Goal: Transaction & Acquisition: Book appointment/travel/reservation

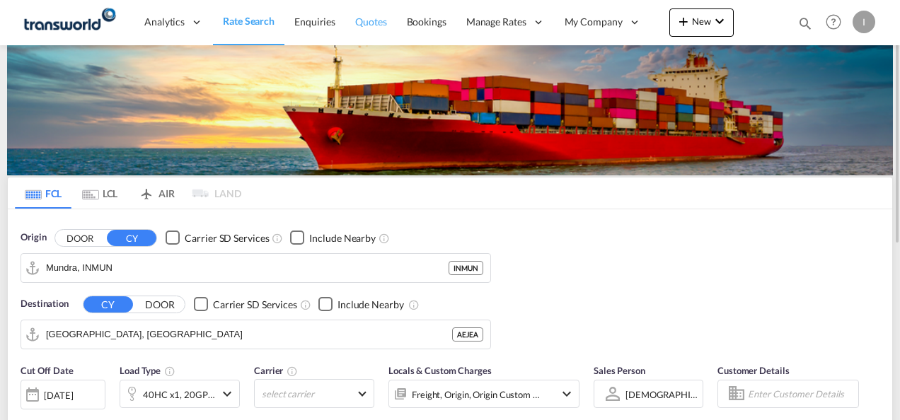
click at [369, 25] on span "Quotes" at bounding box center [370, 22] width 31 height 12
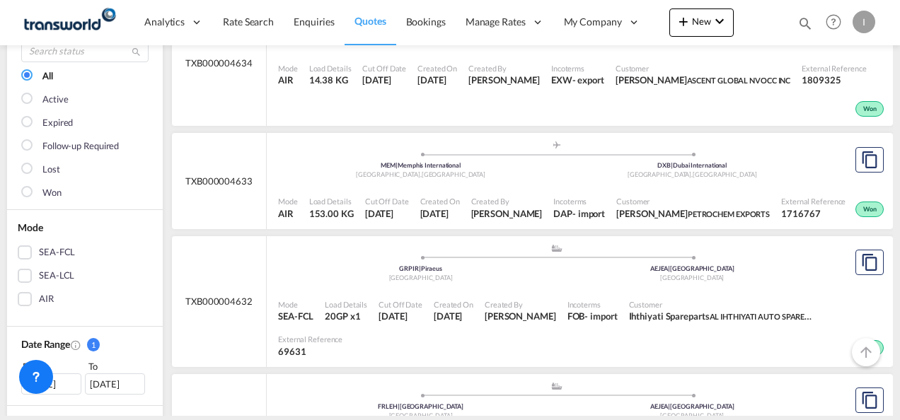
scroll to position [212, 0]
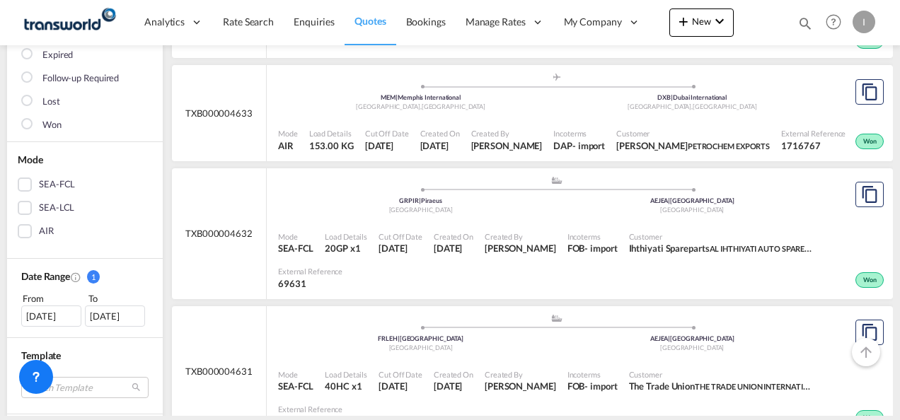
click at [164, 344] on div "Filters Clear All Status 1 All Active Expired Follow-up Required Lost Won Mode …" at bounding box center [88, 391] width 163 height 982
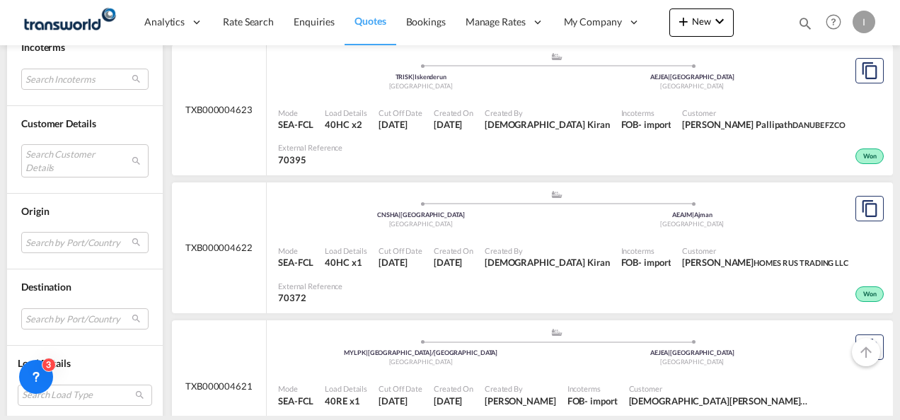
scroll to position [1486, 0]
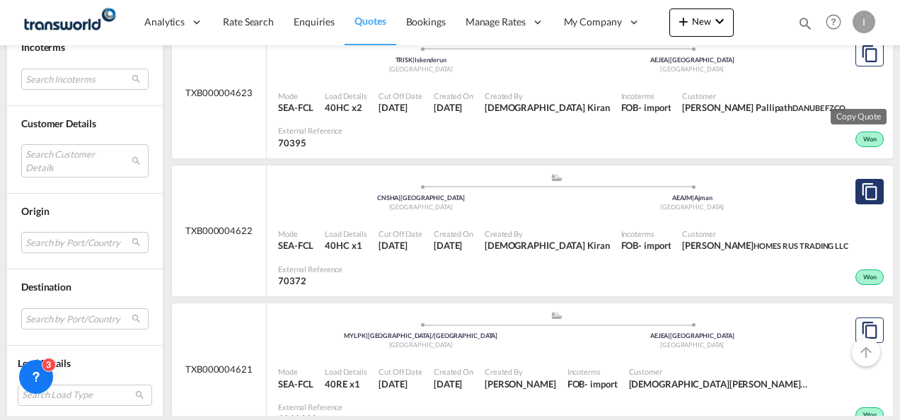
click at [861, 197] on md-icon "assets/icons/custom/copyQuote.svg" at bounding box center [869, 191] width 17 height 17
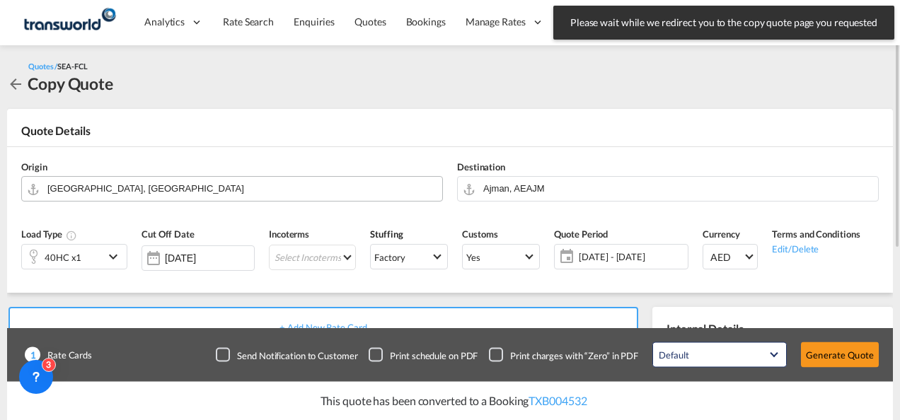
click at [180, 185] on input "[GEOGRAPHIC_DATA], [GEOGRAPHIC_DATA]" at bounding box center [241, 188] width 388 height 25
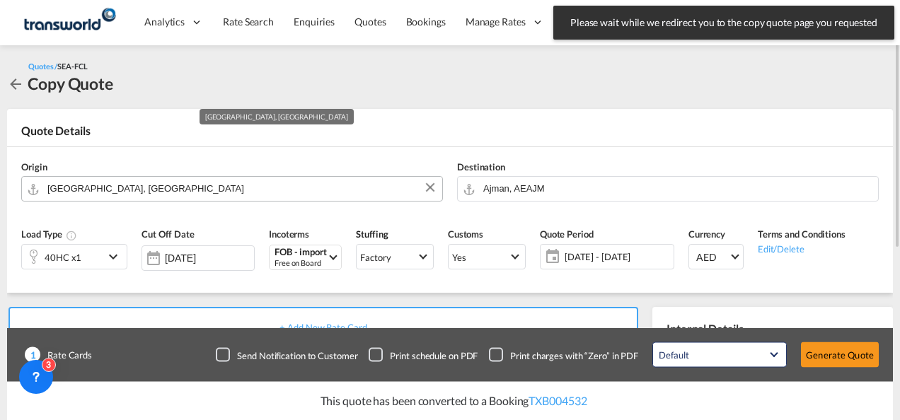
click at [180, 185] on input "[GEOGRAPHIC_DATA], [GEOGRAPHIC_DATA]" at bounding box center [241, 188] width 388 height 25
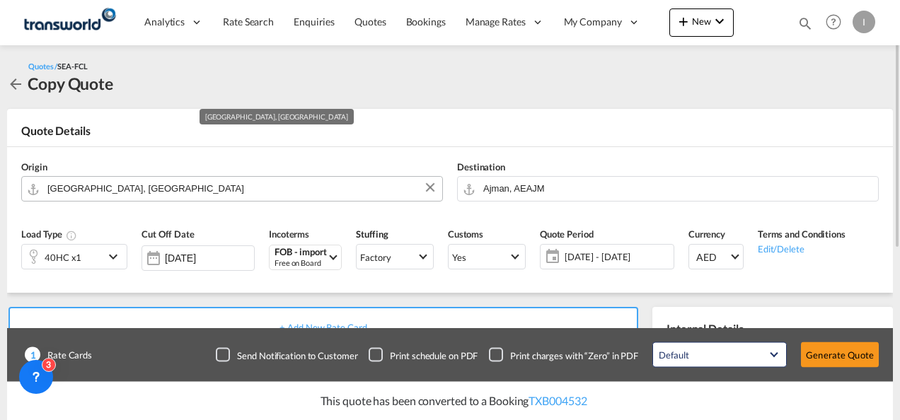
click at [179, 185] on input "[GEOGRAPHIC_DATA], [GEOGRAPHIC_DATA]" at bounding box center [241, 188] width 388 height 25
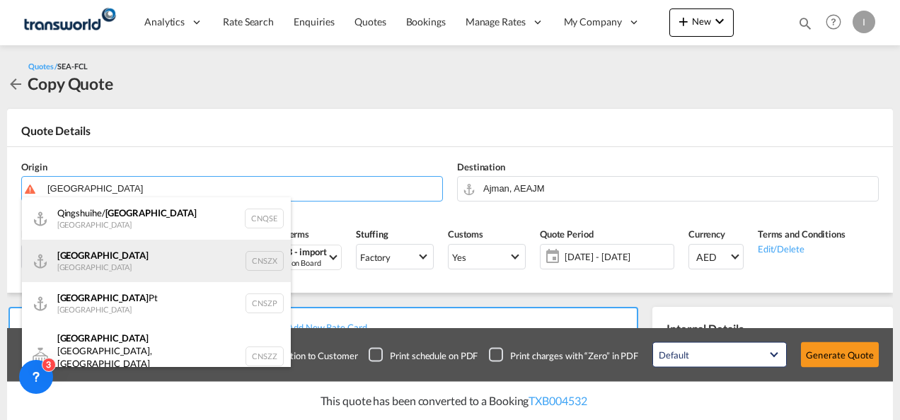
click at [85, 252] on div "Shenzhen [GEOGRAPHIC_DATA] CNSZX" at bounding box center [156, 261] width 269 height 42
type input "[GEOGRAPHIC_DATA], CNSZX"
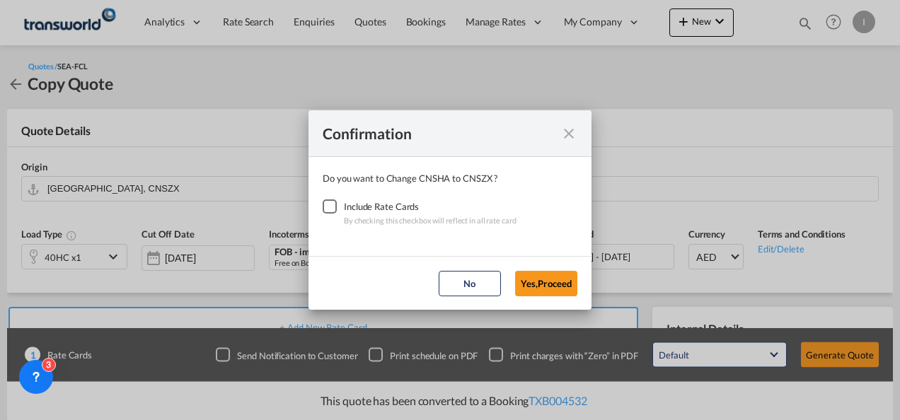
click at [330, 210] on div "Checkbox No Ink" at bounding box center [330, 207] width 14 height 14
click at [536, 289] on button "Yes,Proceed" at bounding box center [546, 283] width 62 height 25
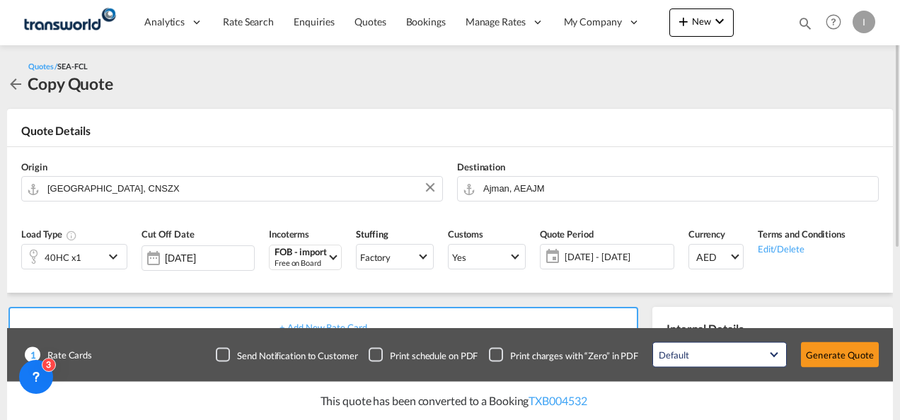
click at [110, 262] on md-icon "icon-chevron-down" at bounding box center [115, 256] width 21 height 17
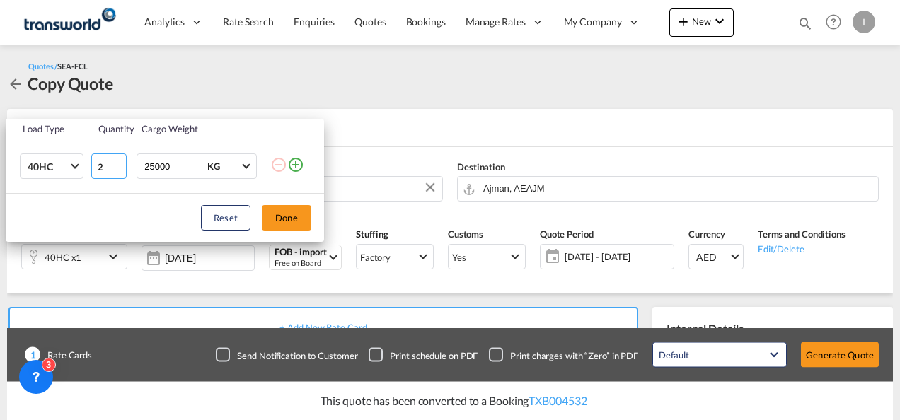
type input "2"
click at [116, 164] on input "2" at bounding box center [108, 166] width 35 height 25
click at [282, 215] on button "Done" at bounding box center [287, 217] width 50 height 25
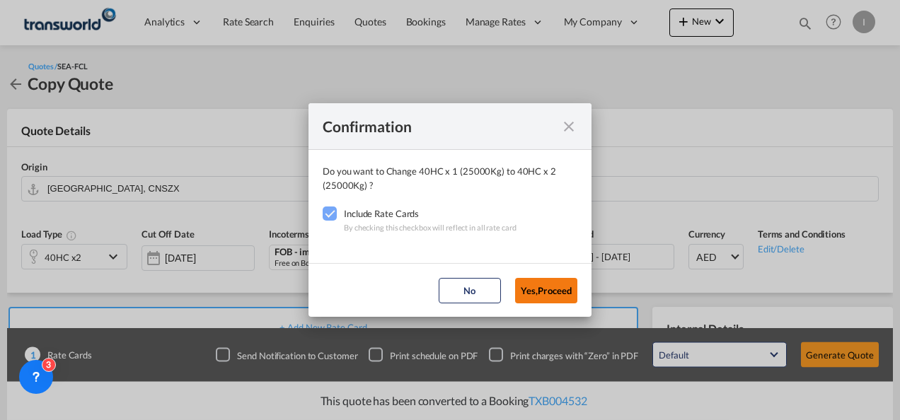
click at [547, 292] on button "Yes,Proceed" at bounding box center [546, 290] width 62 height 25
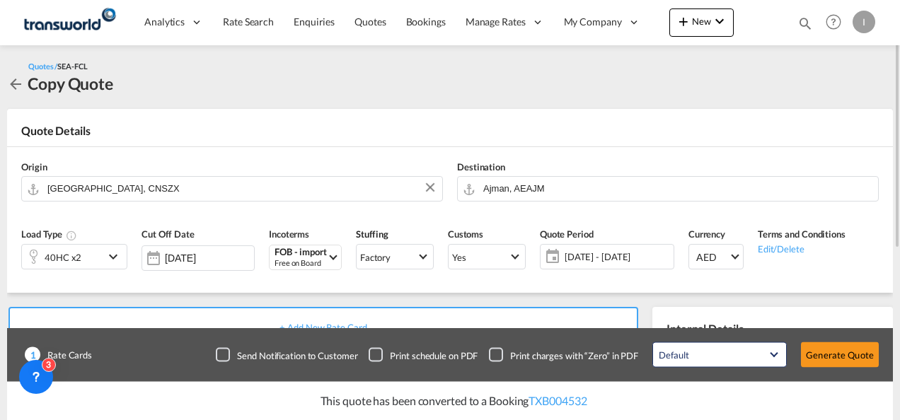
scroll to position [142, 0]
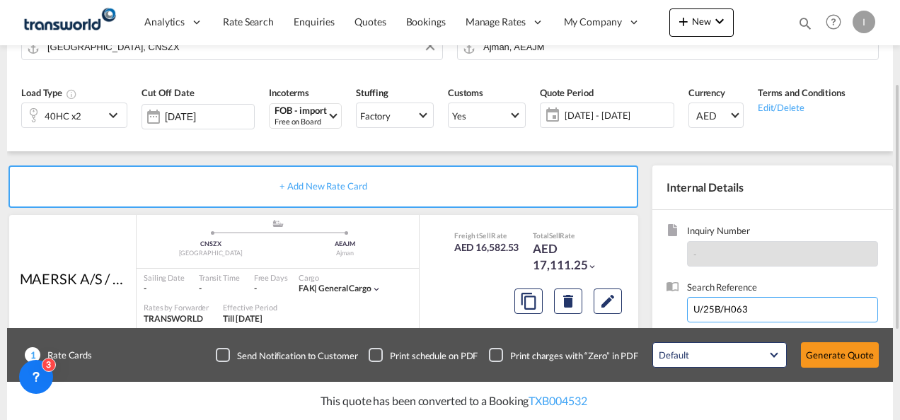
drag, startPoint x: 760, startPoint y: 311, endPoint x: 679, endPoint y: 310, distance: 80.7
click at [679, 311] on div "Search Reference U/25B/H063" at bounding box center [772, 309] width 212 height 56
paste input "[DATE] NYSA Approval KYLIE COURIER to [GEOGRAPHIC_DATA] from FZE office-Top Urg…"
click at [717, 308] on input "[DATE] NYSA Approval KYLIE COURIER to [GEOGRAPHIC_DATA] from FZE office-Top Urg…" at bounding box center [782, 309] width 191 height 25
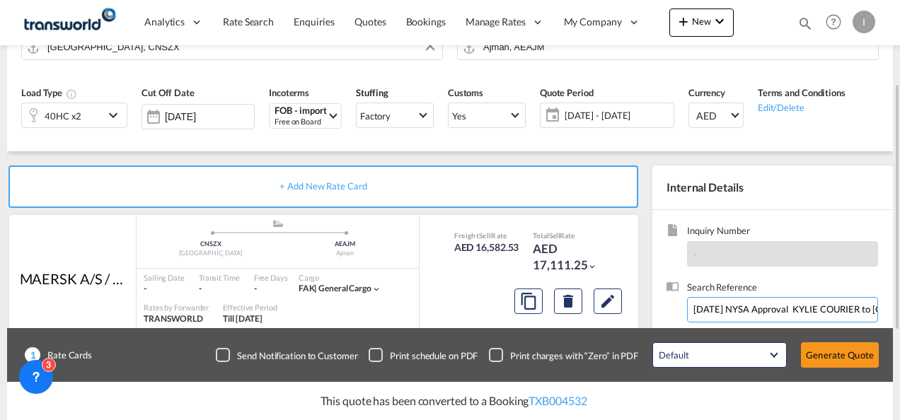
paste input "U/25B/F041"
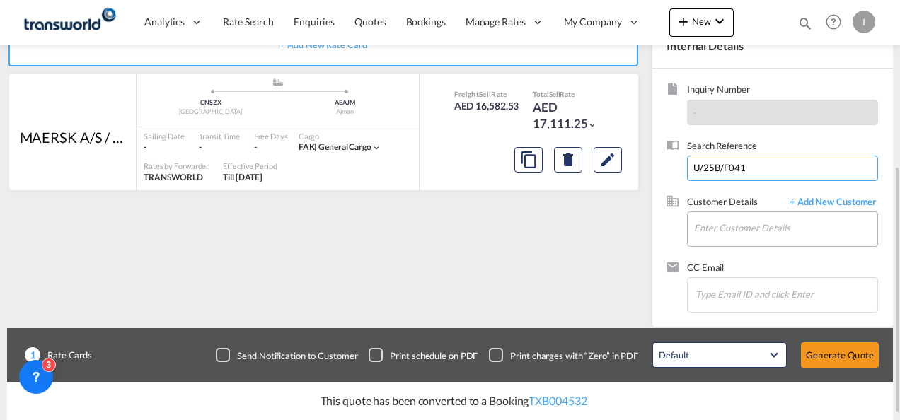
type input "U/25B/F041"
click at [713, 214] on input "Enter Customer Details" at bounding box center [785, 228] width 183 height 32
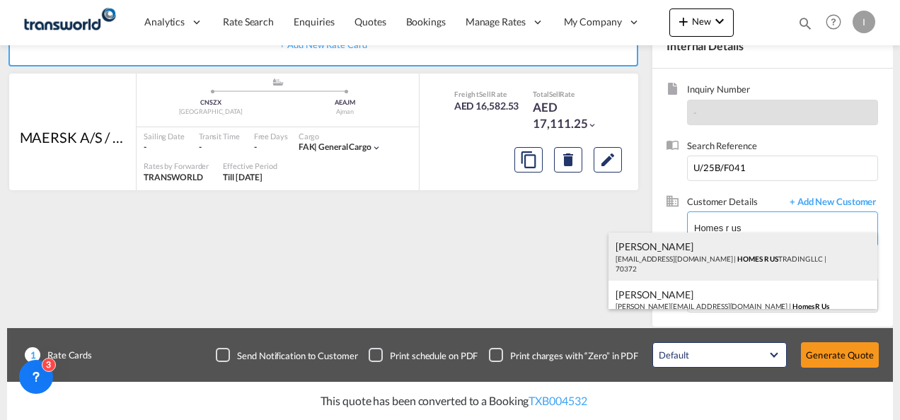
click at [676, 261] on div "Abhay S [EMAIL_ADDRESS][DOMAIN_NAME] | HOMES R US TRADING LLC | 70372" at bounding box center [742, 257] width 269 height 48
type input "HOMES R US TRADING LLC, Abhay S, [EMAIL_ADDRESS][DOMAIN_NAME]"
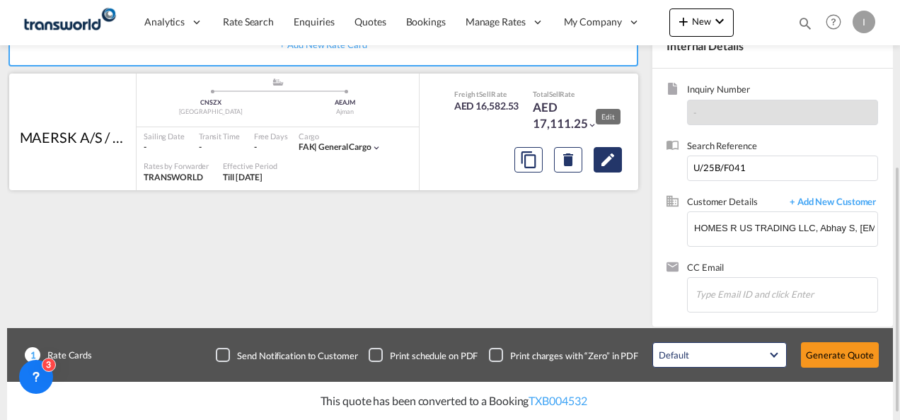
click at [610, 167] on md-icon "Edit" at bounding box center [607, 159] width 17 height 17
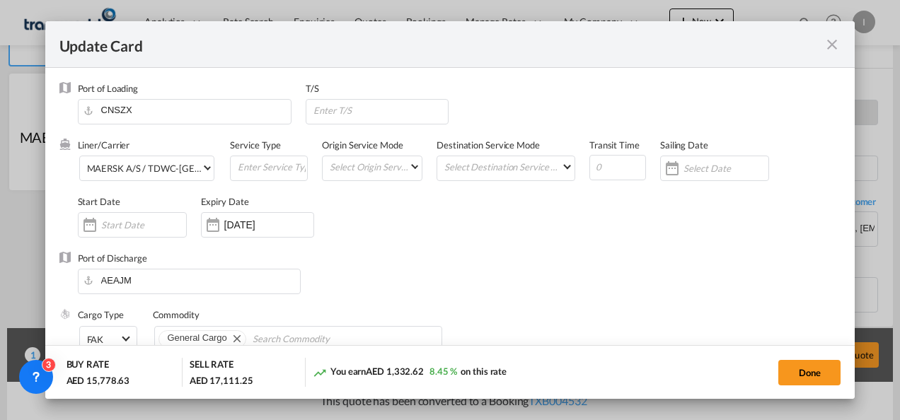
select select "per equipment"
select select "per B/L"
select select "per equipment"
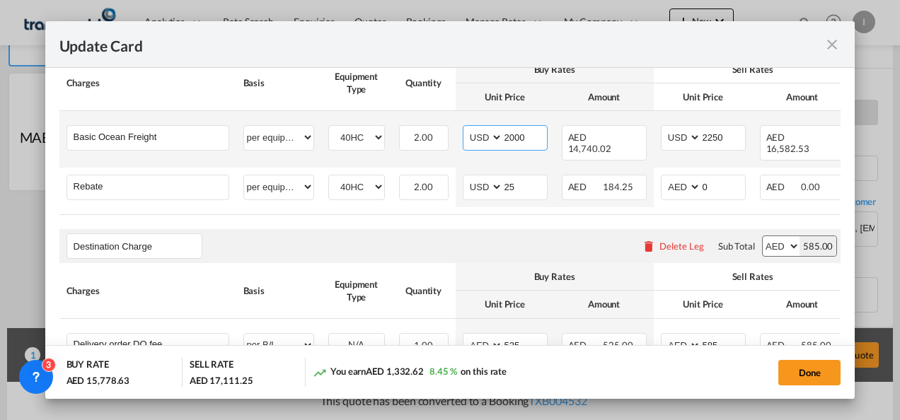
click at [513, 137] on input "2000" at bounding box center [525, 136] width 44 height 21
type input "2050"
click at [709, 136] on input "2250" at bounding box center [723, 136] width 44 height 21
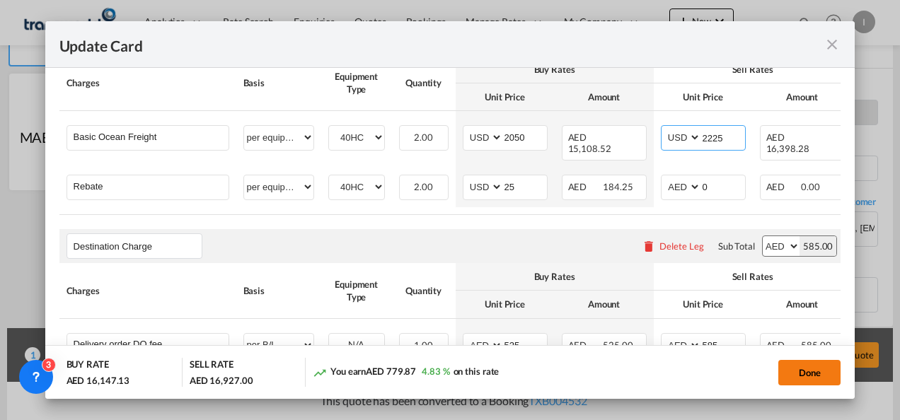
type input "2225"
click at [795, 367] on button "Done" at bounding box center [809, 372] width 62 height 25
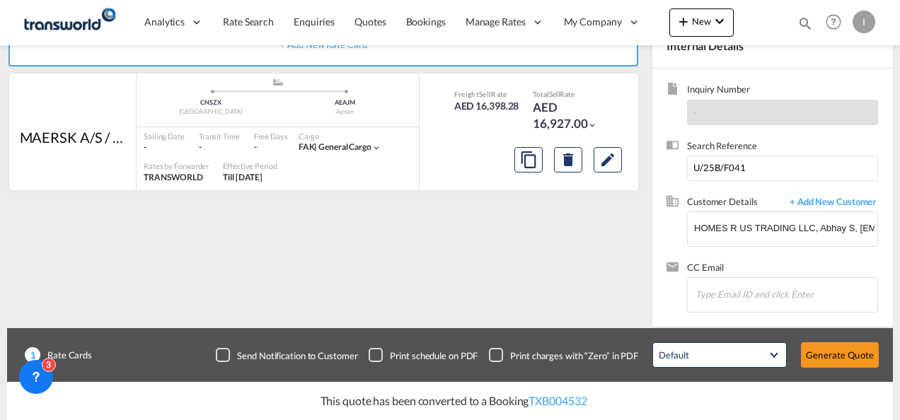
click at [838, 362] on button "Generate Quote" at bounding box center [840, 354] width 78 height 25
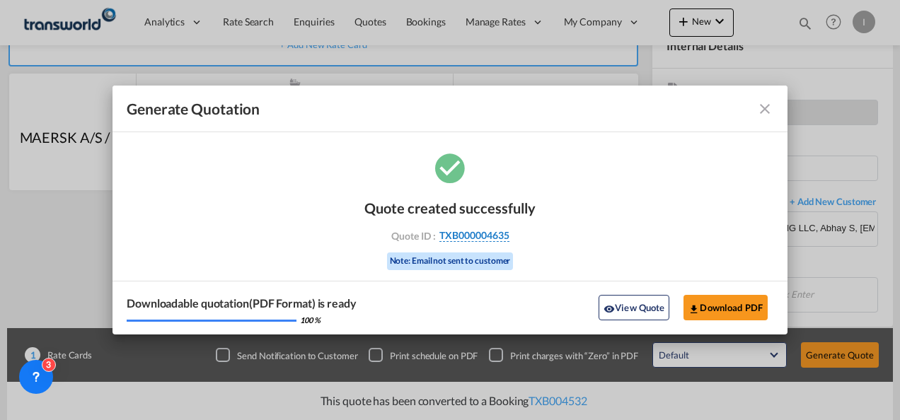
click at [473, 239] on span "TXB000004635" at bounding box center [474, 235] width 70 height 13
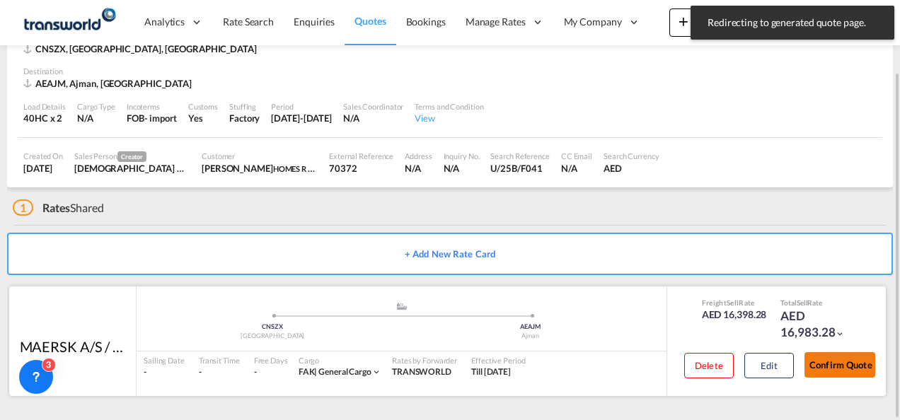
click at [838, 364] on button "Confirm Quote" at bounding box center [839, 364] width 71 height 25
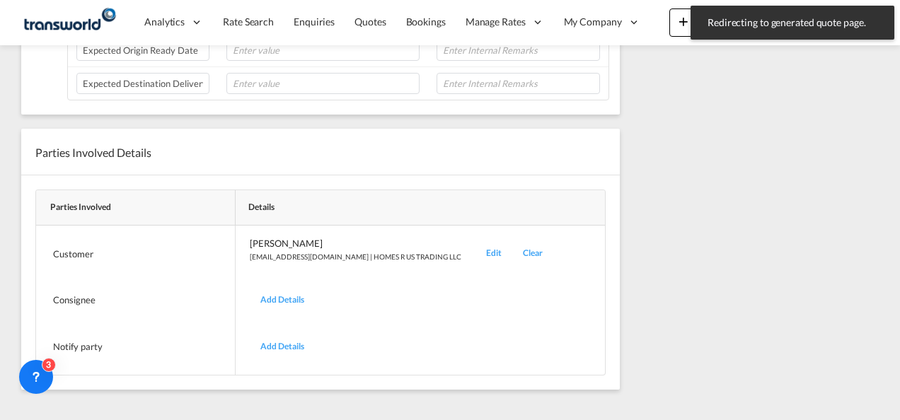
scroll to position [177, 0]
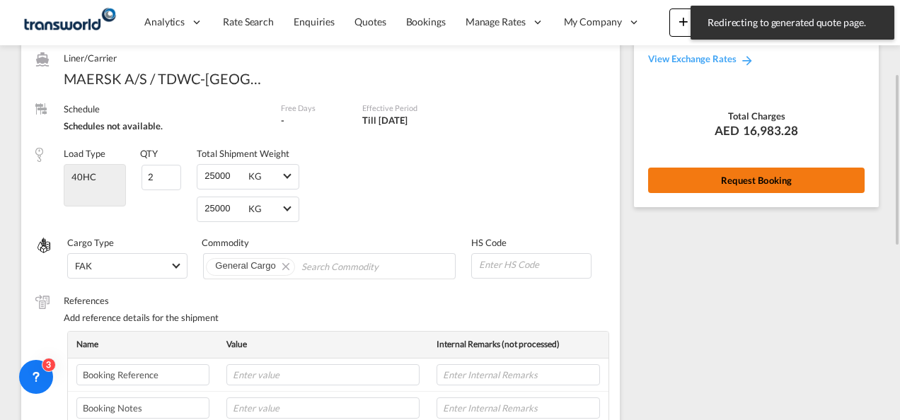
click at [712, 174] on button "Request Booking" at bounding box center [756, 180] width 216 height 25
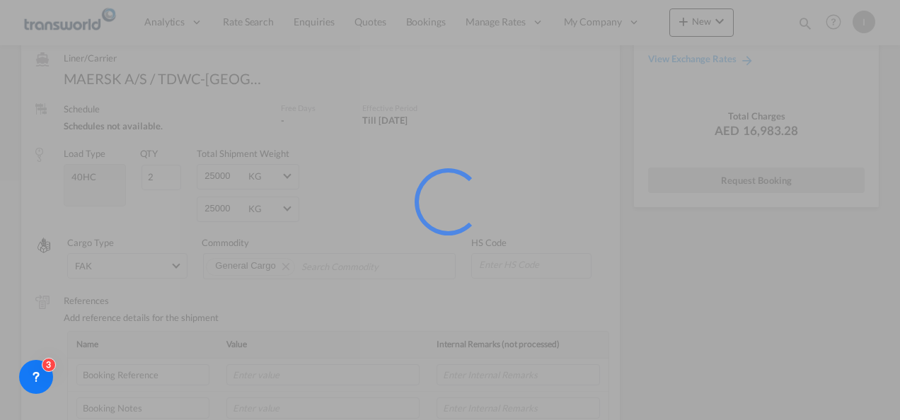
scroll to position [26, 0]
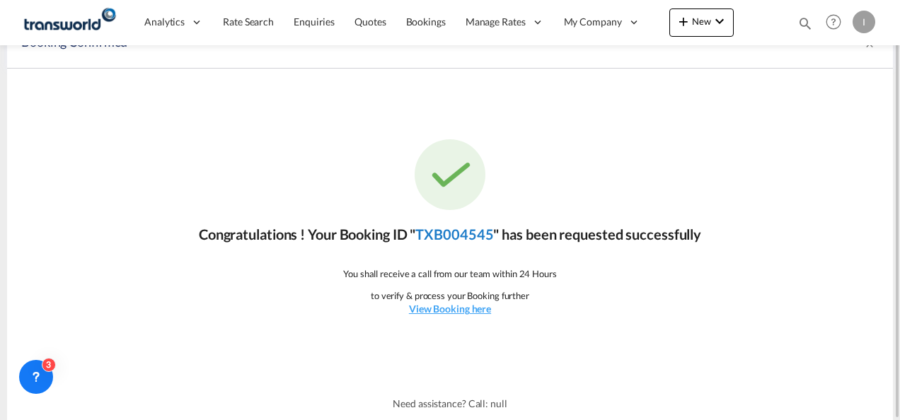
click at [461, 229] on link "TXB004545" at bounding box center [454, 234] width 78 height 17
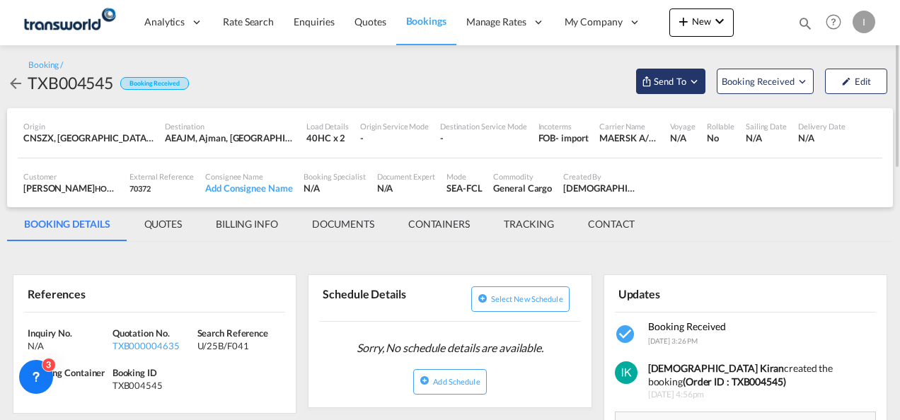
click at [674, 76] on span "Send To" at bounding box center [669, 81] width 35 height 14
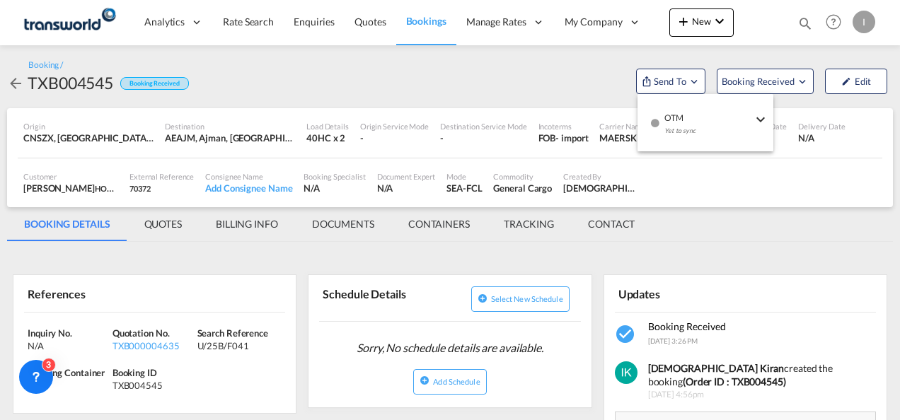
click at [669, 125] on div "Yet to sync" at bounding box center [708, 135] width 88 height 30
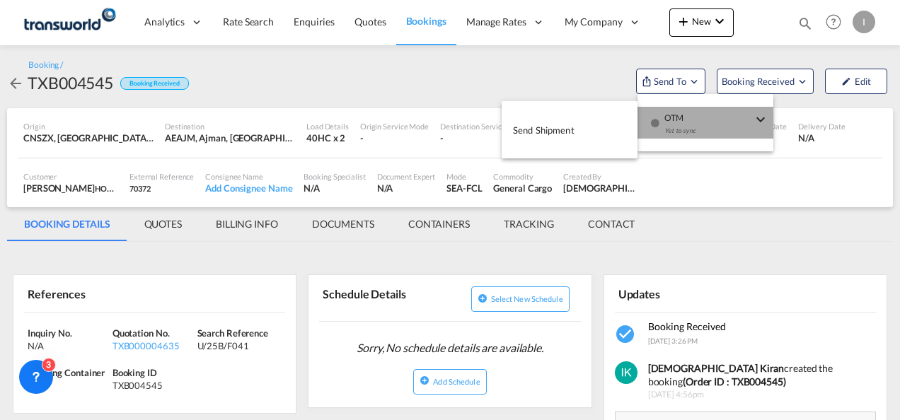
click at [577, 125] on button "Send Shipment" at bounding box center [570, 130] width 136 height 32
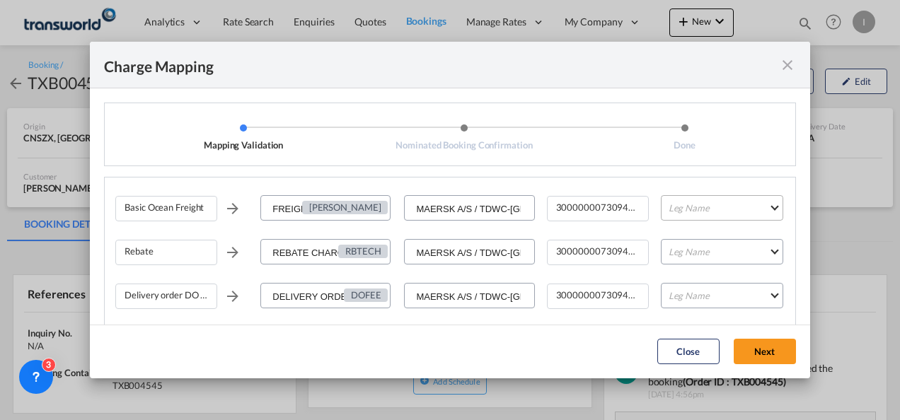
click at [676, 219] on md-select "Leg Name HANDLING ORIGIN VESSEL HANDLING DESTINATION OTHERS TL PICK UP CUSTOMS …" at bounding box center [722, 207] width 122 height 25
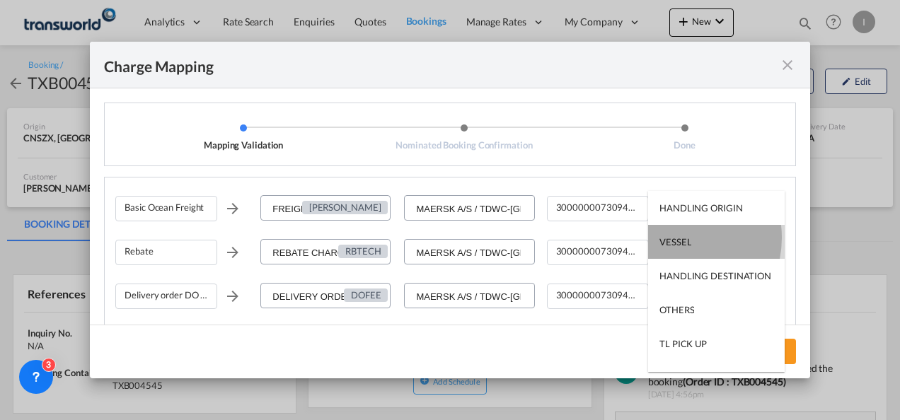
click at [674, 238] on div "VESSEL" at bounding box center [675, 242] width 32 height 13
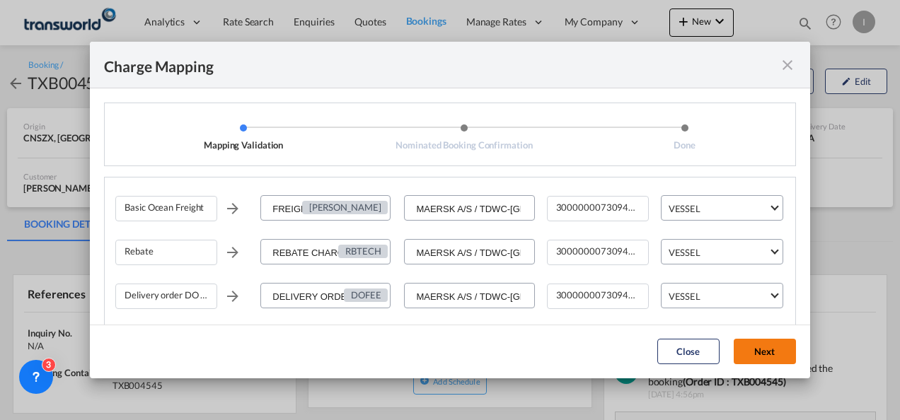
click at [746, 351] on button "Next" at bounding box center [765, 351] width 62 height 25
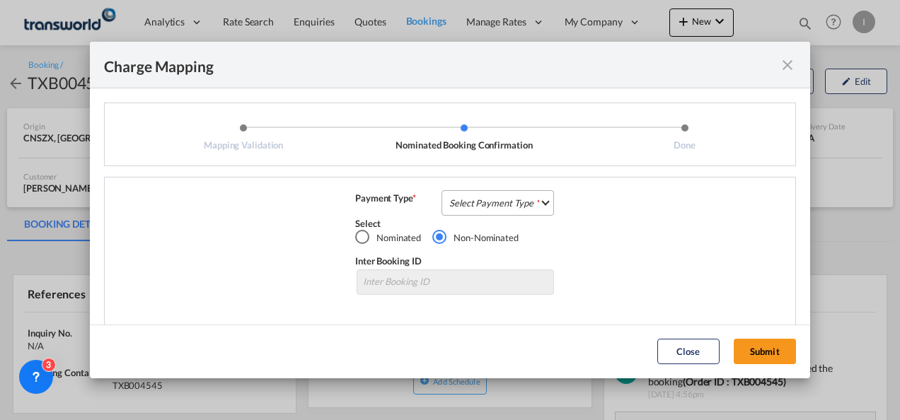
click at [503, 197] on md-select "Select Payment Type COLLECT PREPAID" at bounding box center [497, 202] width 112 height 25
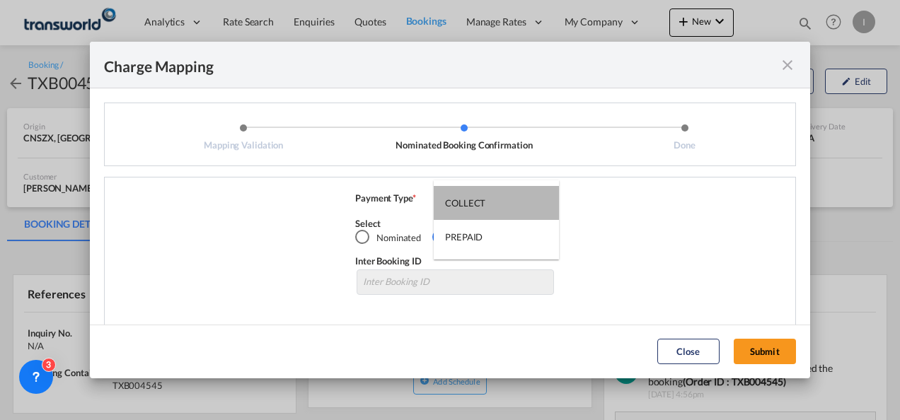
click at [503, 197] on md-option "COLLECT" at bounding box center [496, 203] width 125 height 34
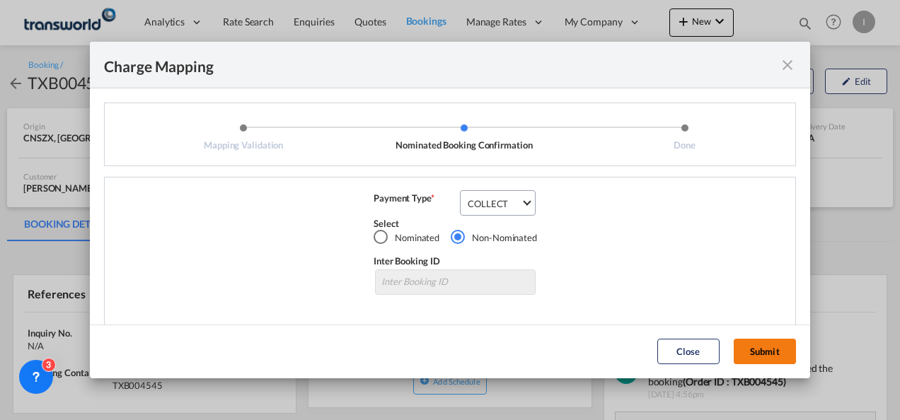
click at [773, 352] on button "Submit" at bounding box center [765, 351] width 62 height 25
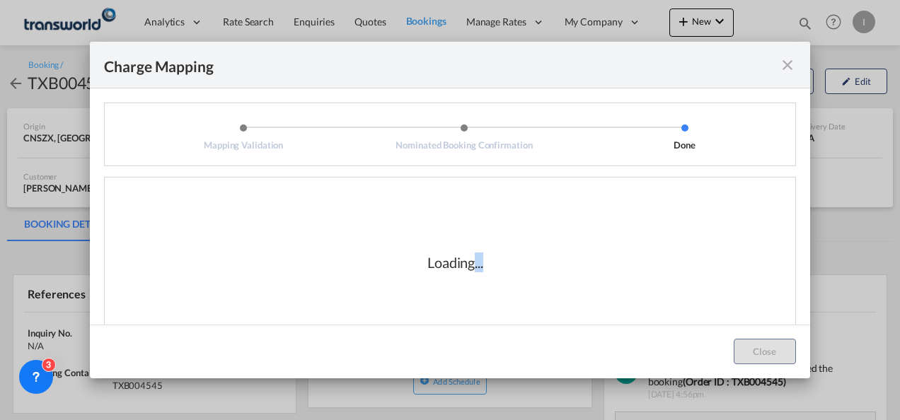
drag, startPoint x: 466, startPoint y: 265, endPoint x: 485, endPoint y: 284, distance: 27.5
click at [485, 284] on div "Loading..." at bounding box center [455, 263] width 680 height 142
drag, startPoint x: 480, startPoint y: 275, endPoint x: 383, endPoint y: 246, distance: 100.5
click at [383, 246] on div "Loading..." at bounding box center [455, 263] width 680 height 142
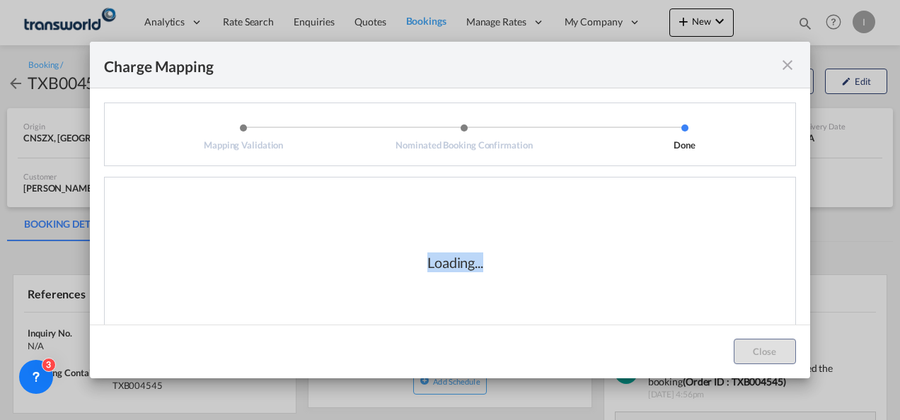
drag, startPoint x: 383, startPoint y: 246, endPoint x: 420, endPoint y: 264, distance: 40.8
click at [420, 264] on div "Loading..." at bounding box center [456, 263] width 142 height 20
click at [427, 267] on div "Loading..." at bounding box center [455, 263] width 56 height 20
drag, startPoint x: 423, startPoint y: 259, endPoint x: 505, endPoint y: 259, distance: 82.1
click at [505, 259] on div "Loading..." at bounding box center [456, 263] width 142 height 20
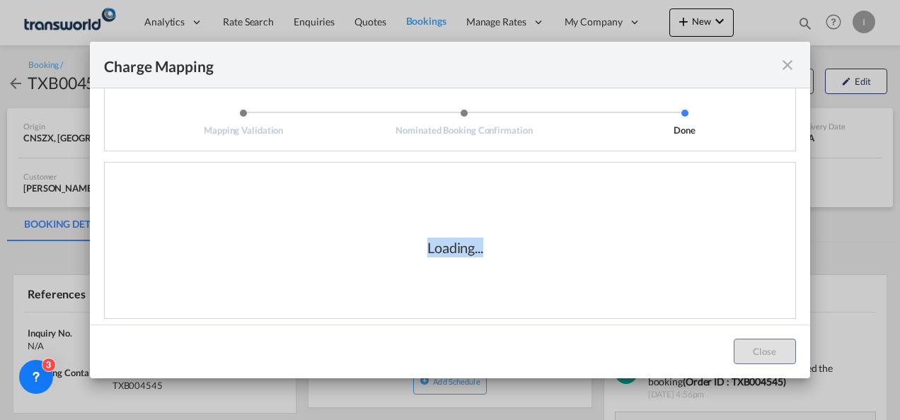
scroll to position [23, 0]
click at [507, 259] on div "Loading..." at bounding box center [455, 239] width 680 height 142
click at [510, 259] on div "Loading..." at bounding box center [455, 239] width 680 height 142
click at [485, 316] on md-dialog-content "Mapping Validation Nominated Booking Confirmation Done Basic Ocean Freight FREI…" at bounding box center [450, 206] width 720 height 236
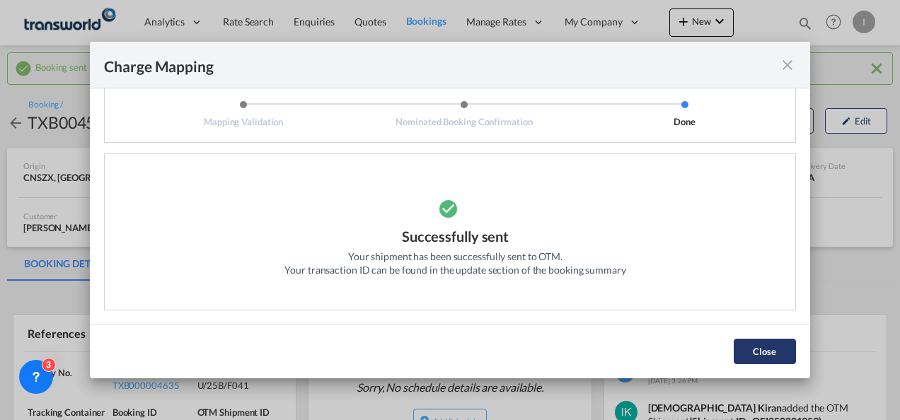
click at [753, 352] on button "Close" at bounding box center [765, 351] width 62 height 25
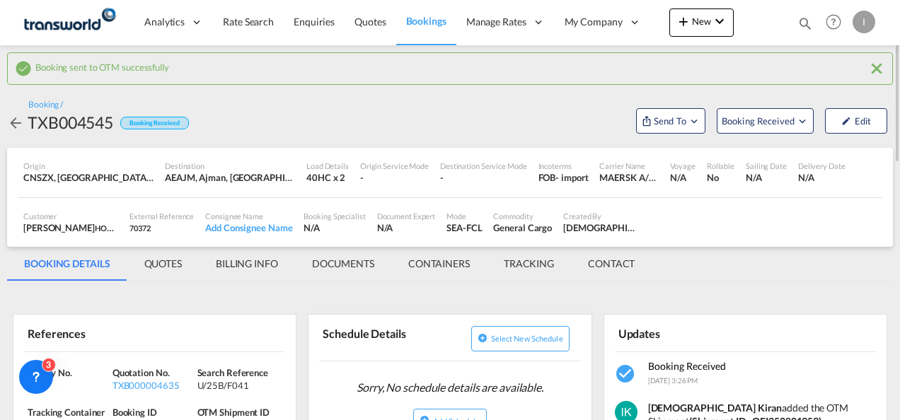
scroll to position [71, 0]
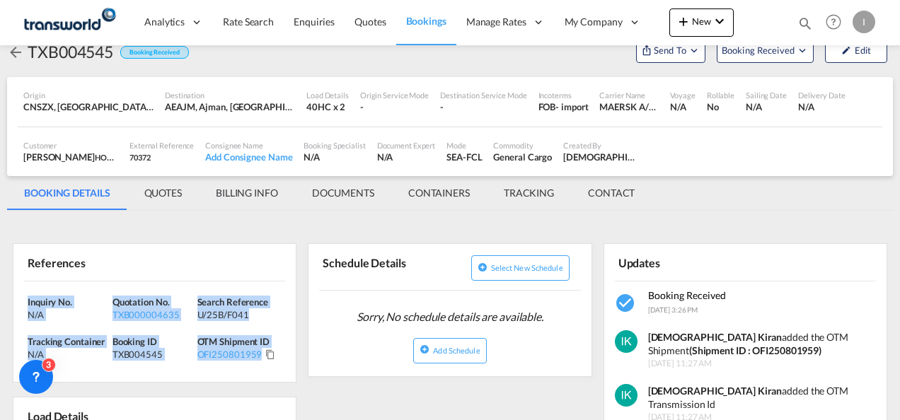
drag, startPoint x: 278, startPoint y: 362, endPoint x: -3, endPoint y: 299, distance: 288.0
click at [0, 299] on html "Analytics Reports Dashboard Rate Search Enquiries Quotes" at bounding box center [450, 210] width 900 height 420
drag, startPoint x: -3, startPoint y: 299, endPoint x: 33, endPoint y: 302, distance: 35.6
copy div "Inquiry No. N/A Quotation No. TXB000004635 Search Reference U/25B/F041 Tracking…"
click at [351, 23] on link "Quotes" at bounding box center [370, 22] width 51 height 46
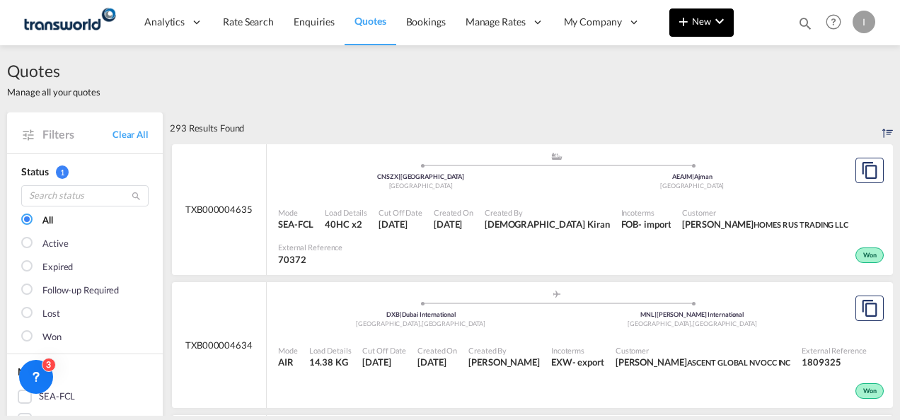
click at [690, 17] on md-icon "icon-plus 400-fg" at bounding box center [683, 21] width 17 height 17
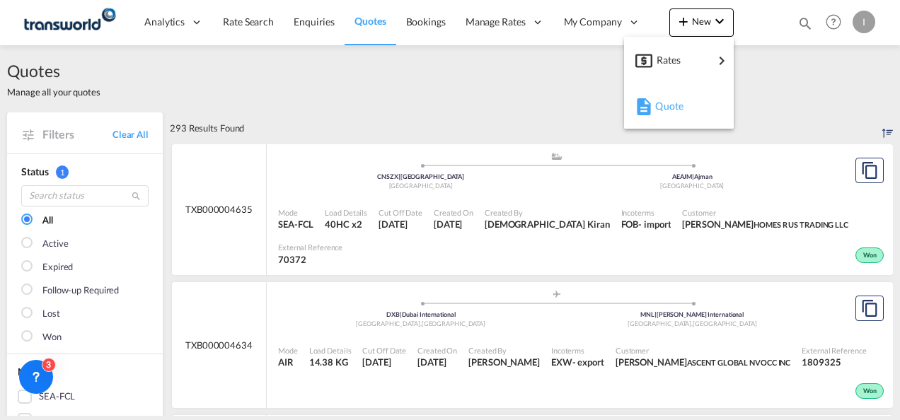
click at [663, 94] on span "Quote" at bounding box center [663, 106] width 16 height 28
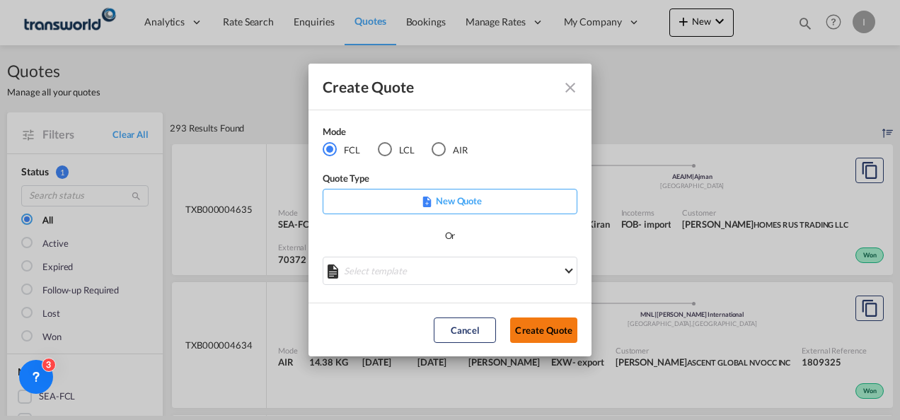
click at [555, 333] on button "Create Quote" at bounding box center [543, 330] width 67 height 25
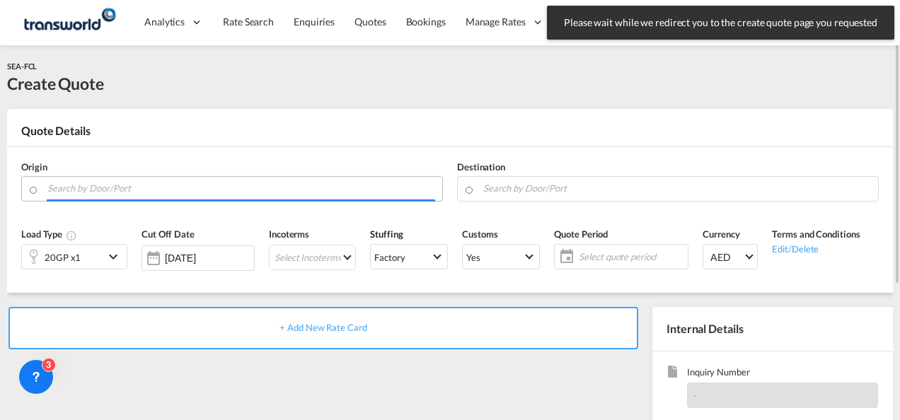
click at [161, 193] on input "Search by Door/Port" at bounding box center [241, 188] width 388 height 25
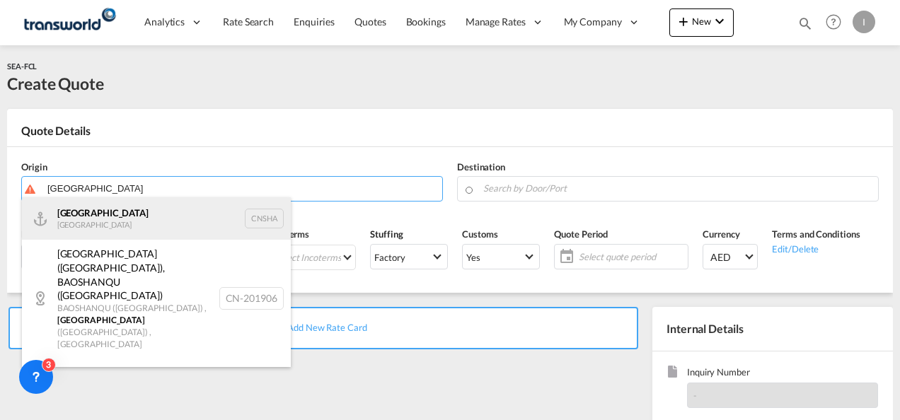
click at [127, 210] on div "Shanghai [GEOGRAPHIC_DATA] CNSHA" at bounding box center [156, 218] width 269 height 42
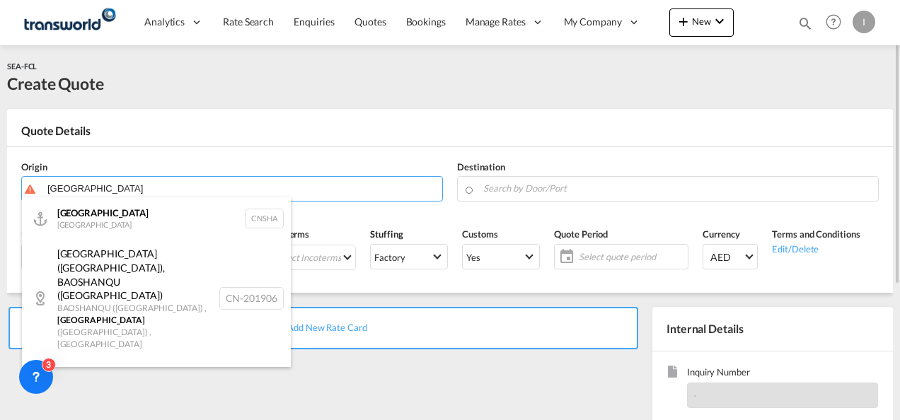
type input "[GEOGRAPHIC_DATA], [GEOGRAPHIC_DATA]"
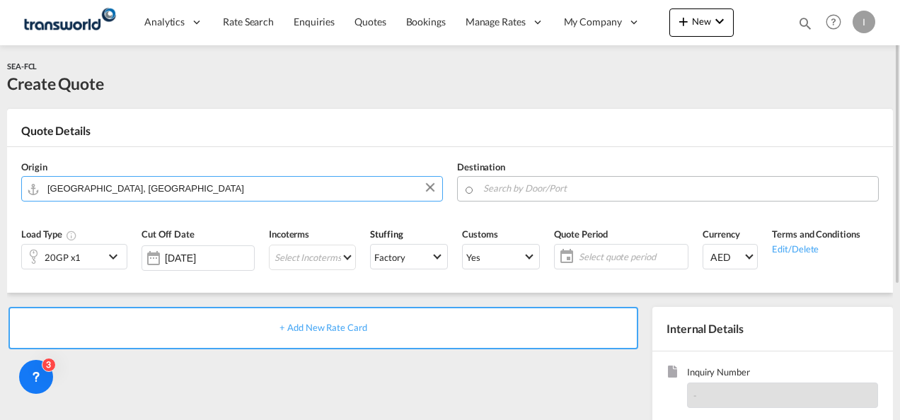
click at [501, 187] on input "Search by Door/Port" at bounding box center [677, 188] width 388 height 25
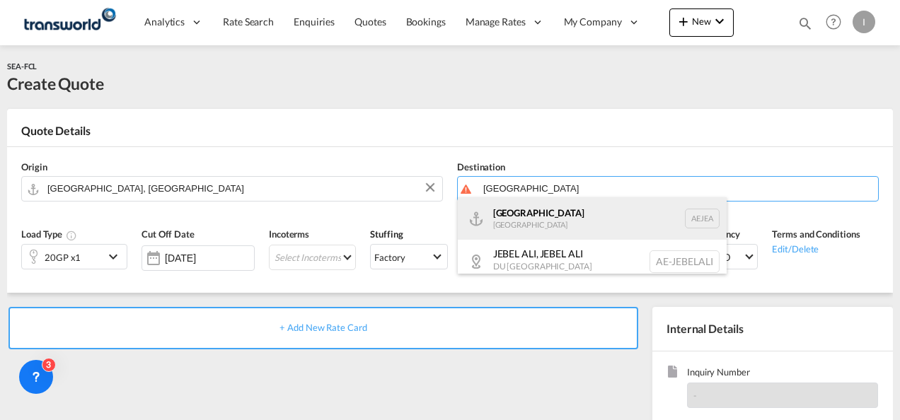
click at [507, 216] on div "[GEOGRAPHIC_DATA] [GEOGRAPHIC_DATA]" at bounding box center [592, 218] width 269 height 42
type input "[GEOGRAPHIC_DATA], [GEOGRAPHIC_DATA]"
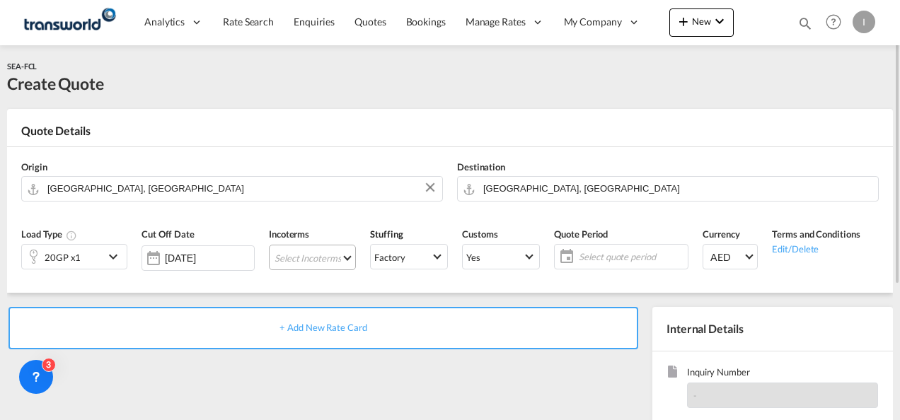
click at [282, 257] on md-select "Select Incoterms CFR - export Cost and Freight FAS - export Free Alongside Ship…" at bounding box center [312, 257] width 87 height 25
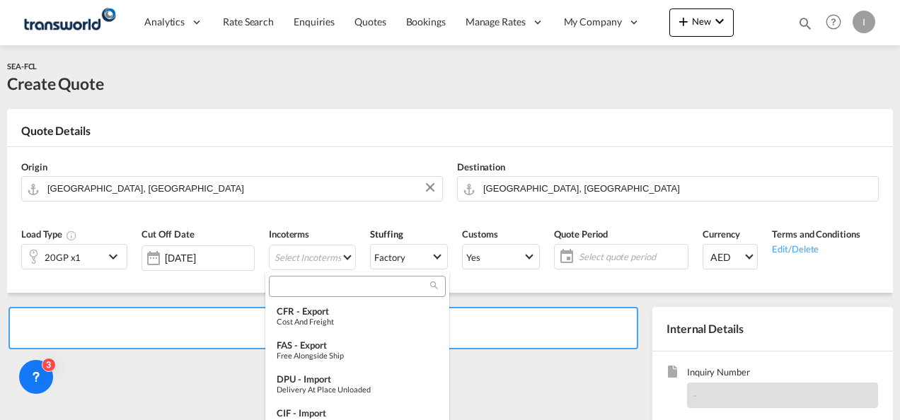
click at [304, 280] on input "search" at bounding box center [351, 286] width 157 height 13
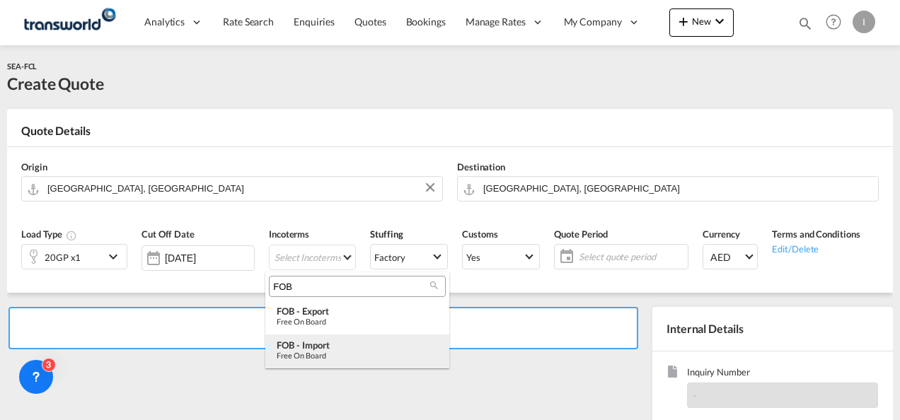
type input "FOB"
click at [323, 362] on md-option "FOB - import Free on Board" at bounding box center [357, 352] width 184 height 34
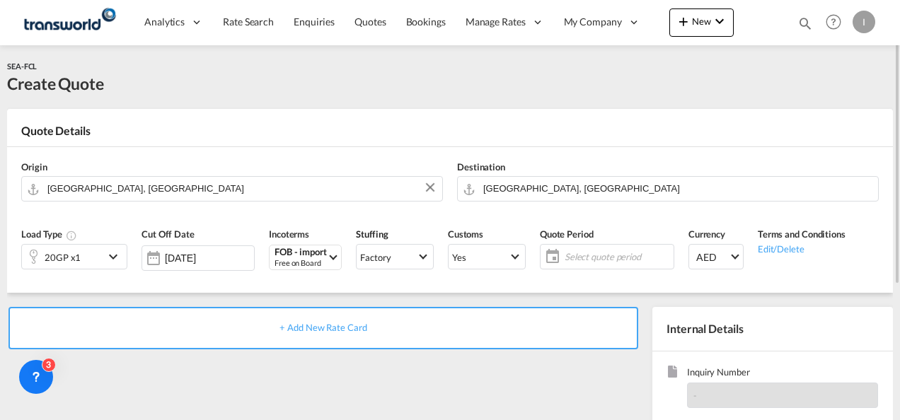
click at [599, 259] on span "Select quote period" at bounding box center [617, 256] width 105 height 13
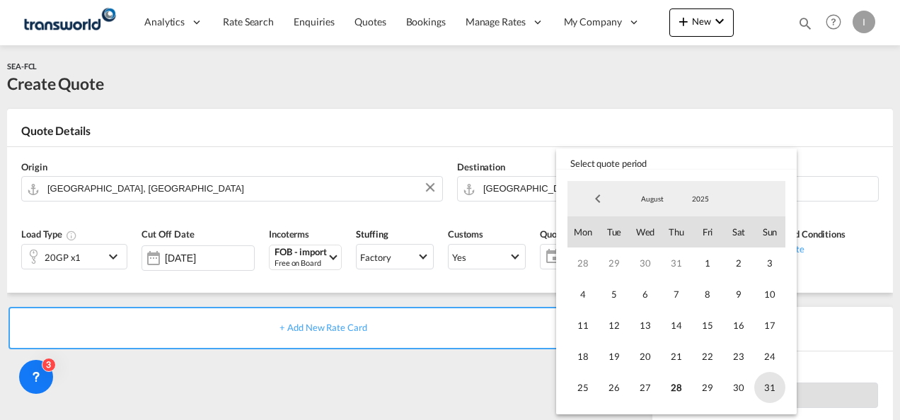
click at [768, 391] on span "31" at bounding box center [769, 387] width 31 height 31
click at [492, 335] on md-backdrop at bounding box center [450, 210] width 900 height 420
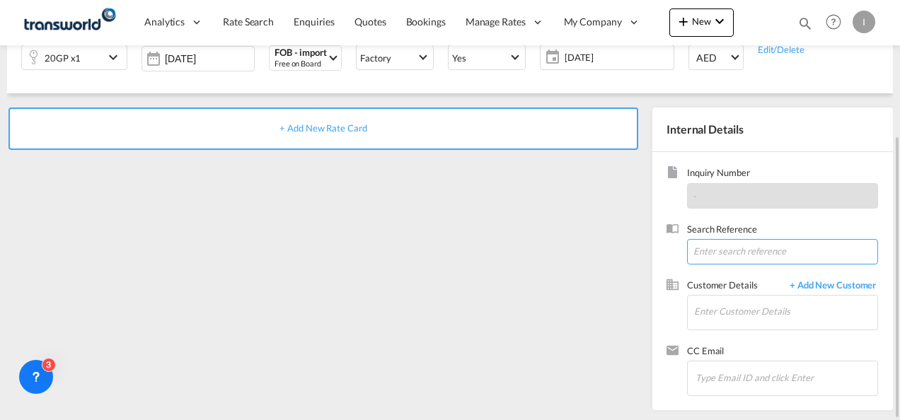
click at [708, 253] on input at bounding box center [782, 251] width 191 height 25
paste input "TWI 21654"
type input "TWI 21654"
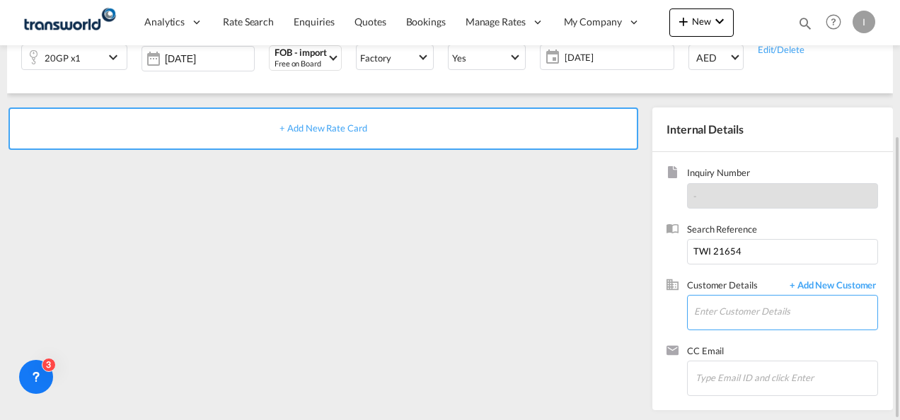
click at [724, 301] on input "Enter Customer Details" at bounding box center [785, 312] width 183 height 32
type input "I"
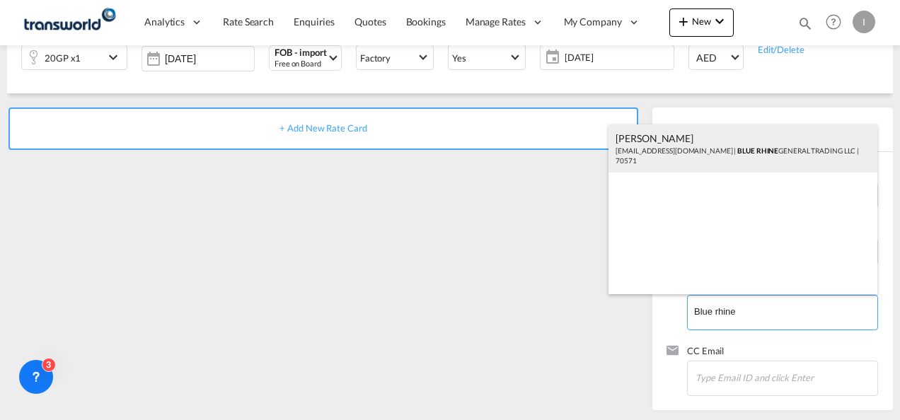
click at [658, 137] on div "[PERSON_NAME] [EMAIL_ADDRESS][DOMAIN_NAME] | BLUE RHINE GENERAL TRADING LLC | 7…" at bounding box center [742, 149] width 269 height 48
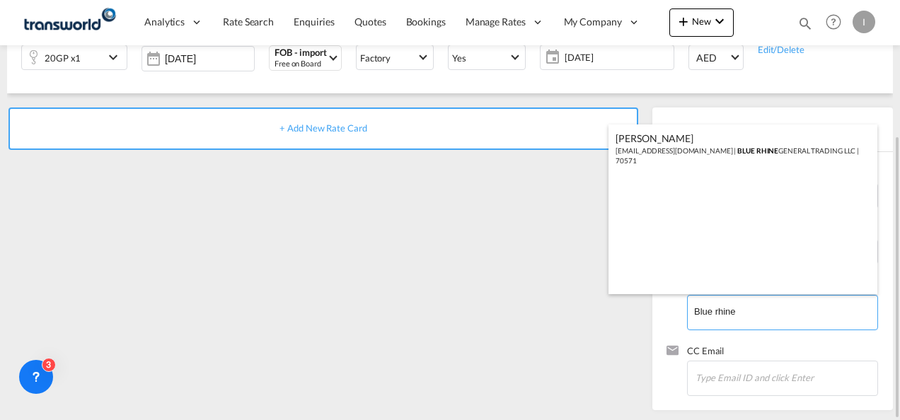
type input "BLUE RHINE GENERAL TRADING LLC, [PERSON_NAME], [EMAIL_ADDRESS][DOMAIN_NAME]"
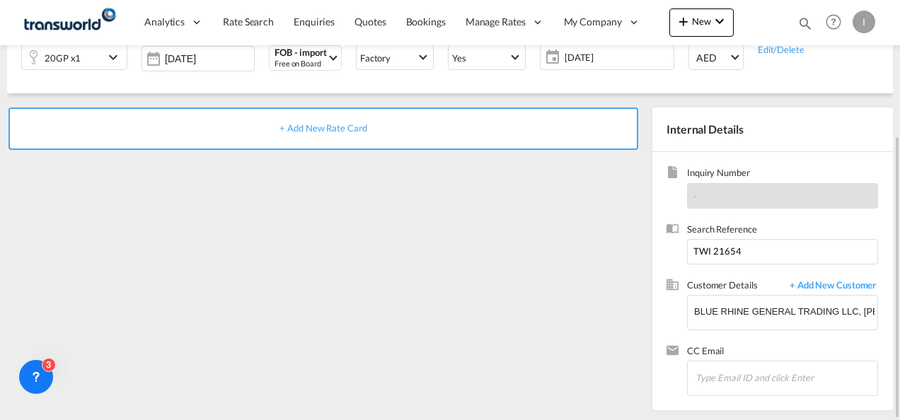
click at [341, 135] on div "+ Add New Rate Card" at bounding box center [323, 129] width 630 height 42
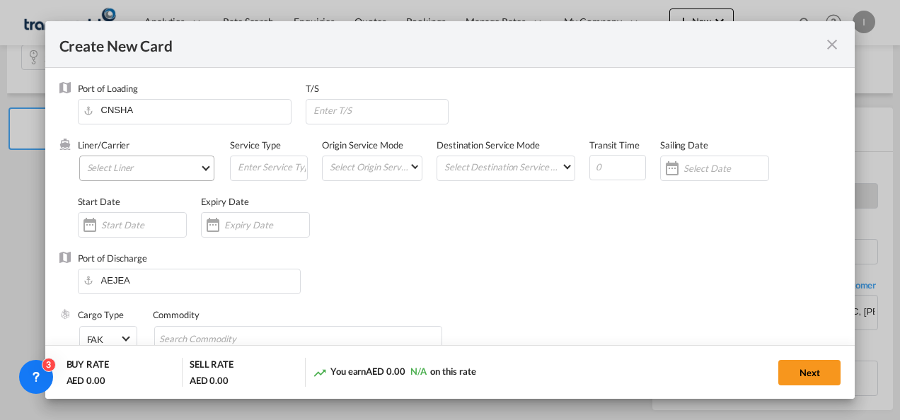
type input "Basic Ocean Freight"
select select "per equipment"
click at [151, 175] on md-select "Select Liner 2HM LOGISTICS D.O.O 2HM LOGISTICS D.O.O. / TDWC-CAPODISTRI 2HM LOG…" at bounding box center [147, 168] width 136 height 25
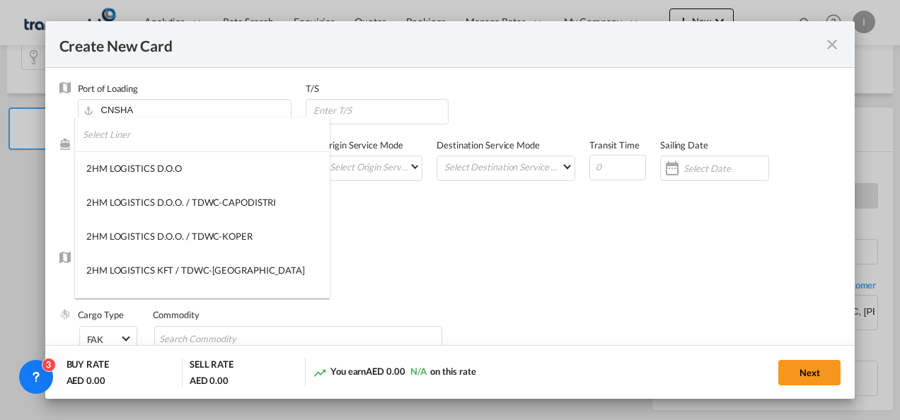
click at [134, 132] on input "search" at bounding box center [206, 134] width 247 height 34
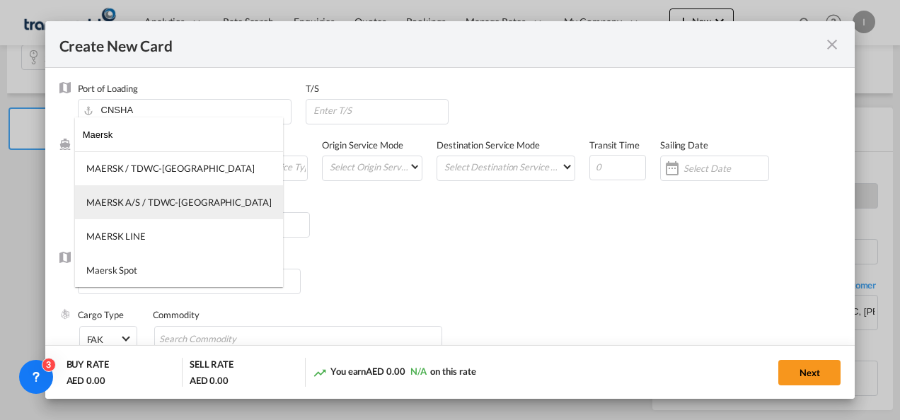
type input "Maersk"
click at [134, 200] on div "MAERSK A/S / TDWC-[GEOGRAPHIC_DATA]" at bounding box center [178, 202] width 185 height 13
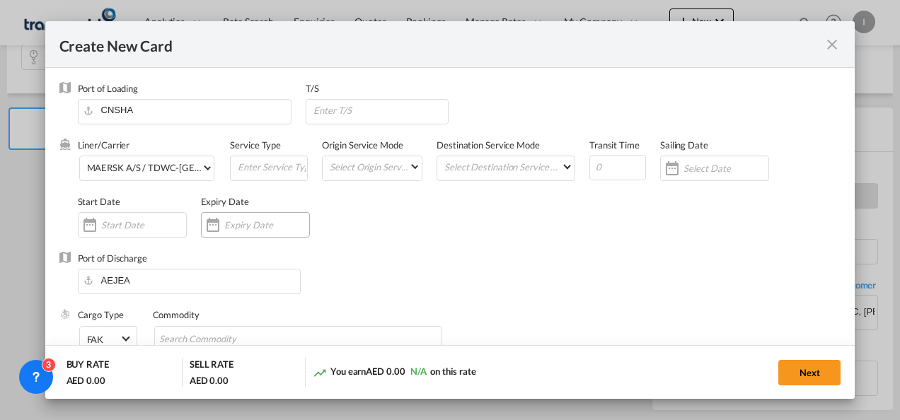
click at [250, 226] on input "Create New Card ..." at bounding box center [266, 224] width 85 height 11
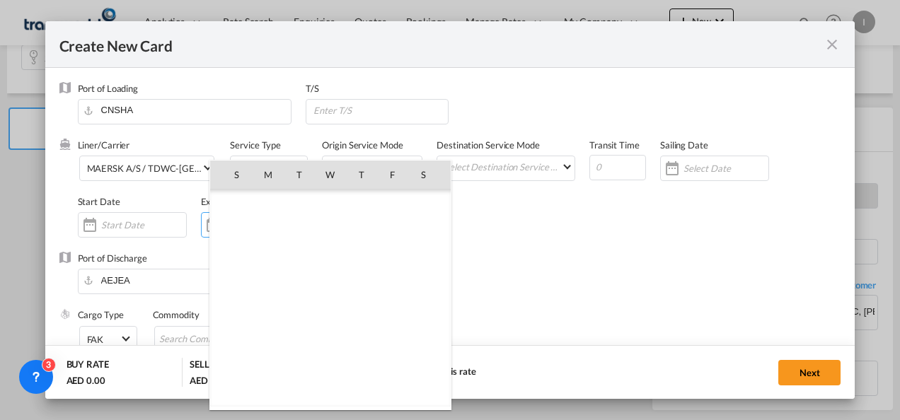
scroll to position [327545, 0]
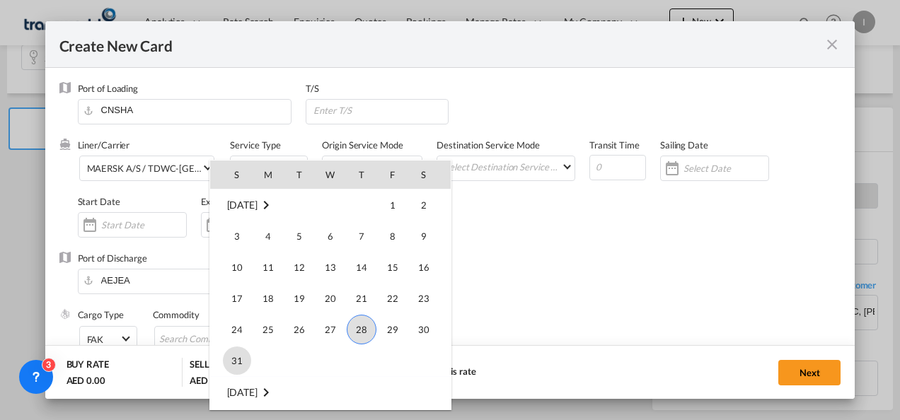
click at [226, 359] on span "31" at bounding box center [237, 361] width 28 height 28
type input "[DATE]"
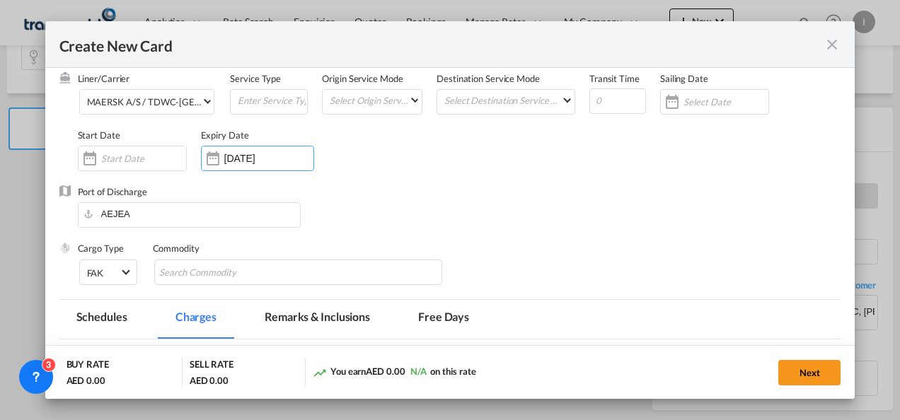
scroll to position [142, 0]
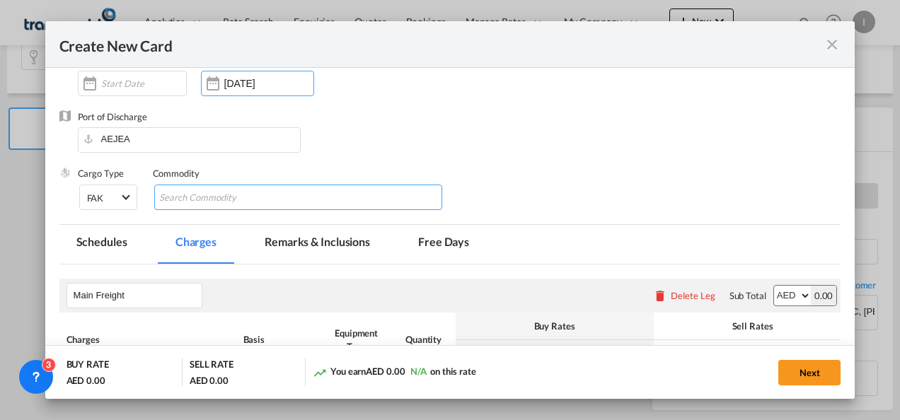
click at [187, 187] on input "Search Commodity" at bounding box center [223, 198] width 129 height 23
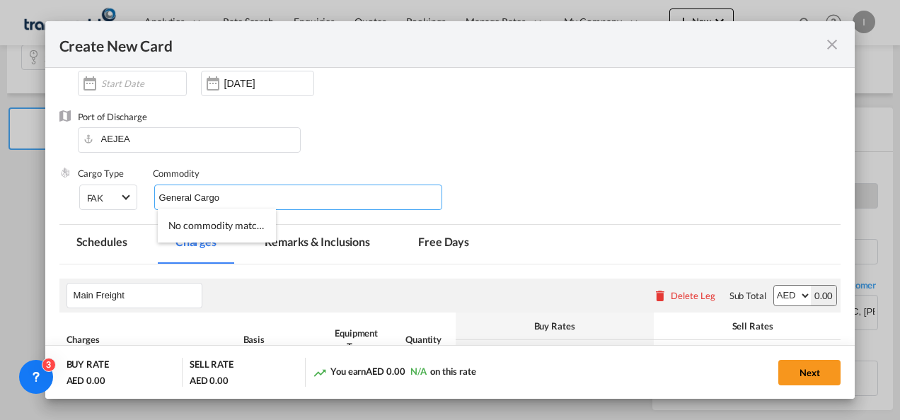
type input "General Cargo"
click at [676, 123] on div "Port of Discharge [GEOGRAPHIC_DATA]" at bounding box center [450, 138] width 782 height 57
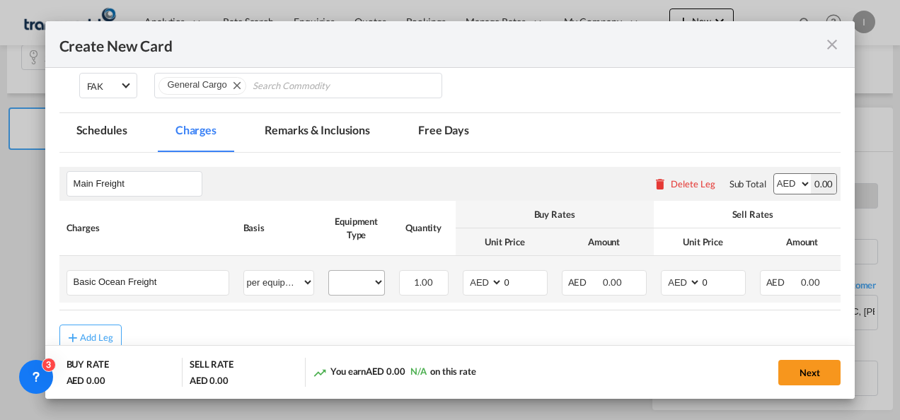
scroll to position [335, 0]
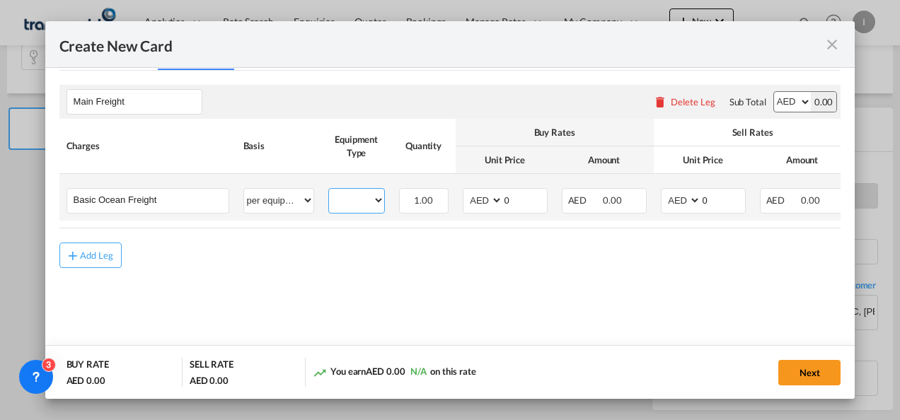
click at [370, 200] on select "20GP" at bounding box center [356, 200] width 55 height 19
select select "20GP"
click at [329, 191] on select "20GP" at bounding box center [356, 200] width 55 height 19
click at [483, 198] on select "AED AFN ALL AMD ANG AOA ARS AUD AWG AZN BAM BBD BDT BGN BHD BIF BMD BND [PERSON…" at bounding box center [484, 200] width 37 height 19
select select "string:USD"
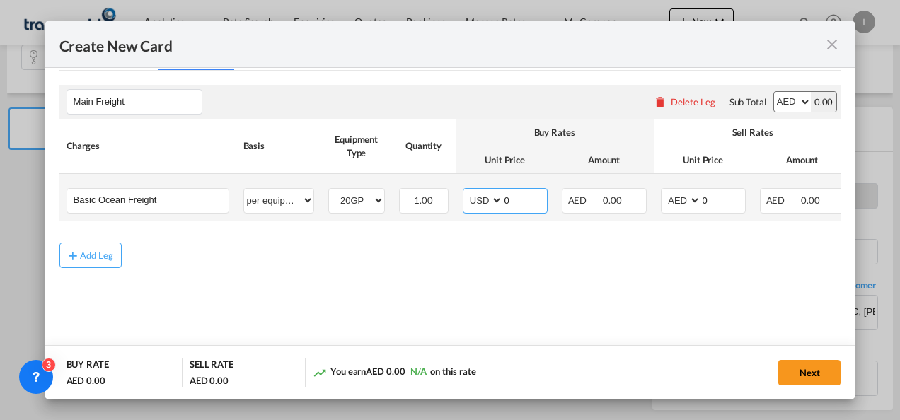
click at [466, 191] on select "AED AFN ALL AMD ANG AOA ARS AUD AWG AZN BAM BBD BDT BGN BHD BIF BMD BND [PERSON…" at bounding box center [484, 200] width 37 height 19
drag, startPoint x: 524, startPoint y: 201, endPoint x: 467, endPoint y: 203, distance: 56.6
click at [467, 203] on md-input-container "AED AFN ALL AMD ANG AOA ARS AUD AWG AZN BAM BBD BDT BGN BHD BIF BMD BND [PERSON…" at bounding box center [505, 200] width 85 height 25
type input "1425"
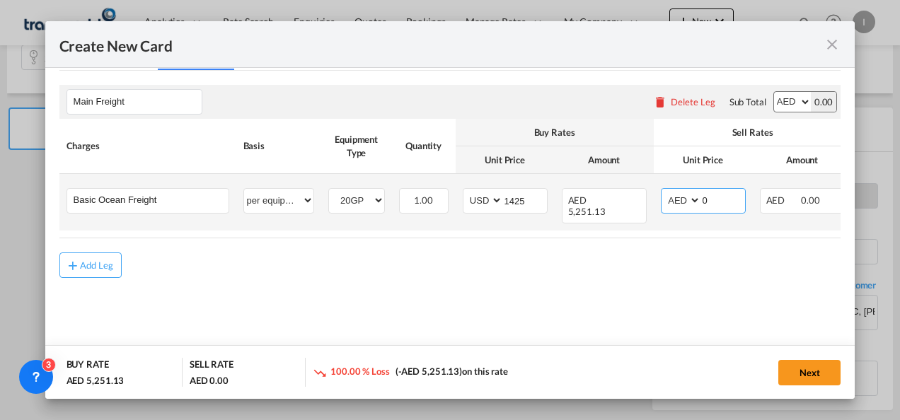
click at [669, 204] on select "AED AFN ALL AMD ANG AOA ARS AUD AWG AZN BAM BBD BDT BGN BHD BIF BMD BND [PERSON…" at bounding box center [682, 200] width 37 height 19
select select "string:USD"
click at [664, 191] on select "AED AFN ALL AMD ANG AOA ARS AUD AWG AZN BAM BBD BDT BGN BHD BIF BMD BND [PERSON…" at bounding box center [682, 200] width 37 height 19
drag, startPoint x: 727, startPoint y: 200, endPoint x: 664, endPoint y: 203, distance: 63.8
click at [664, 203] on md-input-container "AED AFN ALL AMD ANG AOA ARS AUD AWG AZN BAM BBD BDT BGN BHD BIF BMD BND [PERSON…" at bounding box center [703, 200] width 85 height 25
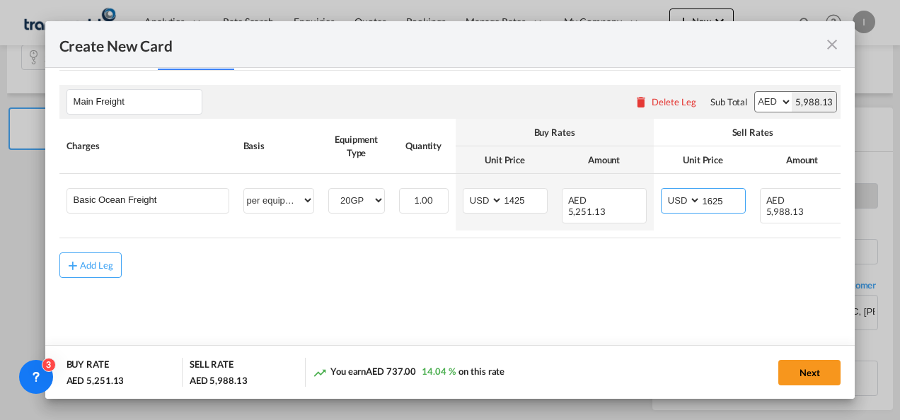
type input "1625"
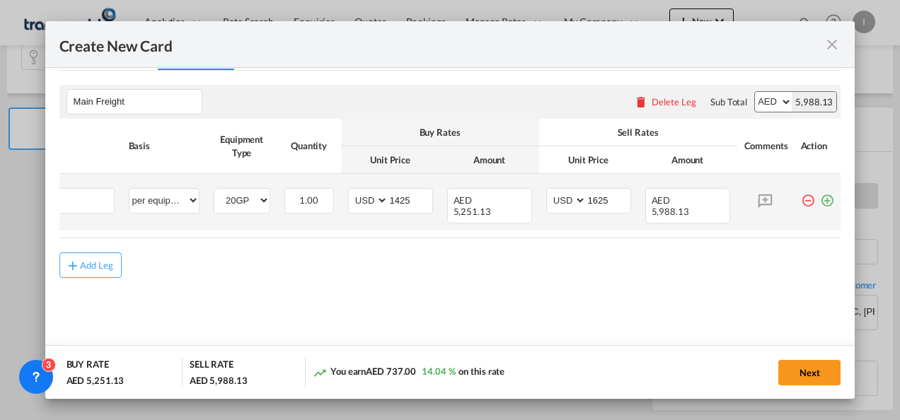
click at [820, 202] on md-icon "icon-plus-circle-outline green-400-fg" at bounding box center [827, 195] width 14 height 14
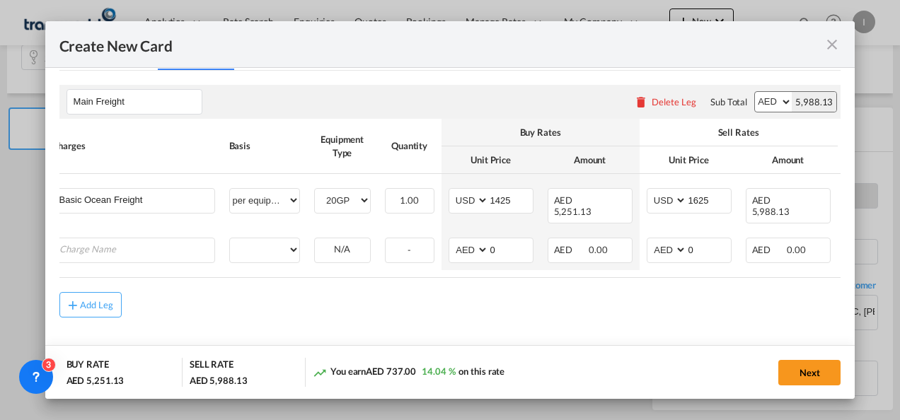
scroll to position [0, 125]
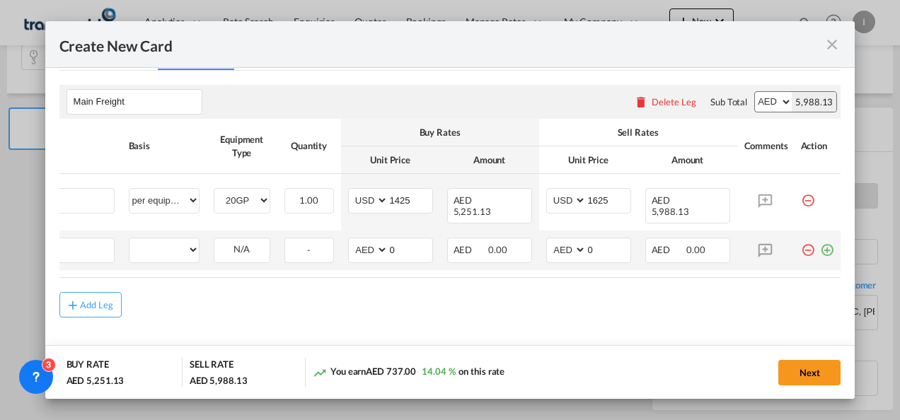
click at [801, 241] on md-icon "icon-minus-circle-outline red-400-fg" at bounding box center [808, 245] width 14 height 14
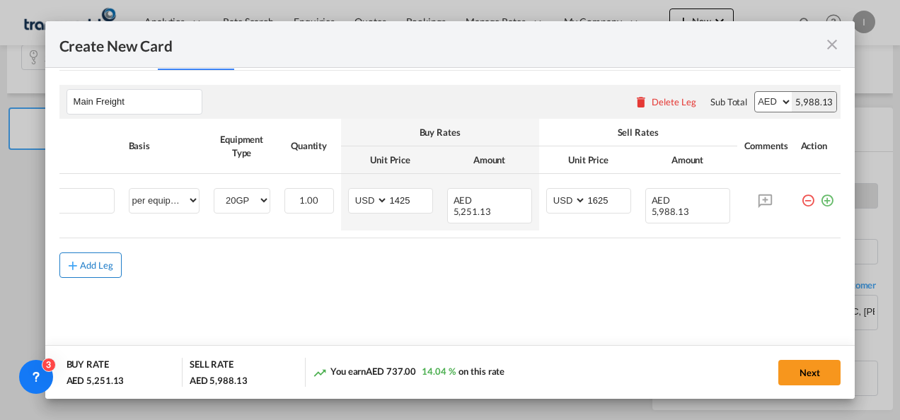
click at [108, 262] on div "Add Leg" at bounding box center [97, 265] width 34 height 8
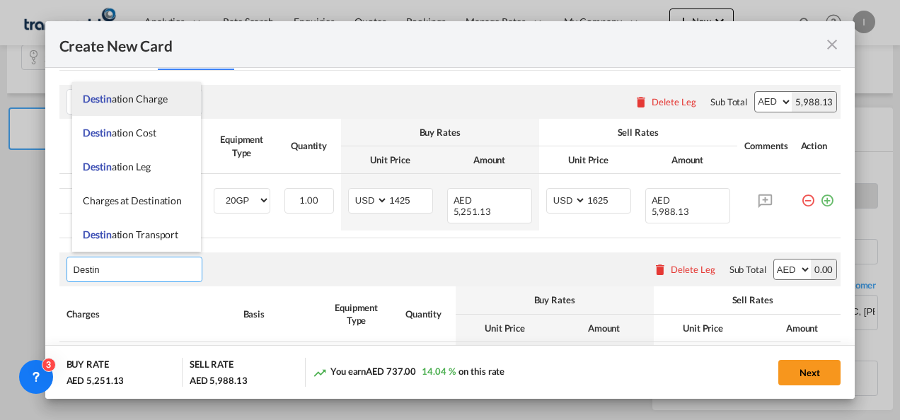
click at [130, 102] on span "Destin ation Charge" at bounding box center [125, 99] width 84 height 12
type input "Destination Charge"
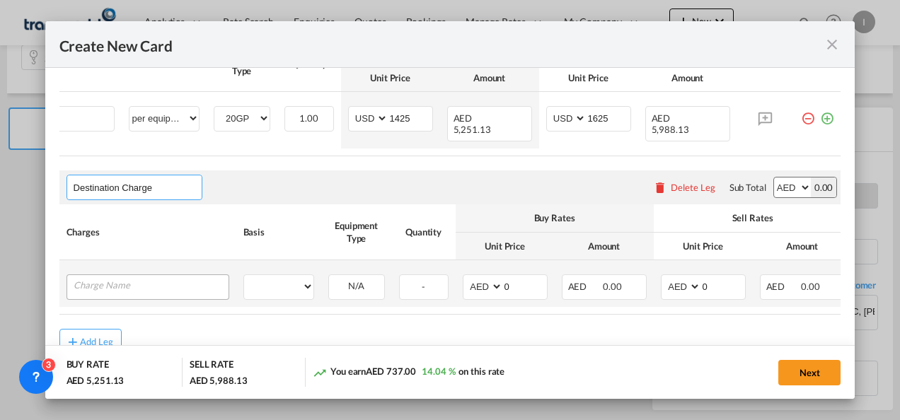
scroll to position [458, 0]
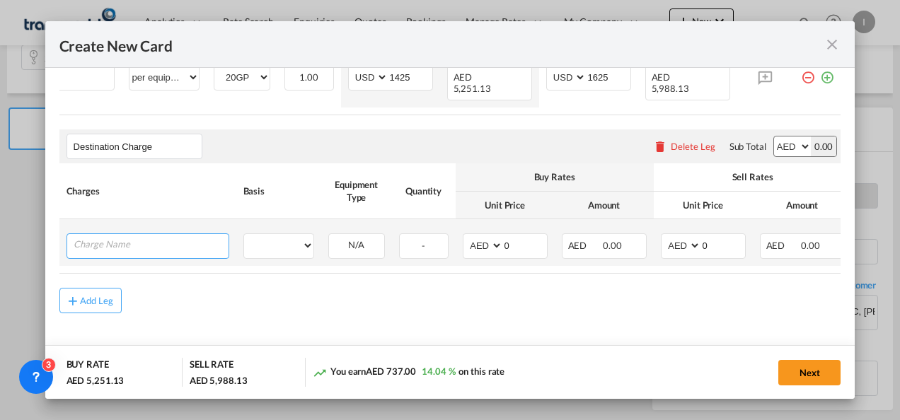
click at [126, 234] on input "Charge Name" at bounding box center [151, 244] width 155 height 21
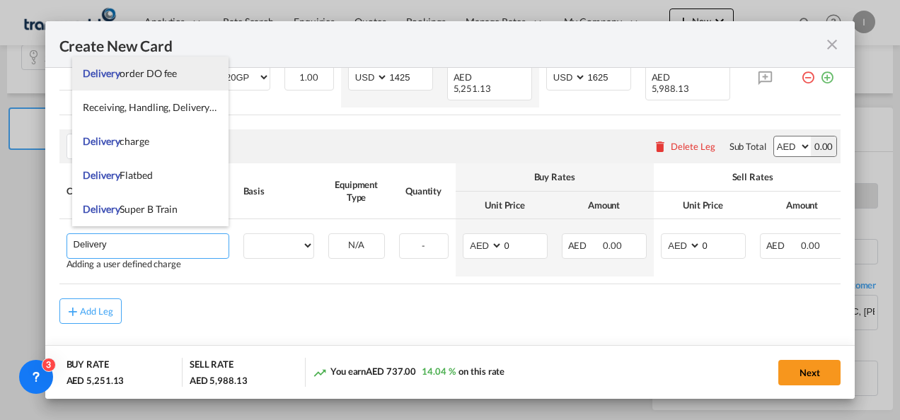
click at [134, 62] on li "Delivery order DO fee" at bounding box center [150, 74] width 156 height 34
type input "Delivery order DO fee"
select select "per B/L"
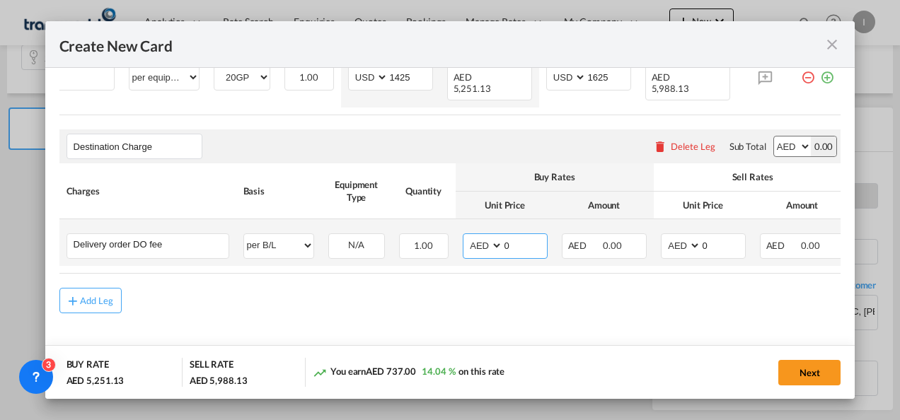
drag, startPoint x: 515, startPoint y: 240, endPoint x: 461, endPoint y: 240, distance: 53.8
click at [461, 240] on td "AED AFN ALL AMD ANG AOA ARS AUD AWG AZN BAM BBD BDT BGN BHD BIF BMD BND [PERSON…" at bounding box center [505, 242] width 99 height 47
type input "525"
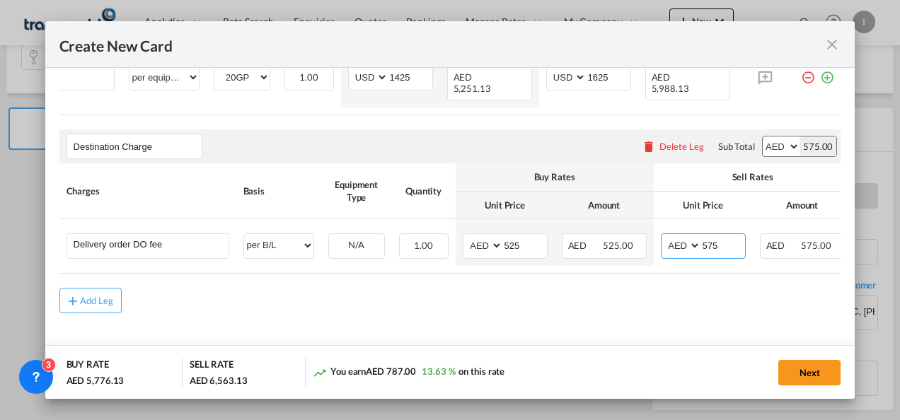
type input "575"
click at [373, 288] on div "Add Leg" at bounding box center [450, 300] width 782 height 25
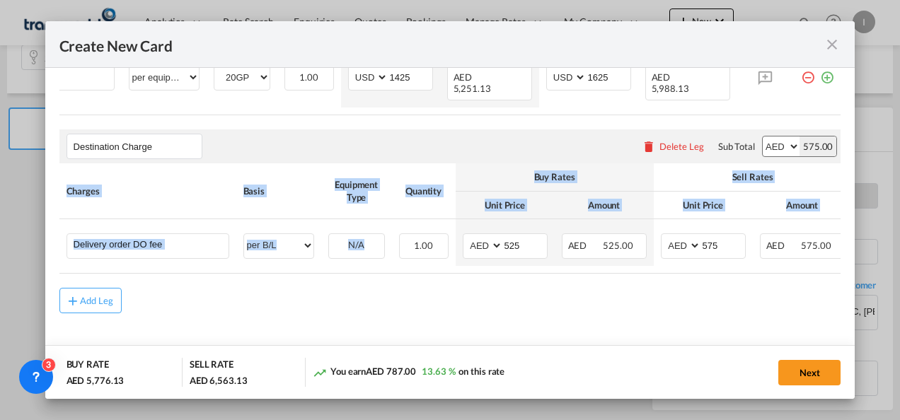
drag, startPoint x: 381, startPoint y: 264, endPoint x: 459, endPoint y: 275, distance: 78.5
click at [459, 275] on rate-modification "Main Freight Please enter leg name Leg Name Already Exists Delete Leg Sub Total…" at bounding box center [450, 131] width 782 height 366
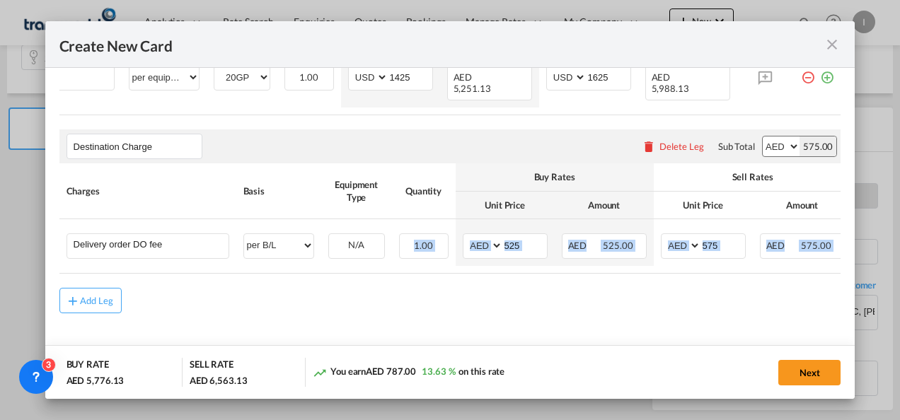
click at [733, 273] on rate-modification "Main Freight Please enter leg name Leg Name Already Exists Delete Leg Sub Total…" at bounding box center [450, 131] width 782 height 366
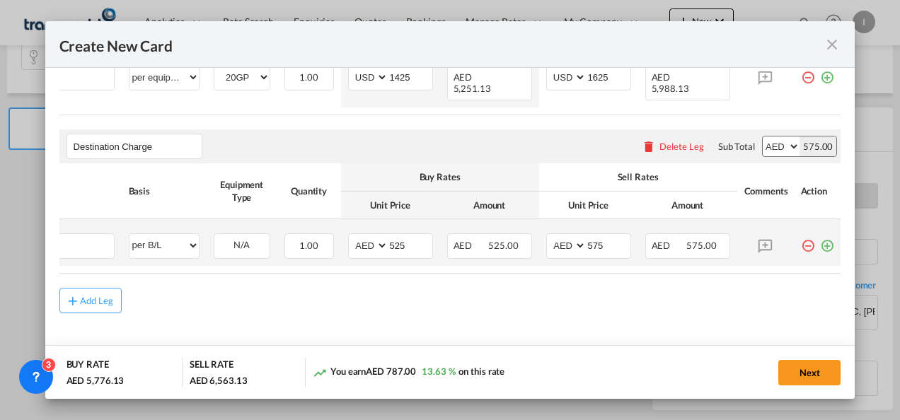
click at [820, 243] on md-icon "icon-plus-circle-outline green-400-fg" at bounding box center [827, 240] width 14 height 14
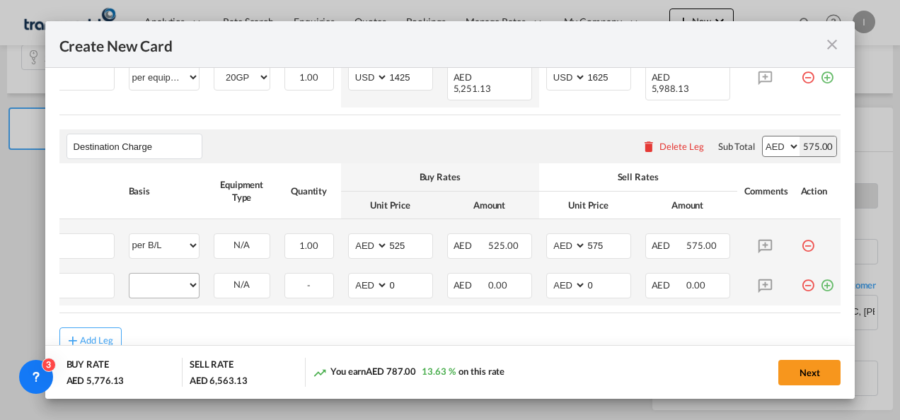
scroll to position [0, 14]
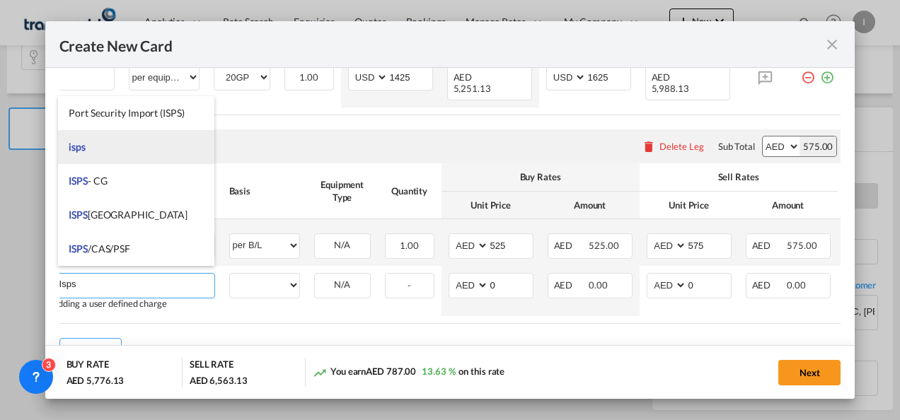
click at [91, 149] on li "isps" at bounding box center [136, 147] width 156 height 34
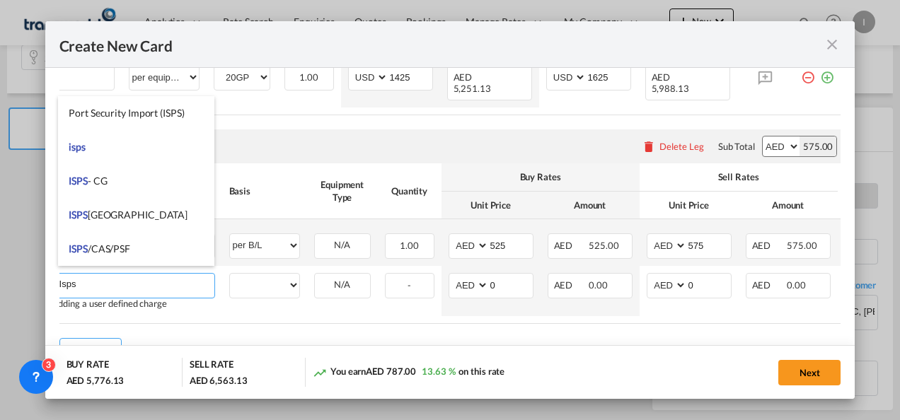
type input "isps"
select select "per equipment"
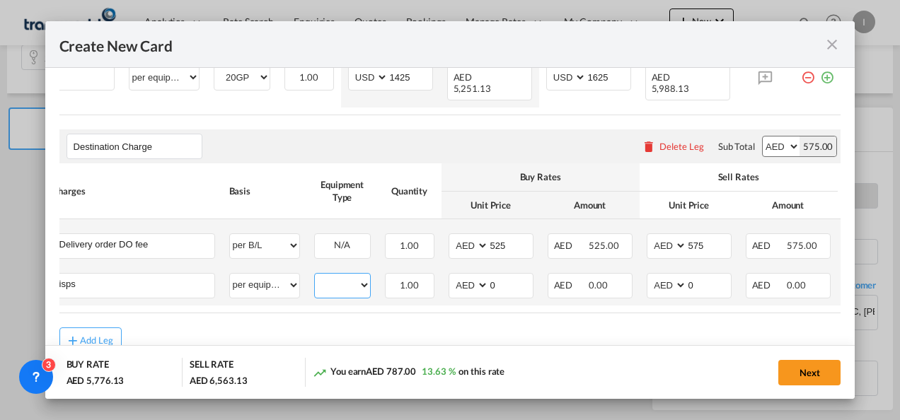
click at [350, 282] on select "20GP" at bounding box center [342, 285] width 55 height 19
select select "20GP"
click at [315, 276] on select "20GP" at bounding box center [342, 285] width 55 height 19
drag, startPoint x: 483, startPoint y: 283, endPoint x: 473, endPoint y: 283, distance: 9.9
click at [473, 283] on md-input-container "AED AFN ALL AMD ANG AOA ARS AUD AWG AZN BAM BBD BDT BGN BHD BIF BMD BND [PERSON…" at bounding box center [491, 285] width 85 height 25
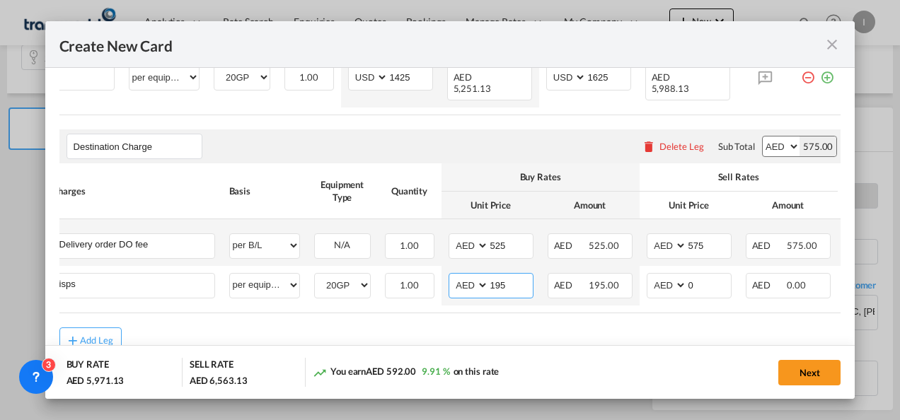
type input "195"
click at [425, 318] on rate-modification "Main Freight Please enter leg name Leg Name Already Exists Delete Leg Sub Total…" at bounding box center [450, 150] width 782 height 405
click at [799, 371] on button "Next" at bounding box center [809, 372] width 62 height 25
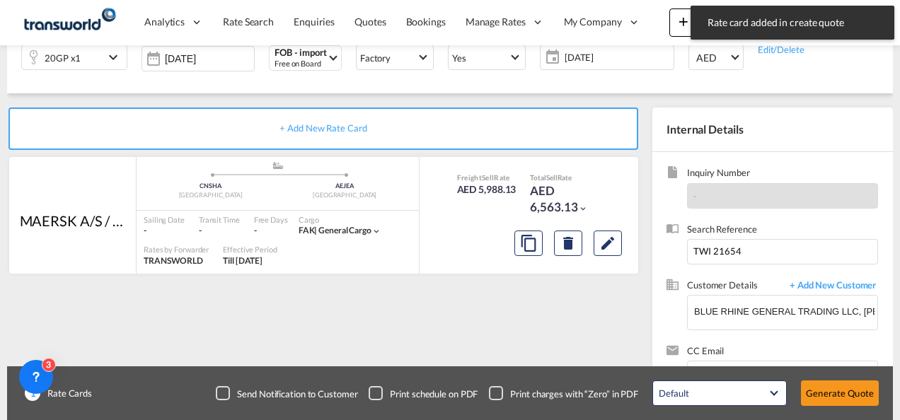
click at [822, 389] on button "Generate Quote" at bounding box center [840, 393] width 78 height 25
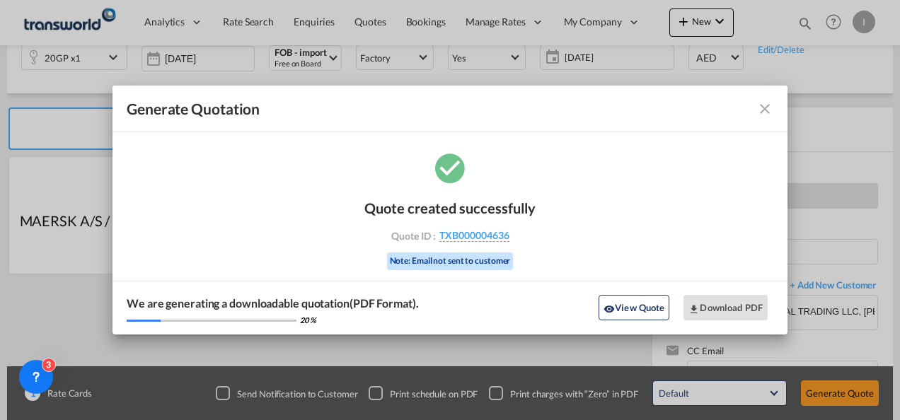
click at [494, 242] on div "Quote created successfully Quote ID : TXB000004636 Note: Email not sent to cust…" at bounding box center [449, 233] width 171 height 96
click at [491, 236] on span "TXB000004636" at bounding box center [474, 235] width 70 height 13
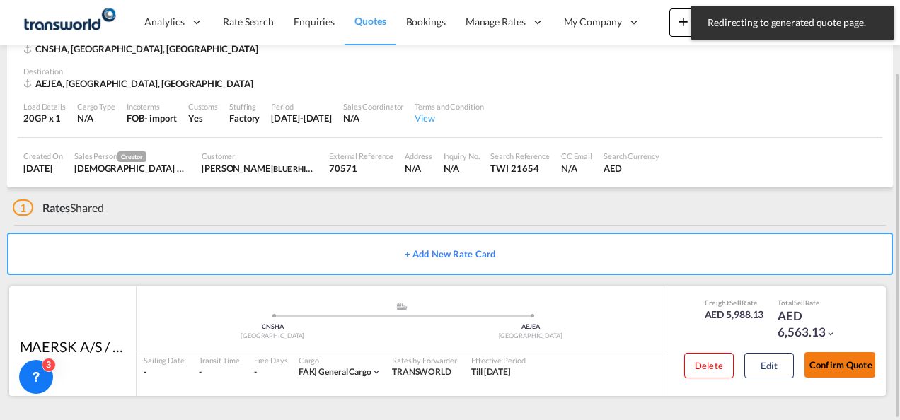
click at [845, 372] on button "Confirm Quote" at bounding box center [839, 364] width 71 height 25
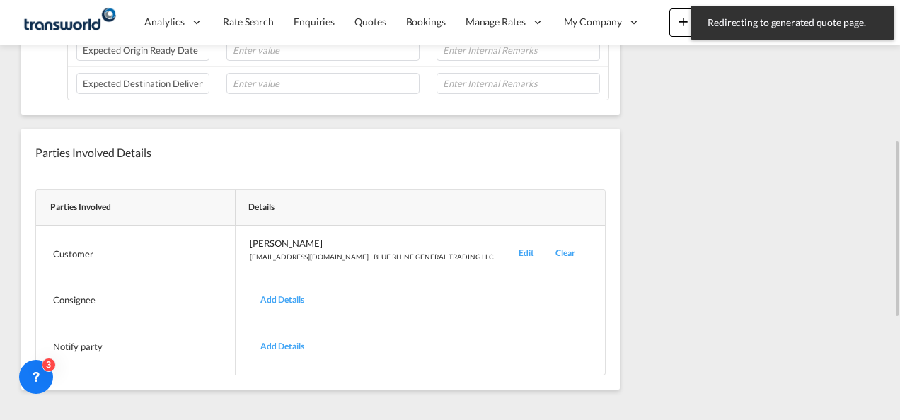
scroll to position [149, 0]
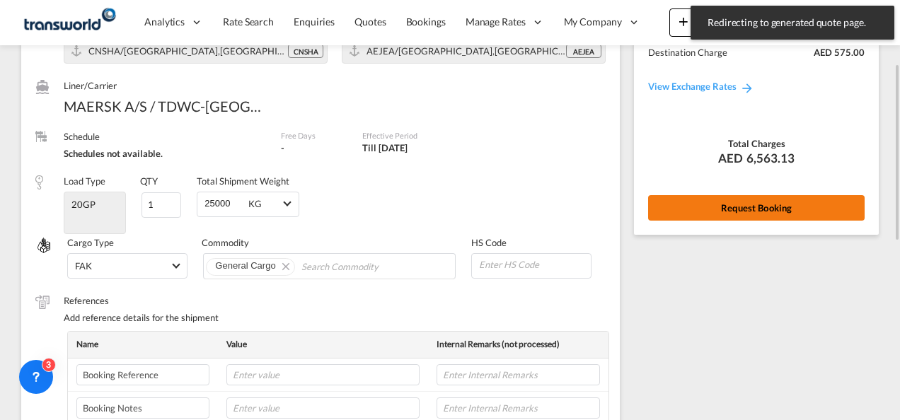
click at [744, 203] on button "Request Booking" at bounding box center [756, 207] width 216 height 25
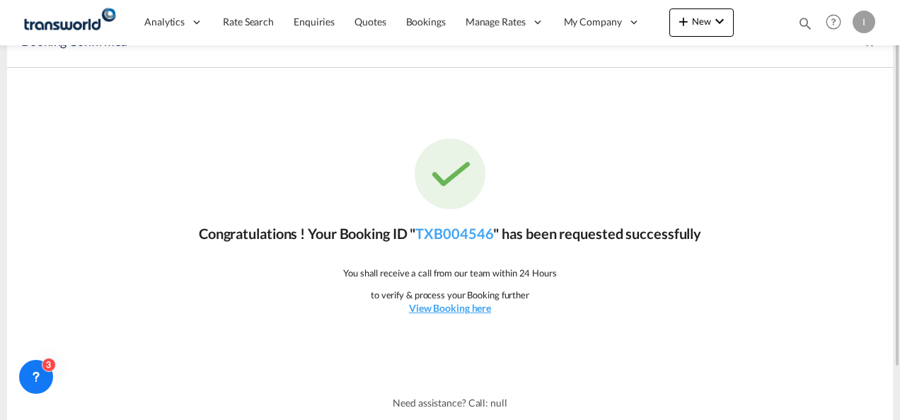
scroll to position [0, 0]
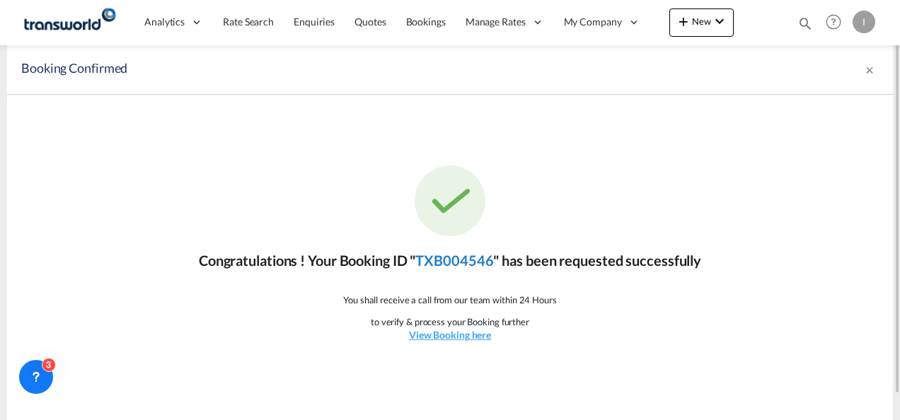
click at [492, 267] on link "TXB004546" at bounding box center [454, 260] width 78 height 17
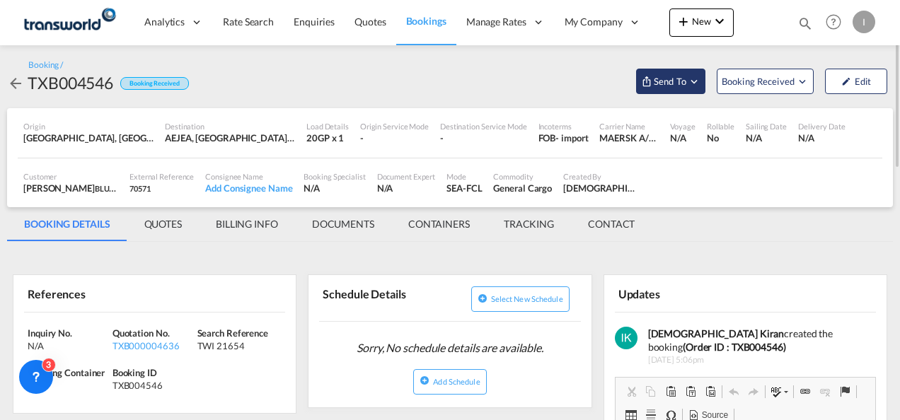
click at [665, 79] on span "Send To" at bounding box center [669, 81] width 35 height 14
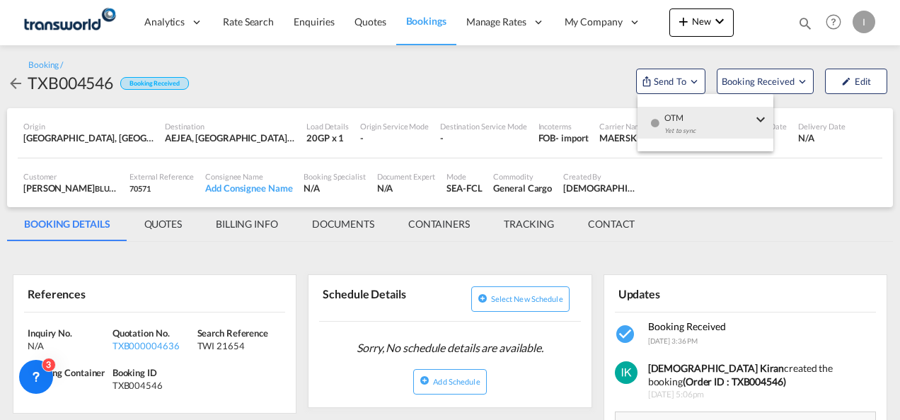
click at [697, 140] on md-menu-item "OTM Yet to sync Send Shipment" at bounding box center [705, 123] width 136 height 46
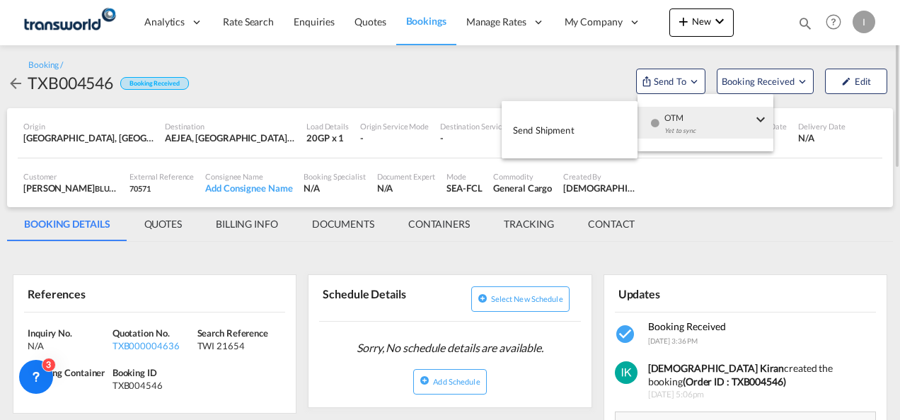
click at [559, 132] on span "Send Shipment" at bounding box center [544, 130] width 62 height 23
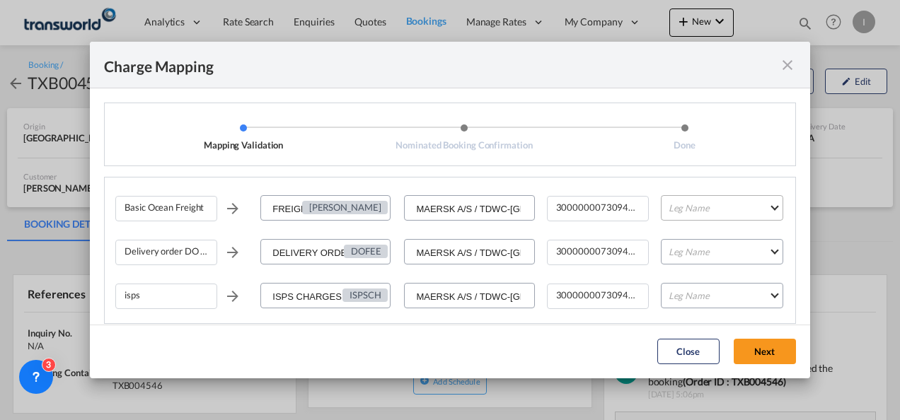
click at [691, 209] on md-select "Leg Name HANDLING ORIGIN VESSEL HANDLING DESTINATION OTHERS TL PICK UP CUSTOMS …" at bounding box center [722, 207] width 122 height 25
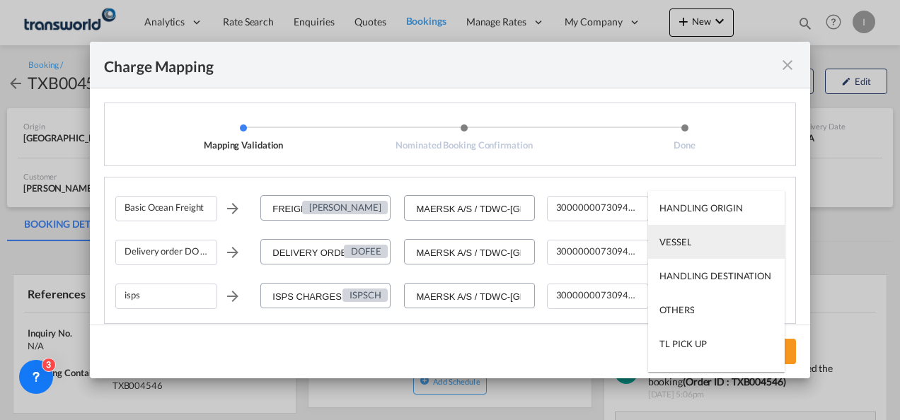
click at [692, 237] on md-option "VESSEL" at bounding box center [716, 242] width 137 height 34
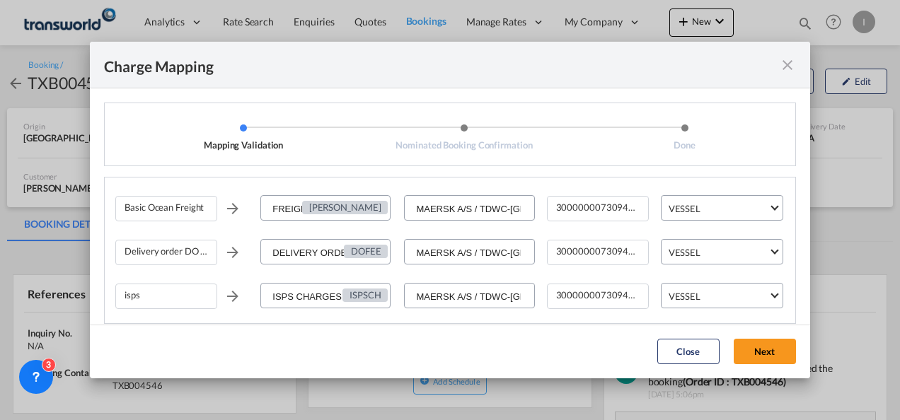
click at [768, 337] on md-dialog-actions "Close Next" at bounding box center [450, 352] width 720 height 54
click at [766, 345] on button "Next" at bounding box center [765, 351] width 62 height 25
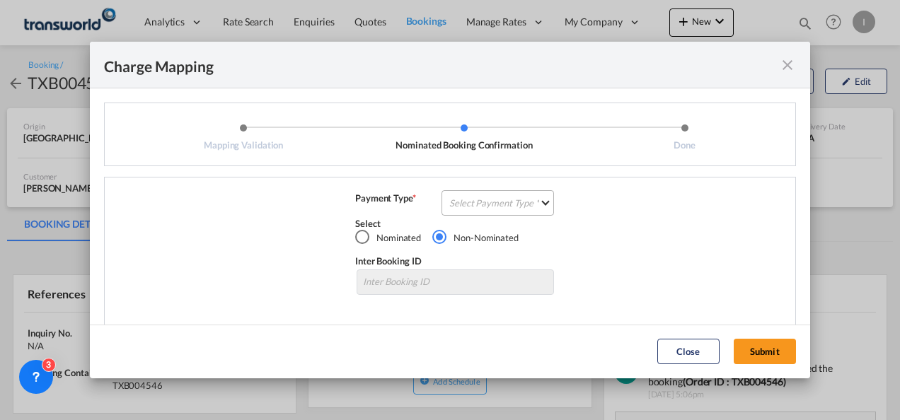
click at [505, 190] on md-select "Select Payment Type COLLECT PREPAID" at bounding box center [497, 202] width 112 height 25
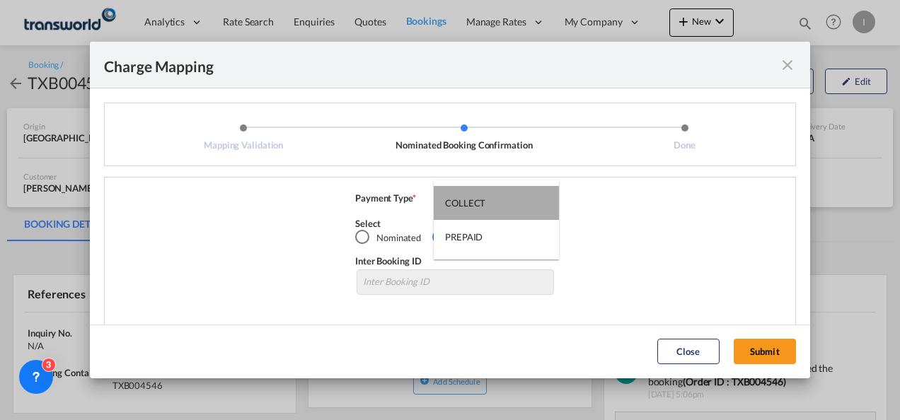
click at [505, 200] on md-option "COLLECT" at bounding box center [496, 203] width 125 height 34
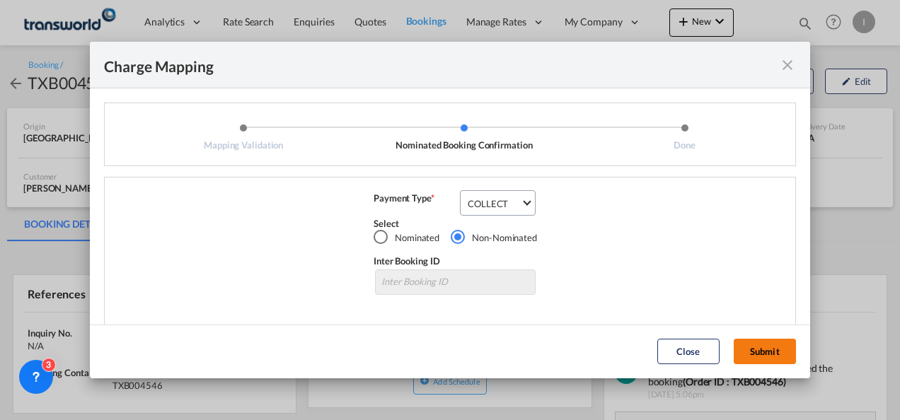
click at [783, 354] on button "Submit" at bounding box center [765, 351] width 62 height 25
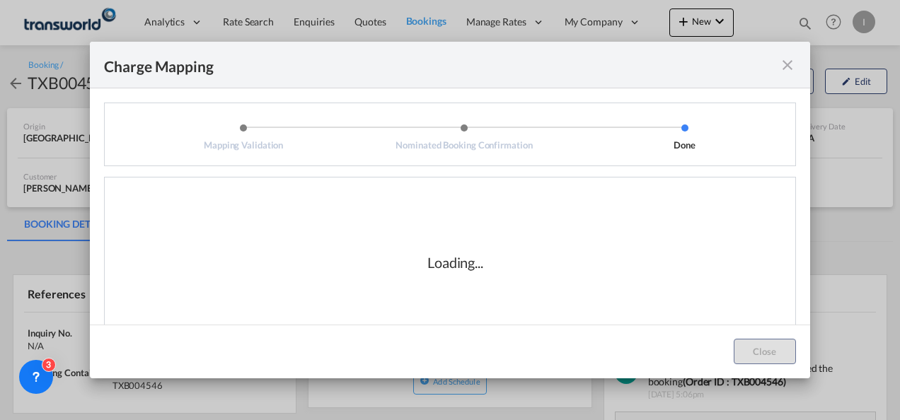
click at [455, 287] on div "Loading..." at bounding box center [455, 263] width 680 height 142
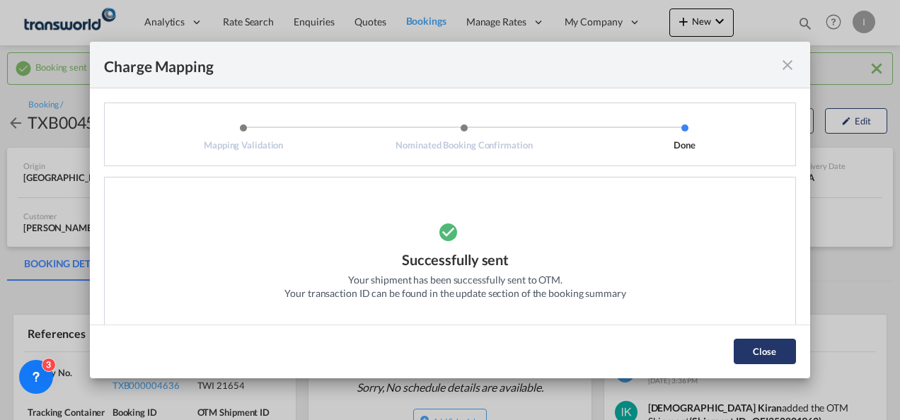
click at [748, 348] on button "Close" at bounding box center [765, 351] width 62 height 25
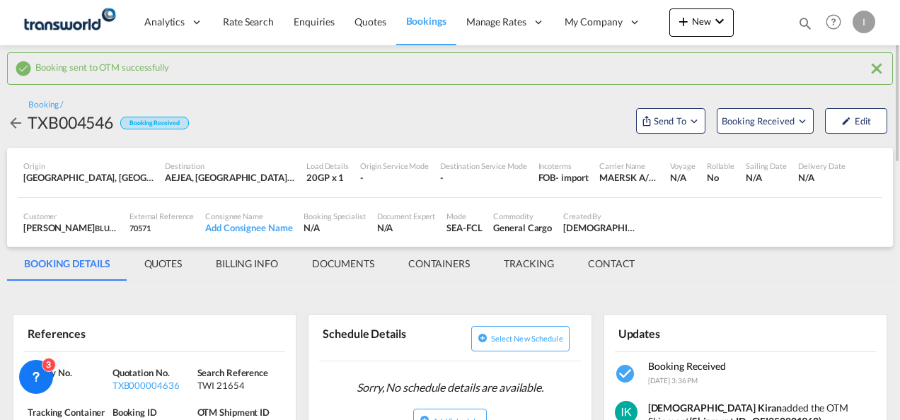
scroll to position [71, 0]
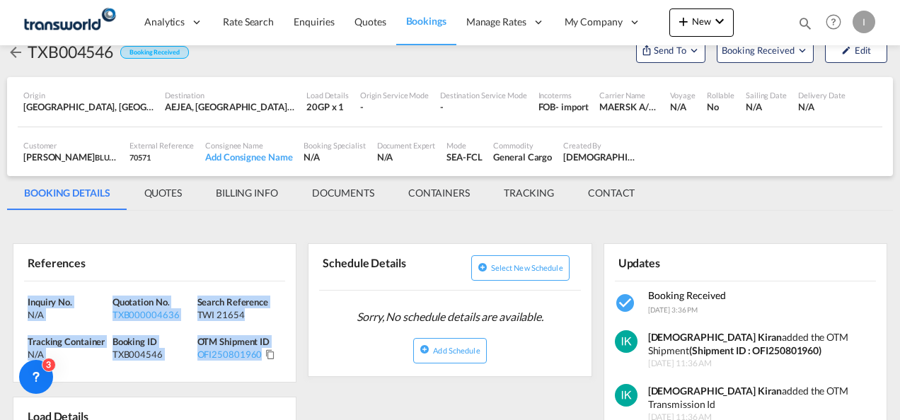
drag, startPoint x: 283, startPoint y: 355, endPoint x: -3, endPoint y: 286, distance: 294.1
click at [0, 286] on html "Analytics Reports Dashboard Rate Search Enquiries Quotes" at bounding box center [450, 210] width 900 height 420
copy div "Inquiry No. N/A Quotation No. TXB000004636 Search Reference TWI 21654 Tracking …"
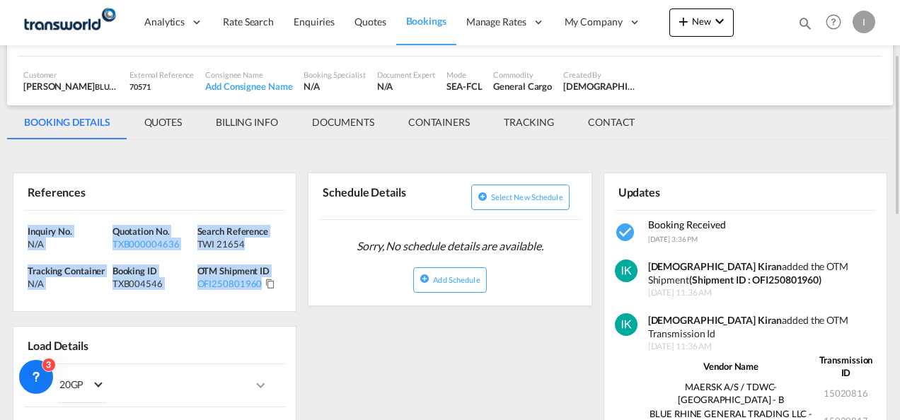
scroll to position [0, 0]
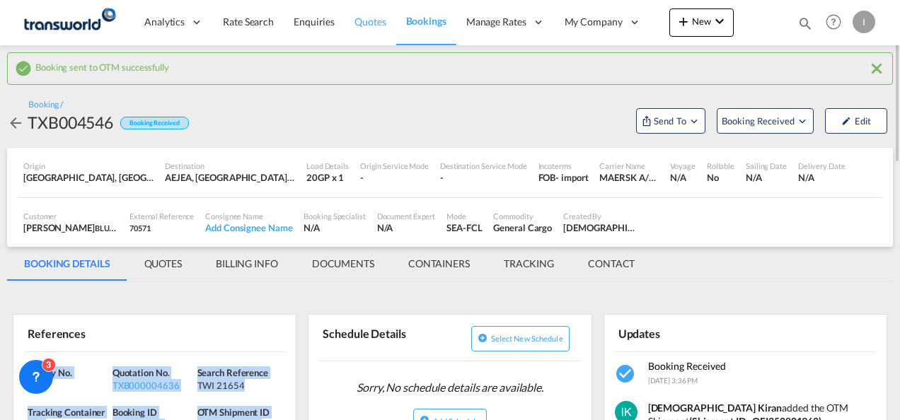
click at [364, 23] on span "Quotes" at bounding box center [369, 22] width 31 height 12
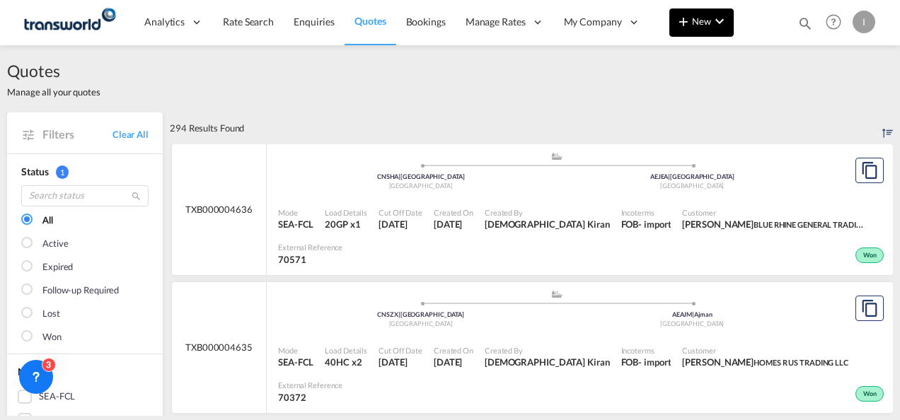
click at [694, 24] on span "New" at bounding box center [701, 21] width 53 height 11
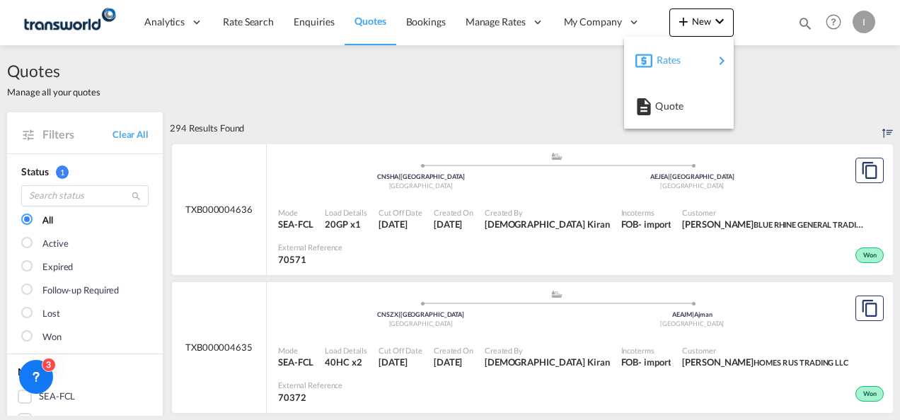
click at [685, 65] on div "Rates" at bounding box center [685, 59] width 57 height 35
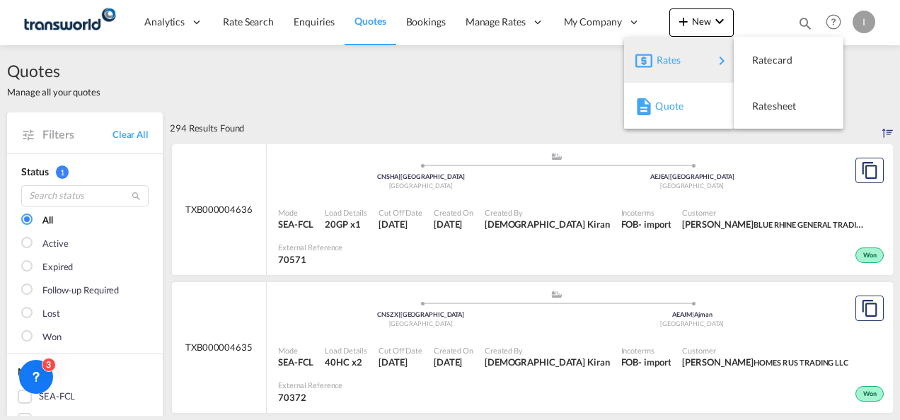
click at [671, 108] on span "Quote" at bounding box center [663, 106] width 16 height 28
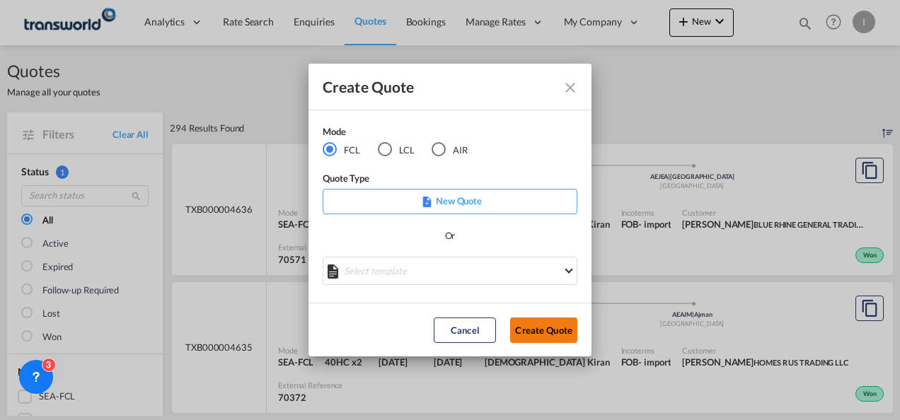
click at [545, 321] on button "Create Quote" at bounding box center [543, 330] width 67 height 25
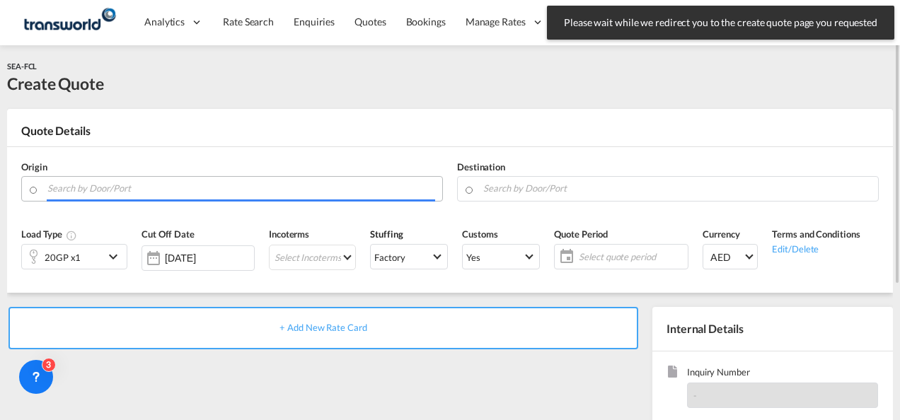
click at [162, 189] on input "Search by Door/Port" at bounding box center [241, 188] width 388 height 25
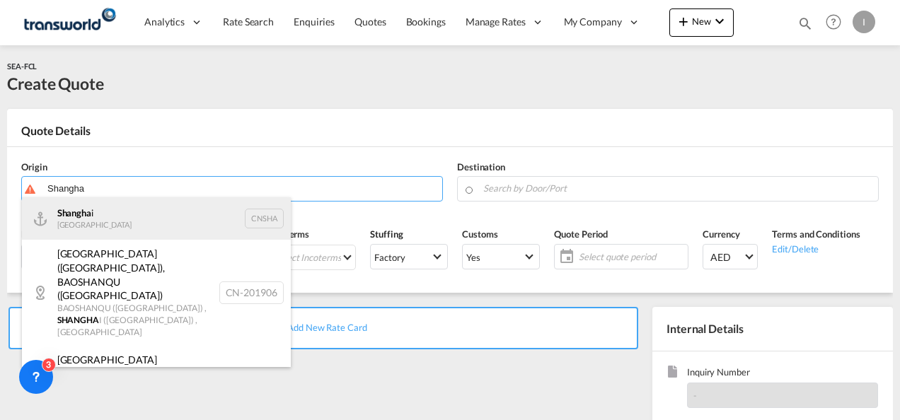
click at [112, 225] on div "Shangha i [GEOGRAPHIC_DATA] CNSHA" at bounding box center [156, 218] width 269 height 42
type input "[GEOGRAPHIC_DATA], [GEOGRAPHIC_DATA]"
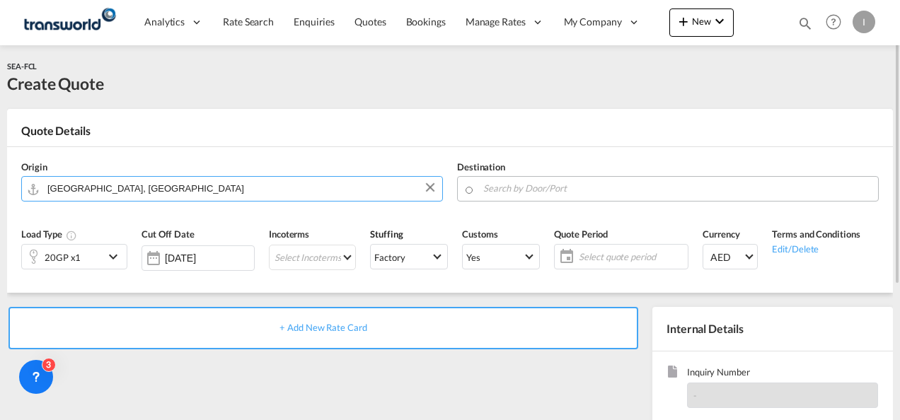
click at [512, 184] on input "Search by Door/Port" at bounding box center [677, 188] width 388 height 25
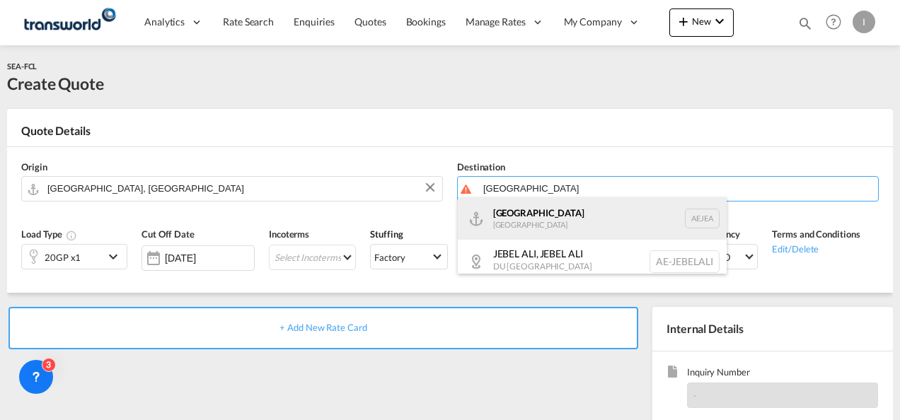
click at [519, 212] on div "[GEOGRAPHIC_DATA] [GEOGRAPHIC_DATA]" at bounding box center [592, 218] width 269 height 42
type input "[GEOGRAPHIC_DATA], [GEOGRAPHIC_DATA]"
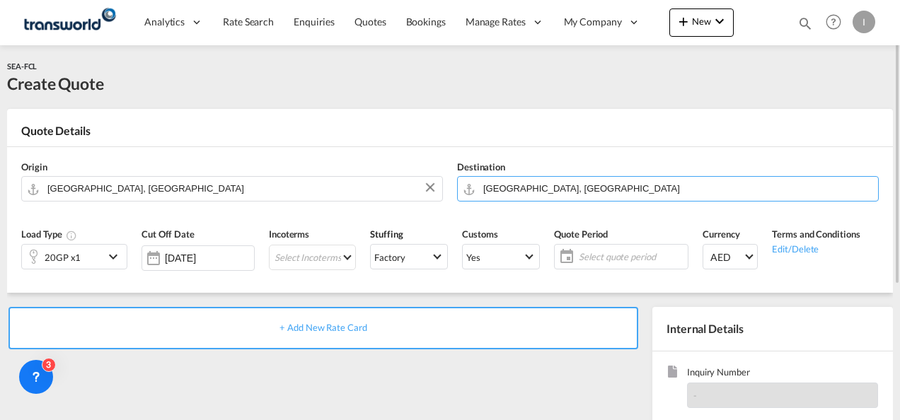
click at [91, 259] on div "20GP x1" at bounding box center [63, 257] width 82 height 24
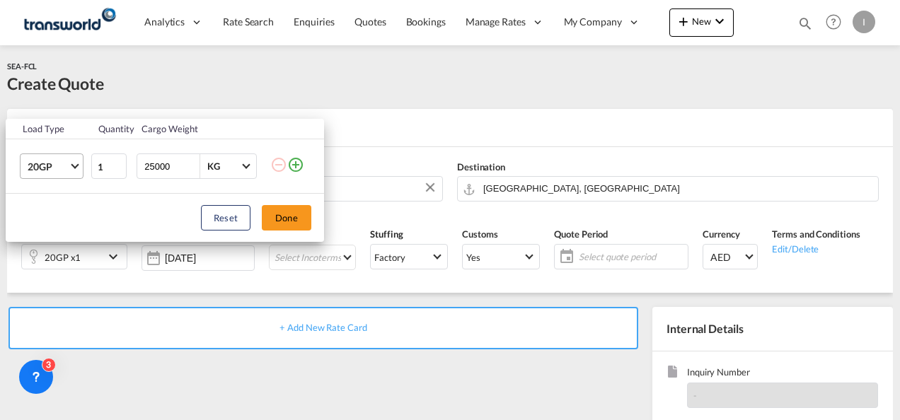
click at [78, 166] on span "Choose: \a20GP" at bounding box center [75, 165] width 8 height 8
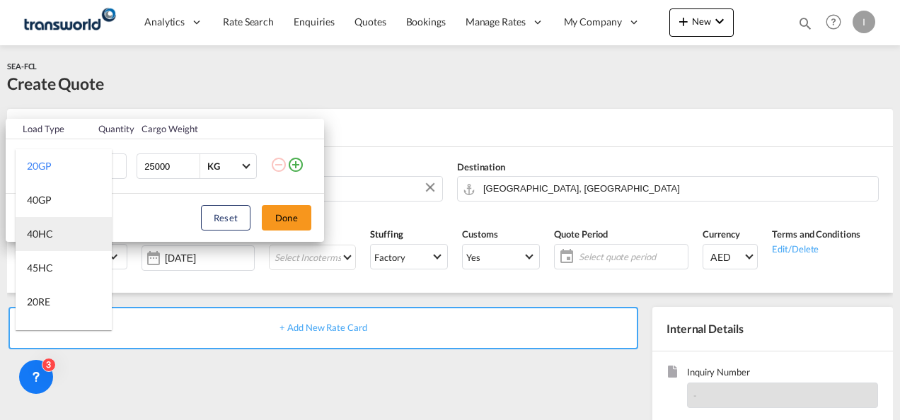
click at [59, 241] on md-option "40HC" at bounding box center [64, 234] width 96 height 34
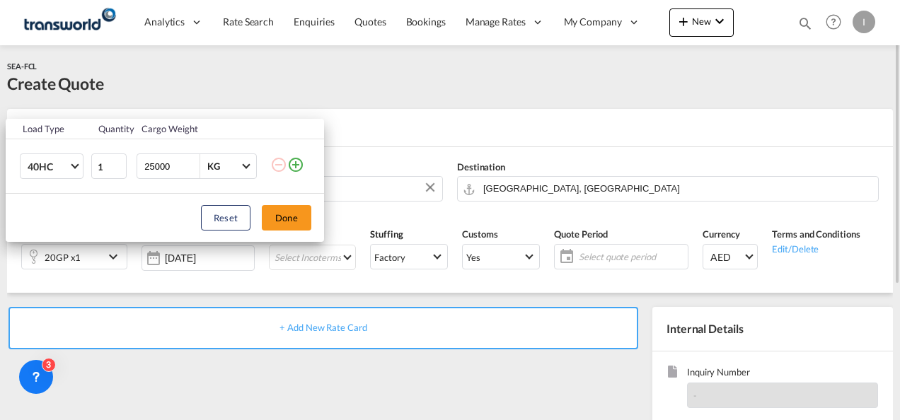
click at [265, 218] on button "Done" at bounding box center [287, 217] width 50 height 25
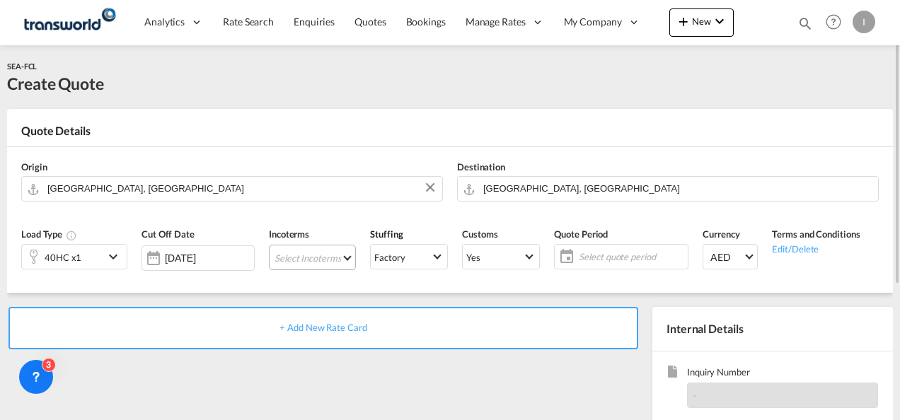
click at [294, 258] on md-select "Select Incoterms CFR - export Cost and Freight FAS - export Free Alongside Ship…" at bounding box center [312, 257] width 87 height 25
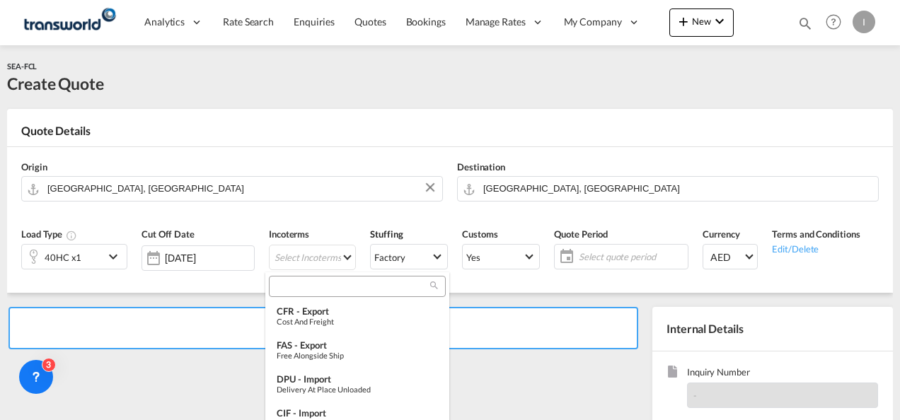
click at [297, 282] on input "search" at bounding box center [351, 286] width 157 height 13
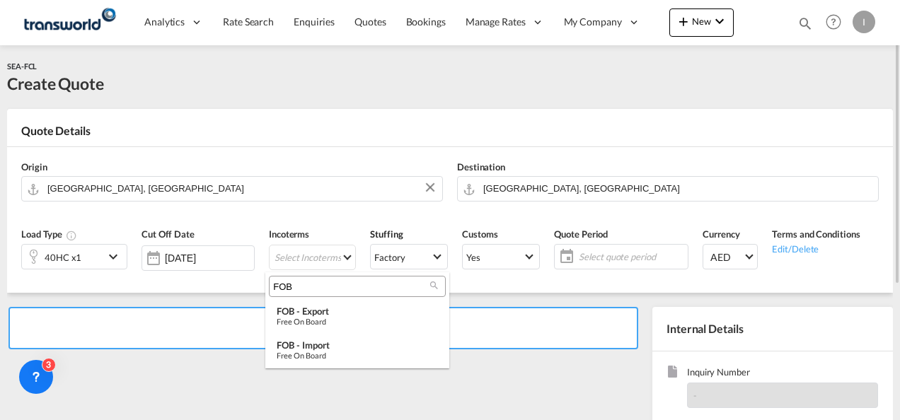
type input "FOB"
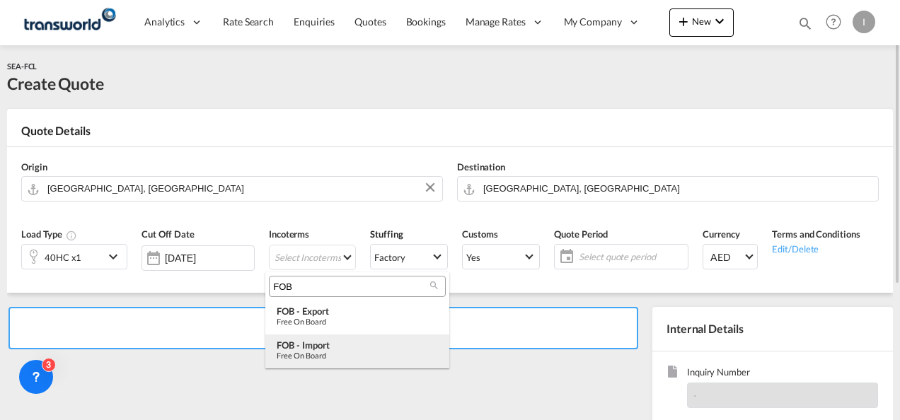
click at [323, 345] on div "FOB - import" at bounding box center [357, 345] width 161 height 11
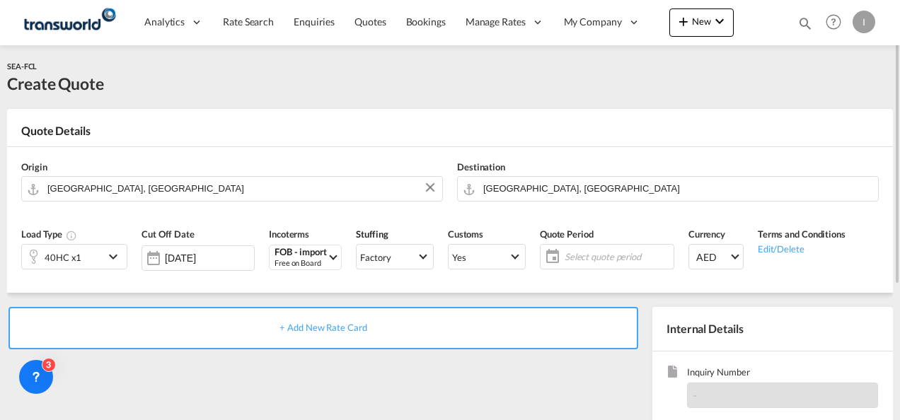
click at [603, 253] on span "Select quote period" at bounding box center [617, 256] width 105 height 13
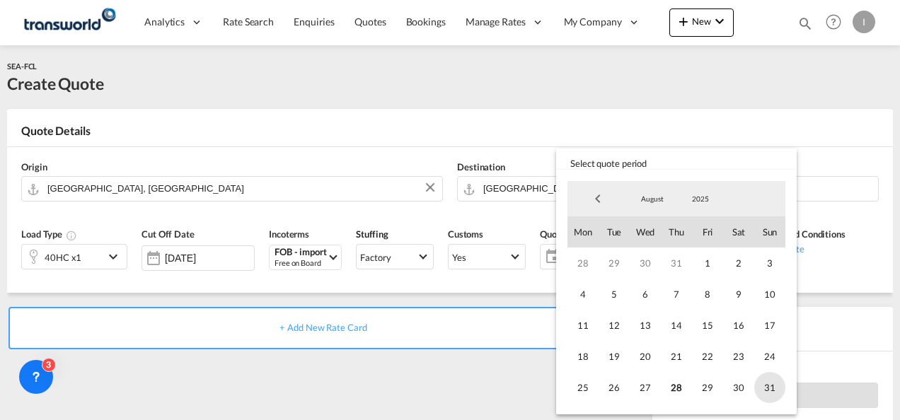
click at [763, 381] on span "31" at bounding box center [769, 387] width 31 height 31
click at [444, 381] on md-backdrop at bounding box center [450, 210] width 900 height 420
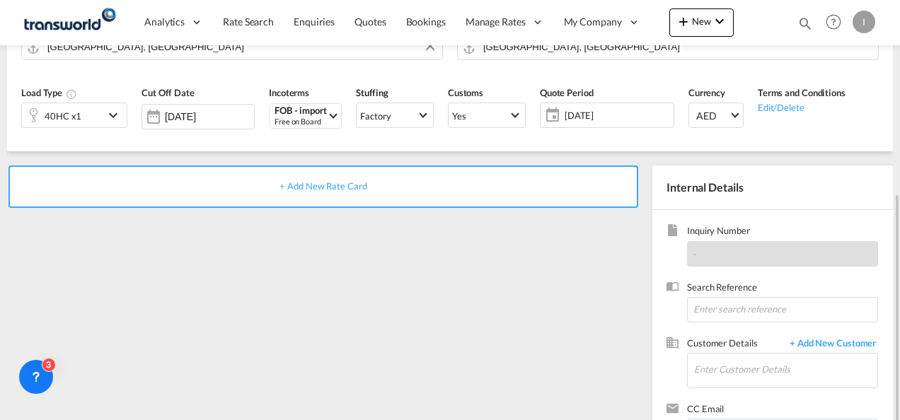
scroll to position [200, 0]
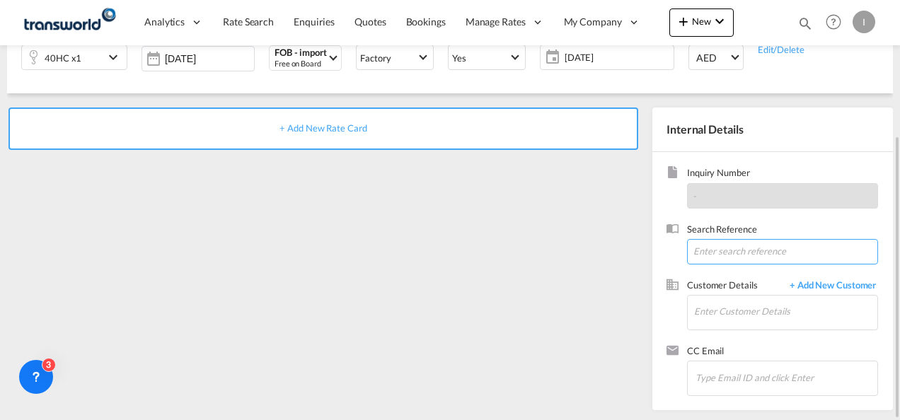
click at [706, 253] on input at bounding box center [782, 251] width 191 height 25
paste input "Inquiry No. N/A Quotation No. TXB000004636 Search Reference TWI 21654 Tracking …"
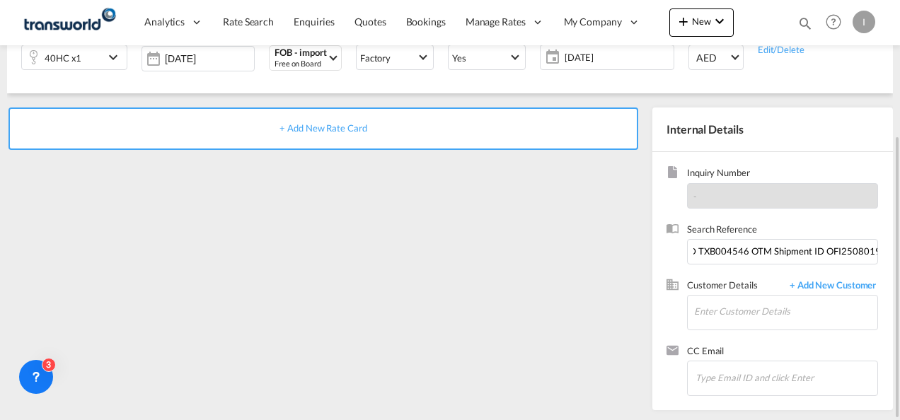
scroll to position [0, 0]
click at [782, 250] on input "Inquiry No. N/A Quotation No. TXB000004636 Search Reference TWI 21654 Tracking …" at bounding box center [782, 251] width 191 height 25
paste input "TWI 21653"
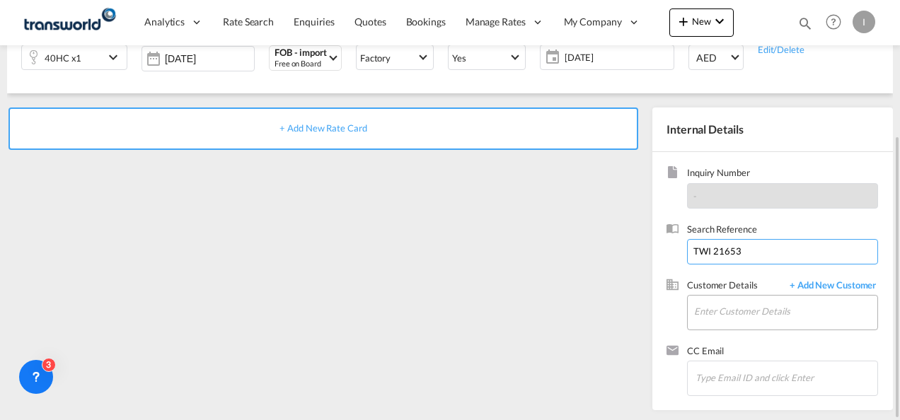
type input "TWI 21653"
click at [730, 297] on input "Enter Customer Details" at bounding box center [785, 312] width 183 height 32
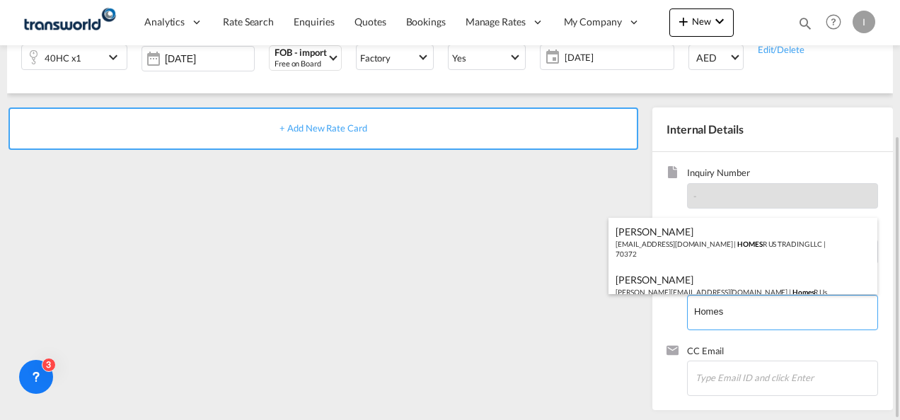
drag, startPoint x: 726, startPoint y: 311, endPoint x: 669, endPoint y: 311, distance: 56.6
click at [669, 311] on body "Analytics Reports Dashboard Rate Search Enquiries Quotes Bookings" at bounding box center [450, 210] width 900 height 420
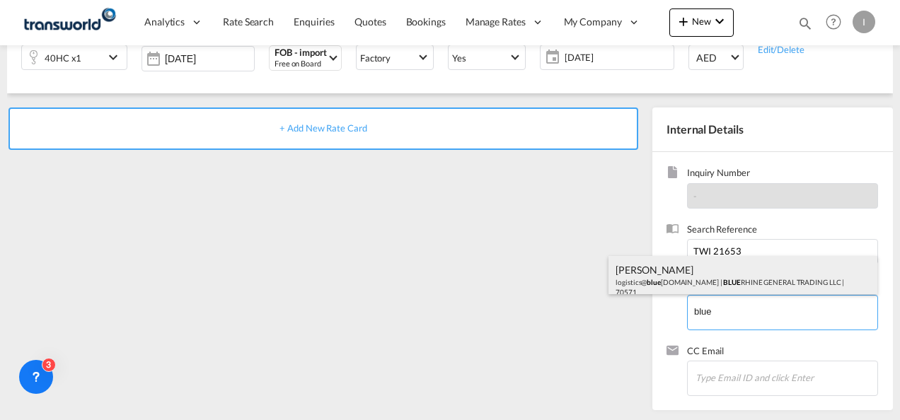
click at [652, 266] on div "[PERSON_NAME] logistics@ blue [DOMAIN_NAME] | BLUE RHINE GENERAL TRADING LLC | …" at bounding box center [742, 280] width 269 height 48
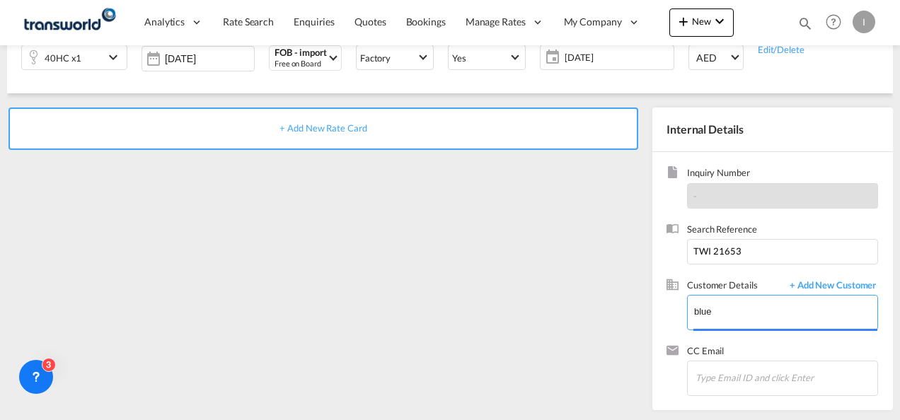
type input "BLUE RHINE GENERAL TRADING LLC, [PERSON_NAME], [EMAIL_ADDRESS][DOMAIN_NAME]"
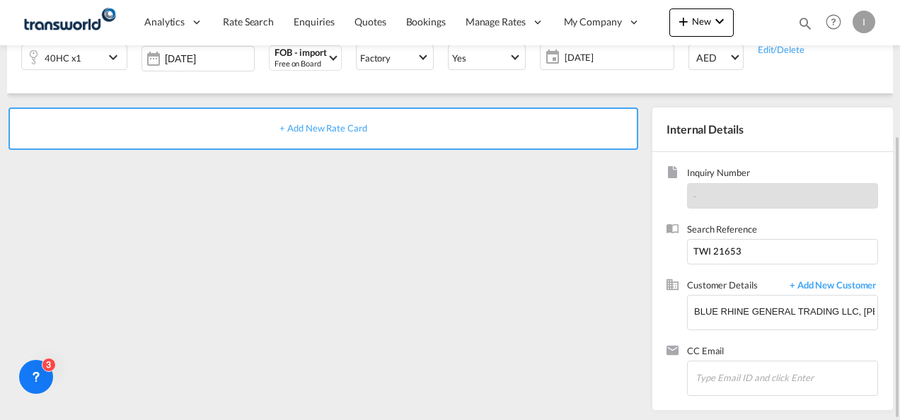
click at [340, 125] on span "+ Add New Rate Card" at bounding box center [322, 127] width 87 height 11
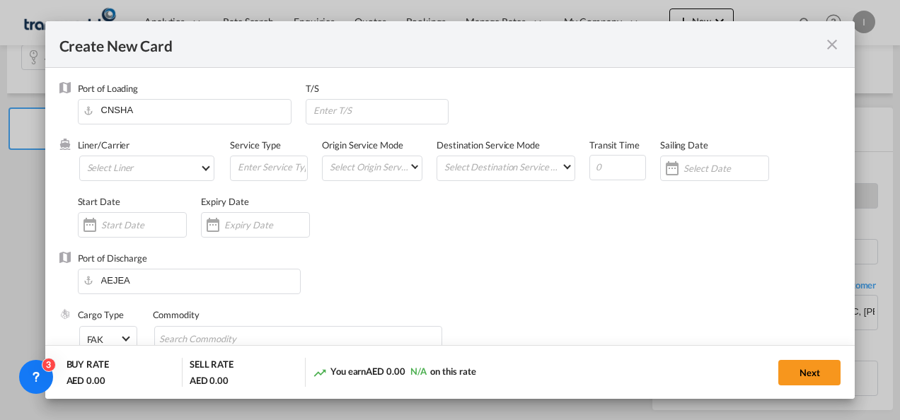
type input "Basic Ocean Freight"
select select "per equipment"
click at [129, 173] on md-select "Select Liner 2HM LOGISTICS D.O.O 2HM LOGISTICS D.O.O. / TDWC-CAPODISTRI 2HM LOG…" at bounding box center [147, 168] width 136 height 25
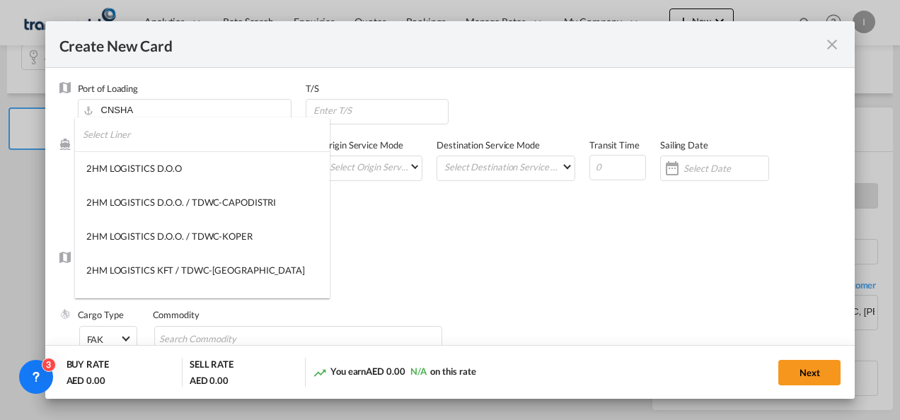
click at [120, 140] on input "search" at bounding box center [206, 134] width 247 height 34
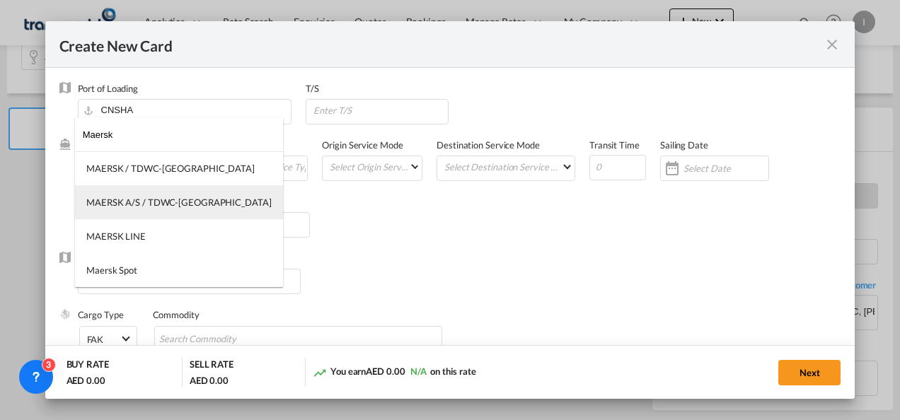
type input "Maersk"
click at [136, 204] on div "MAERSK A/S / TDWC-[GEOGRAPHIC_DATA]" at bounding box center [178, 202] width 185 height 13
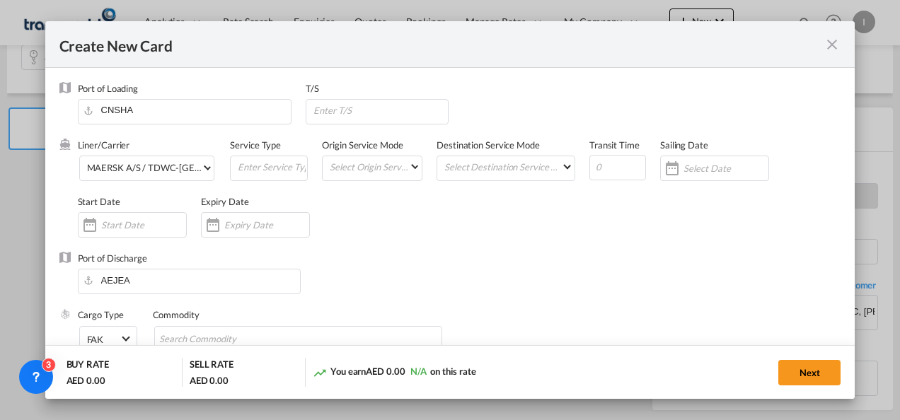
click at [235, 224] on input "Create New Card ..." at bounding box center [266, 224] width 85 height 11
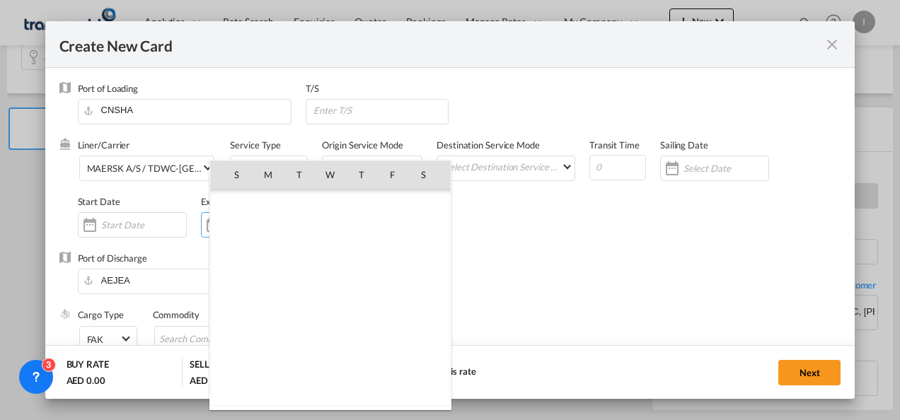
scroll to position [327545, 0]
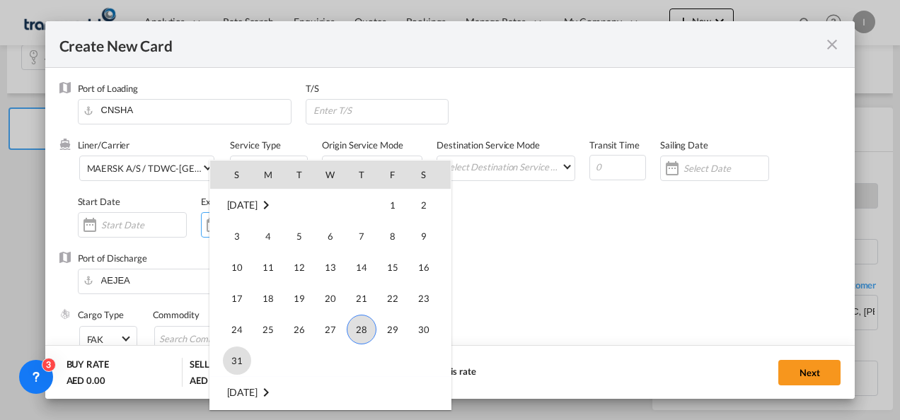
click at [243, 354] on span "31" at bounding box center [237, 361] width 28 height 28
type input "[DATE]"
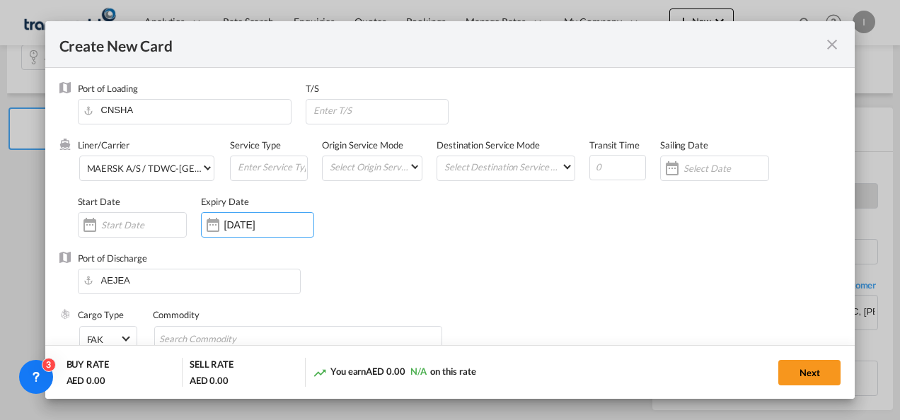
click at [443, 238] on div "Liner/Carrier MAERSK A/S / TDWC-[GEOGRAPHIC_DATA] Service Type Origin Service M…" at bounding box center [459, 195] width 763 height 113
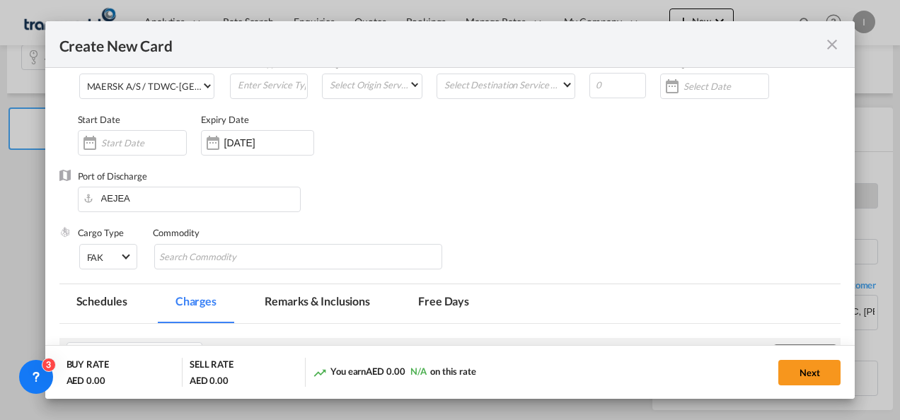
scroll to position [142, 0]
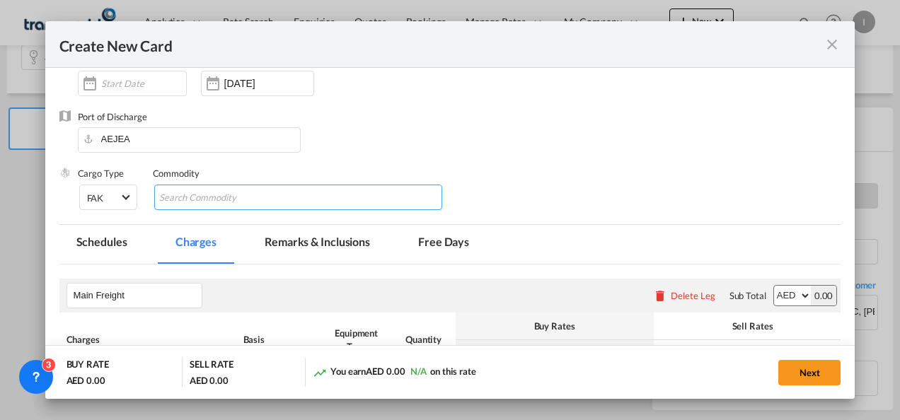
click at [199, 198] on input "Search Commodity" at bounding box center [223, 198] width 129 height 23
type input "General Cargo"
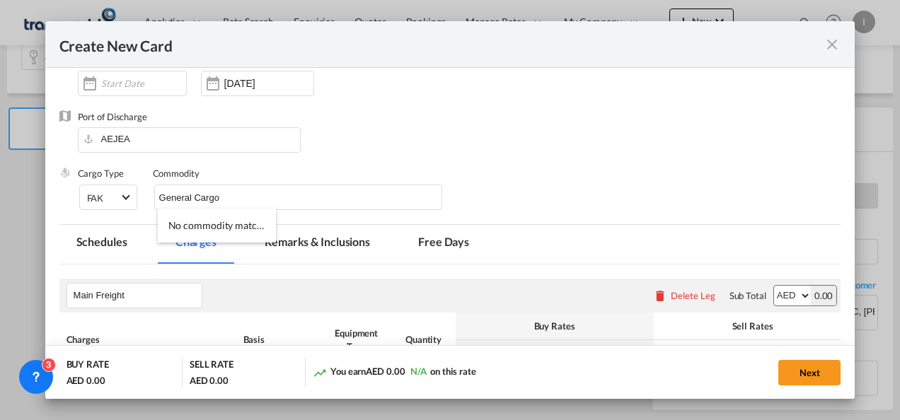
click at [427, 149] on div "Port of Discharge [GEOGRAPHIC_DATA]" at bounding box center [450, 138] width 782 height 57
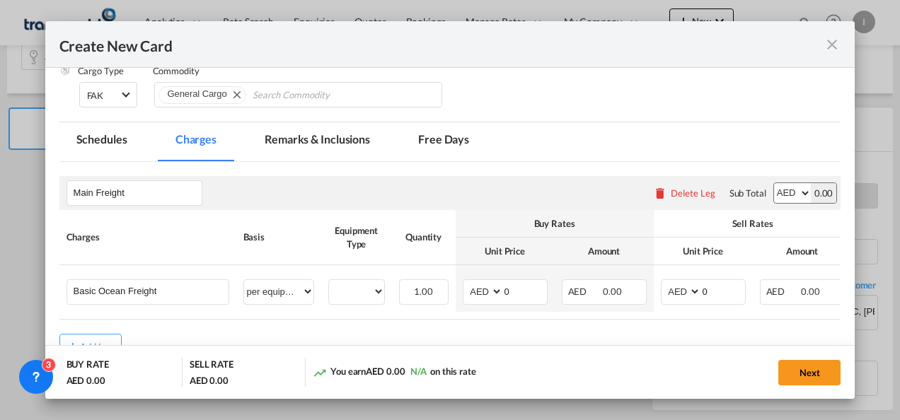
scroll to position [335, 0]
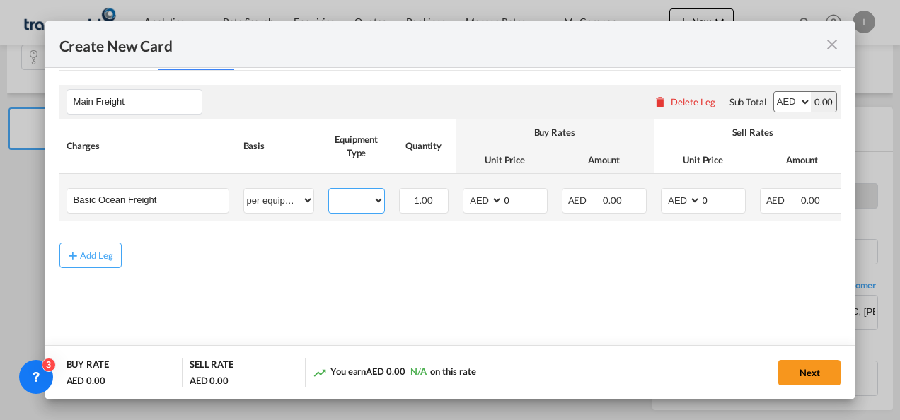
click at [353, 200] on select "40HC" at bounding box center [356, 200] width 55 height 19
select select "40HC"
click at [329, 191] on select "40HC" at bounding box center [356, 200] width 55 height 19
click at [479, 200] on select "AED AFN ALL AMD ANG AOA ARS AUD AWG AZN BAM BBD BDT BGN BHD BIF BMD BND [PERSON…" at bounding box center [484, 200] width 37 height 19
select select "string:USD"
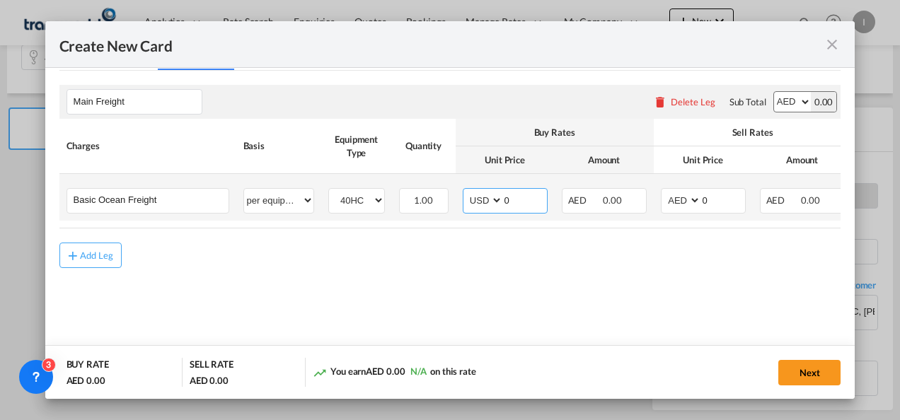
click at [466, 191] on select "AED AFN ALL AMD ANG AOA ARS AUD AWG AZN BAM BBD BDT BGN BHD BIF BMD BND [PERSON…" at bounding box center [484, 200] width 37 height 19
drag, startPoint x: 513, startPoint y: 200, endPoint x: 488, endPoint y: 199, distance: 24.8
click at [488, 199] on md-input-container "AED AFN ALL AMD ANG AOA ARS AUD AWG AZN BAM BBD BDT BGN BHD BIF BMD BND [PERSON…" at bounding box center [505, 200] width 85 height 25
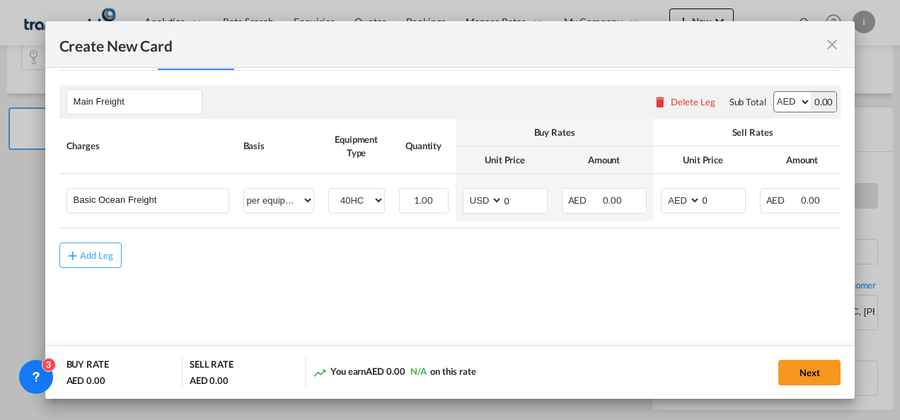
click at [455, 264] on div "Add Leg" at bounding box center [450, 255] width 782 height 25
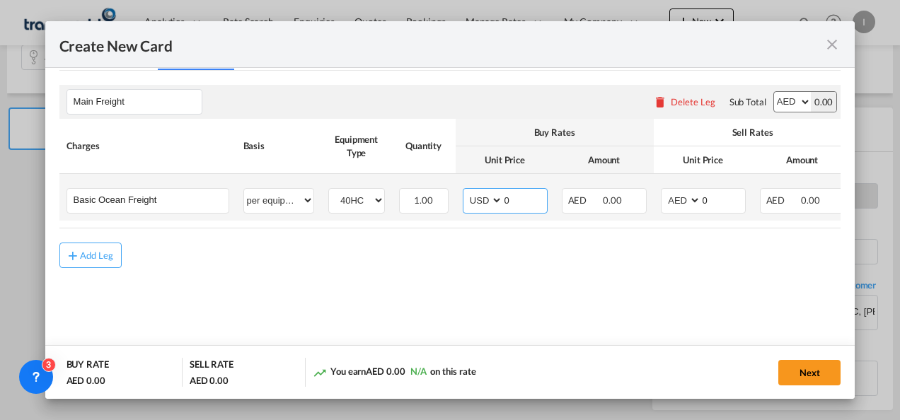
click at [511, 201] on input "0" at bounding box center [525, 199] width 44 height 21
click at [685, 197] on select "AED AFN ALL AMD ANG AOA ARS AUD AWG AZN BAM BBD BDT BGN BHD BIF BMD BND [PERSON…" at bounding box center [682, 200] width 37 height 19
select select "string:USD"
click at [664, 191] on select "AED AFN ALL AMD ANG AOA ARS AUD AWG AZN BAM BBD BDT BGN BHD BIF BMD BND [PERSON…" at bounding box center [682, 200] width 37 height 19
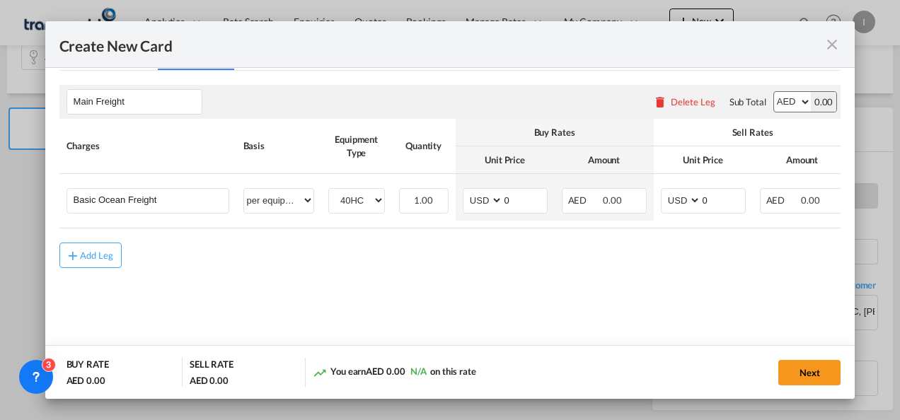
click at [672, 223] on table "Charges Basis Equipment Type Quantity Buy Rates Sell Rates Comments Action Unit…" at bounding box center [507, 174] width 896 height 110
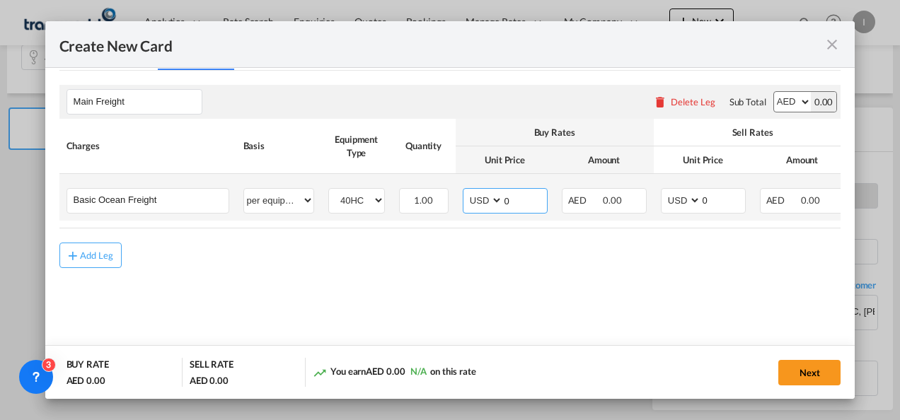
drag, startPoint x: 512, startPoint y: 199, endPoint x: 497, endPoint y: 201, distance: 15.7
click at [497, 201] on md-input-container "AED AFN ALL AMD ANG AOA ARS AUD AWG AZN BAM BBD BDT BGN BHD BIF BMD BND [PERSON…" at bounding box center [505, 200] width 85 height 25
type input "1600"
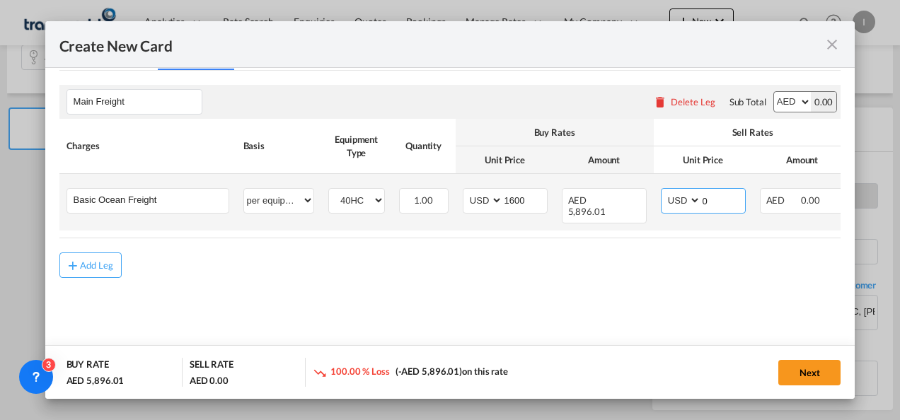
drag, startPoint x: 704, startPoint y: 203, endPoint x: 688, endPoint y: 202, distance: 16.3
click at [687, 203] on md-input-container "AED AFN ALL AMD ANG AOA ARS AUD AWG AZN BAM BBD BDT BGN BHD BIF BMD BND [PERSON…" at bounding box center [703, 200] width 85 height 25
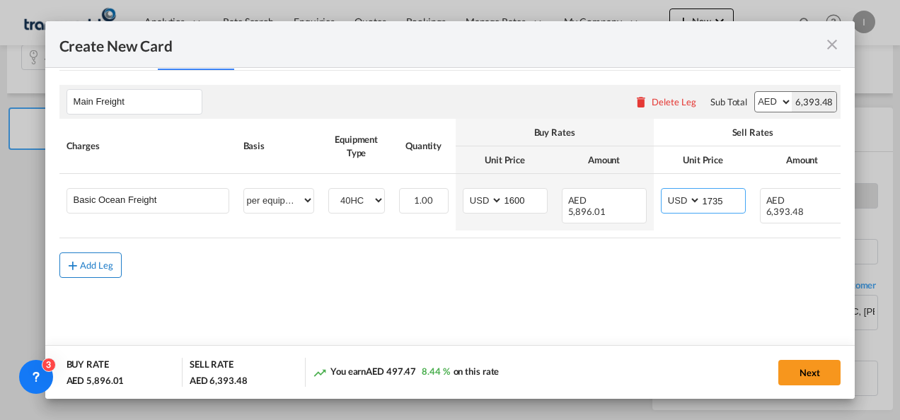
type input "1735"
click at [79, 263] on md-icon "icon-plus md-link-fg s20" at bounding box center [73, 265] width 14 height 14
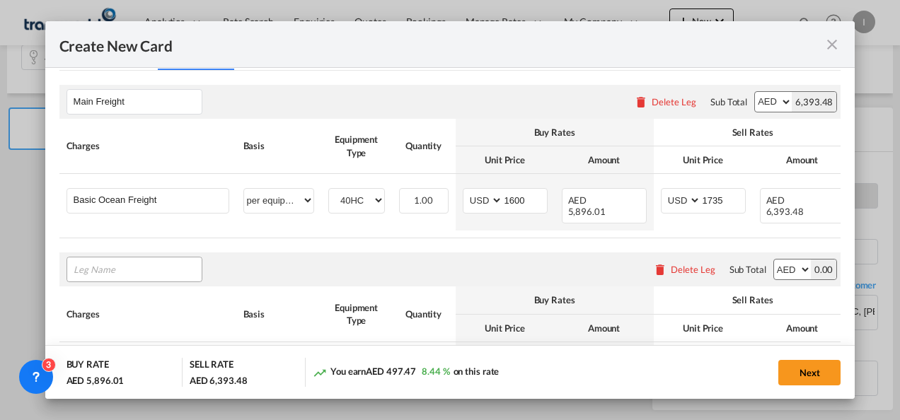
click at [108, 260] on input "Leg Name" at bounding box center [138, 269] width 128 height 21
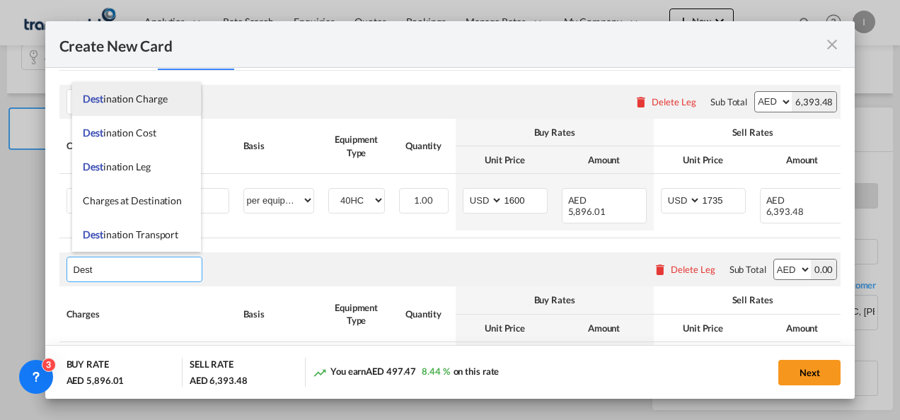
click at [122, 100] on span "Dest ination Charge" at bounding box center [125, 99] width 84 height 12
type input "Destination Charge"
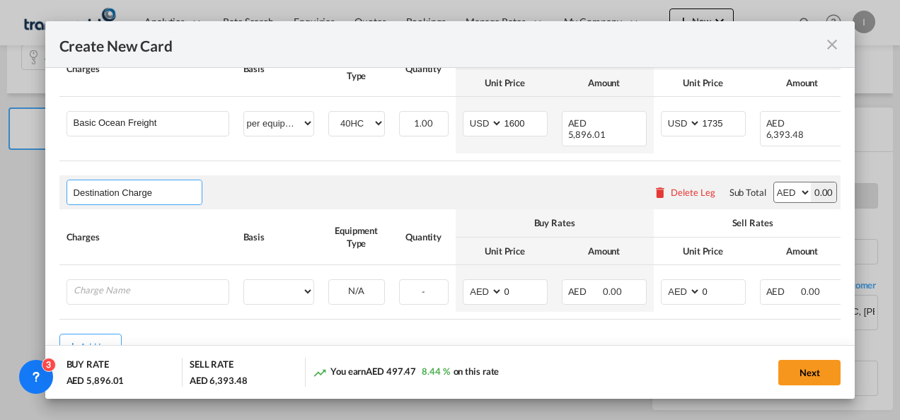
scroll to position [458, 0]
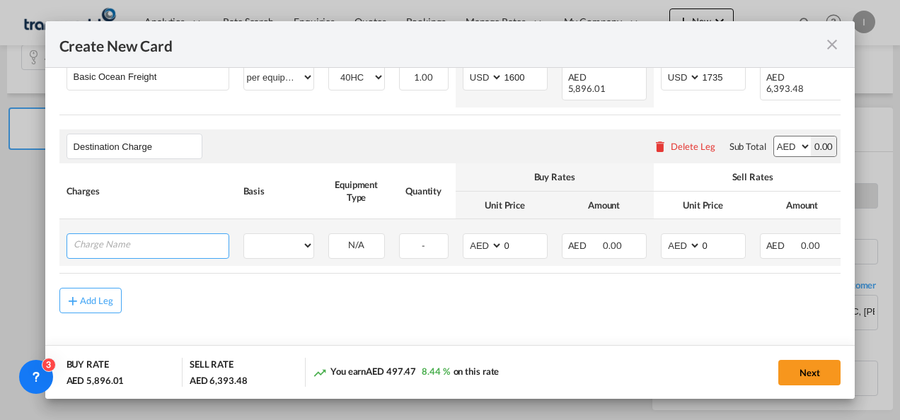
click at [136, 238] on input "Charge Name" at bounding box center [151, 244] width 155 height 21
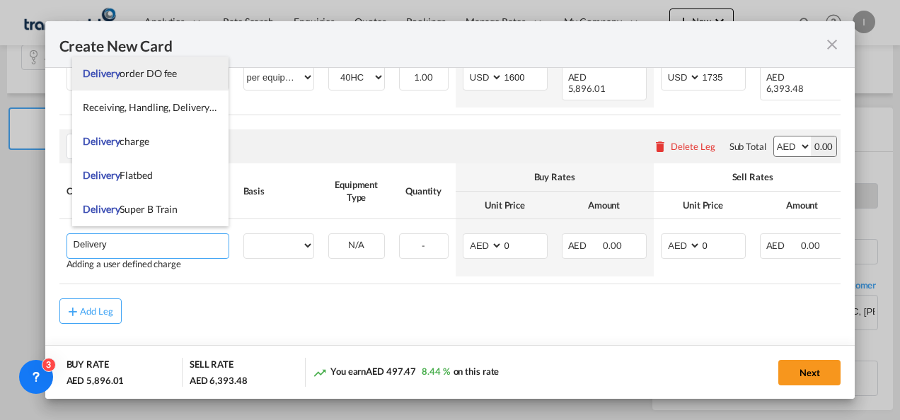
click at [129, 78] on span "Delivery order DO fee" at bounding box center [130, 73] width 94 height 12
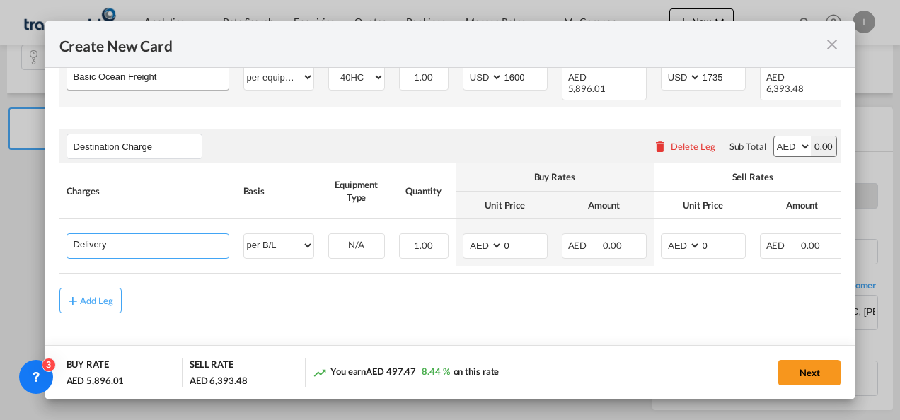
type input "Delivery order DO fee"
select select "per B/L"
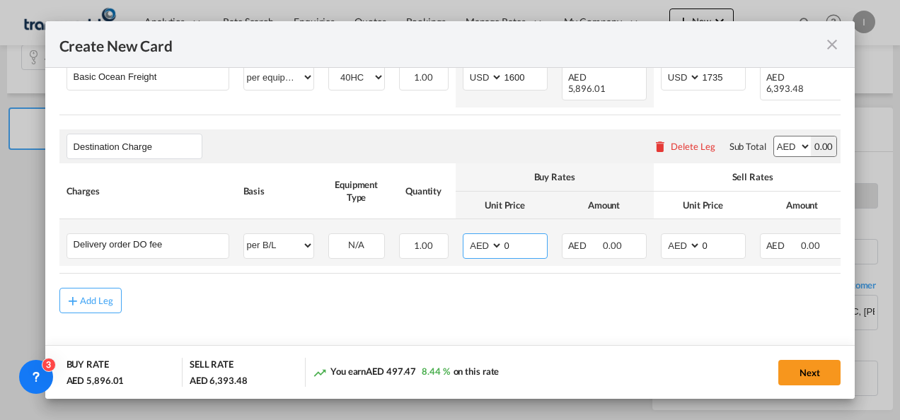
drag, startPoint x: 518, startPoint y: 235, endPoint x: 467, endPoint y: 235, distance: 50.9
click at [467, 236] on md-input-container "AED AFN ALL AMD ANG AOA ARS AUD AWG AZN BAM BBD BDT BGN BHD BIF BMD BND [PERSON…" at bounding box center [505, 245] width 85 height 25
type input "525"
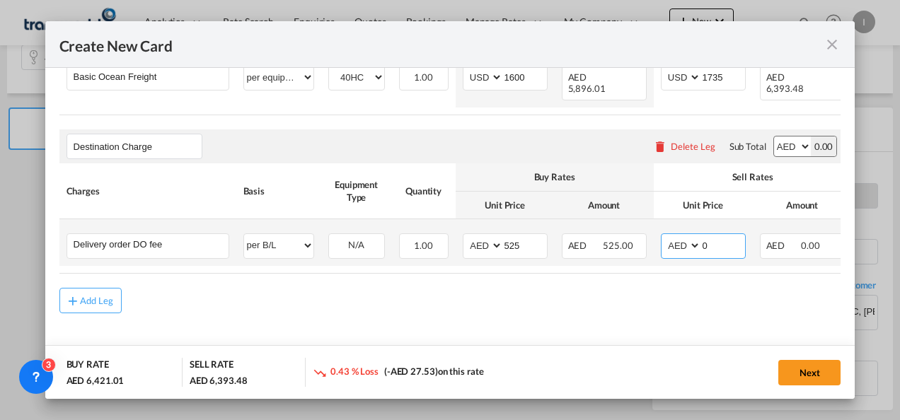
drag, startPoint x: 715, startPoint y: 233, endPoint x: 679, endPoint y: 233, distance: 36.1
click at [679, 233] on md-input-container "AED AFN ALL AMD ANG AOA ARS AUD AWG AZN BAM BBD BDT BGN BHD BIF BMD BND [PERSON…" at bounding box center [703, 245] width 85 height 25
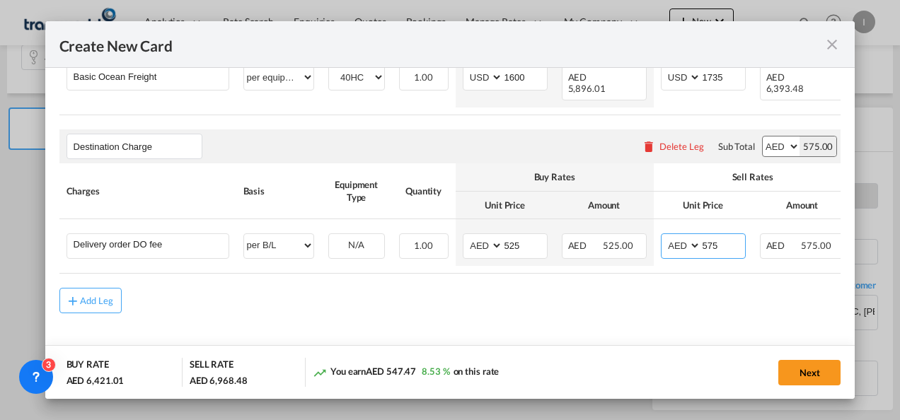
type input "575"
click at [508, 328] on md-content "Main Freight Please enter leg name Leg Name Already Exists Delete Leg Sub Total…" at bounding box center [450, 158] width 782 height 420
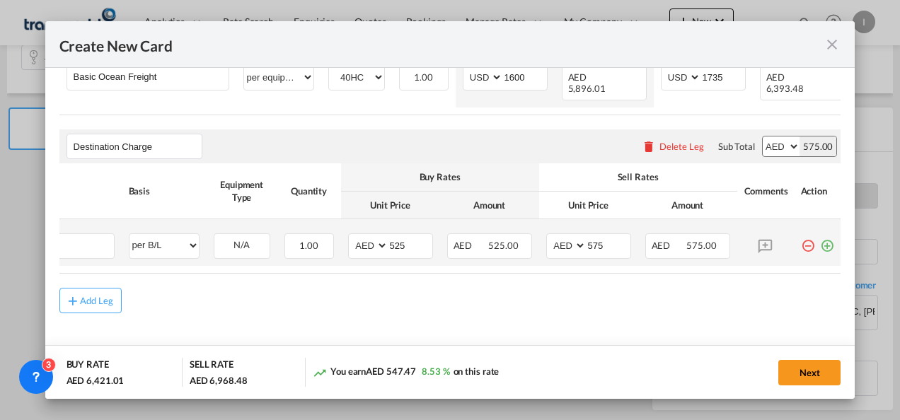
click at [820, 242] on md-icon "icon-plus-circle-outline green-400-fg" at bounding box center [827, 240] width 14 height 14
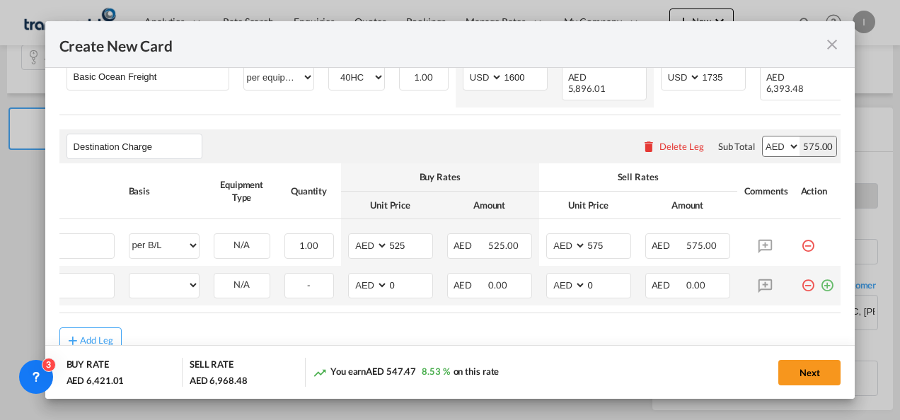
scroll to position [0, 14]
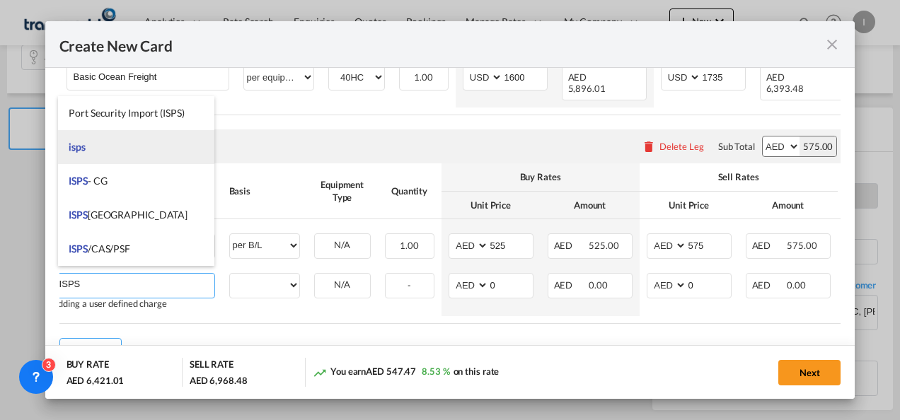
click at [92, 150] on li "isps" at bounding box center [136, 147] width 156 height 34
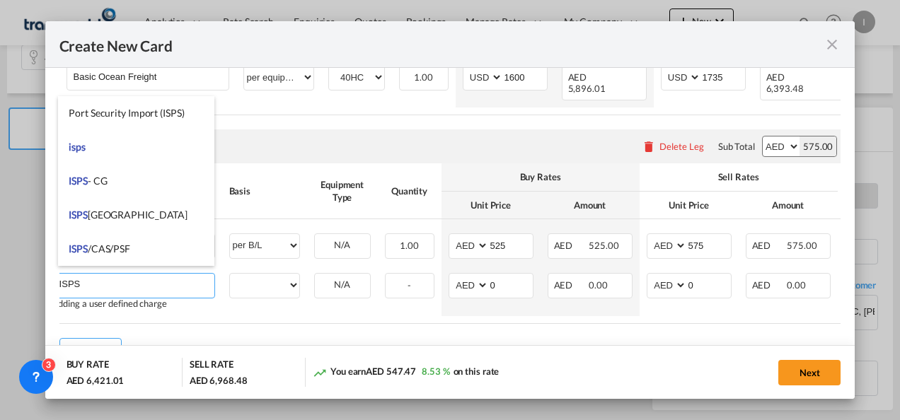
type input "isps"
select select "per equipment"
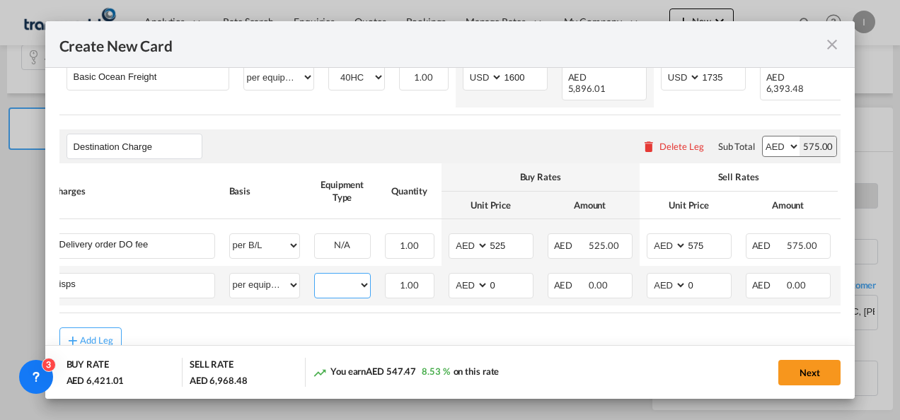
click at [322, 276] on select "40HC" at bounding box center [342, 285] width 55 height 19
select select "40HC"
click at [315, 276] on select "40HC" at bounding box center [342, 285] width 55 height 19
drag, startPoint x: 495, startPoint y: 284, endPoint x: 456, endPoint y: 284, distance: 39.6
click at [456, 284] on md-input-container "AED AFN ALL AMD ANG AOA ARS AUD AWG AZN BAM BBD BDT BGN BHD BIF BMD BND [PERSON…" at bounding box center [491, 285] width 85 height 25
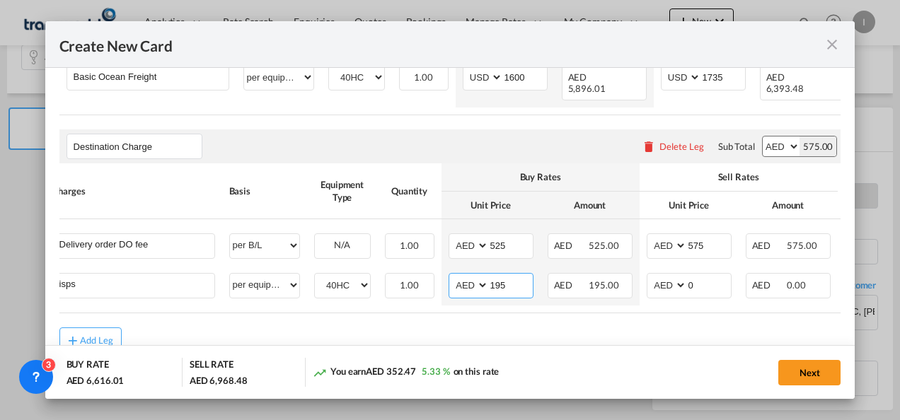
type input "195"
click at [473, 333] on div "Add Leg" at bounding box center [450, 340] width 782 height 25
click at [839, 374] on button "Next" at bounding box center [809, 372] width 62 height 25
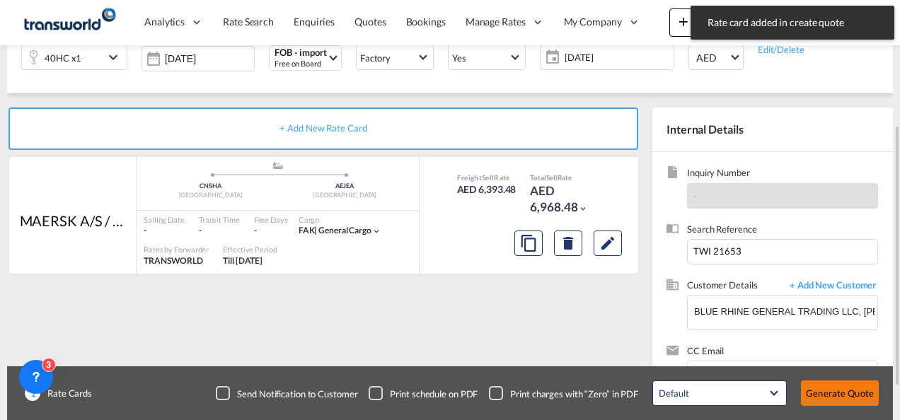
click at [833, 385] on button "Generate Quote" at bounding box center [840, 393] width 78 height 25
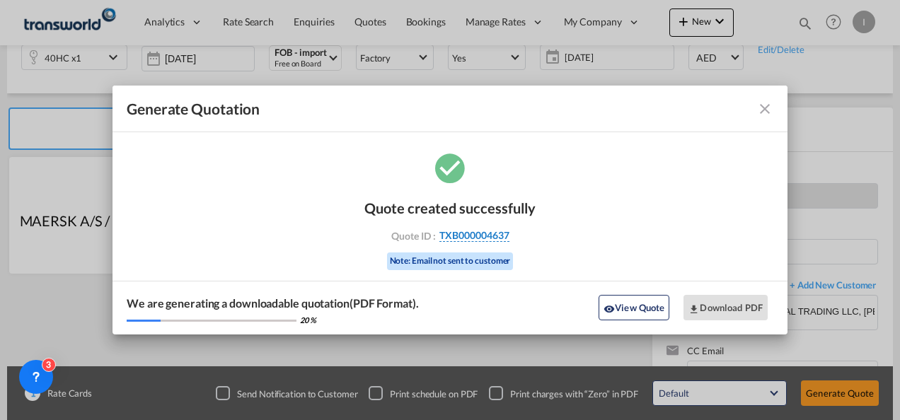
click at [470, 234] on span "TXB000004637" at bounding box center [474, 235] width 70 height 13
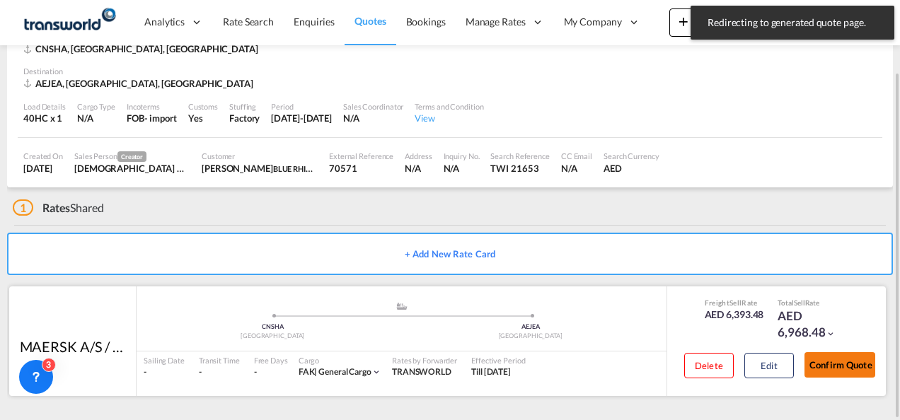
click at [843, 369] on button "Confirm Quote" at bounding box center [839, 364] width 71 height 25
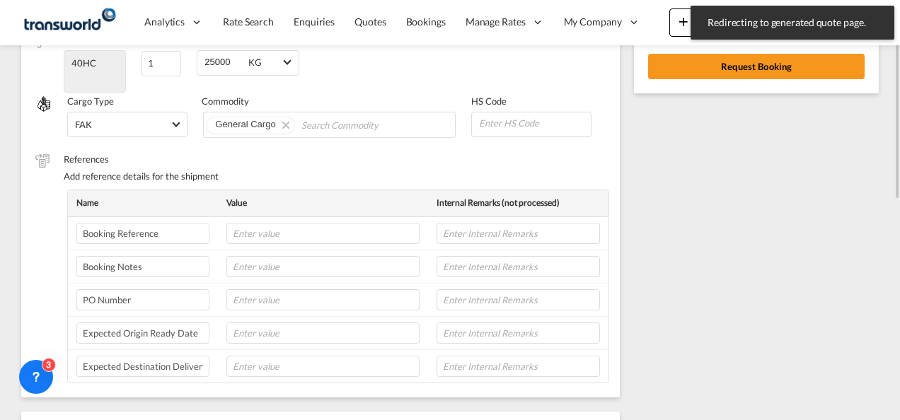
scroll to position [220, 0]
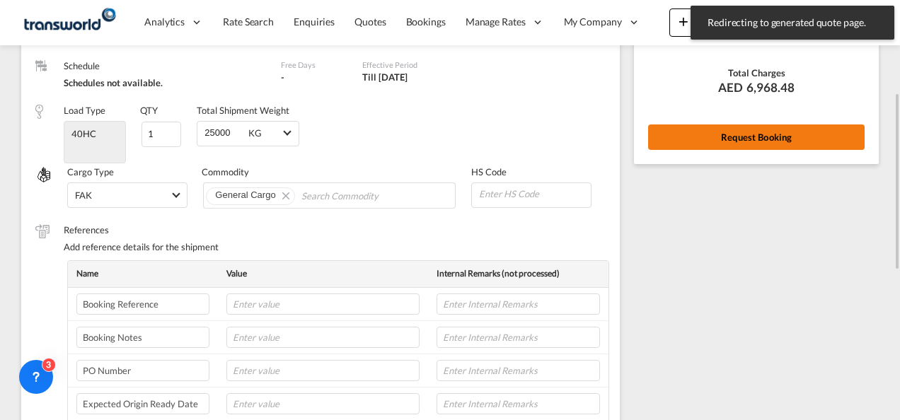
click at [708, 147] on div "Rate Summary Freight AED 6,393.48 Destination Charge AED 575.00 View Exchange R…" at bounding box center [756, 26] width 245 height 275
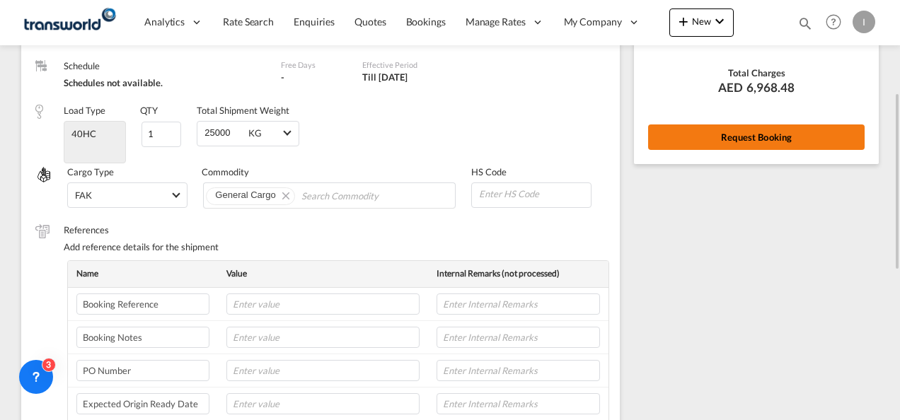
click at [707, 147] on button "Request Booking" at bounding box center [756, 137] width 216 height 25
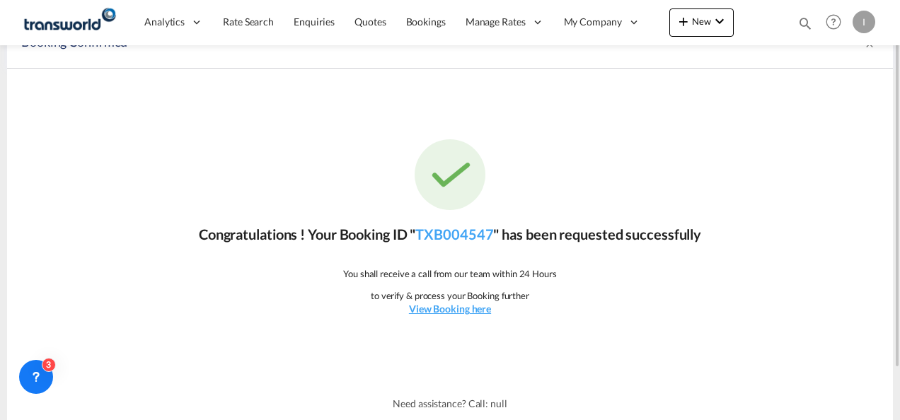
scroll to position [0, 0]
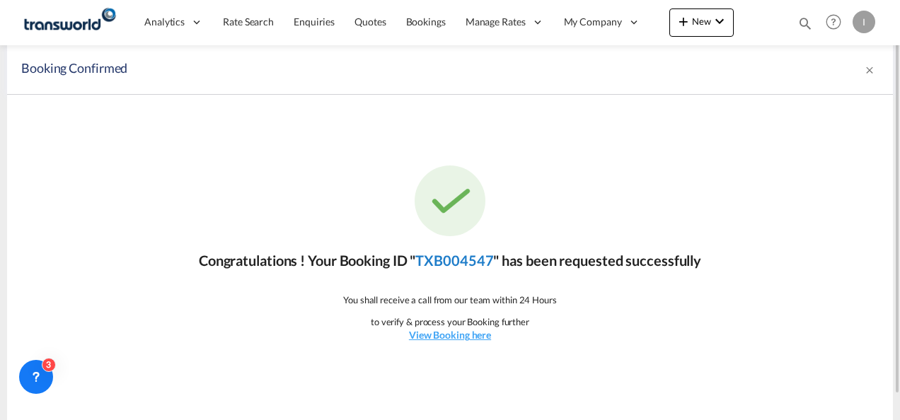
click at [428, 255] on link "TXB004547" at bounding box center [454, 260] width 78 height 17
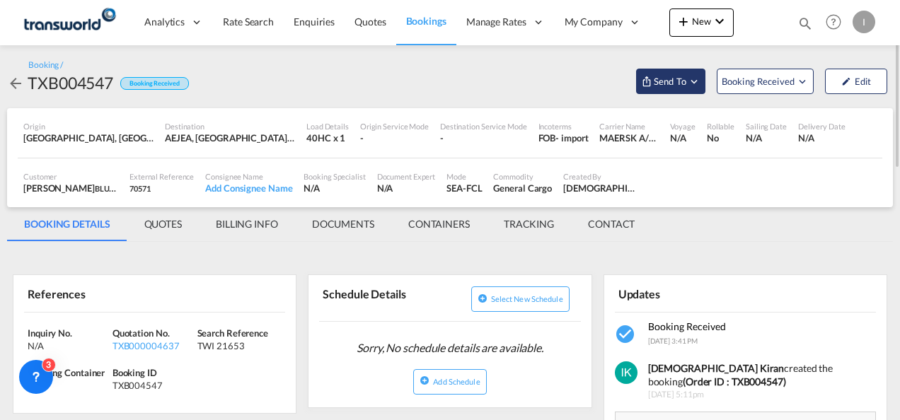
click at [665, 83] on span "Send To" at bounding box center [669, 81] width 35 height 14
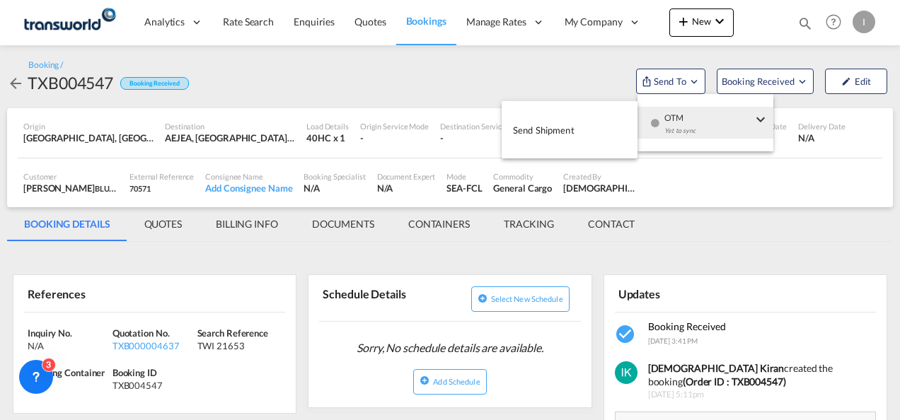
click at [515, 137] on span "Send Shipment" at bounding box center [544, 130] width 62 height 23
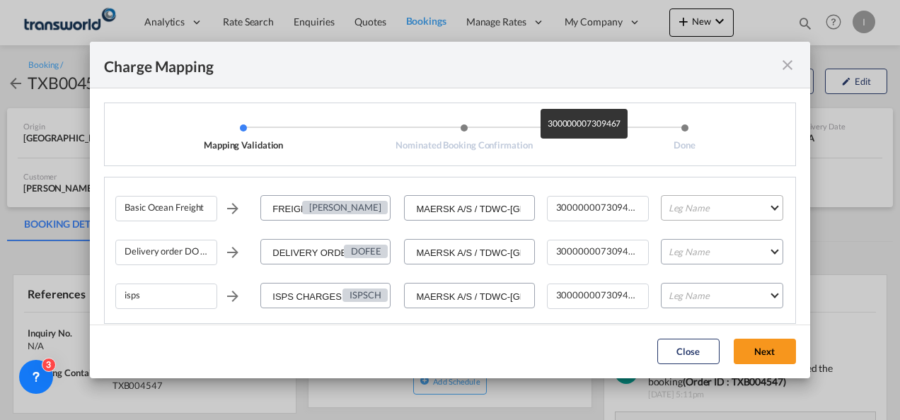
click at [689, 208] on md-select "Leg Name HANDLING ORIGIN VESSEL HANDLING DESTINATION OTHERS TL PICK UP CUSTOMS …" at bounding box center [722, 207] width 122 height 25
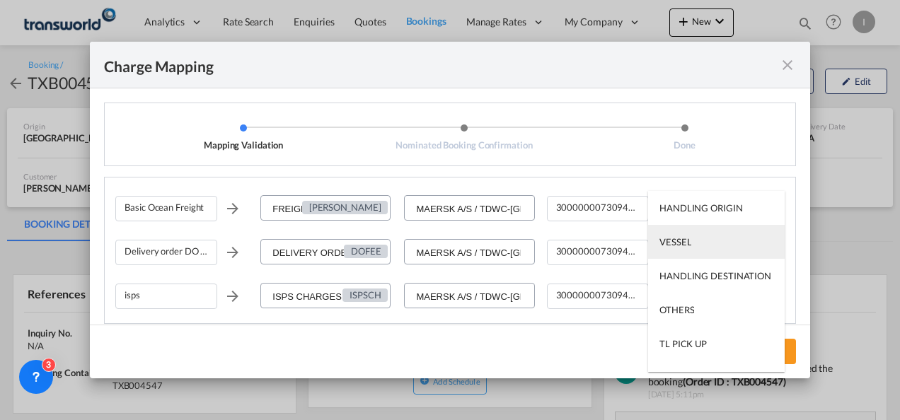
click at [694, 236] on md-option "VESSEL" at bounding box center [716, 242] width 137 height 34
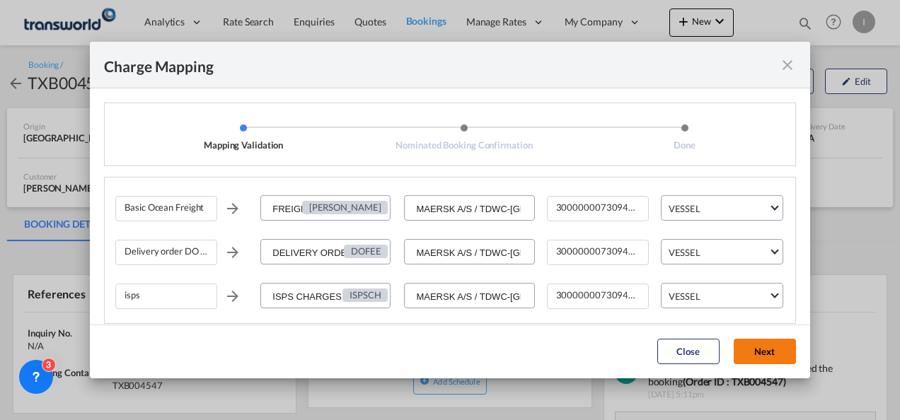
click at [758, 354] on button "Next" at bounding box center [765, 351] width 62 height 25
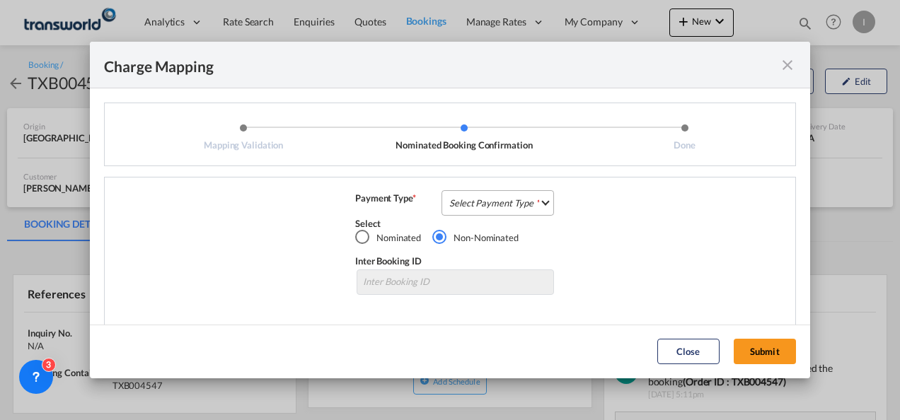
click at [492, 195] on md-select "Select Payment Type COLLECT PREPAID" at bounding box center [497, 202] width 112 height 25
click at [0, 0] on md-option "COLLECT" at bounding box center [0, 0] width 0 height 0
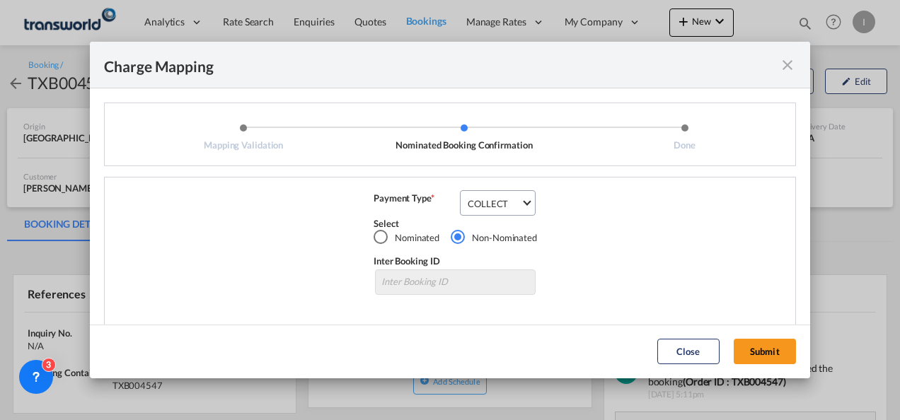
click at [754, 337] on md-dialog-actions "Close Submit" at bounding box center [450, 352] width 720 height 54
click at [756, 349] on button "Submit" at bounding box center [765, 351] width 62 height 25
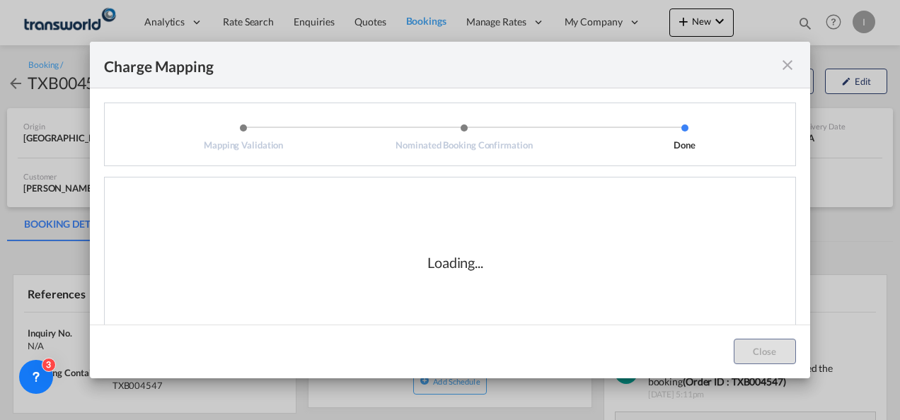
click at [275, 231] on div "Loading..." at bounding box center [455, 263] width 680 height 142
click at [245, 225] on div "Loading..." at bounding box center [455, 263] width 680 height 142
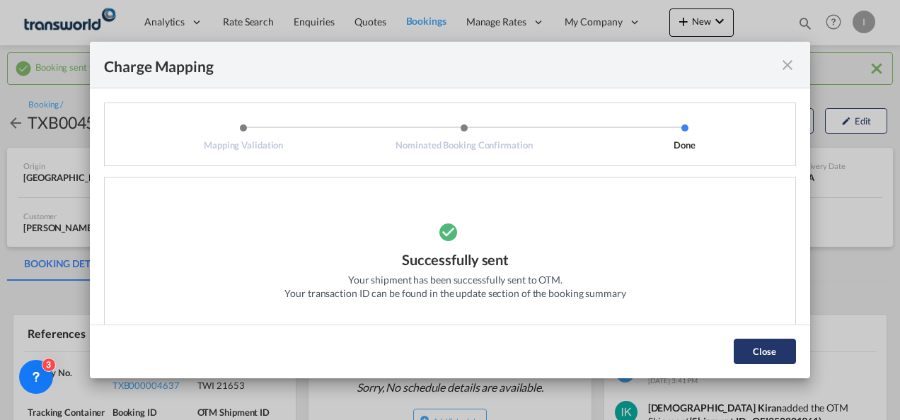
click at [746, 344] on button "Close" at bounding box center [765, 351] width 62 height 25
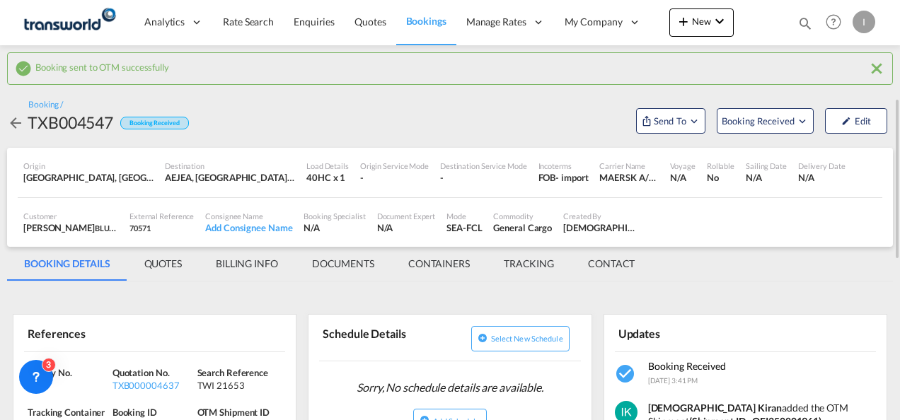
scroll to position [71, 0]
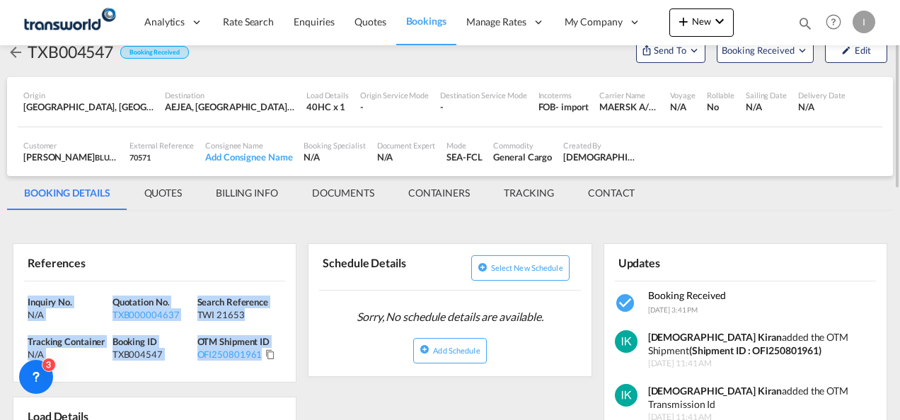
drag, startPoint x: 289, startPoint y: 357, endPoint x: 8, endPoint y: 295, distance: 287.0
copy div "Inquiry No. N/A Quotation No. TXB000004637 Search Reference TWI 21653 Tracking …"
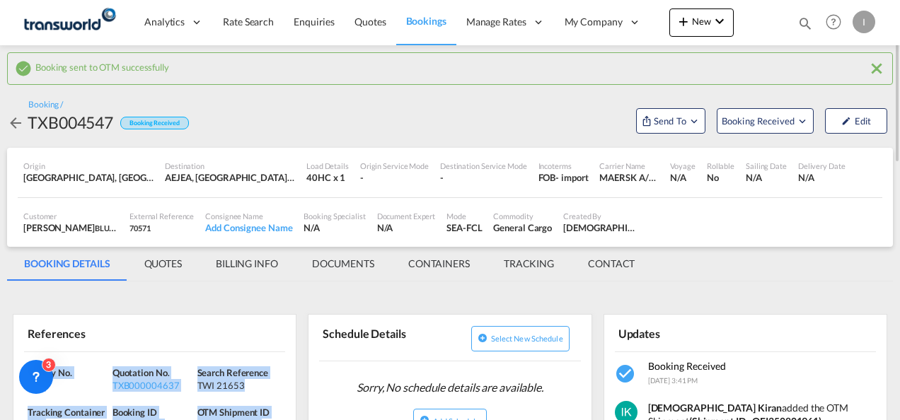
click at [142, 376] on div "Quotation No. TXB000004637" at bounding box center [154, 378] width 85 height 25
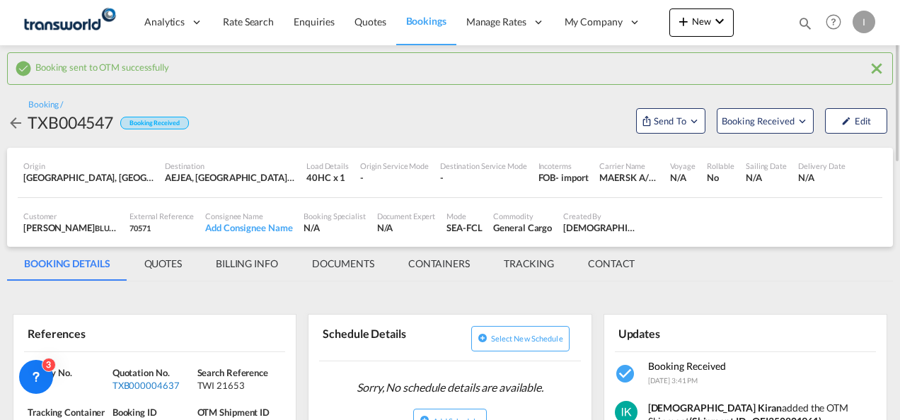
click at [141, 383] on div "TXB000004637" at bounding box center [152, 385] width 81 height 13
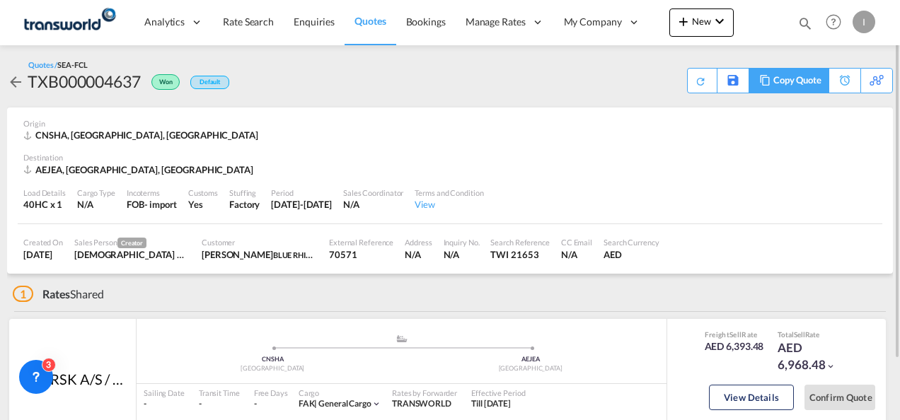
click at [814, 88] on div "Copy Quote" at bounding box center [797, 81] width 48 height 24
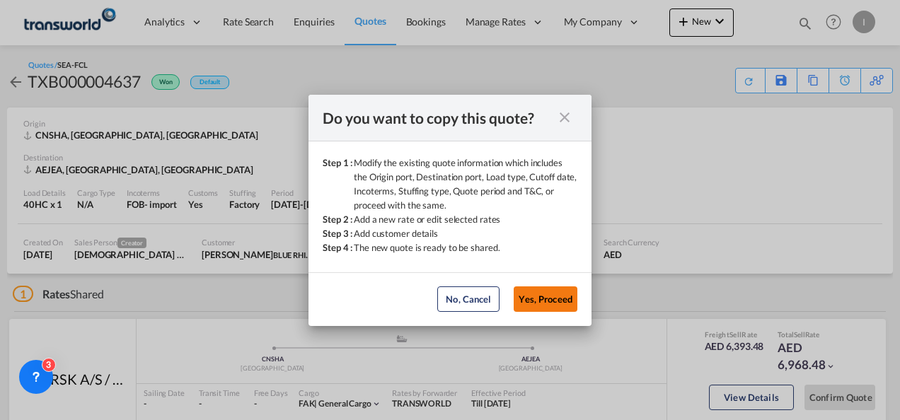
click at [540, 303] on button "Yes, Proceed" at bounding box center [546, 299] width 64 height 25
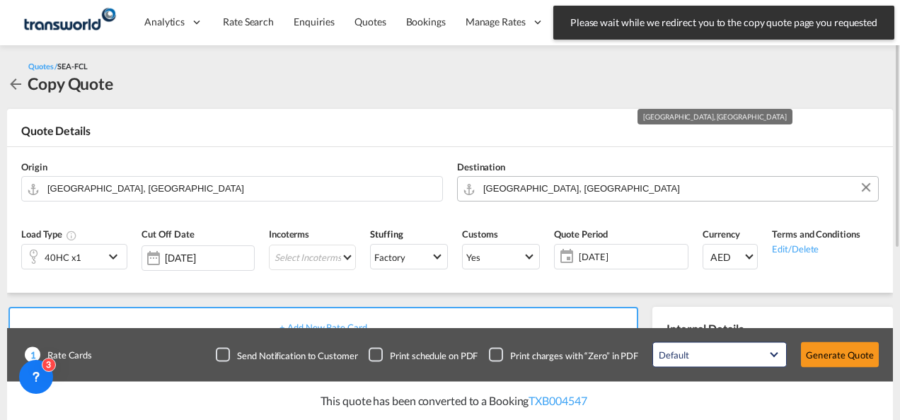
click at [528, 190] on input "[GEOGRAPHIC_DATA], [GEOGRAPHIC_DATA]" at bounding box center [677, 188] width 388 height 25
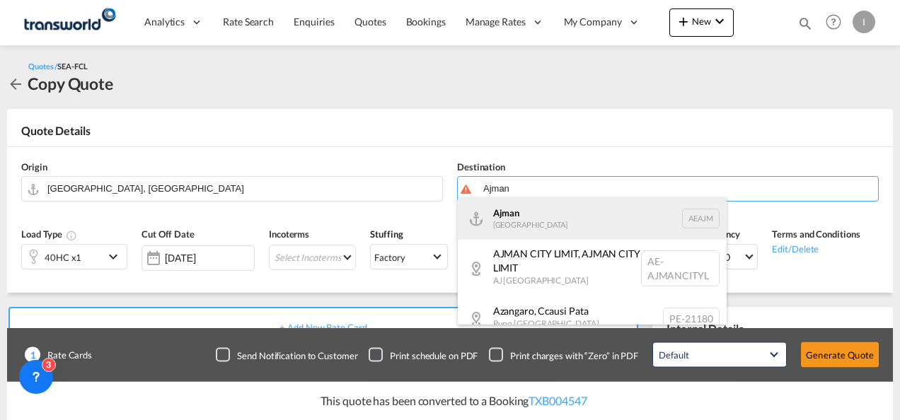
click at [509, 219] on div "Ajman [GEOGRAPHIC_DATA] [GEOGRAPHIC_DATA]" at bounding box center [592, 218] width 269 height 42
type input "Ajman, AEAJM"
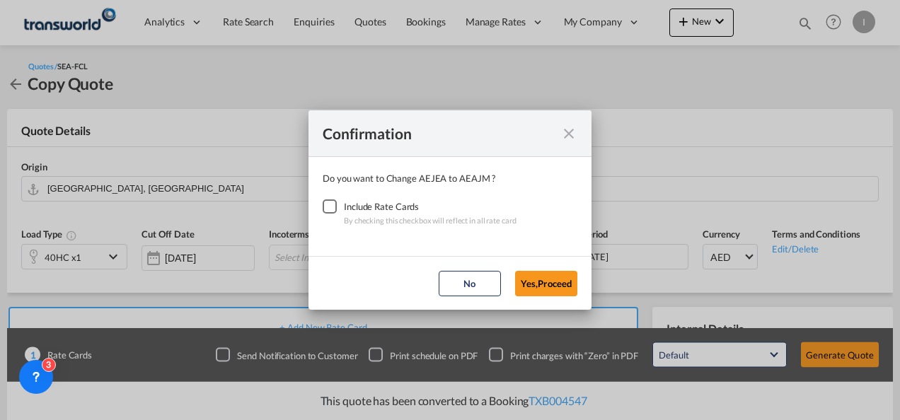
click at [323, 207] on div "Checkbox No Ink" at bounding box center [330, 207] width 14 height 14
click at [564, 289] on button "Yes,Proceed" at bounding box center [546, 283] width 62 height 25
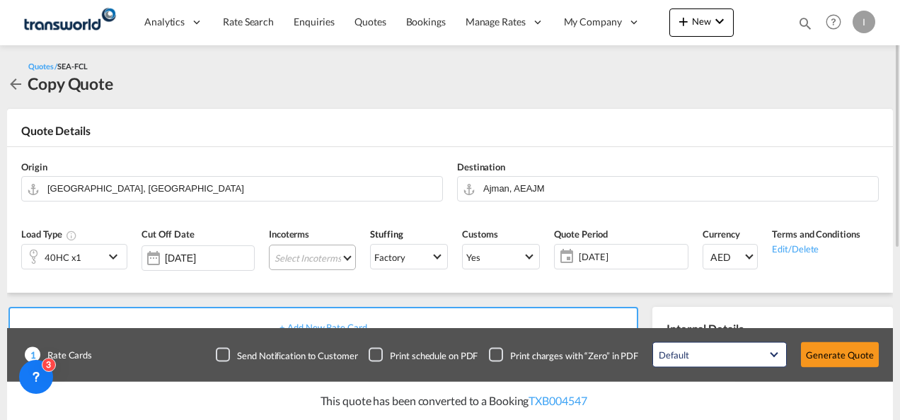
click at [314, 258] on md-select "Select Incoterms CFR - export Cost and Freight FAS - export Free Alongside Ship…" at bounding box center [312, 257] width 87 height 25
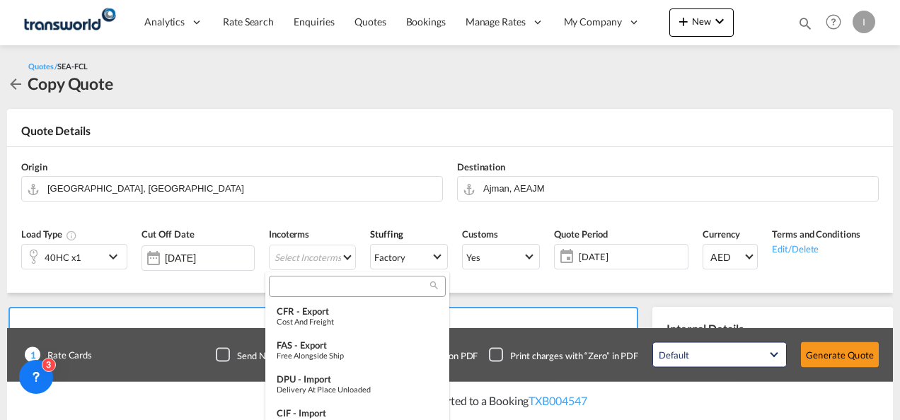
click at [290, 294] on div at bounding box center [357, 286] width 177 height 21
click at [290, 290] on input "search" at bounding box center [351, 286] width 157 height 13
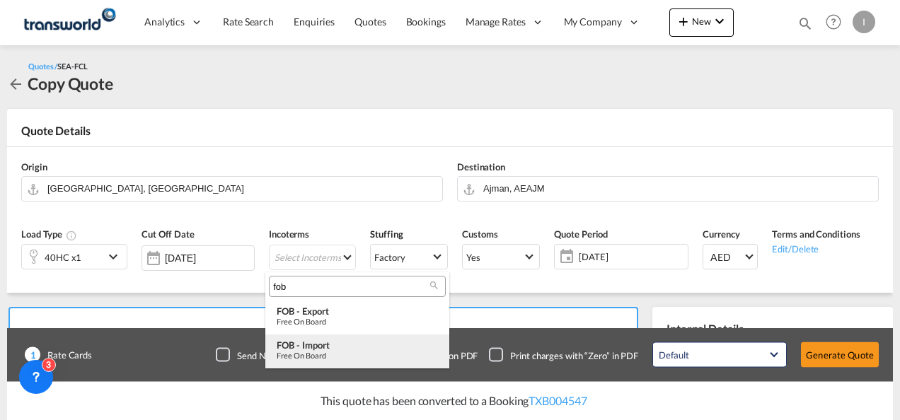
type input "fob"
click at [313, 360] on md-option "FOB - import Free on Board" at bounding box center [357, 352] width 184 height 34
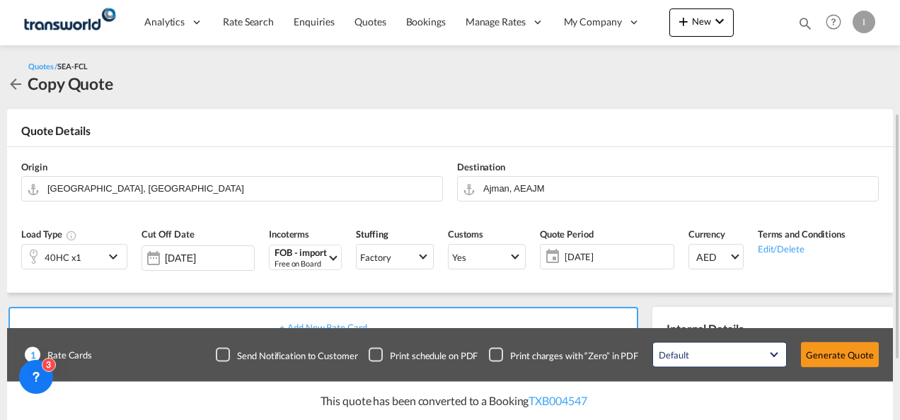
scroll to position [142, 0]
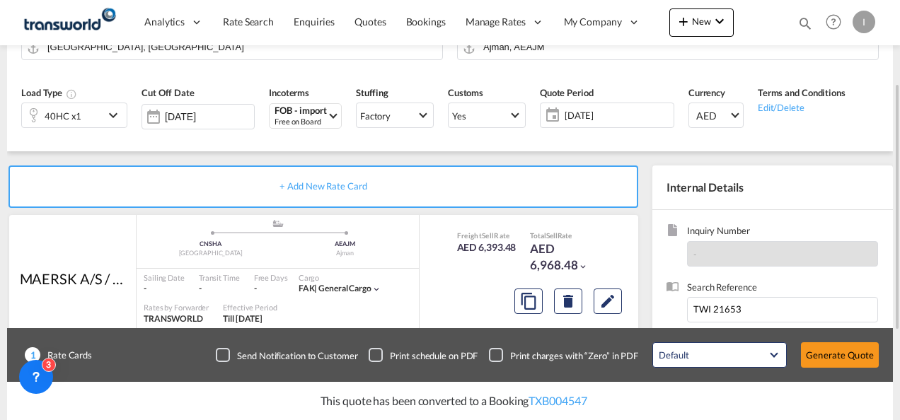
click at [95, 114] on div "40HC x1" at bounding box center [63, 115] width 82 height 24
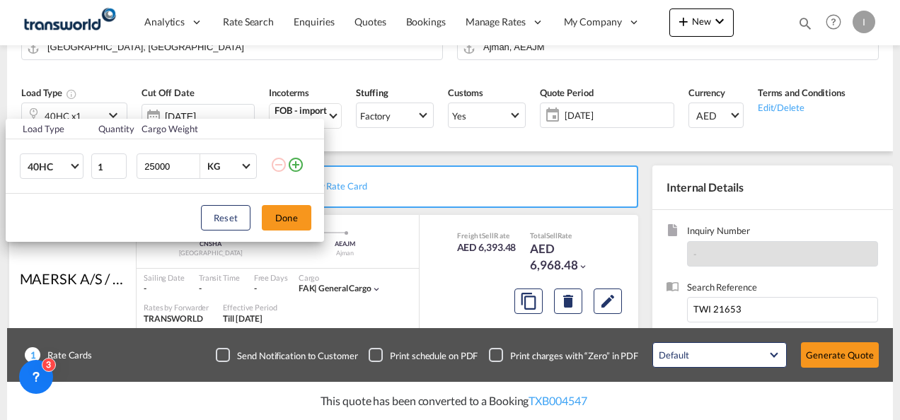
click at [125, 64] on div "Load Type Quantity Cargo Weight 40HC 20GP 40GP 40HC 45HC 20RE 40RE 40HR 20OT 40…" at bounding box center [450, 210] width 900 height 420
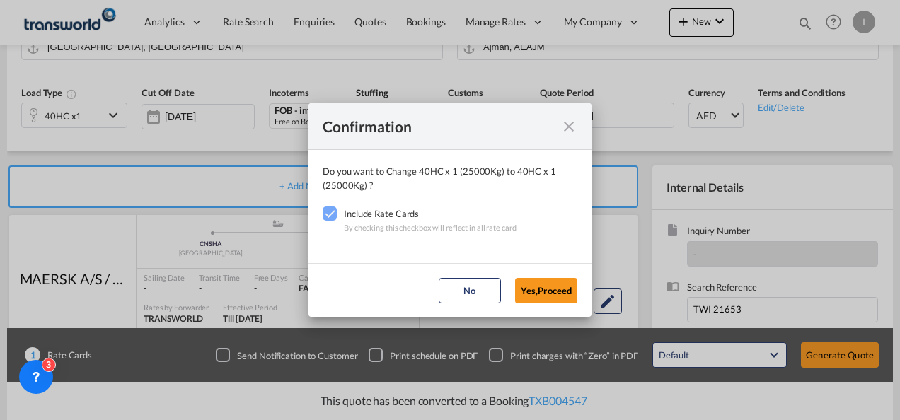
click at [521, 296] on button "Yes,Proceed" at bounding box center [546, 290] width 62 height 25
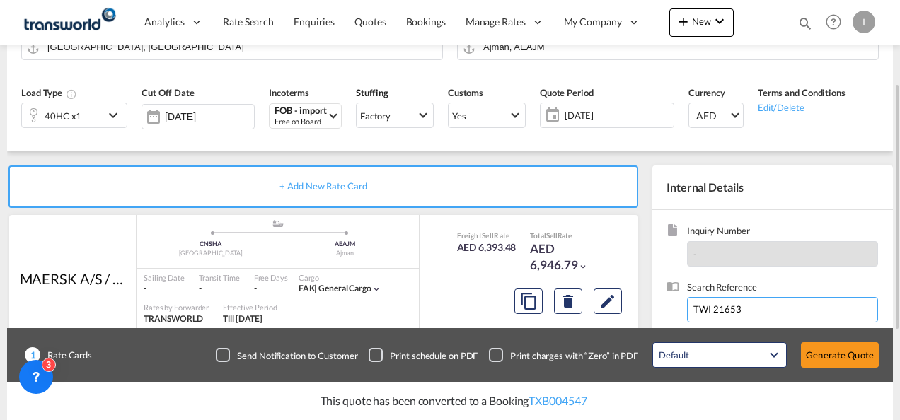
drag, startPoint x: 739, startPoint y: 304, endPoint x: 671, endPoint y: 308, distance: 68.0
click at [671, 308] on div "Search Reference TWI 21653" at bounding box center [772, 309] width 212 height 56
paste input "TWI 21652"
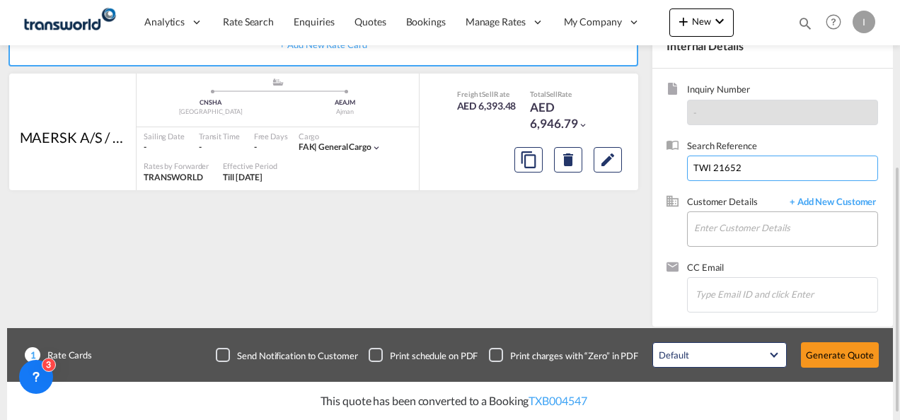
type input "TWI 21652"
click at [712, 218] on input "Enter Customer Details" at bounding box center [785, 228] width 183 height 32
click at [715, 222] on input "Enter Customer Details" at bounding box center [785, 228] width 183 height 32
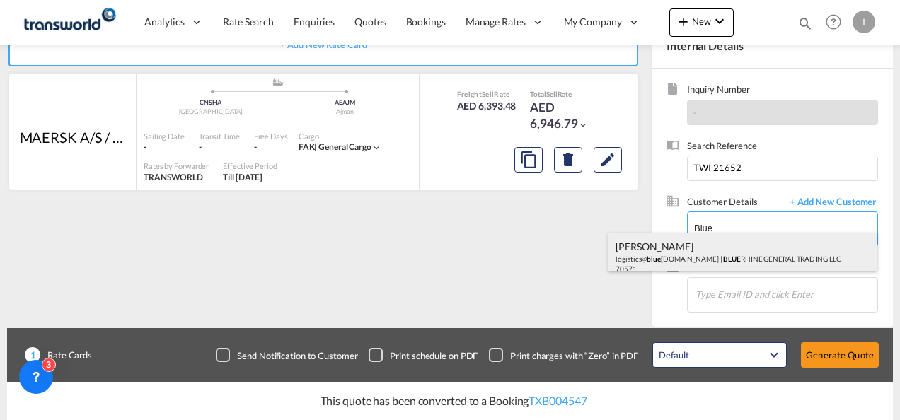
click at [722, 256] on div "[PERSON_NAME] logistics@ blue [DOMAIN_NAME] | BLUE RHINE GENERAL TRADING LLC | …" at bounding box center [742, 257] width 269 height 48
type input "BLUE RHINE GENERAL TRADING LLC, [PERSON_NAME], [EMAIL_ADDRESS][DOMAIN_NAME]"
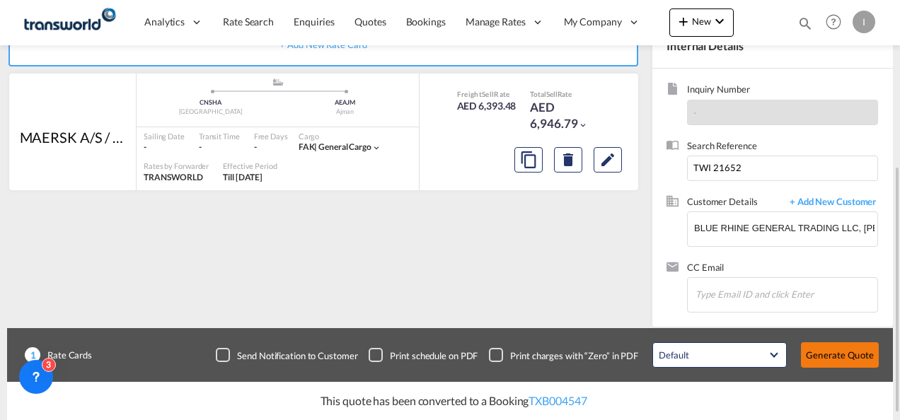
click at [843, 348] on button "Generate Quote" at bounding box center [840, 354] width 78 height 25
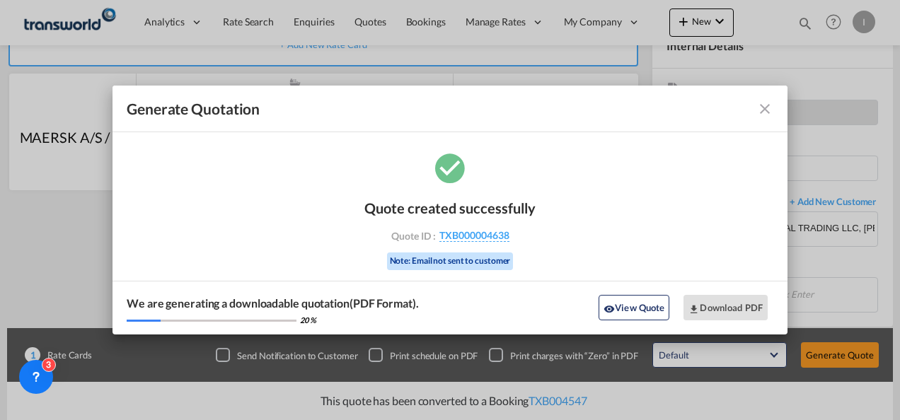
drag, startPoint x: 442, startPoint y: 250, endPoint x: 446, endPoint y: 243, distance: 7.3
click at [442, 249] on div "Quote created successfully Quote ID : TXB000004638 Note: Email not sent to cust…" at bounding box center [449, 233] width 171 height 96
click at [451, 233] on span "TXB000004638" at bounding box center [474, 235] width 70 height 13
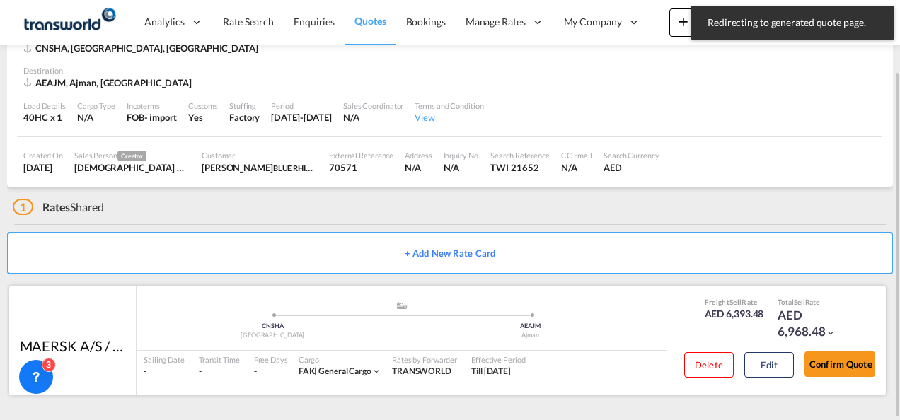
scroll to position [86, 0]
click at [840, 383] on div "Confirm Quote" at bounding box center [839, 368] width 71 height 40
click at [828, 366] on button "Confirm Quote" at bounding box center [839, 364] width 71 height 25
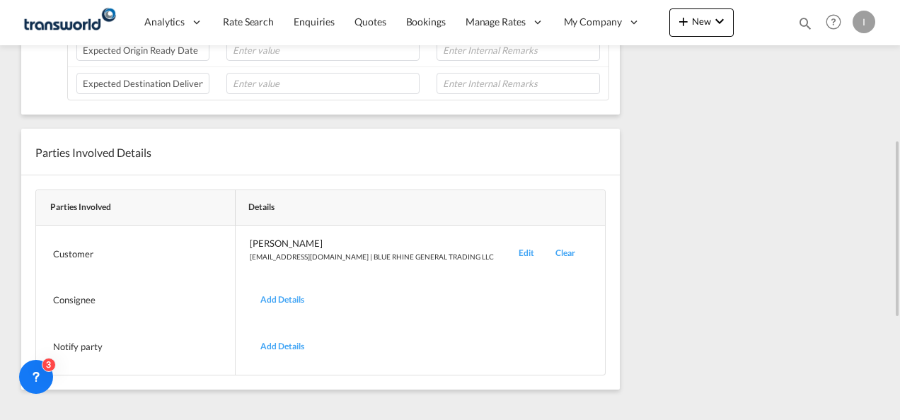
scroll to position [149, 0]
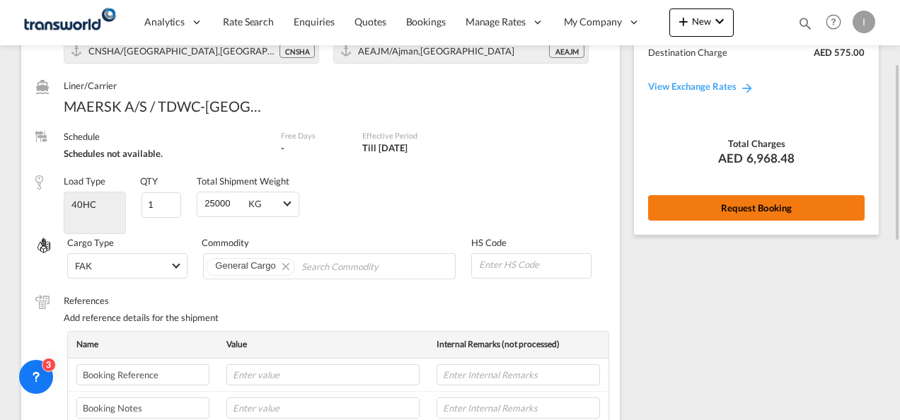
click at [665, 204] on button "Request Booking" at bounding box center [756, 207] width 216 height 25
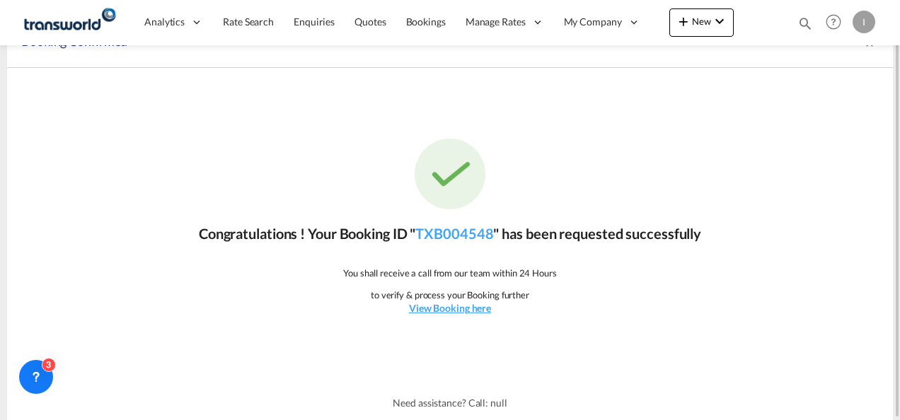
scroll to position [26, 0]
click at [464, 229] on link "TXB004548" at bounding box center [454, 234] width 78 height 17
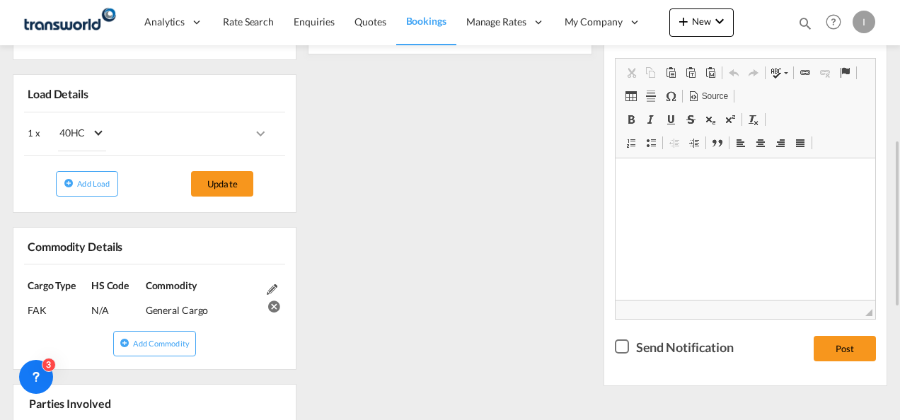
scroll to position [71, 0]
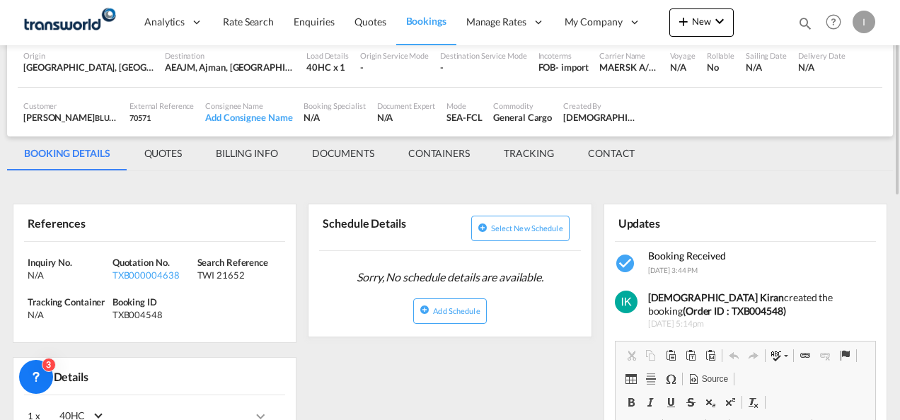
click at [240, 153] on md-tab-item "BILLING INFO" at bounding box center [247, 154] width 96 height 34
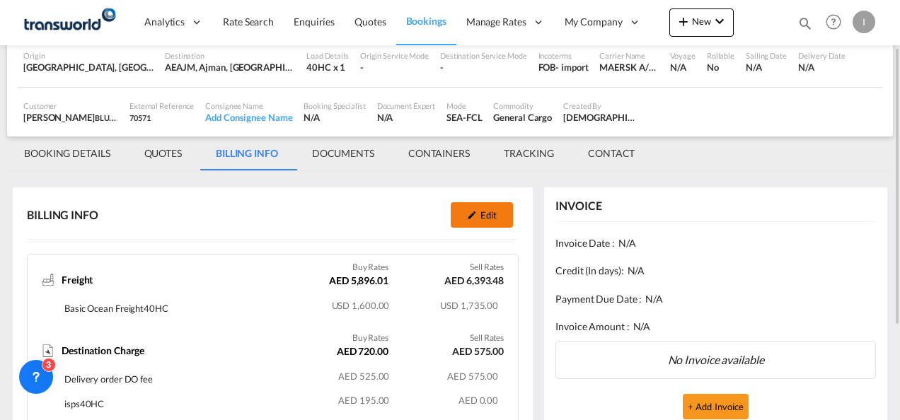
click at [463, 214] on button "Edit" at bounding box center [482, 214] width 62 height 25
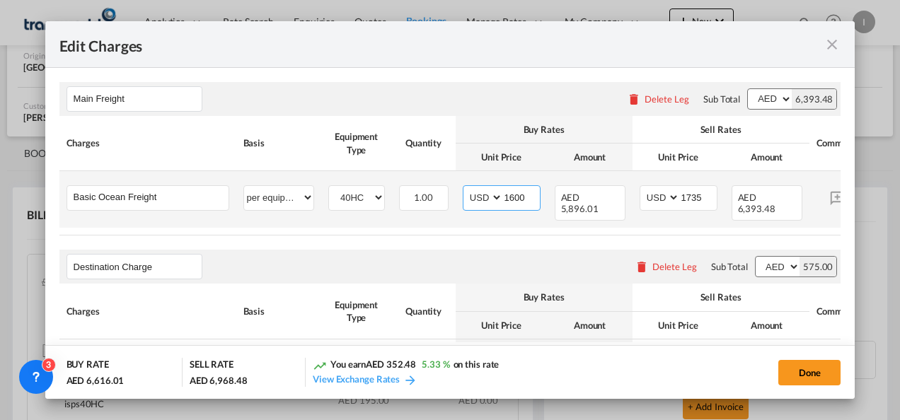
click at [512, 197] on input "1600" at bounding box center [521, 196] width 37 height 21
click at [514, 197] on input "16900" at bounding box center [521, 196] width 37 height 21
type input "1900"
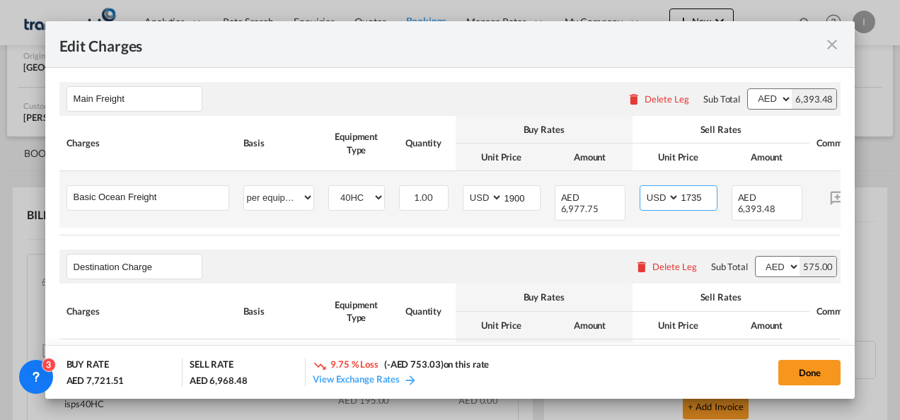
click at [691, 195] on input "1735" at bounding box center [698, 196] width 37 height 21
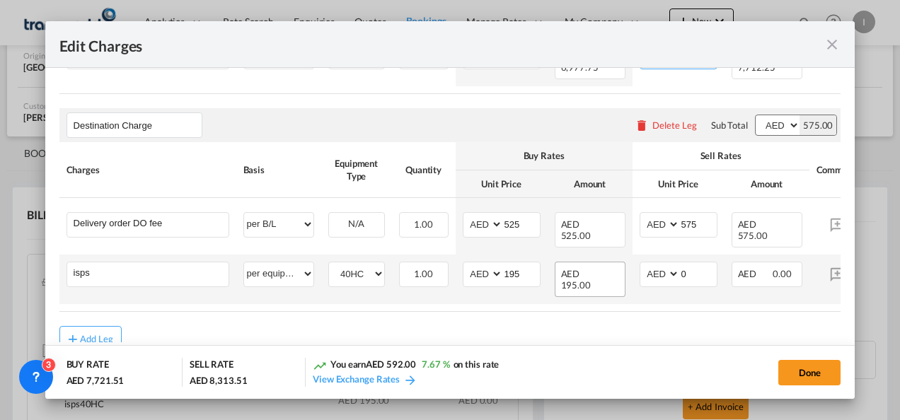
scroll to position [170, 0]
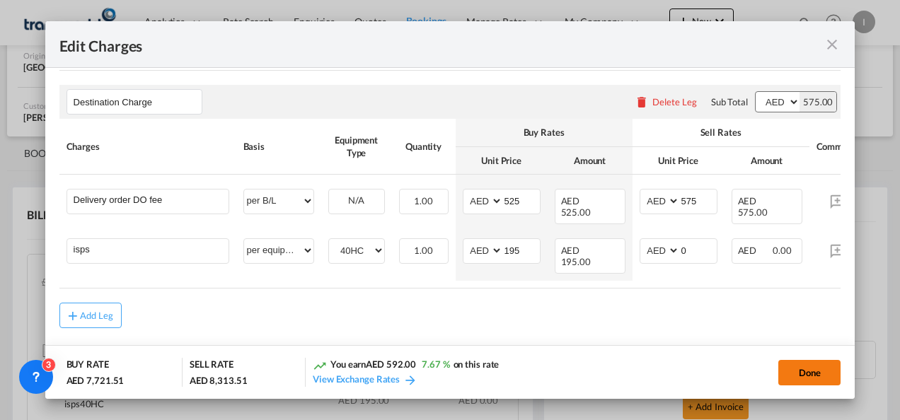
type input "2100"
click at [785, 375] on button "Done" at bounding box center [809, 372] width 62 height 25
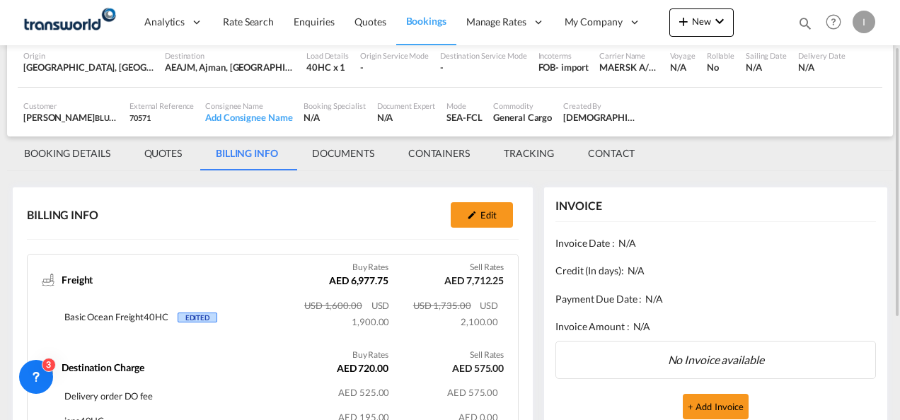
scroll to position [0, 0]
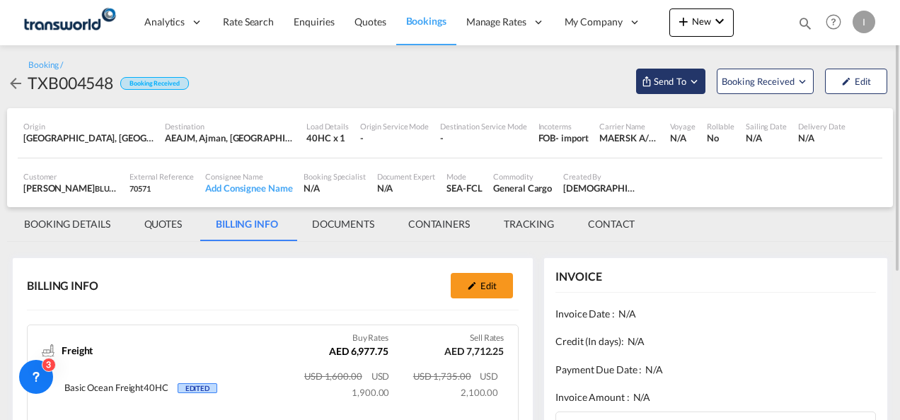
click at [682, 78] on span "Send To" at bounding box center [669, 81] width 35 height 14
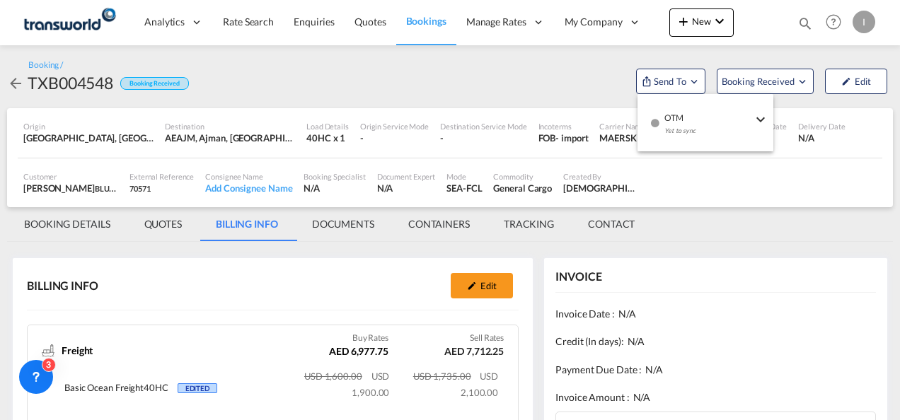
click at [682, 133] on div "Yet to sync" at bounding box center [708, 135] width 88 height 30
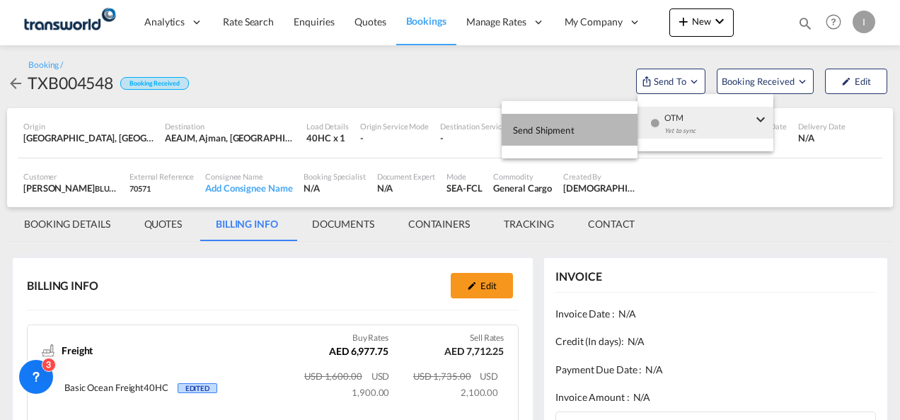
click at [601, 133] on button "Send Shipment" at bounding box center [570, 130] width 136 height 32
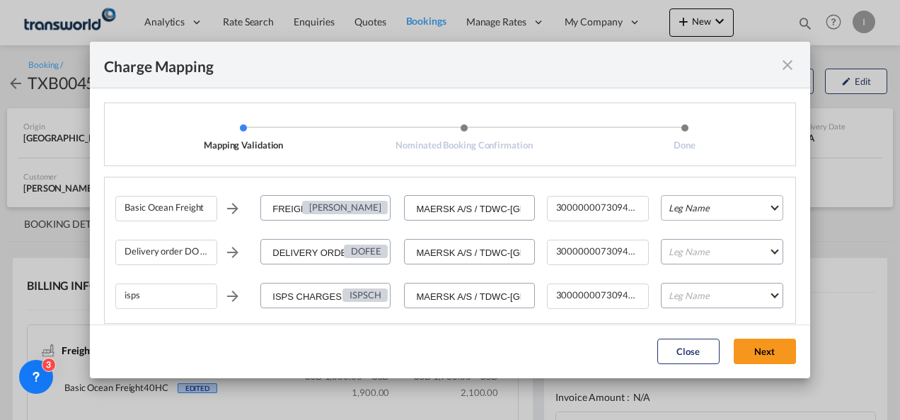
click at [676, 206] on md-select "Leg Name HANDLING ORIGIN VESSEL HANDLING DESTINATION OTHERS TL PICK UP CUSTOMS …" at bounding box center [722, 207] width 122 height 25
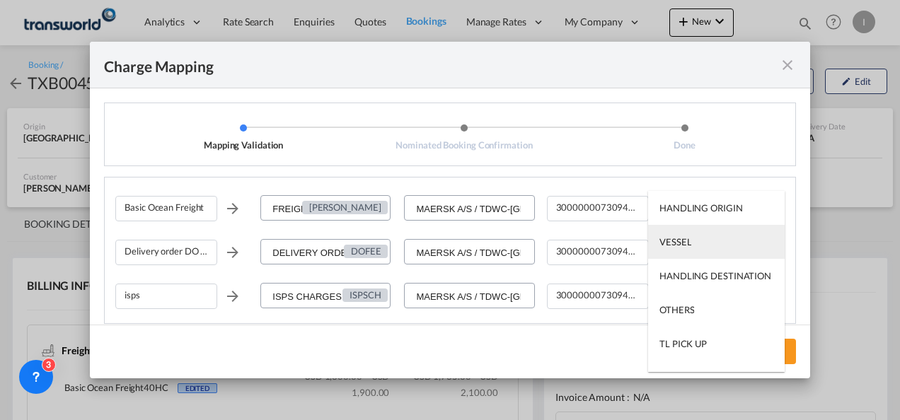
click at [681, 233] on md-option "VESSEL" at bounding box center [716, 242] width 137 height 34
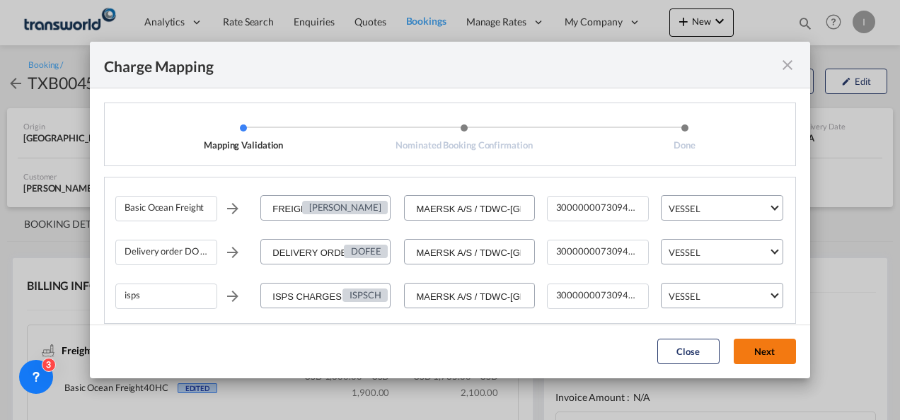
click at [757, 347] on button "Next" at bounding box center [765, 351] width 62 height 25
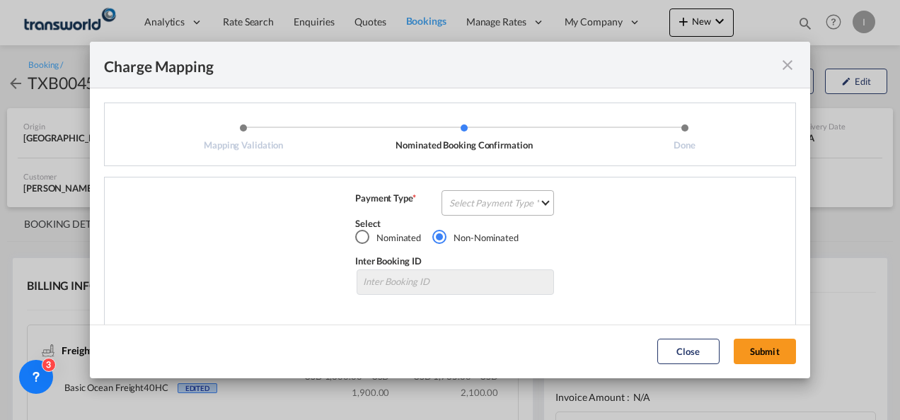
click at [477, 194] on md-select "Select Payment Type COLLECT PREPAID" at bounding box center [497, 202] width 112 height 25
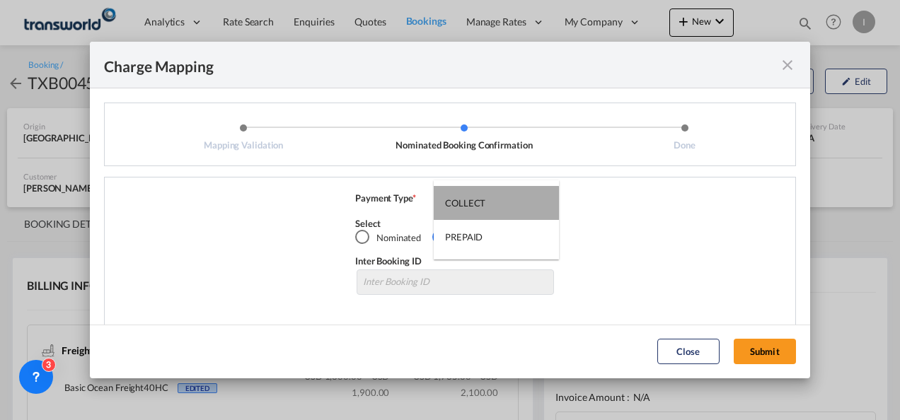
click at [489, 210] on md-option "COLLECT" at bounding box center [496, 203] width 125 height 34
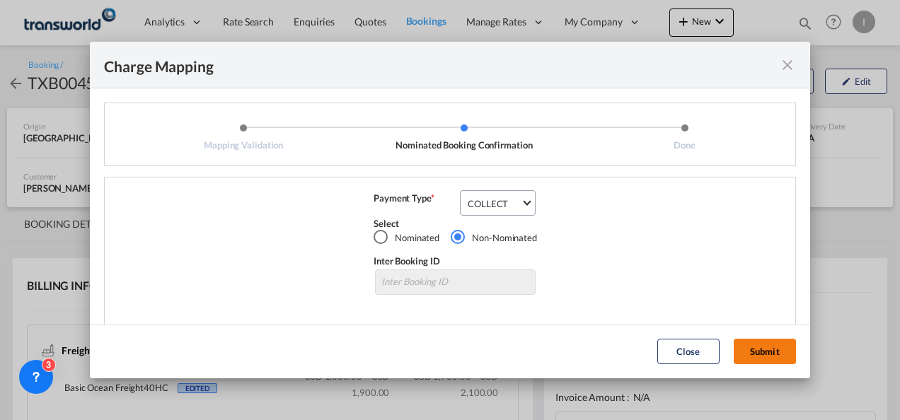
click at [756, 352] on button "Submit" at bounding box center [765, 351] width 62 height 25
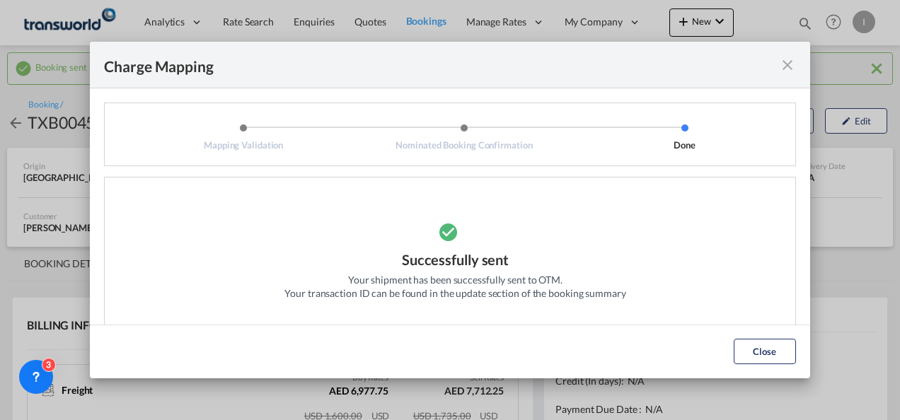
click at [756, 348] on button "Close" at bounding box center [765, 351] width 62 height 25
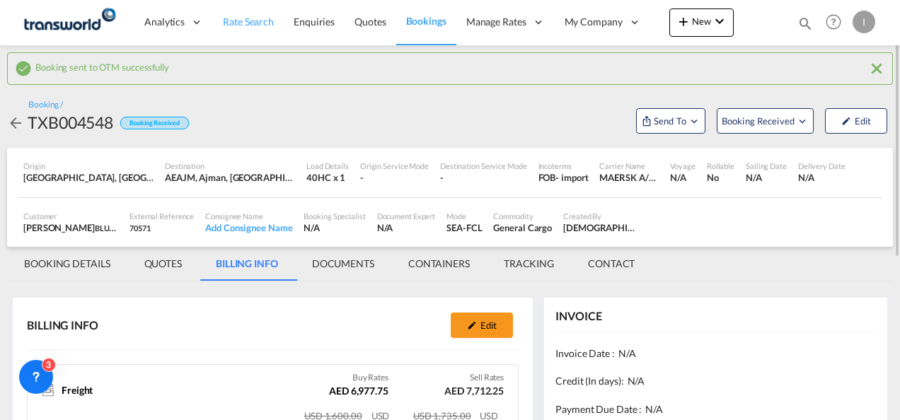
click at [250, 23] on span "Rate Search" at bounding box center [248, 22] width 51 height 12
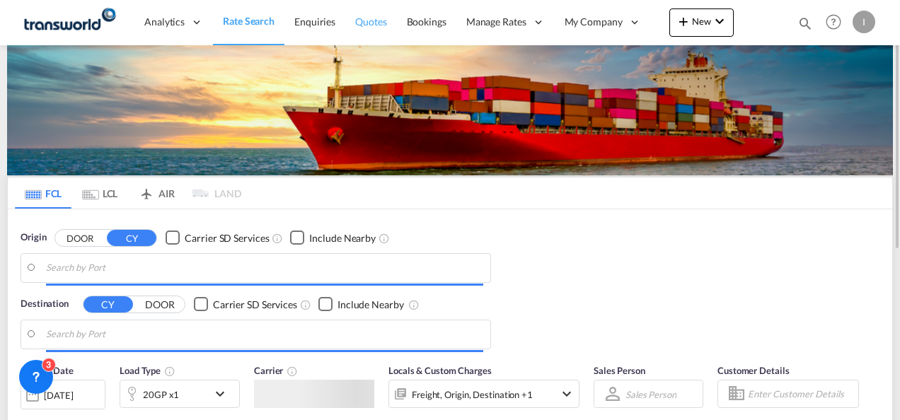
click at [364, 24] on span "Quotes" at bounding box center [370, 22] width 31 height 12
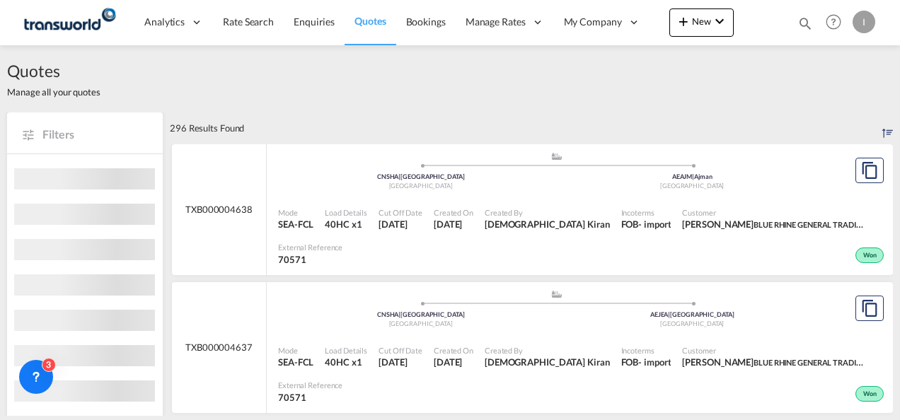
click at [408, 200] on div "Mode SEA-FCL Load Details 40HC x1 Cut Off Date [DATE] Created On [DATE] Created…" at bounding box center [580, 236] width 626 height 77
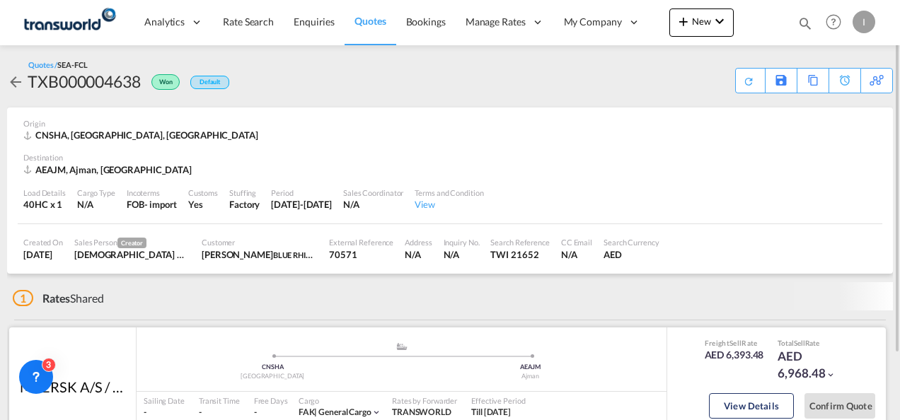
scroll to position [71, 0]
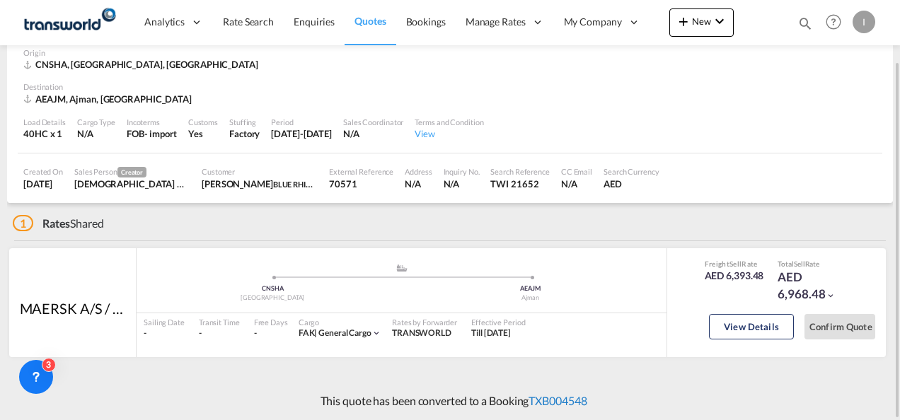
click at [558, 402] on link "TXB004548" at bounding box center [558, 400] width 58 height 13
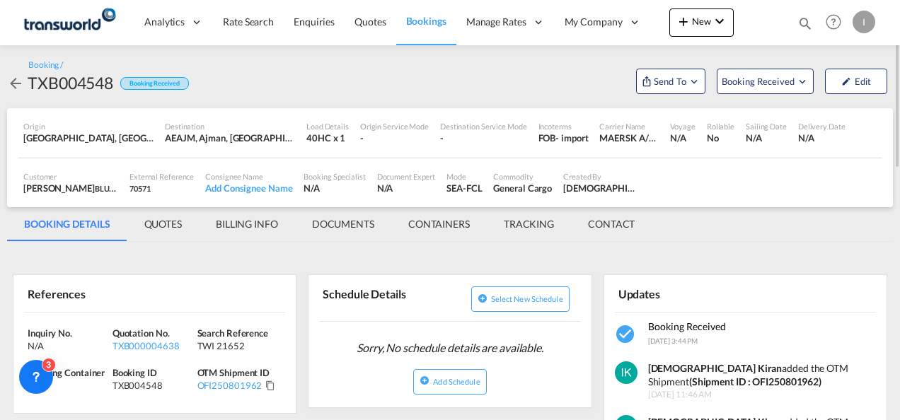
scroll to position [71, 0]
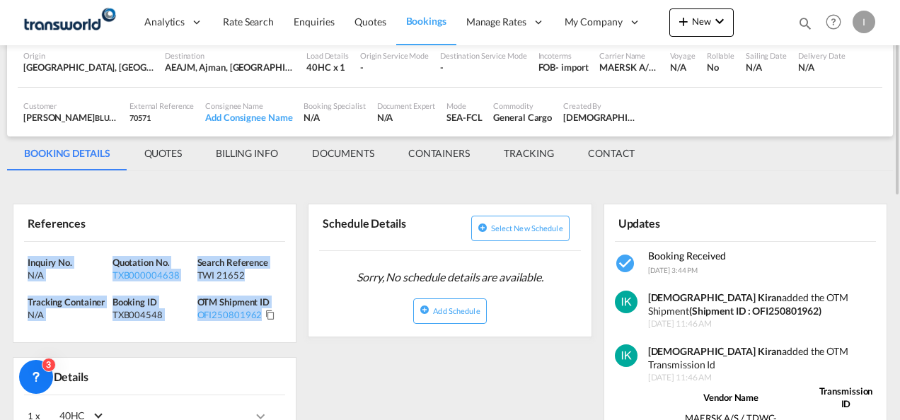
drag, startPoint x: 281, startPoint y: 319, endPoint x: 18, endPoint y: 246, distance: 272.4
click at [18, 246] on div "Inquiry No. N/A Quotation No. TXB000004638 Search Reference TWI 21652 Tracking …" at bounding box center [154, 292] width 282 height 101
copy div "Inquiry No. N/A Quotation No. TXB000004638 Search Reference TWI 21652 Tracking …"
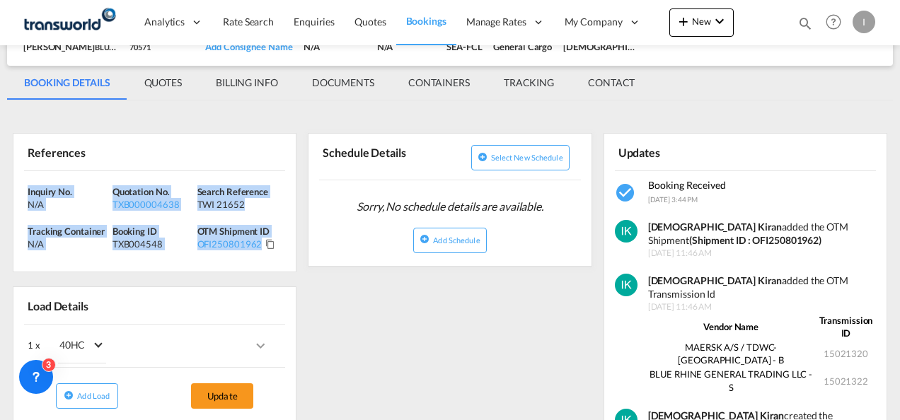
scroll to position [0, 0]
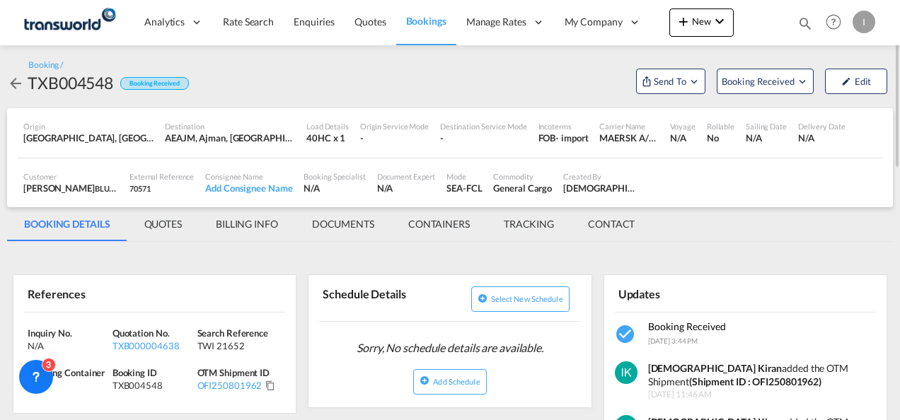
click at [191, 287] on div "References" at bounding box center [154, 293] width 261 height 37
click at [679, 25] on md-icon "icon-plus 400-fg" at bounding box center [683, 21] width 17 height 17
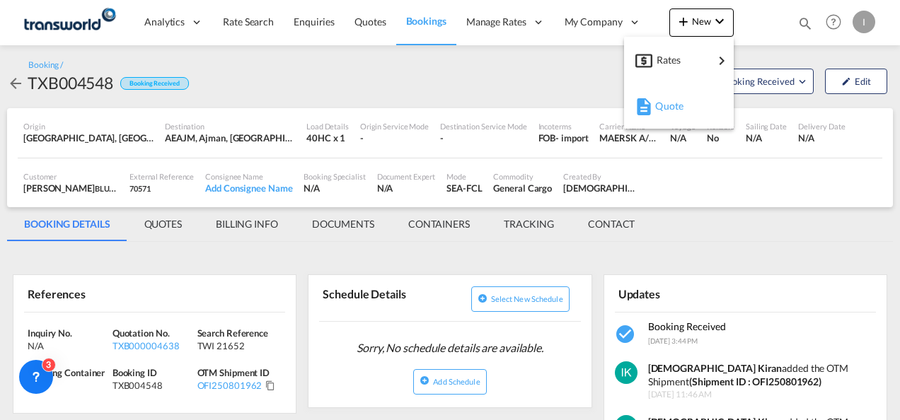
click at [662, 89] on div "Quote" at bounding box center [681, 105] width 52 height 35
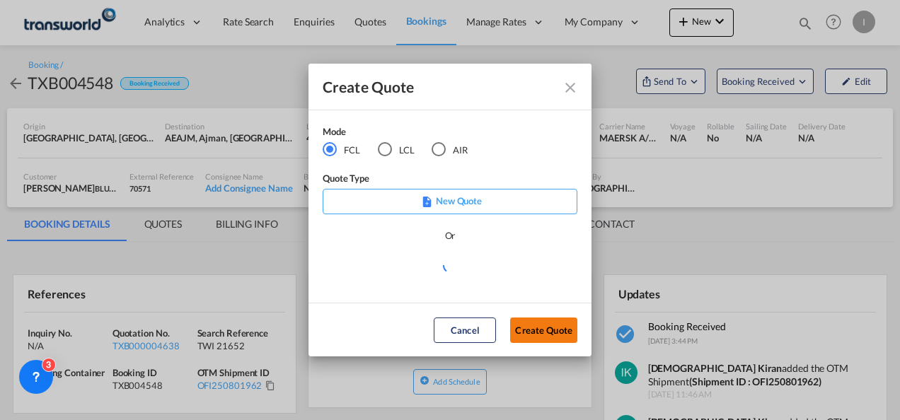
click at [541, 322] on button "Create Quote" at bounding box center [543, 330] width 67 height 25
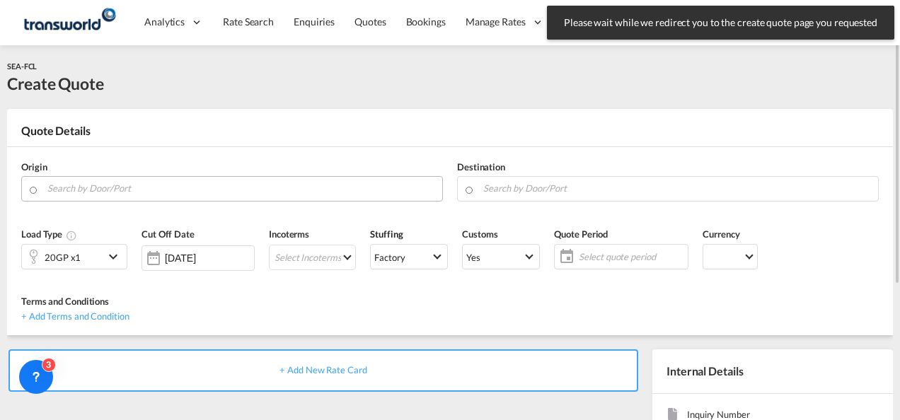
click at [168, 187] on input "Search by Door/Port" at bounding box center [241, 188] width 388 height 25
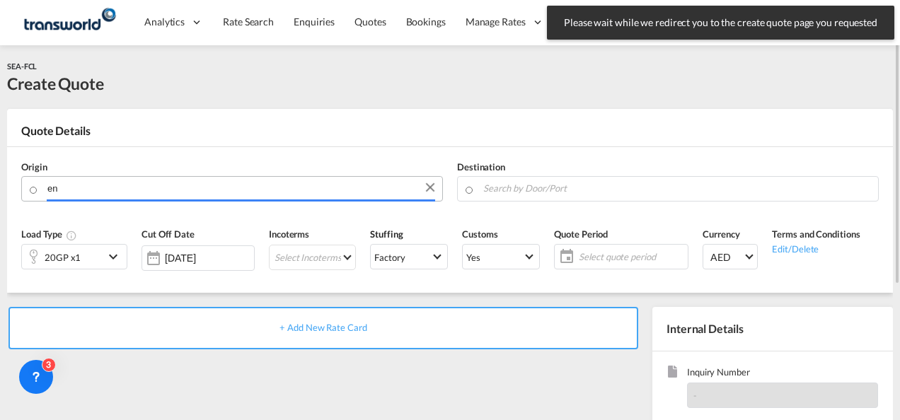
type input "e"
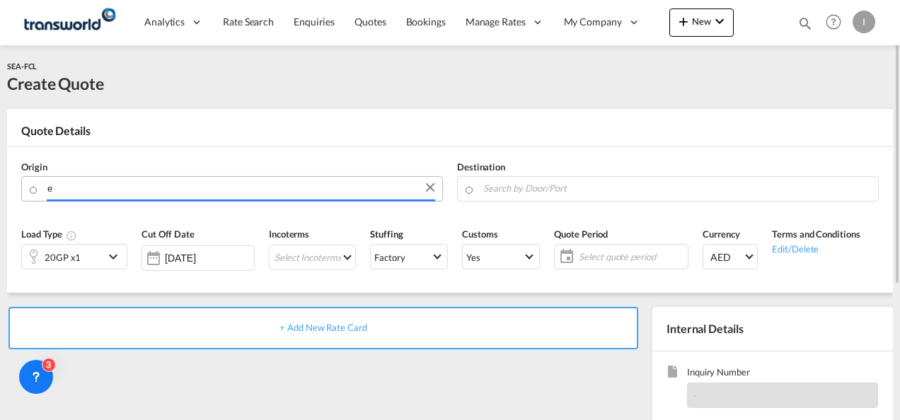
click at [170, 188] on input "e" at bounding box center [241, 188] width 388 height 25
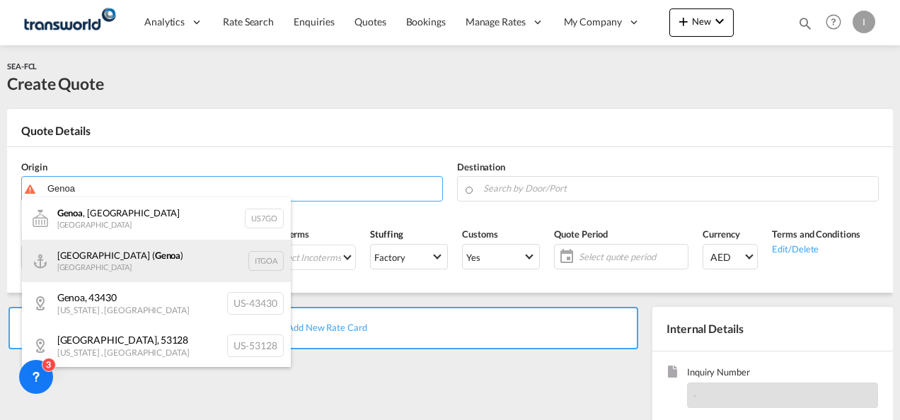
click at [120, 265] on div "[GEOGRAPHIC_DATA] ( [GEOGRAPHIC_DATA] ) [GEOGRAPHIC_DATA] ITGOA" at bounding box center [156, 261] width 269 height 42
type input "[GEOGRAPHIC_DATA] ([GEOGRAPHIC_DATA]), [GEOGRAPHIC_DATA]"
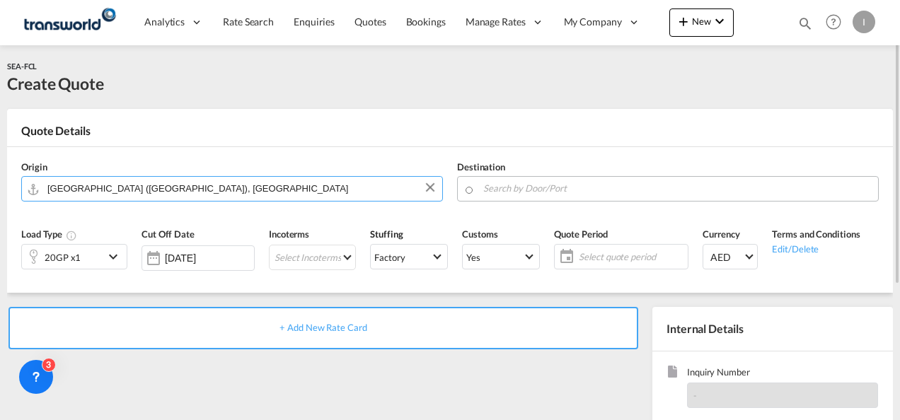
click at [504, 201] on md-autocomplete at bounding box center [677, 188] width 388 height 25
click at [508, 190] on input "Search by Door/Port" at bounding box center [677, 188] width 388 height 25
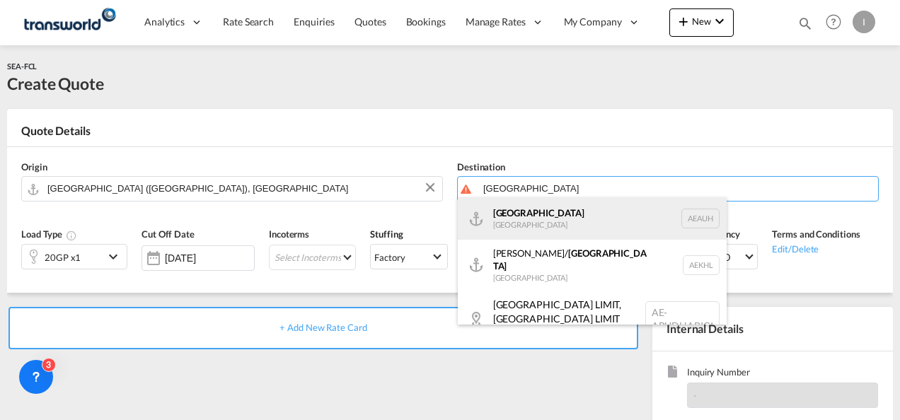
click at [523, 228] on div "[GEOGRAPHIC_DATA] [GEOGRAPHIC_DATA] [GEOGRAPHIC_DATA]" at bounding box center [592, 218] width 269 height 42
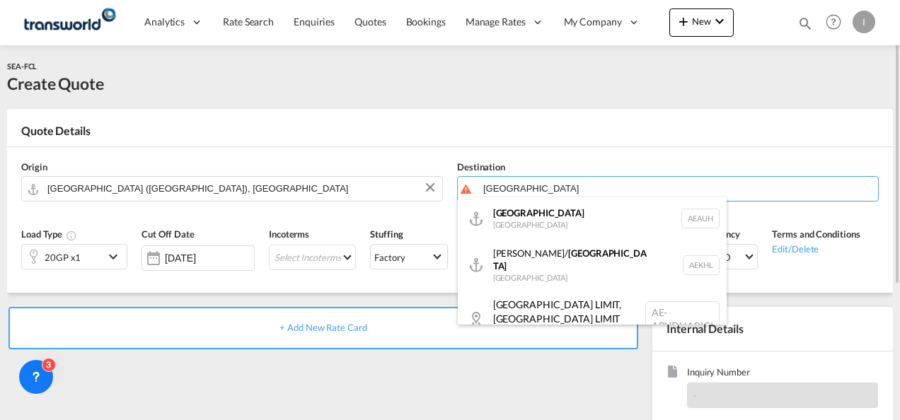
type input "[GEOGRAPHIC_DATA], [GEOGRAPHIC_DATA]"
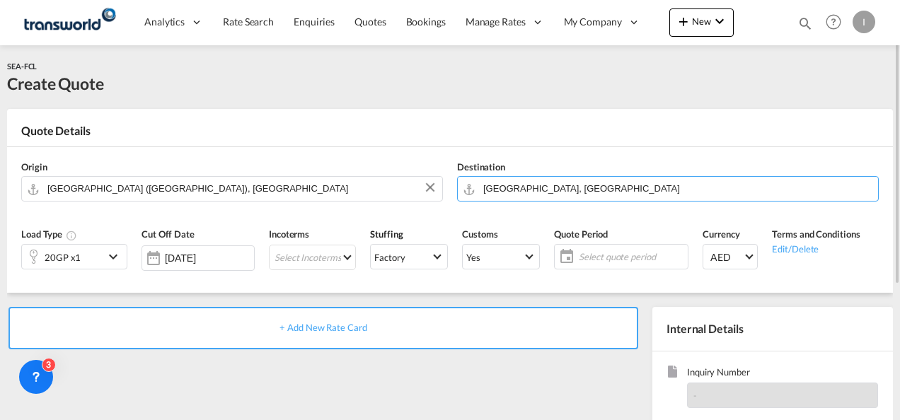
click at [79, 262] on div "20GP x1" at bounding box center [63, 257] width 82 height 24
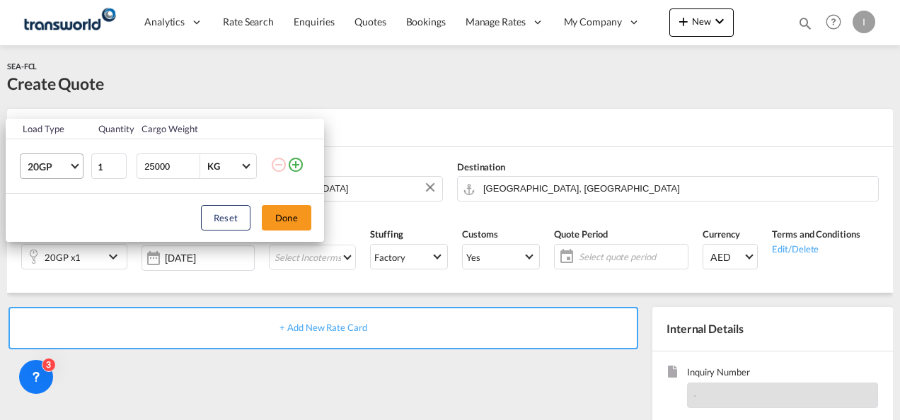
click at [74, 168] on md-select-value "20GP" at bounding box center [54, 166] width 57 height 24
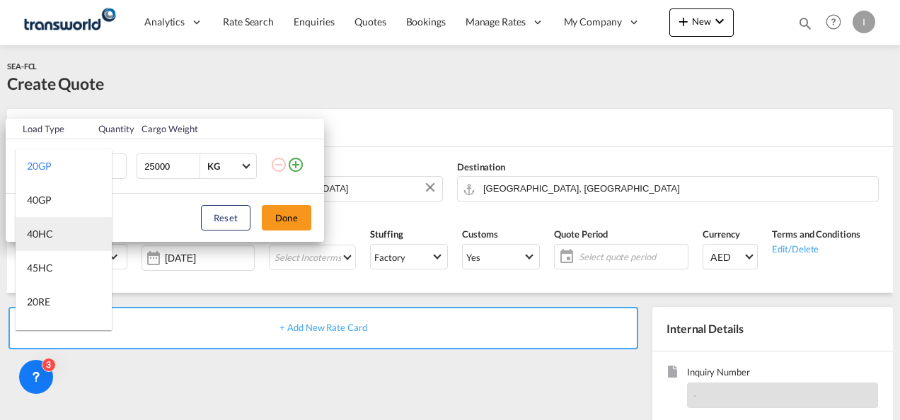
click at [47, 240] on div "40HC" at bounding box center [40, 234] width 26 height 14
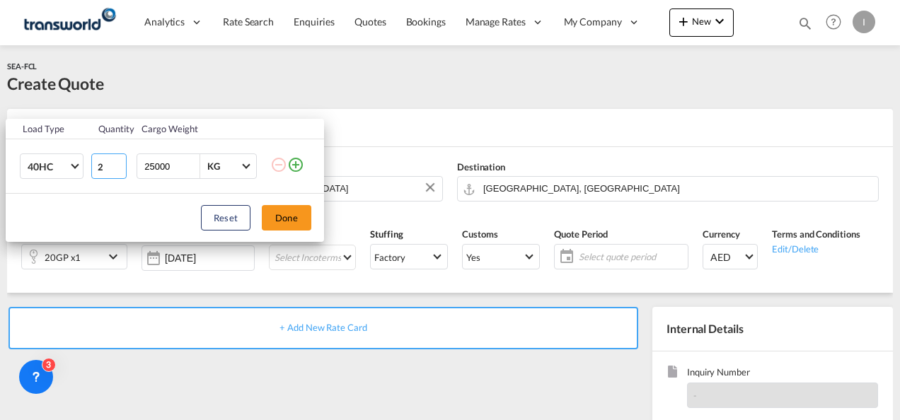
type input "2"
click at [116, 165] on input "2" at bounding box center [108, 166] width 35 height 25
click at [297, 164] on md-icon "icon-plus-circle-outline" at bounding box center [295, 164] width 17 height 17
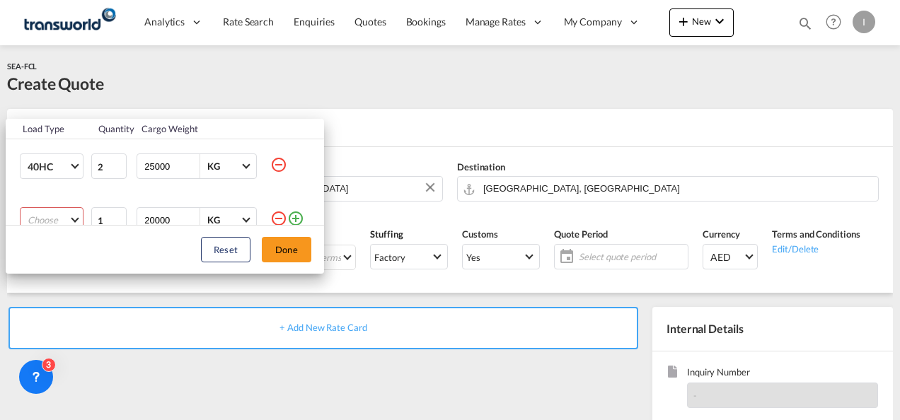
click at [69, 212] on md-select "Choose 20GP 40GP 40HC 45HC 20RE 40RE 40HR 20OT 40OT 20FR 40FR 40NR 20NR 45S 20T…" at bounding box center [52, 219] width 64 height 25
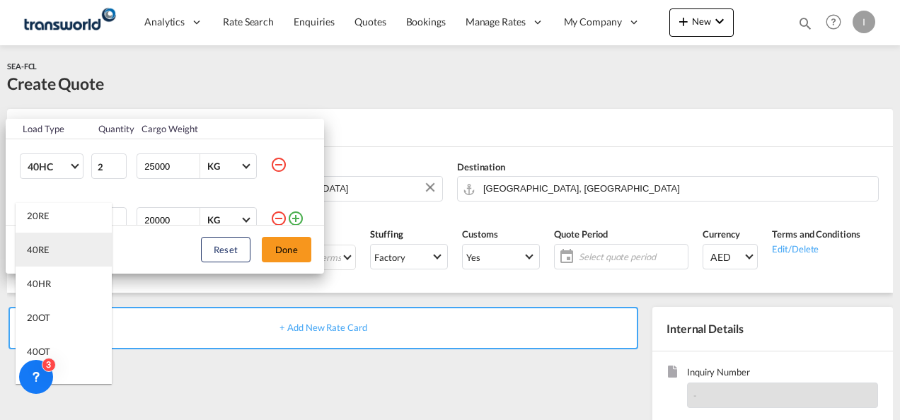
scroll to position [142, 0]
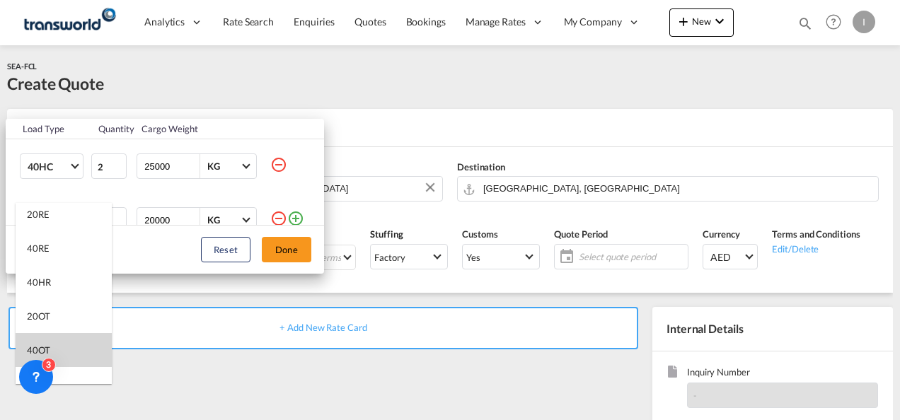
click at [44, 345] on div "40OT" at bounding box center [38, 350] width 23 height 13
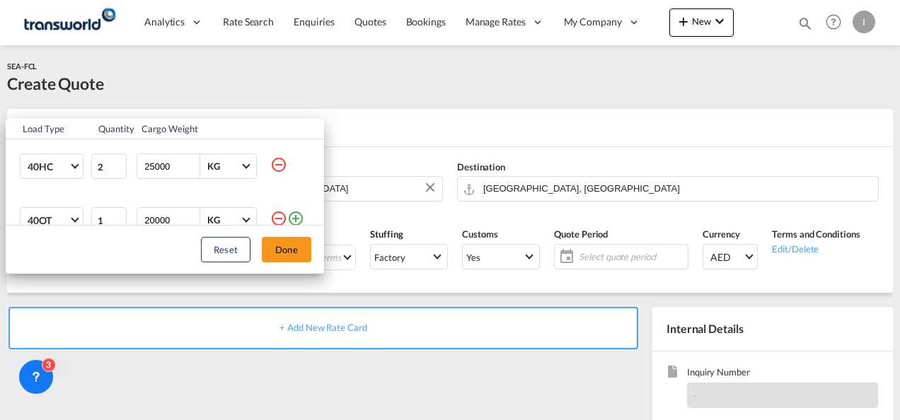
scroll to position [7, 0]
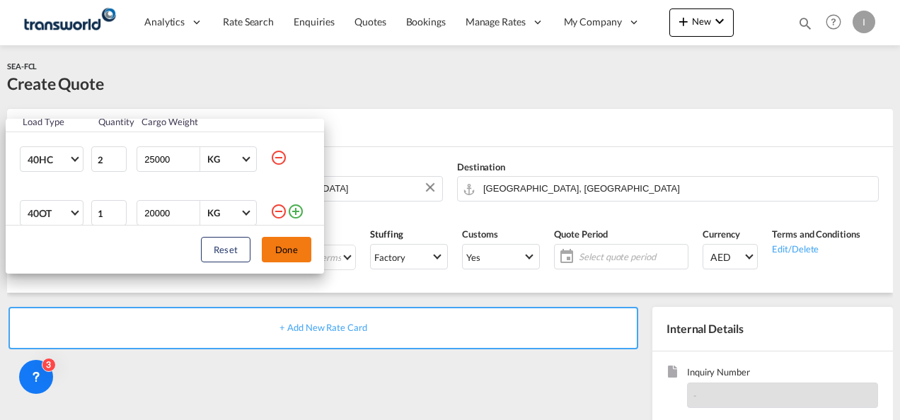
click at [278, 248] on button "Done" at bounding box center [287, 249] width 50 height 25
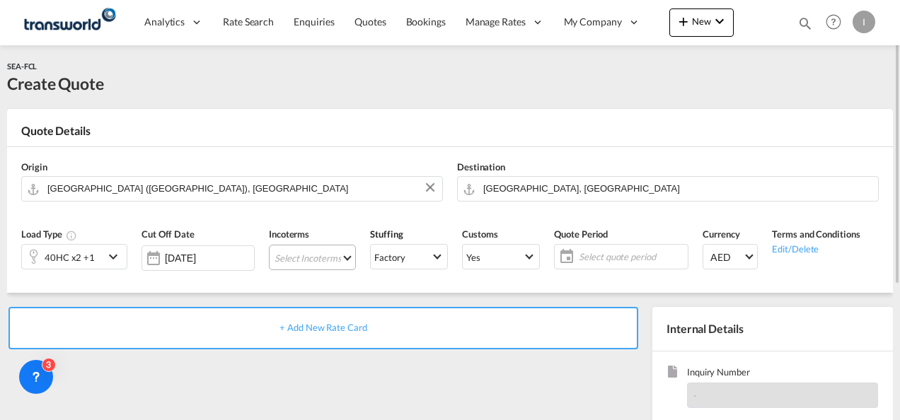
click at [299, 260] on md-select "Select Incoterms CFR - export Cost and Freight FAS - export Free Alongside Ship…" at bounding box center [312, 257] width 87 height 25
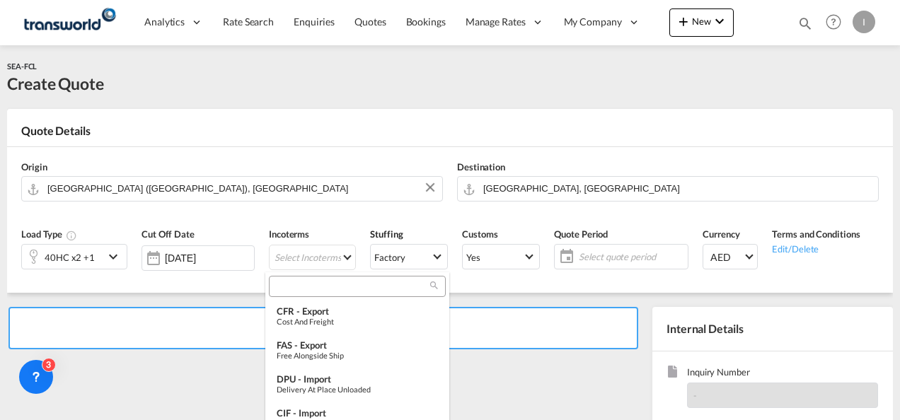
click at [297, 289] on input "search" at bounding box center [351, 286] width 157 height 13
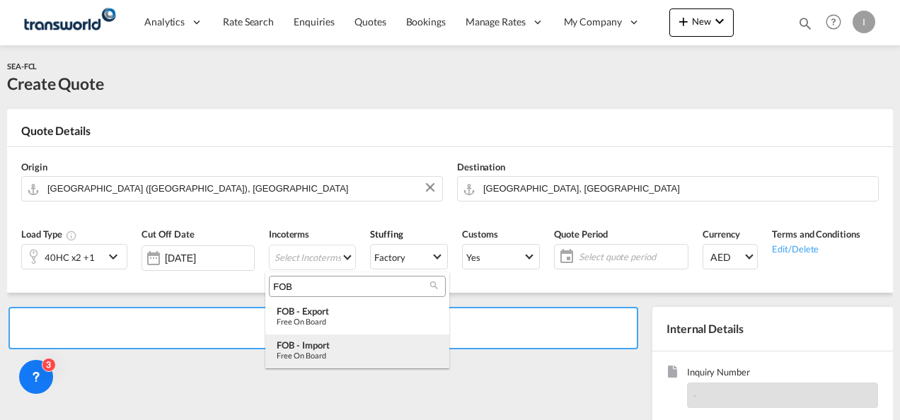
type input "FOB"
click at [312, 348] on div "FOB - import" at bounding box center [357, 345] width 161 height 11
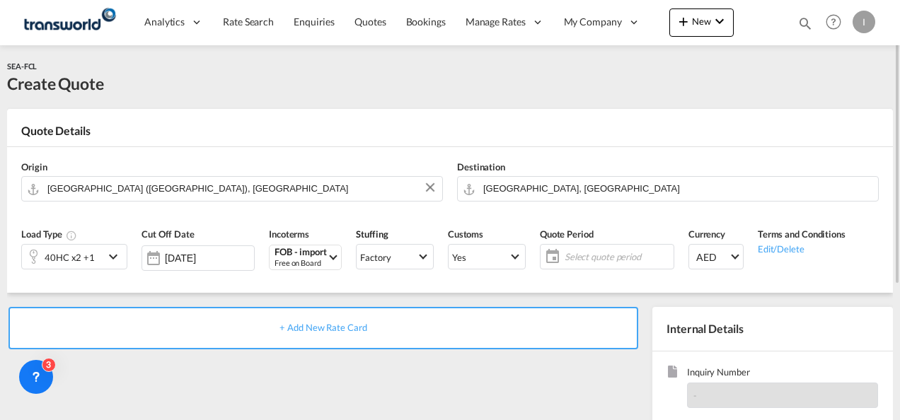
click at [604, 252] on span "Select quote period" at bounding box center [617, 256] width 105 height 13
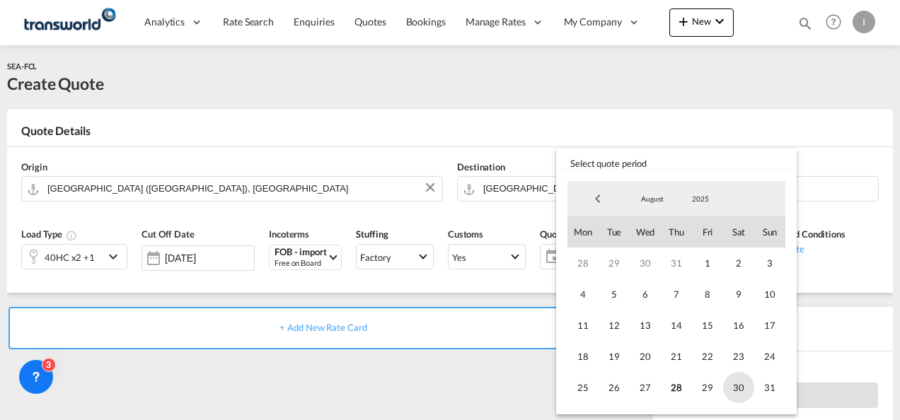
click at [753, 386] on span "30" at bounding box center [738, 387] width 31 height 31
click at [505, 381] on md-backdrop at bounding box center [450, 210] width 900 height 420
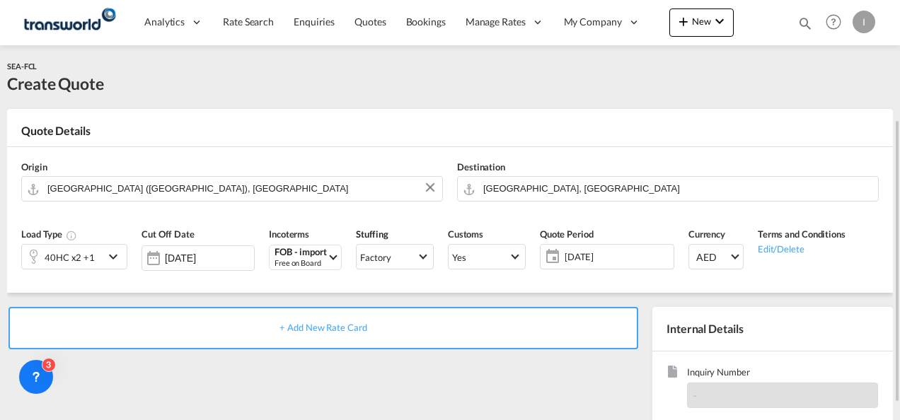
scroll to position [200, 0]
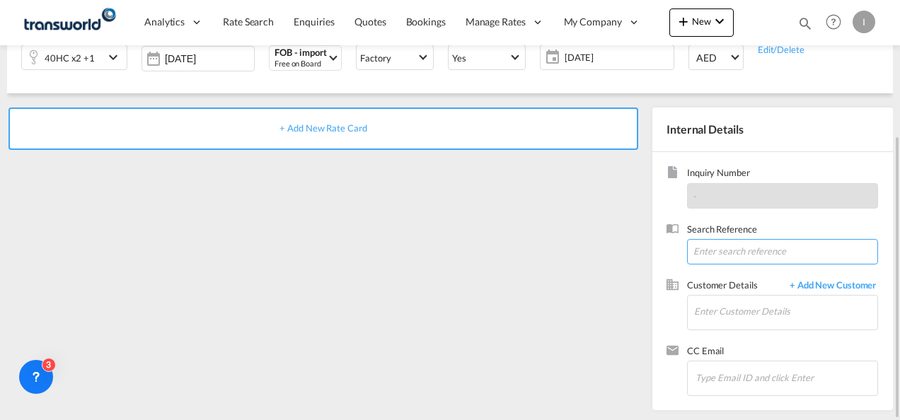
click at [704, 258] on input at bounding box center [782, 251] width 191 height 25
paste input "New shipment for Al Jazeera Italy to [GEOGRAPHIC_DATA]"
type input "New shipment for Al Jazeera Italy to [GEOGRAPHIC_DATA]"
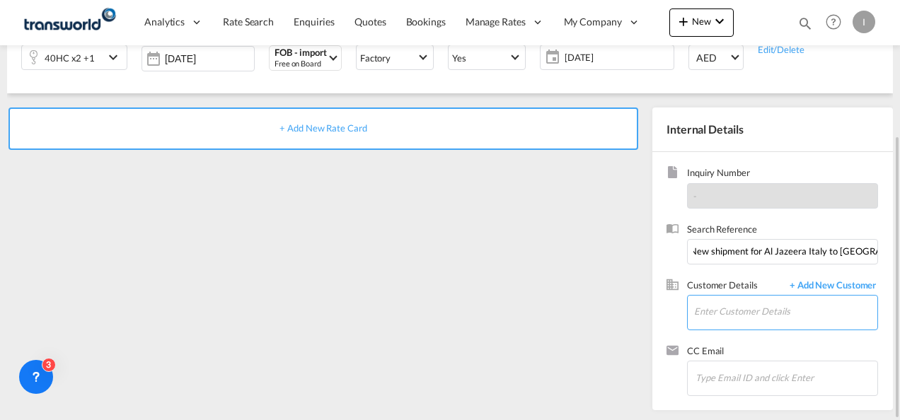
click at [708, 313] on input "Enter Customer Details" at bounding box center [785, 312] width 183 height 32
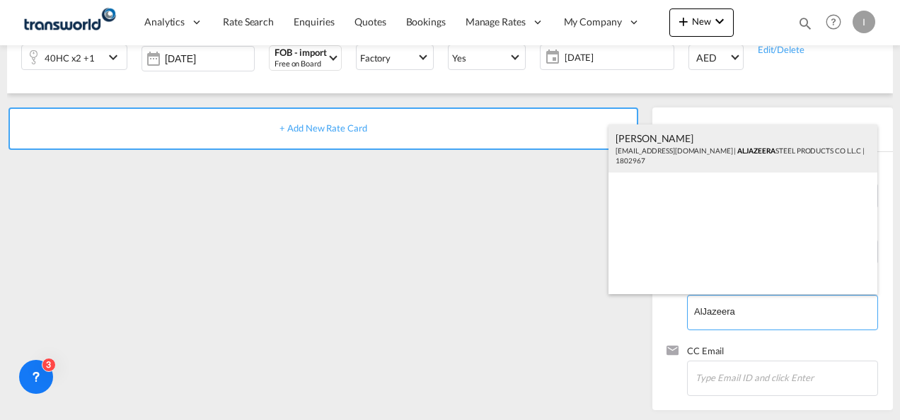
click at [636, 147] on div "[PERSON_NAME] [PERSON_NAME][EMAIL_ADDRESS][DOMAIN_NAME] | ALJAZEERA STEEL PRODU…" at bounding box center [742, 149] width 269 height 48
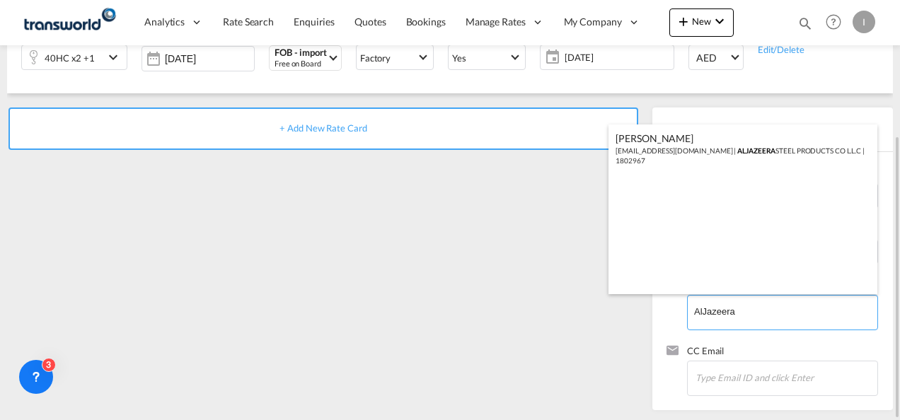
type input "ALJAZEERA STEEL PRODUCTS CO L.L.C, [PERSON_NAME], [EMAIL_ADDRESS][DOMAIN_NAME]"
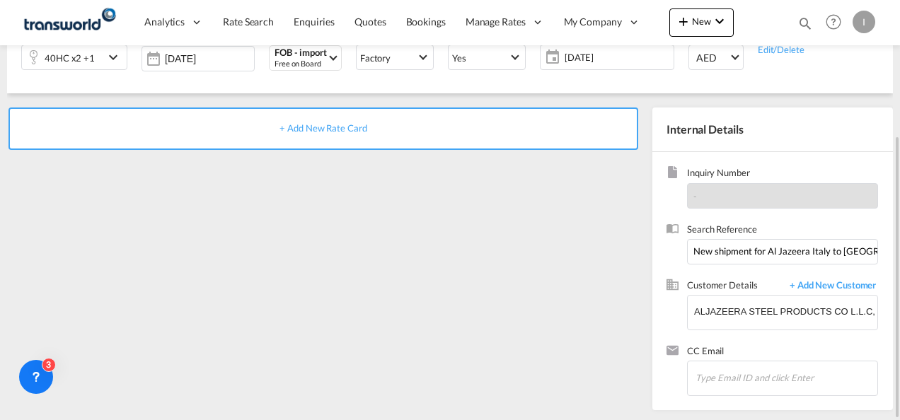
click at [330, 127] on span "+ Add New Rate Card" at bounding box center [322, 127] width 87 height 11
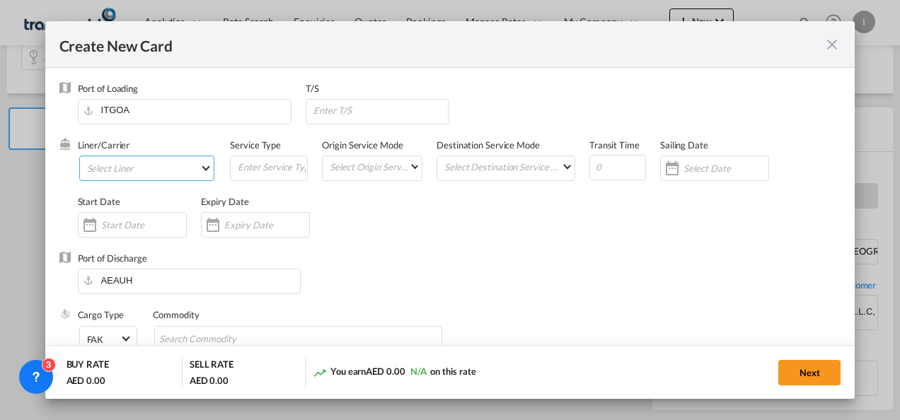
type input "Basic Ocean Freight"
select select "per equipment"
click at [142, 173] on md-select "Select Liner 2HM LOGISTICS D.O.O 2HM LOGISTICS D.O.O. / TDWC-CAPODISTRI 2HM LOG…" at bounding box center [147, 168] width 136 height 25
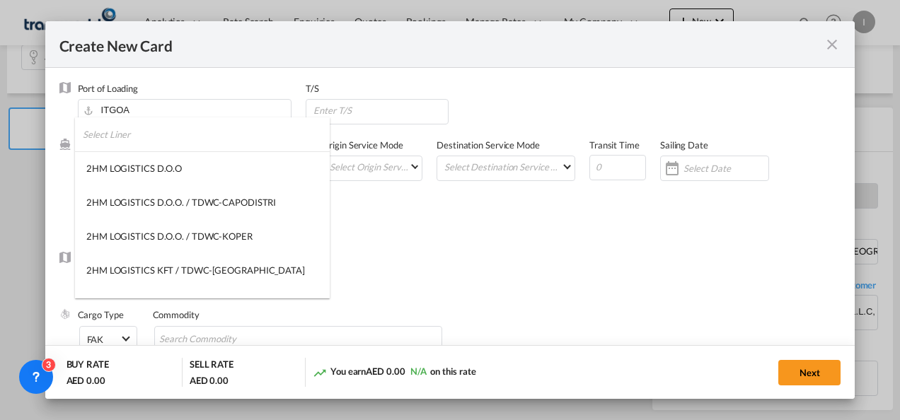
click at [126, 142] on input "search" at bounding box center [206, 134] width 247 height 34
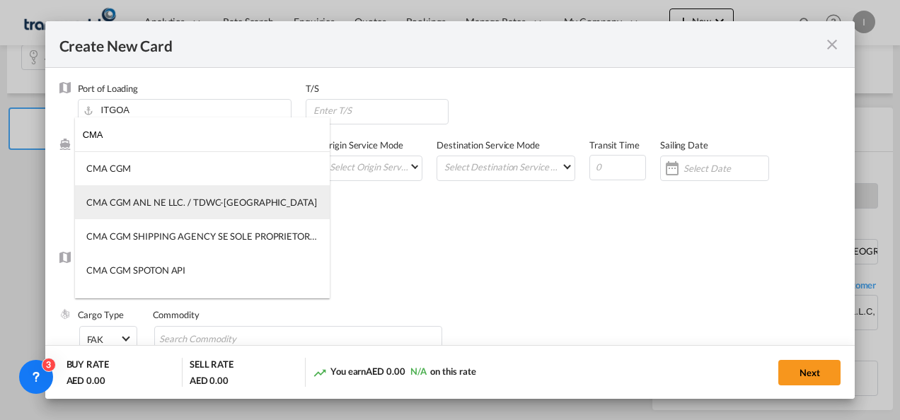
type input "CMA"
click at [135, 201] on div "CMA CGM ANL NE LLC. / TDWC-[GEOGRAPHIC_DATA]" at bounding box center [201, 202] width 231 height 13
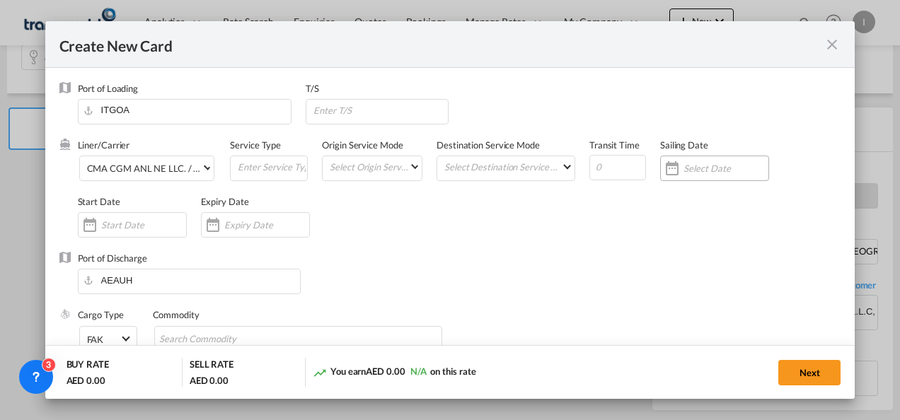
click at [703, 175] on div "Create New Card ..." at bounding box center [714, 168] width 109 height 25
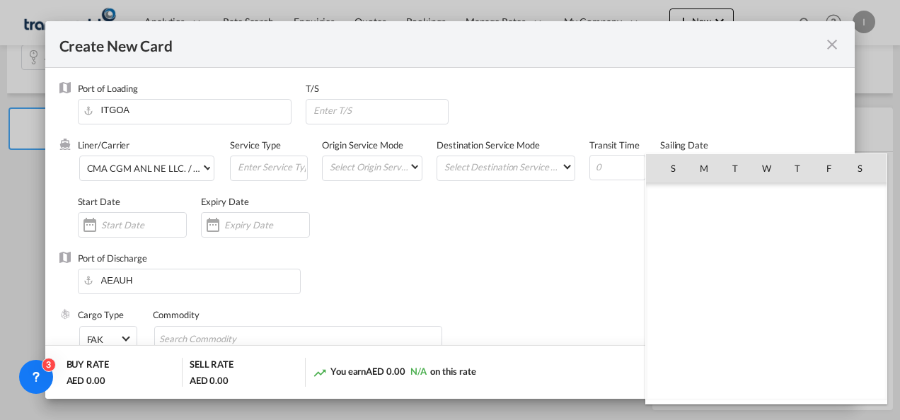
scroll to position [327545, 0]
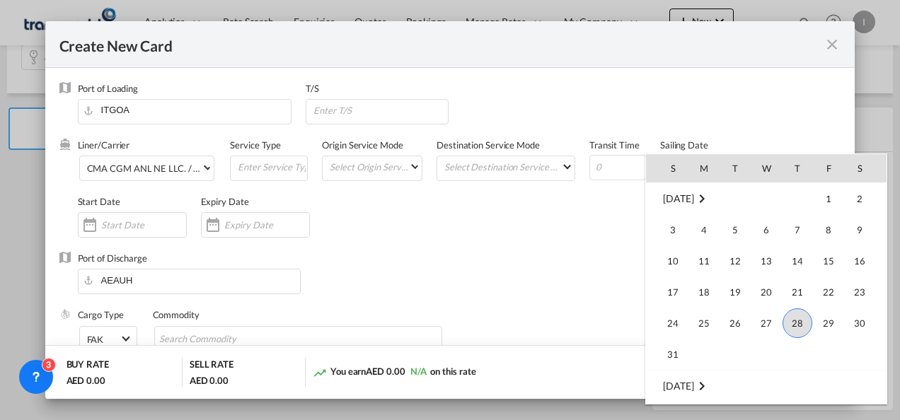
click at [241, 226] on div at bounding box center [450, 210] width 900 height 420
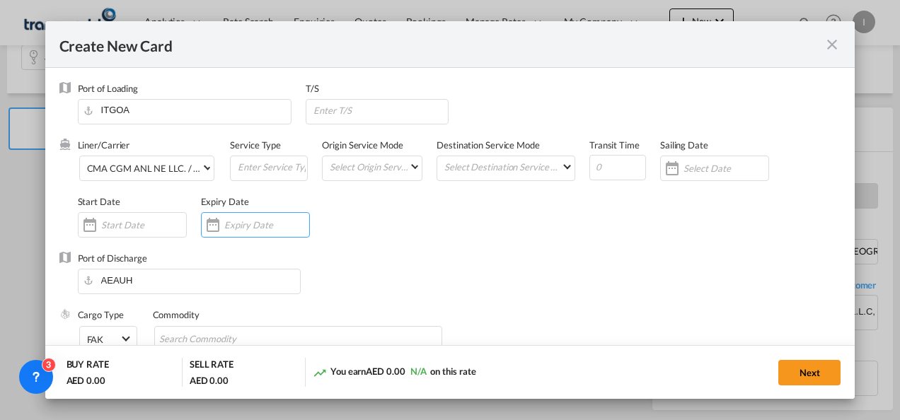
click at [241, 226] on input "Create New Card ..." at bounding box center [266, 224] width 85 height 11
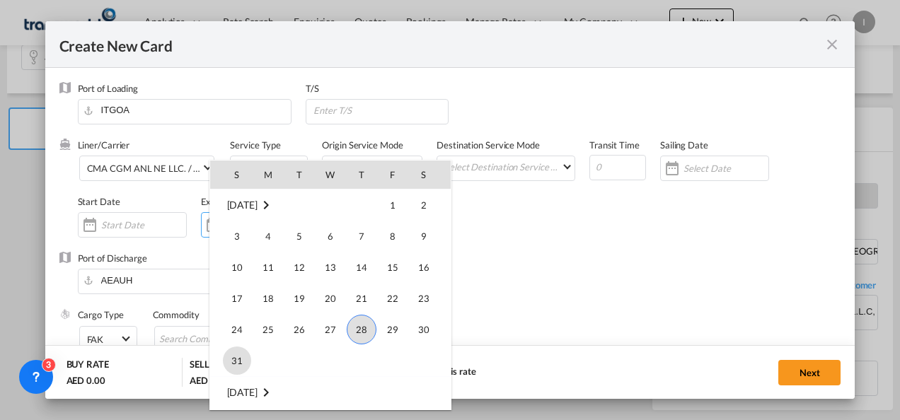
click at [227, 353] on span "31" at bounding box center [237, 361] width 28 height 28
type input "[DATE]"
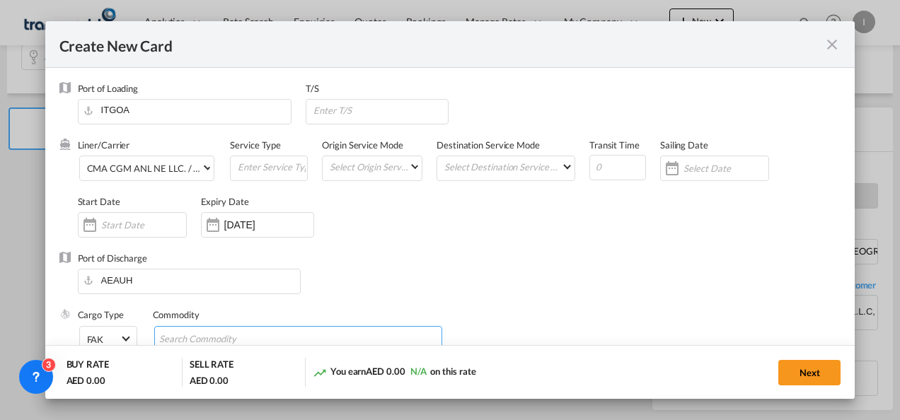
click at [204, 333] on input "Chips input." at bounding box center [223, 339] width 129 height 23
type input "Steel"
click at [495, 233] on div "Liner/Carrier CMA CGM ANL NE LLC. / TDWC-[GEOGRAPHIC_DATA] Service Type Origin …" at bounding box center [459, 195] width 763 height 113
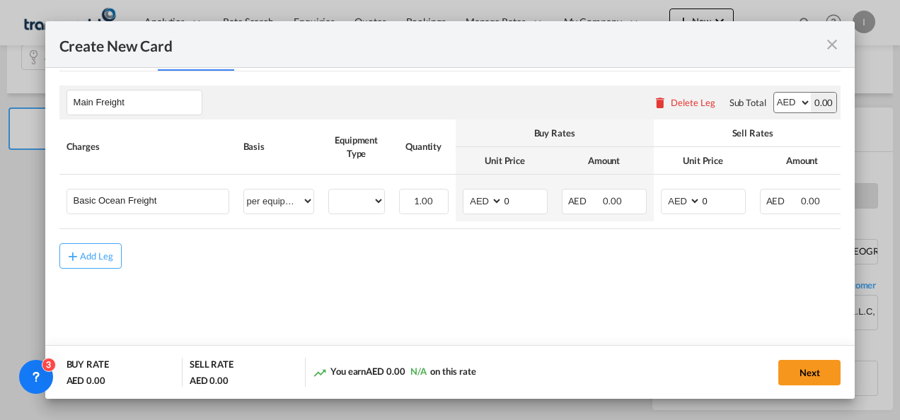
scroll to position [335, 0]
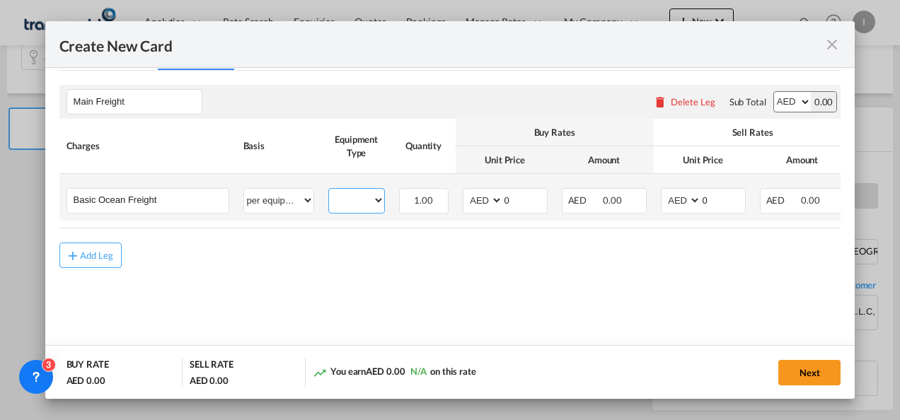
click at [342, 201] on select "40HC 40OT" at bounding box center [356, 200] width 55 height 19
select select "40HC"
click at [329, 191] on select "40HC 40OT" at bounding box center [356, 200] width 55 height 19
click at [476, 204] on select "AED AFN ALL AMD ANG AOA ARS AUD AWG AZN BAM BBD BDT BGN BHD BIF BMD BND [PERSON…" at bounding box center [484, 200] width 37 height 19
select select "string:USD"
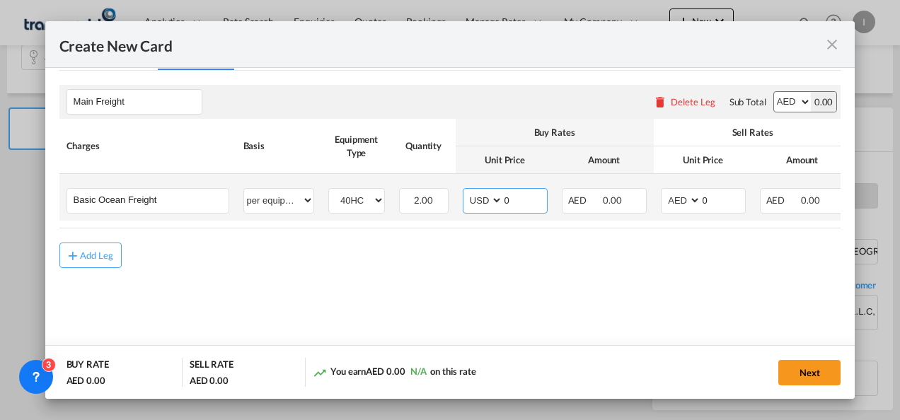
click at [466, 191] on select "AED AFN ALL AMD ANG AOA ARS AUD AWG AZN BAM BBD BDT BGN BHD BIF BMD BND [PERSON…" at bounding box center [484, 200] width 37 height 19
drag, startPoint x: 519, startPoint y: 201, endPoint x: 490, endPoint y: 205, distance: 29.3
click at [490, 205] on md-input-container "AED AFN ALL AMD ANG AOA ARS AUD AWG AZN BAM BBD BDT BGN BHD BIF BMD BND [PERSON…" at bounding box center [505, 200] width 85 height 25
type input "590"
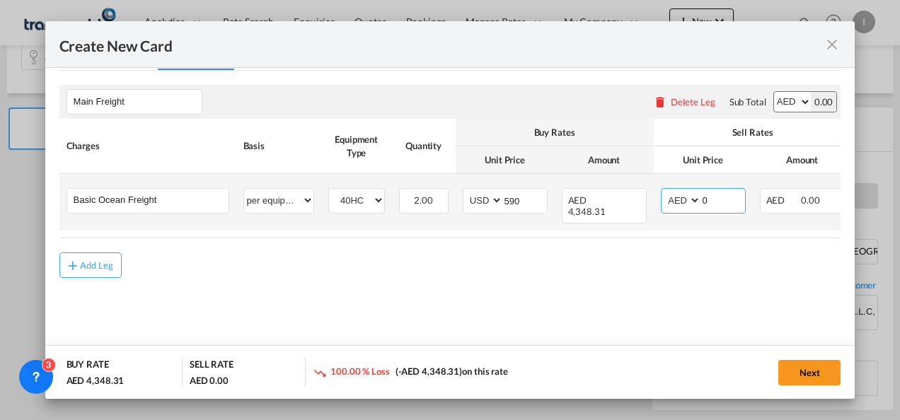
click at [682, 203] on select "AED AFN ALL AMD ANG AOA ARS AUD AWG AZN BAM BBD BDT BGN BHD BIF BMD BND [PERSON…" at bounding box center [682, 200] width 37 height 19
select select "string:USD"
click at [664, 191] on select "AED AFN ALL AMD ANG AOA ARS AUD AWG AZN BAM BBD BDT BGN BHD BIF BMD BND [PERSON…" at bounding box center [682, 200] width 37 height 19
drag, startPoint x: 708, startPoint y: 201, endPoint x: 672, endPoint y: 201, distance: 35.4
click at [672, 201] on md-input-container "AED AFN ALL AMD ANG AOA ARS AUD AWG AZN BAM BBD BDT BGN BHD BIF BMD BND [PERSON…" at bounding box center [703, 200] width 85 height 25
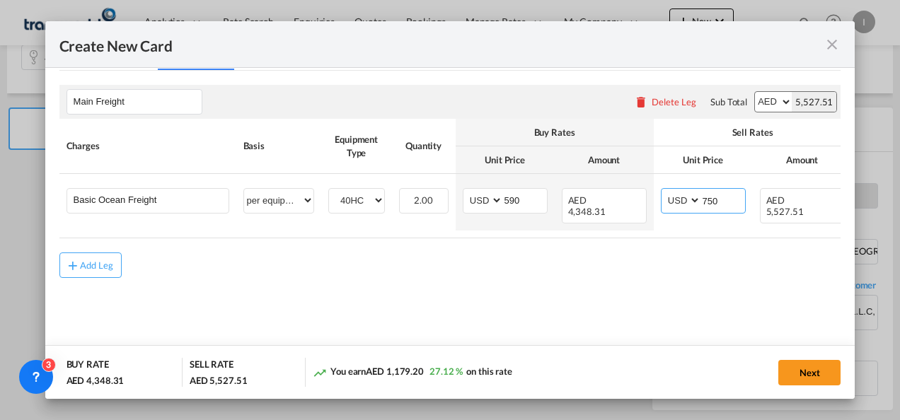
type input "750"
click at [301, 279] on md-content "Main Freight Please enter leg name Leg Name Already Exists Delete Leg Sub Total…" at bounding box center [450, 202] width 782 height 262
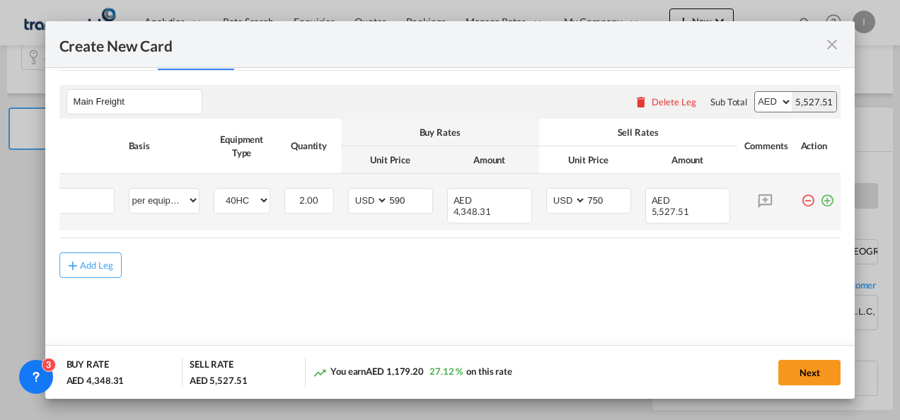
click at [820, 200] on md-icon "icon-plus-circle-outline green-400-fg" at bounding box center [827, 195] width 14 height 14
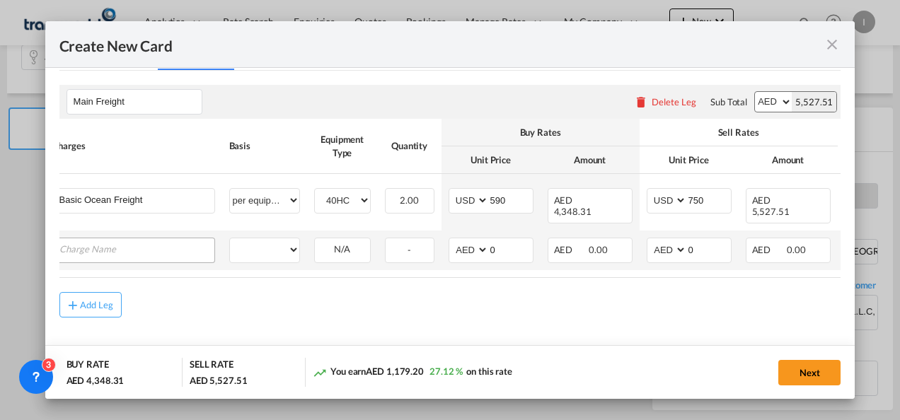
click at [94, 238] on input "Charge Name" at bounding box center [136, 248] width 155 height 21
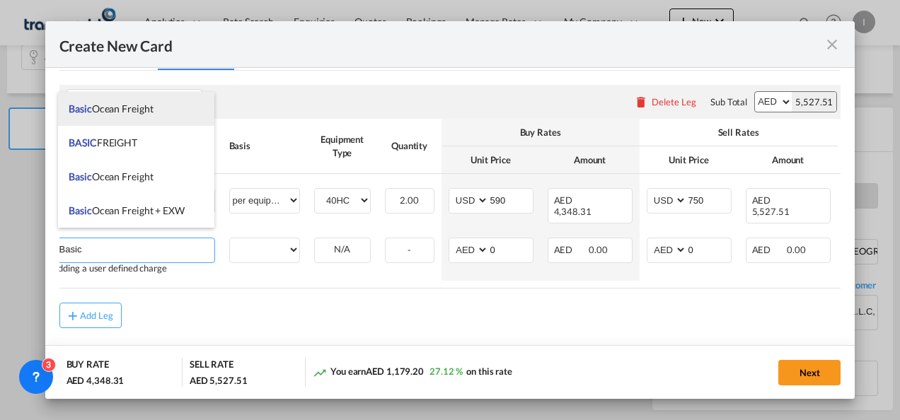
click at [115, 110] on span "Basic Ocean Freight" at bounding box center [111, 109] width 84 height 12
type input "Basic Ocean Freight"
select select "per equipment"
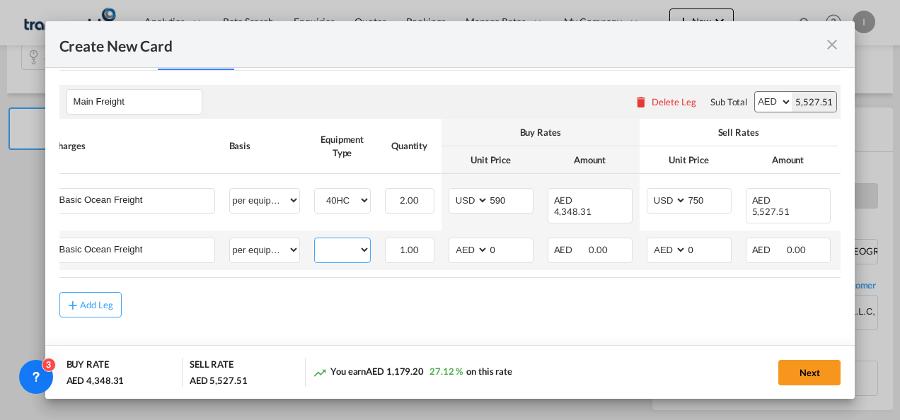
click at [354, 241] on select "40HC 40OT" at bounding box center [342, 250] width 55 height 19
select select "40OT"
click at [315, 241] on select "40HC 40OT" at bounding box center [342, 250] width 55 height 19
click at [466, 242] on select "AED AFN ALL AMD ANG AOA ARS AUD AWG AZN BAM BBD BDT BGN BHD BIF BMD BND [PERSON…" at bounding box center [469, 250] width 37 height 19
select select "string:USD"
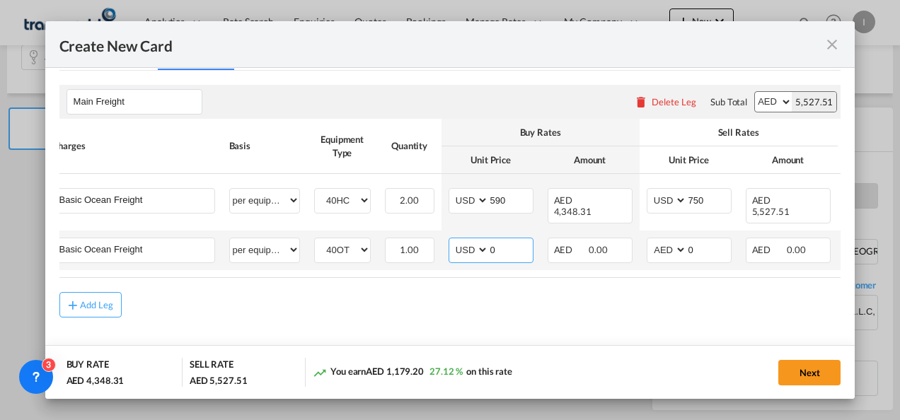
click at [451, 241] on select "AED AFN ALL AMD ANG AOA ARS AUD AWG AZN BAM BBD BDT BGN BHD BIF BMD BND [PERSON…" at bounding box center [469, 250] width 37 height 19
drag, startPoint x: 504, startPoint y: 241, endPoint x: 471, endPoint y: 242, distance: 32.6
click at [471, 242] on md-input-container "AED AFN ALL AMD ANG AOA ARS AUD AWG AZN BAM BBD BDT BGN BHD BIF BMD BND [PERSON…" at bounding box center [491, 250] width 85 height 25
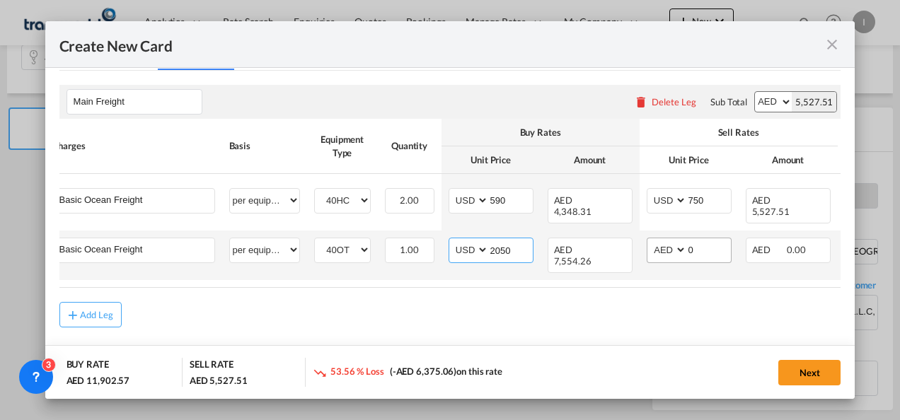
type input "2050"
click at [666, 242] on select "AED AFN ALL AMD ANG AOA ARS AUD AWG AZN BAM BBD BDT BGN BHD BIF BMD BND [PERSON…" at bounding box center [667, 250] width 37 height 19
select select "string:USD"
click at [649, 241] on select "AED AFN ALL AMD ANG AOA ARS AUD AWG AZN BAM BBD BDT BGN BHD BIF BMD BND [PERSON…" at bounding box center [667, 250] width 37 height 19
drag, startPoint x: 707, startPoint y: 235, endPoint x: 667, endPoint y: 237, distance: 39.7
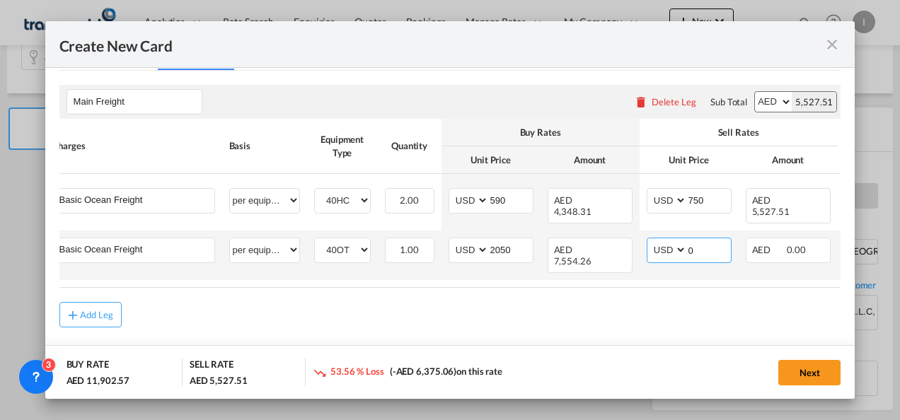
click at [667, 238] on md-input-container "AED AFN ALL AMD ANG AOA ARS AUD AWG AZN BAM BBD BDT BGN BHD BIF BMD BND [PERSON…" at bounding box center [689, 250] width 85 height 25
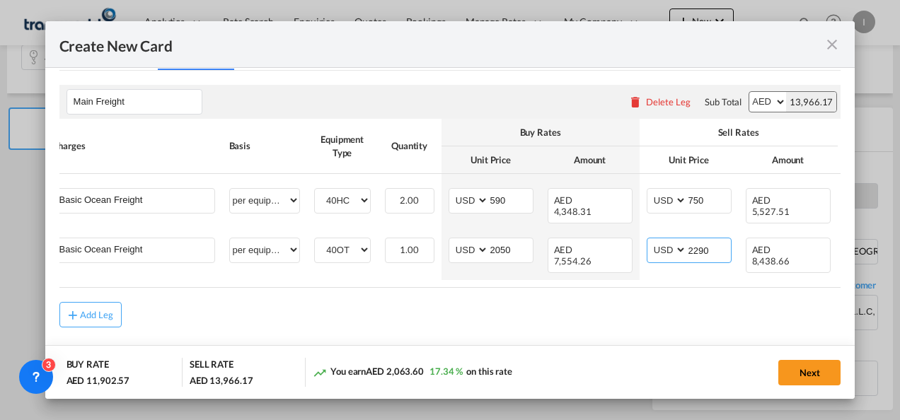
type input "2290"
click at [381, 318] on md-content "Main Freight Please enter leg name Leg Name Already Exists Delete Leg Sub Total…" at bounding box center [450, 227] width 782 height 312
click at [825, 368] on button "Next" at bounding box center [809, 372] width 62 height 25
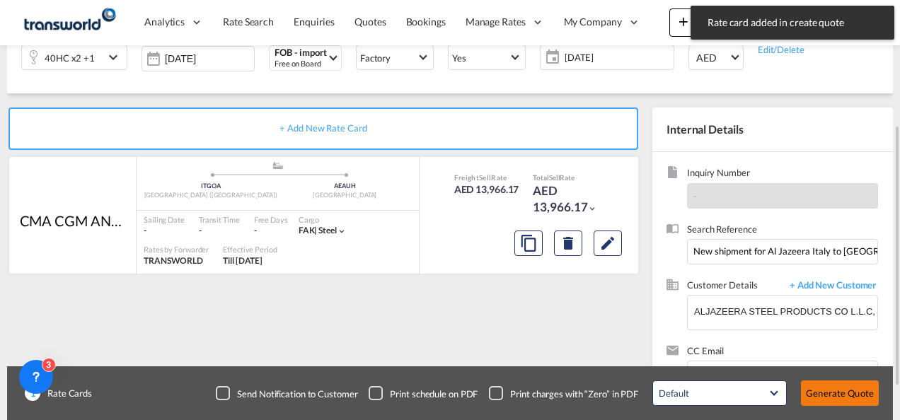
click at [822, 386] on button "Generate Quote" at bounding box center [840, 393] width 78 height 25
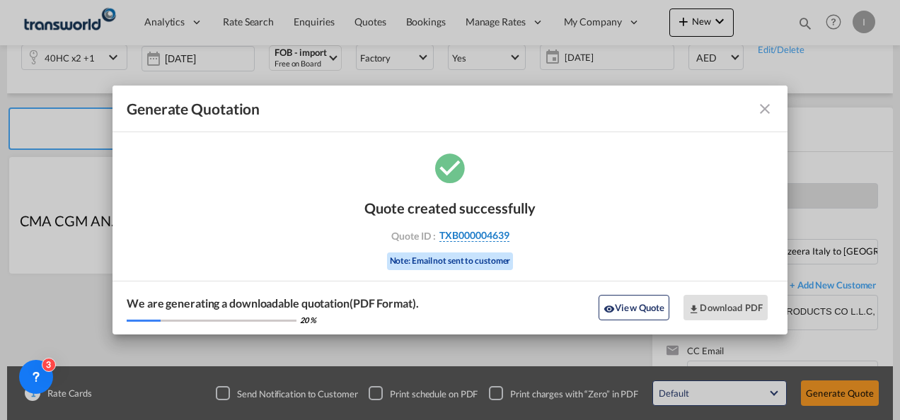
click at [467, 237] on span "TXB000004639" at bounding box center [474, 235] width 70 height 13
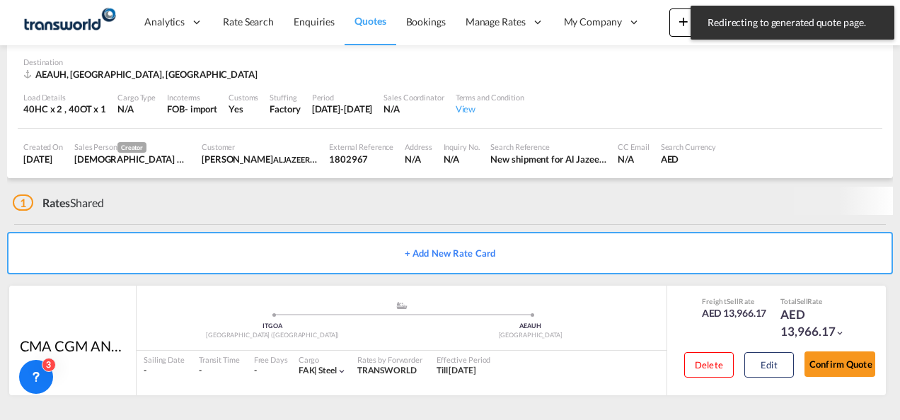
scroll to position [95, 0]
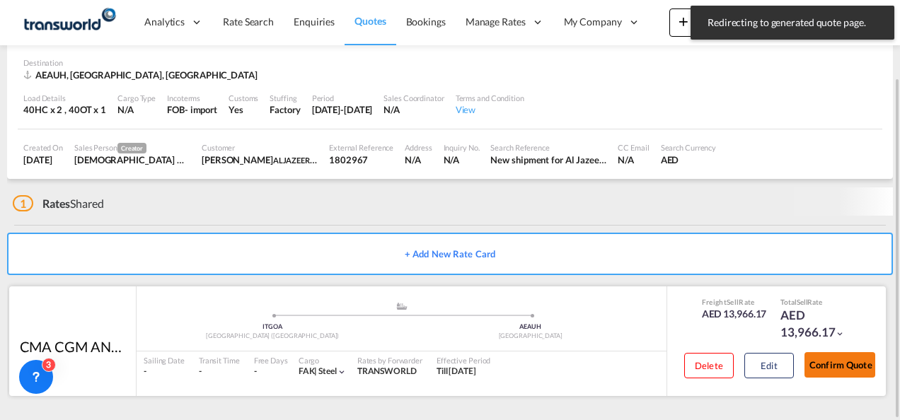
drag, startPoint x: 816, startPoint y: 361, endPoint x: 811, endPoint y: 352, distance: 10.2
click at [816, 361] on button "Confirm Quote" at bounding box center [839, 364] width 71 height 25
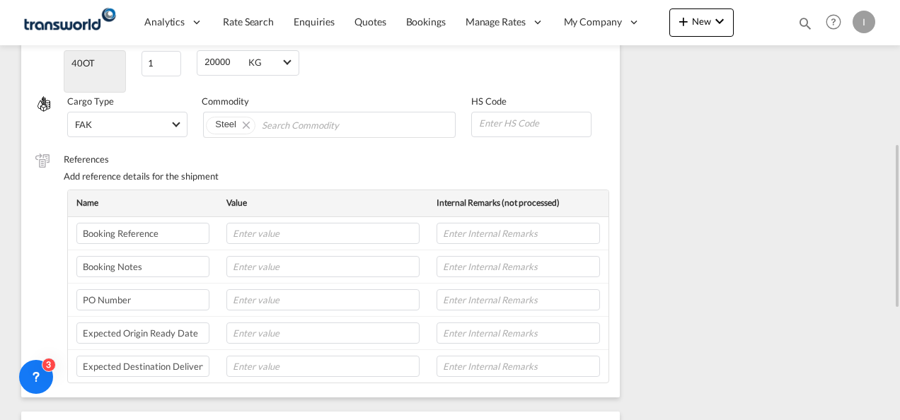
scroll to position [155, 0]
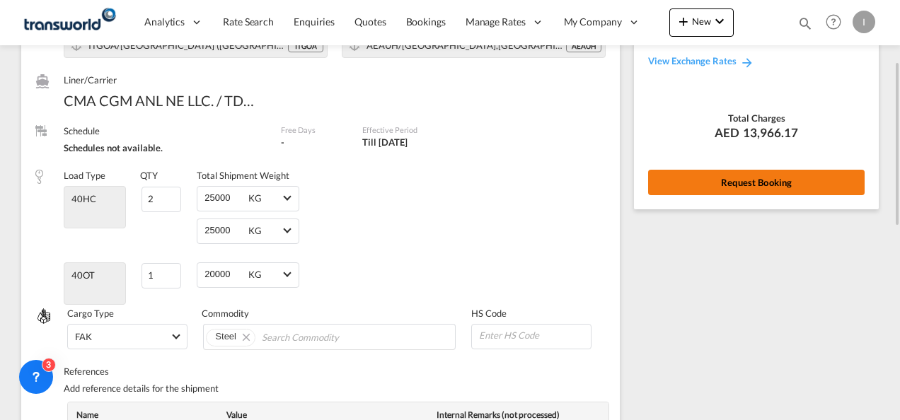
click at [720, 185] on button "Request Booking" at bounding box center [756, 182] width 216 height 25
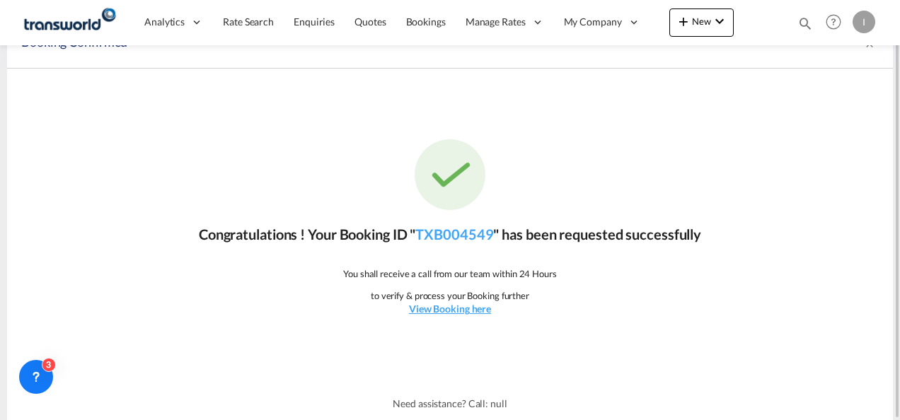
scroll to position [0, 0]
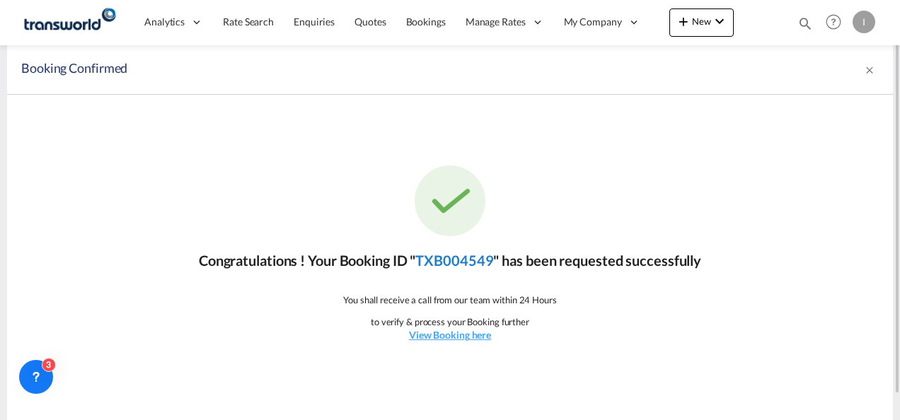
click at [439, 261] on link "TXB004549" at bounding box center [454, 260] width 78 height 17
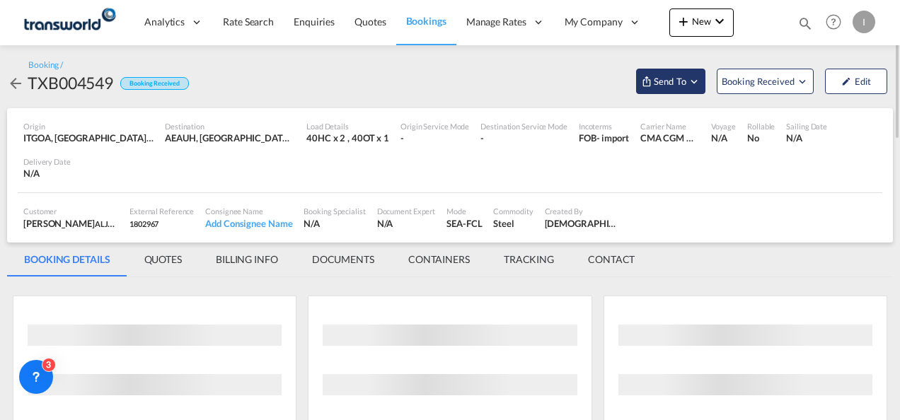
click at [654, 80] on span "Send To" at bounding box center [669, 81] width 35 height 14
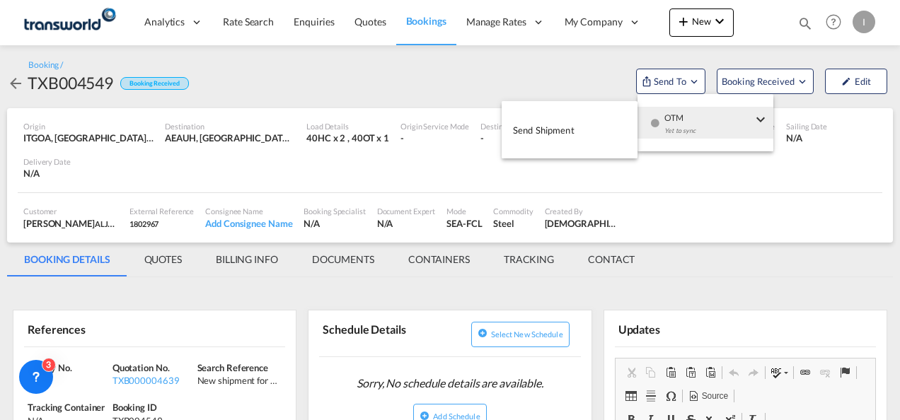
click at [660, 129] on div "button" at bounding box center [655, 128] width 12 height 42
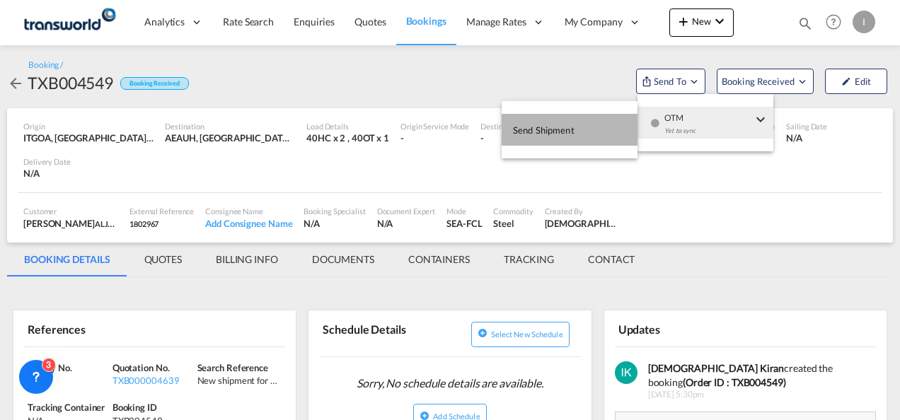
click at [573, 137] on span "Send Shipment" at bounding box center [544, 130] width 62 height 23
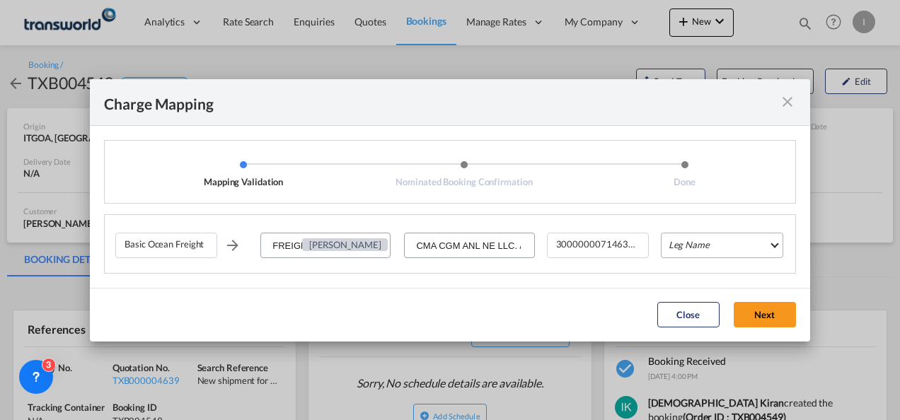
click at [676, 246] on md-select "Leg Name HANDLING ORIGIN VESSEL HANDLING DESTINATION OTHERS TL PICK UP CUSTOMS …" at bounding box center [722, 245] width 122 height 25
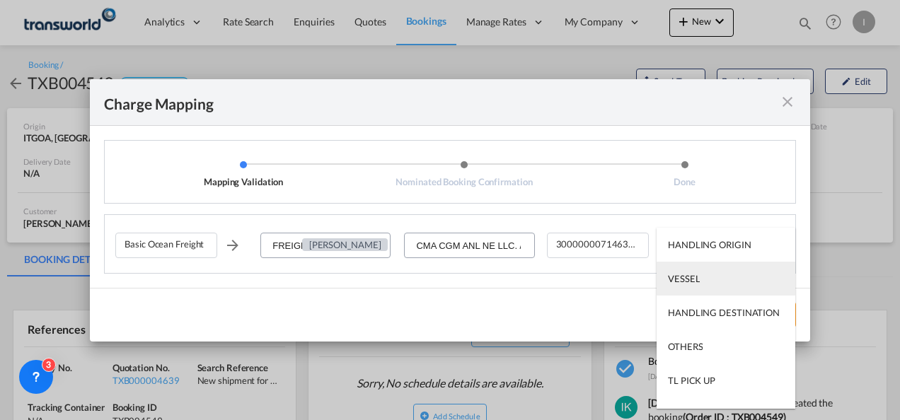
click at [681, 277] on div "VESSEL" at bounding box center [684, 278] width 32 height 13
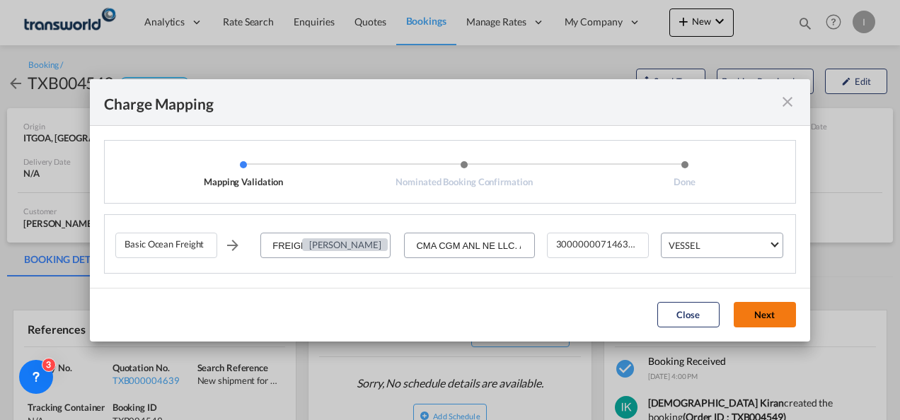
click at [739, 316] on button "Next" at bounding box center [765, 314] width 62 height 25
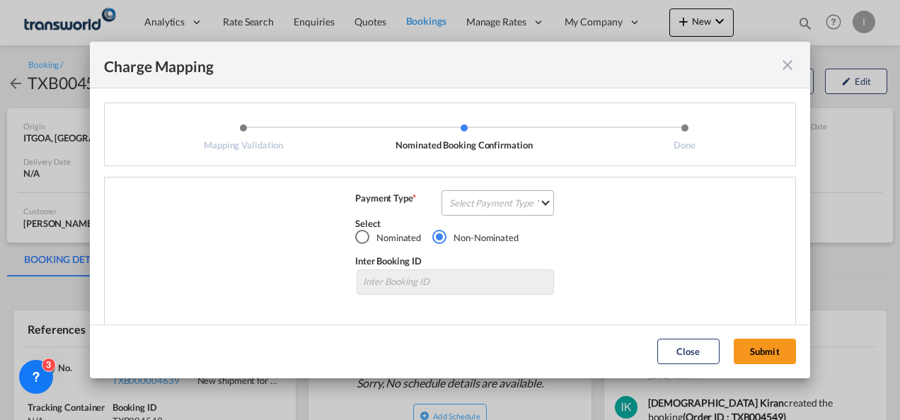
click at [504, 208] on md-select "Select Payment Type COLLECT PREPAID" at bounding box center [497, 202] width 112 height 25
click at [504, 208] on md-option "COLLECT" at bounding box center [496, 203] width 125 height 34
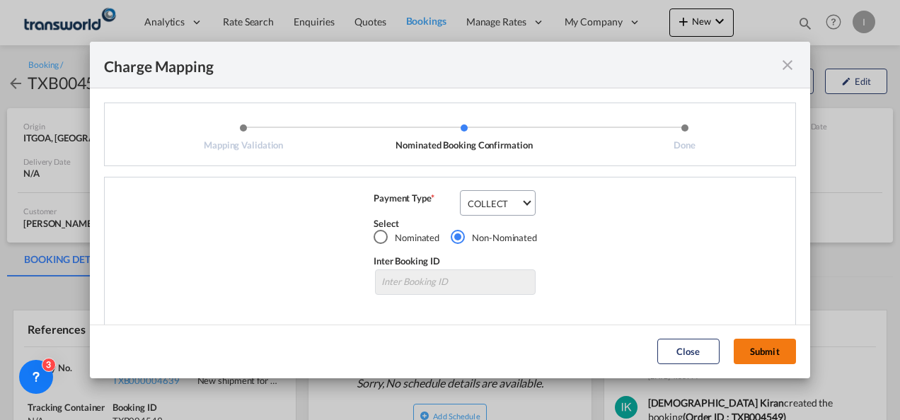
click at [756, 353] on button "Submit" at bounding box center [765, 351] width 62 height 25
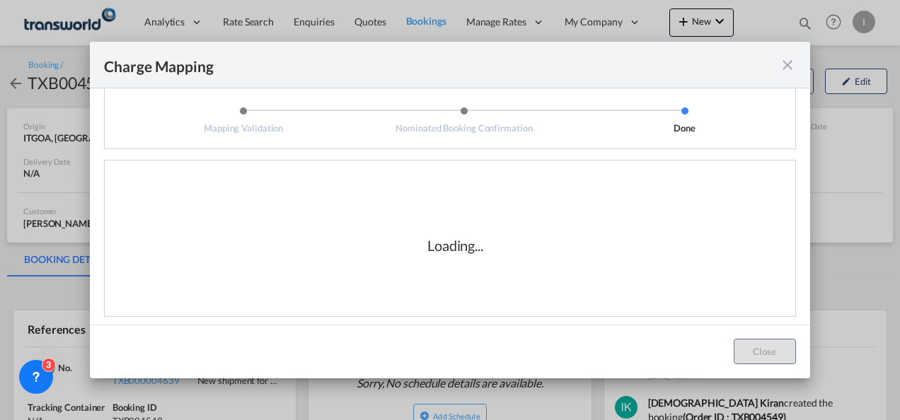
scroll to position [23, 0]
click at [441, 243] on div "Loading..." at bounding box center [455, 239] width 56 height 20
drag, startPoint x: 441, startPoint y: 243, endPoint x: 461, endPoint y: 260, distance: 26.6
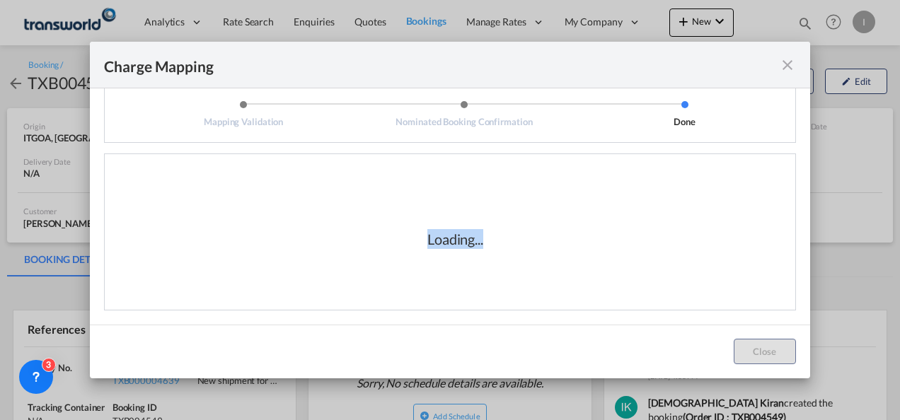
click at [461, 260] on div "Loading..." at bounding box center [455, 239] width 680 height 142
click at [458, 256] on div "Loading..." at bounding box center [455, 239] width 680 height 142
click at [450, 253] on div "Loading..." at bounding box center [455, 239] width 680 height 142
click at [576, 259] on div "Loading..." at bounding box center [455, 239] width 680 height 142
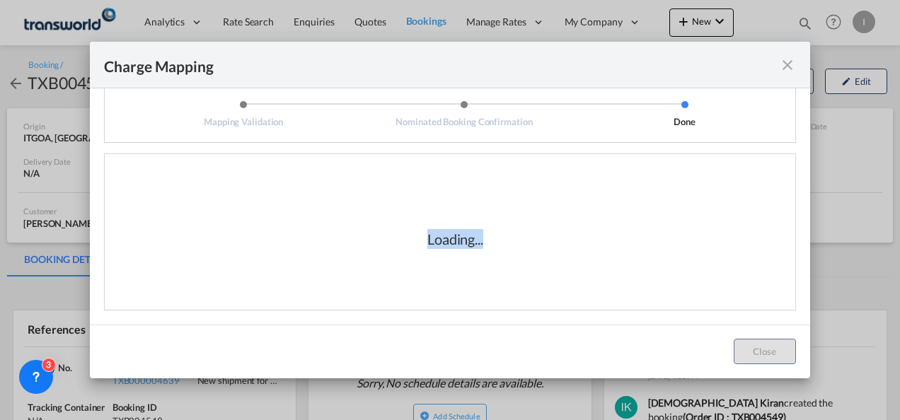
drag, startPoint x: 573, startPoint y: 258, endPoint x: 422, endPoint y: 238, distance: 152.7
click at [422, 238] on div "Loading..." at bounding box center [455, 239] width 680 height 142
click at [421, 238] on div "Loading..." at bounding box center [456, 239] width 142 height 20
click at [427, 259] on div "Loading..." at bounding box center [455, 239] width 680 height 142
click at [429, 251] on div "Loading..." at bounding box center [455, 239] width 680 height 142
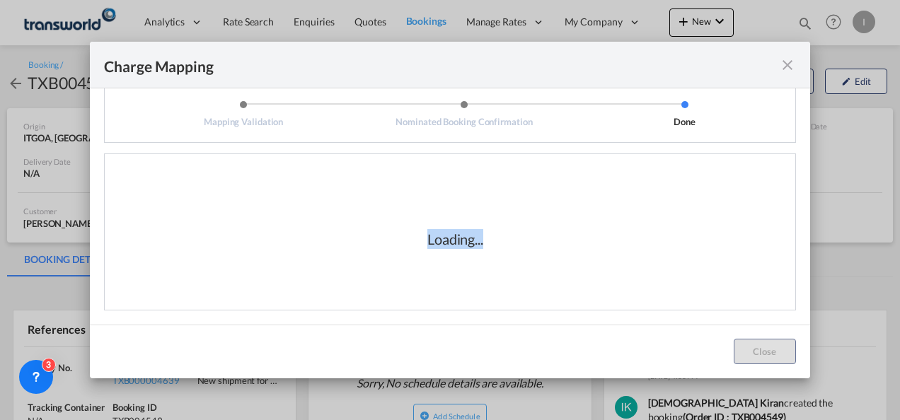
drag, startPoint x: 422, startPoint y: 236, endPoint x: 492, endPoint y: 253, distance: 71.4
click at [492, 253] on div "Loading..." at bounding box center [455, 239] width 680 height 142
click at [488, 250] on div "Loading..." at bounding box center [455, 239] width 680 height 142
drag, startPoint x: 480, startPoint y: 245, endPoint x: 391, endPoint y: 243, distance: 89.2
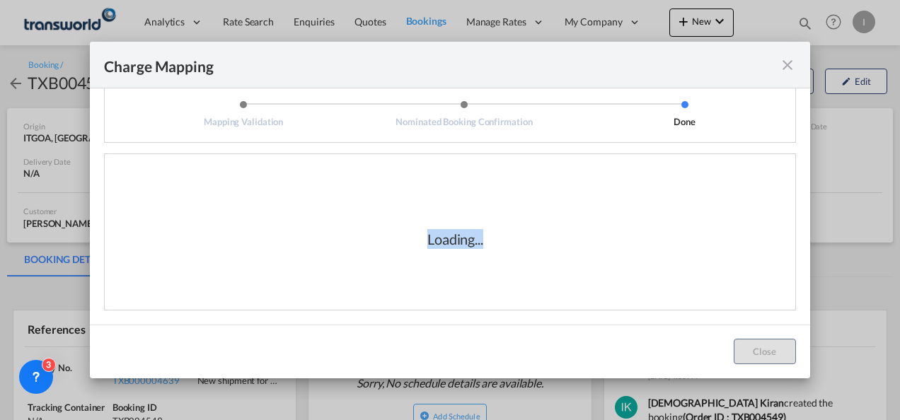
click at [391, 243] on div "Loading..." at bounding box center [456, 239] width 142 height 20
drag, startPoint x: 391, startPoint y: 243, endPoint x: 477, endPoint y: 265, distance: 88.2
click at [475, 266] on div "Loading..." at bounding box center [455, 239] width 680 height 142
click at [468, 243] on div "Loading..." at bounding box center [455, 239] width 56 height 20
drag, startPoint x: 468, startPoint y: 243, endPoint x: 536, endPoint y: 246, distance: 68.0
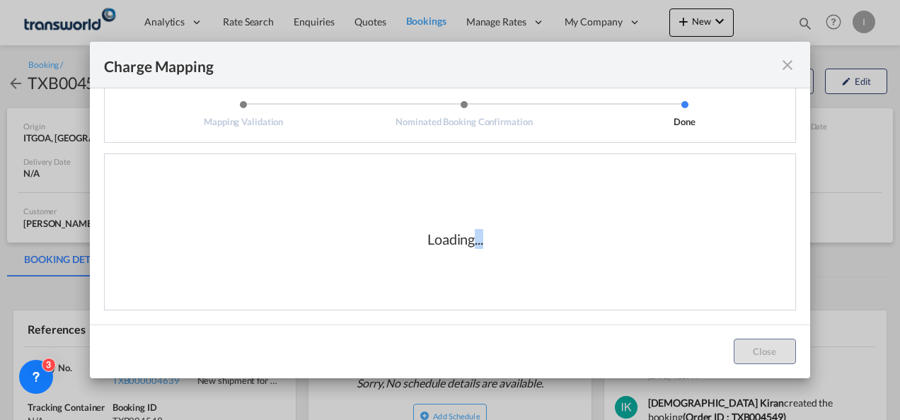
click at [536, 246] on div "Loading..." at bounding box center [455, 239] width 680 height 142
click at [512, 246] on div "Loading..." at bounding box center [456, 239] width 142 height 20
drag, startPoint x: 422, startPoint y: 242, endPoint x: 475, endPoint y: 243, distance: 52.4
click at [475, 243] on div "Loading..." at bounding box center [455, 239] width 56 height 20
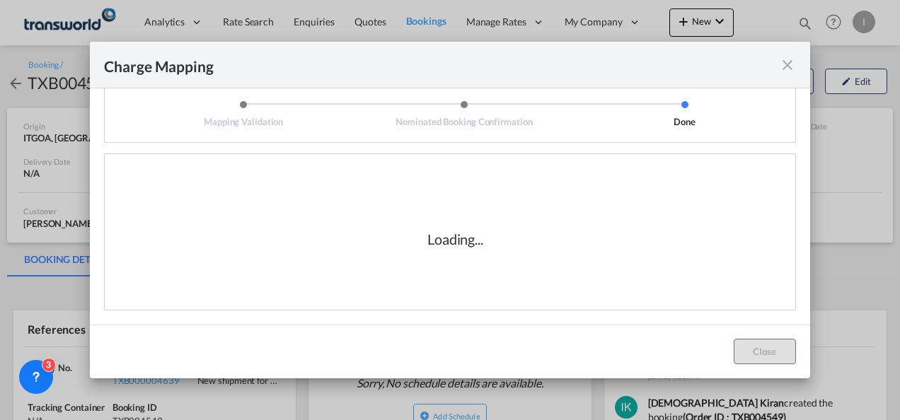
drag, startPoint x: 475, startPoint y: 243, endPoint x: 485, endPoint y: 252, distance: 13.6
click at [485, 252] on div "Loading..." at bounding box center [455, 239] width 680 height 142
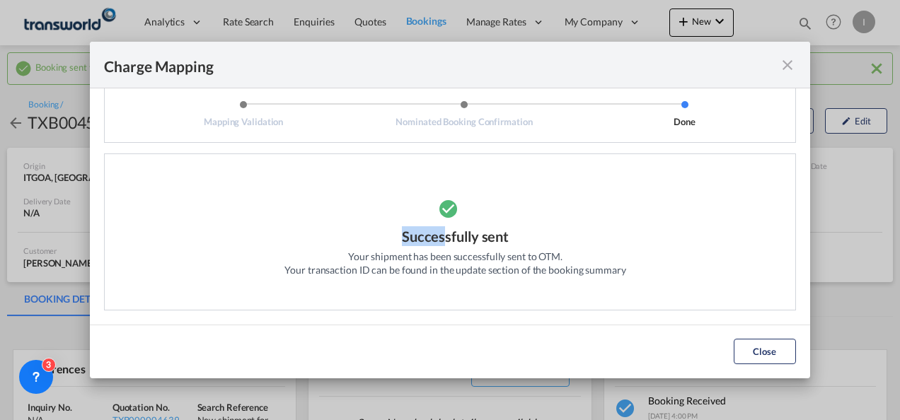
drag, startPoint x: 484, startPoint y: 248, endPoint x: 437, endPoint y: 245, distance: 46.8
click at [773, 347] on button "Close" at bounding box center [765, 351] width 62 height 25
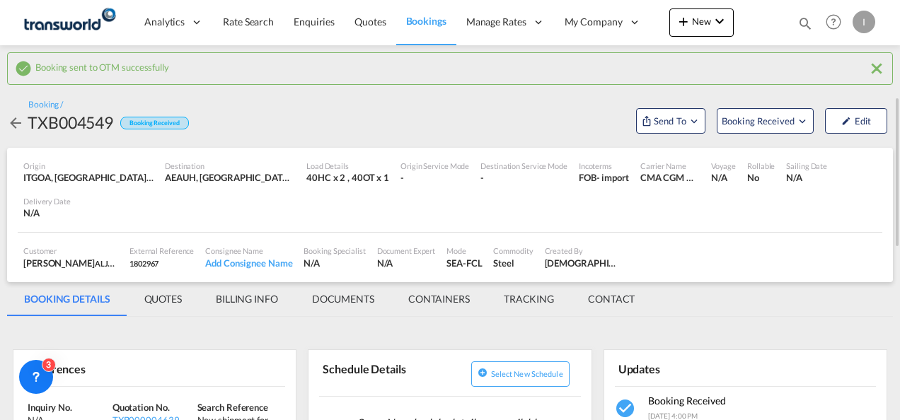
scroll to position [142, 0]
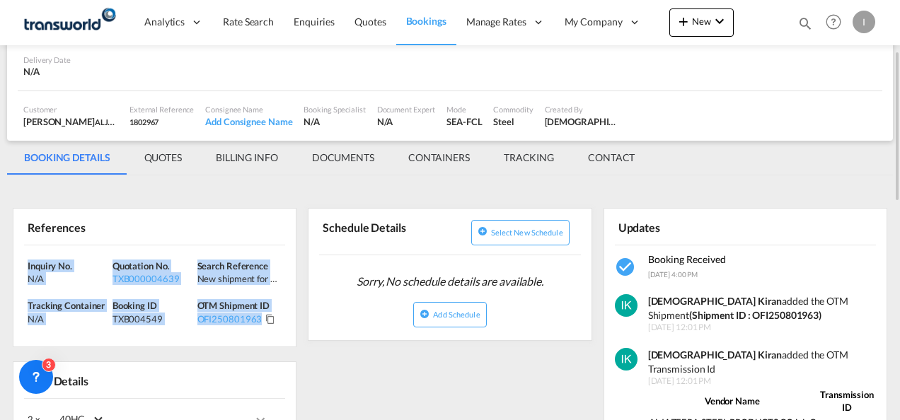
drag, startPoint x: 290, startPoint y: 325, endPoint x: 11, endPoint y: 270, distance: 284.3
drag, startPoint x: 11, startPoint y: 270, endPoint x: 59, endPoint y: 269, distance: 47.4
copy div "Inquiry No. N/A Quotation No. TXB000004639 Search Reference New shipment for Al…"
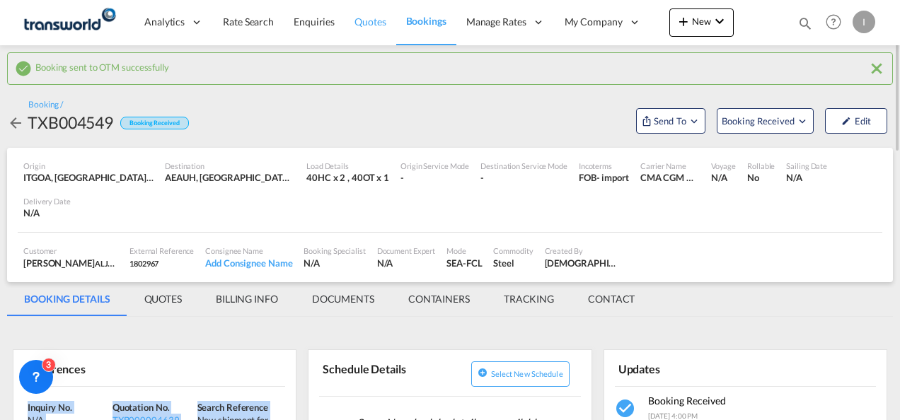
click at [368, 26] on span "Quotes" at bounding box center [369, 22] width 31 height 12
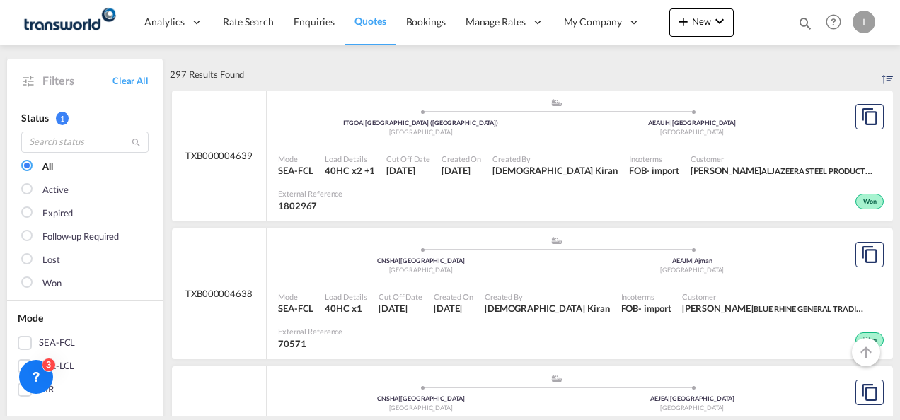
scroll to position [71, 0]
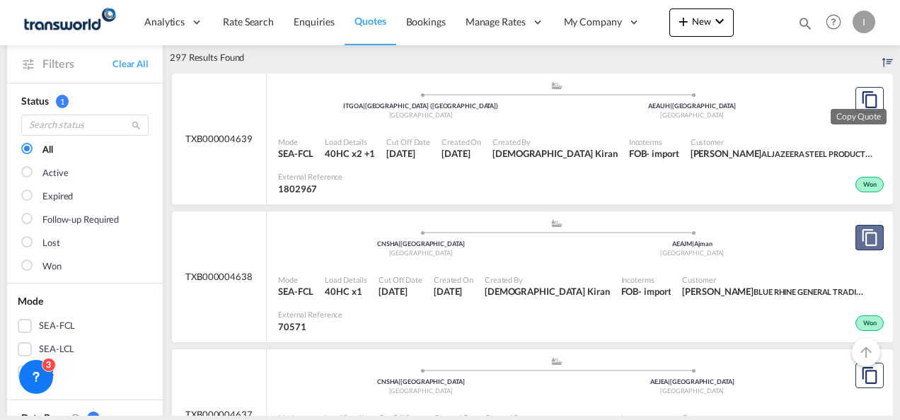
click at [861, 237] on md-icon "assets/icons/custom/copyQuote.svg" at bounding box center [869, 237] width 17 height 17
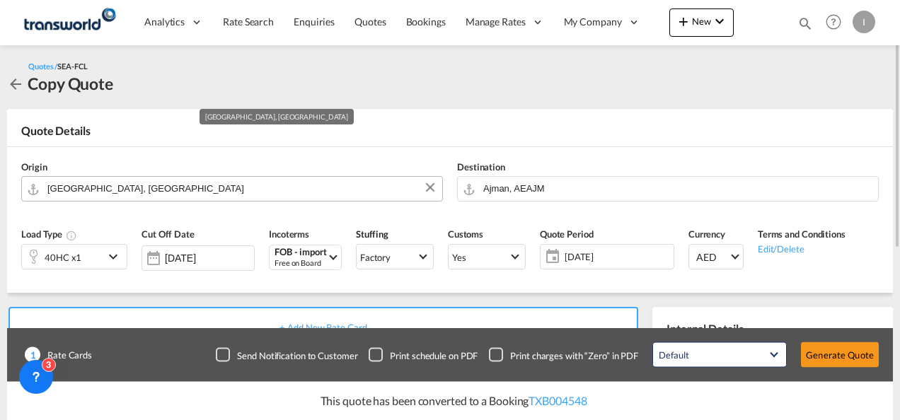
click at [222, 192] on input "[GEOGRAPHIC_DATA], [GEOGRAPHIC_DATA]" at bounding box center [241, 188] width 388 height 25
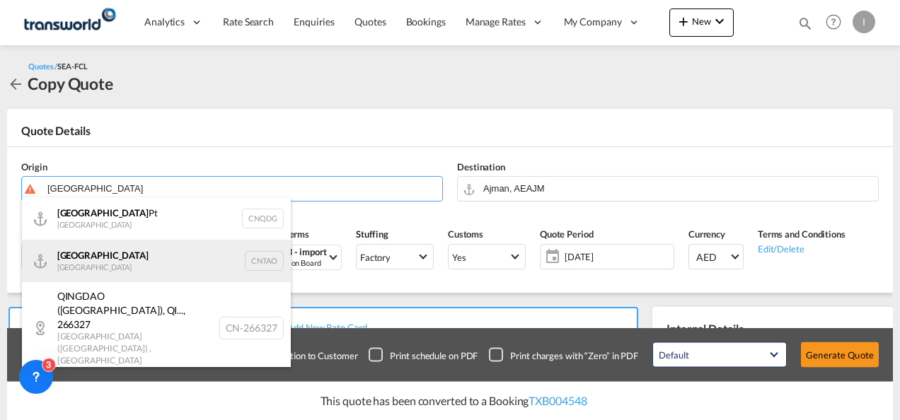
click at [112, 262] on div "Qingdao China CNTAO" at bounding box center [156, 261] width 269 height 42
type input "[GEOGRAPHIC_DATA], [GEOGRAPHIC_DATA]"
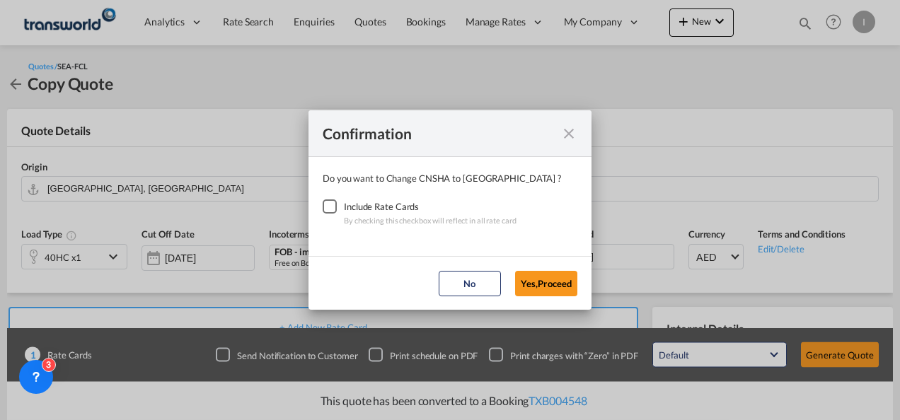
click at [327, 204] on div "Checkbox No Ink" at bounding box center [330, 207] width 14 height 14
click at [546, 284] on button "Yes,Proceed" at bounding box center [546, 283] width 62 height 25
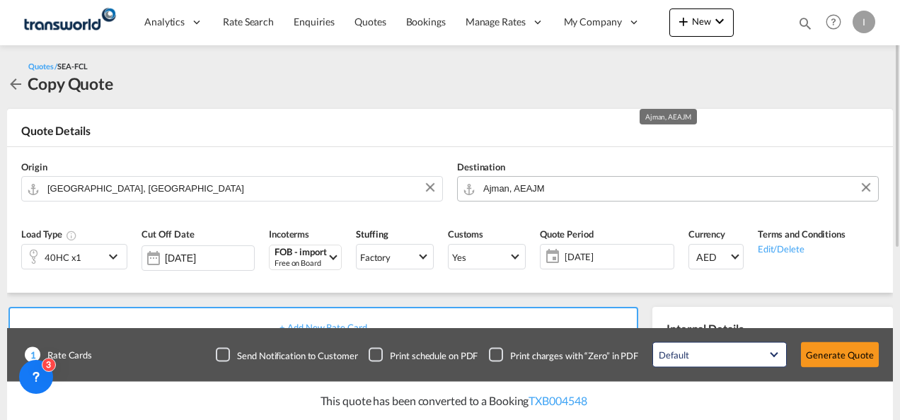
click at [512, 197] on input "Ajman, AEAJM" at bounding box center [677, 188] width 388 height 25
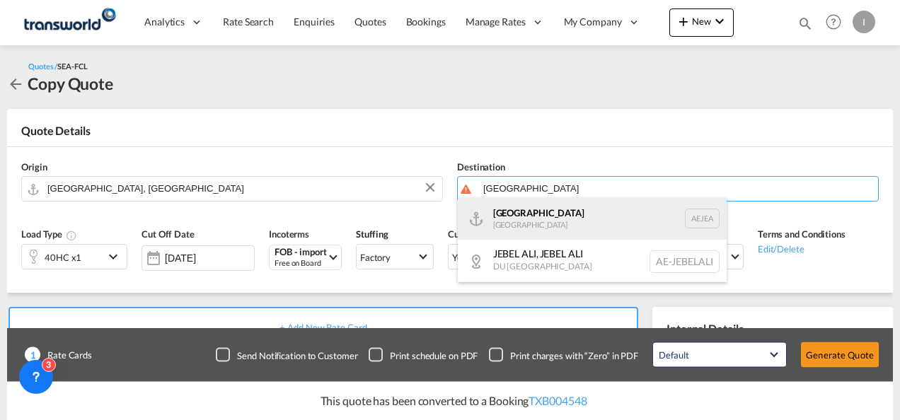
click at [516, 221] on div "[GEOGRAPHIC_DATA] [GEOGRAPHIC_DATA]" at bounding box center [592, 218] width 269 height 42
type input "[GEOGRAPHIC_DATA], [GEOGRAPHIC_DATA]"
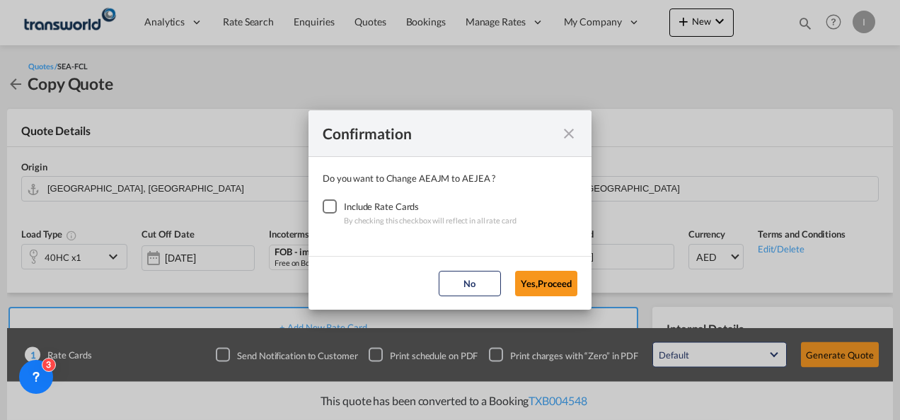
click at [332, 207] on div "Checkbox No Ink" at bounding box center [330, 207] width 14 height 14
click at [537, 278] on button "Yes,Proceed" at bounding box center [546, 283] width 62 height 25
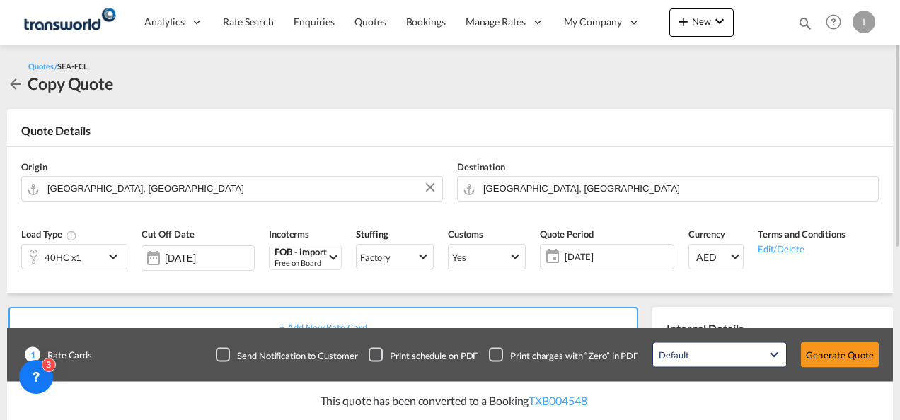
scroll to position [142, 0]
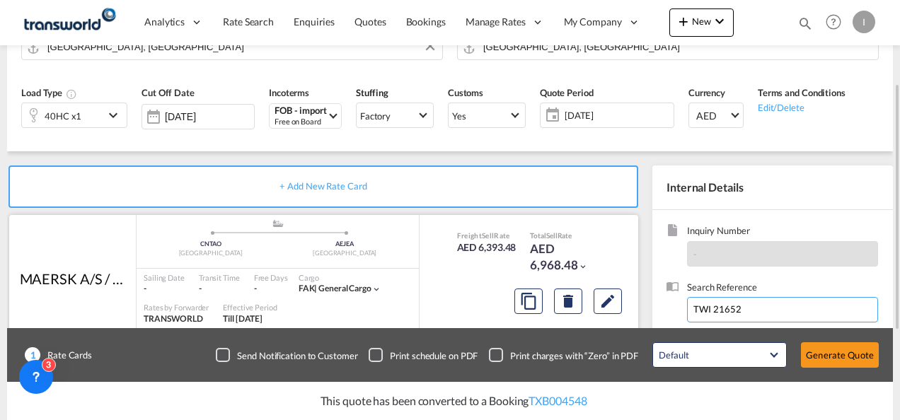
drag, startPoint x: 666, startPoint y: 310, endPoint x: 632, endPoint y: 309, distance: 34.7
click at [643, 310] on div "+ Add New Rate Card MAERSK A/S / TDWC-[GEOGRAPHIC_DATA] added by you .a{fill:#a…" at bounding box center [450, 309] width 886 height 317
paste input "35"
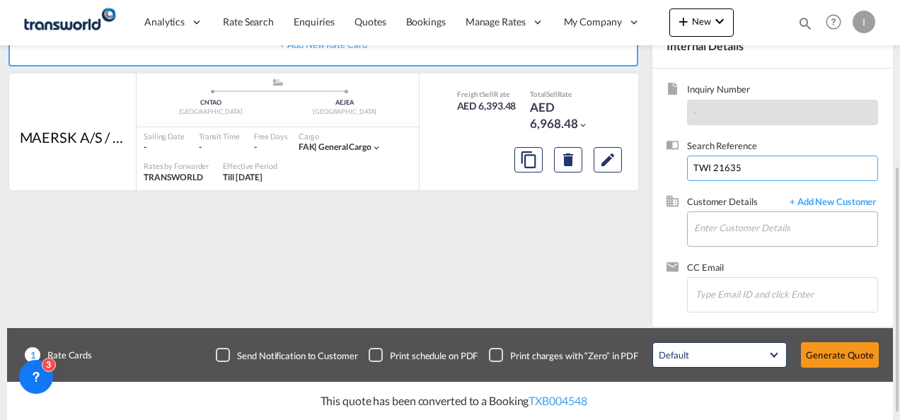
type input "TWI 21635"
click at [714, 238] on input "Enter Customer Details" at bounding box center [785, 228] width 183 height 32
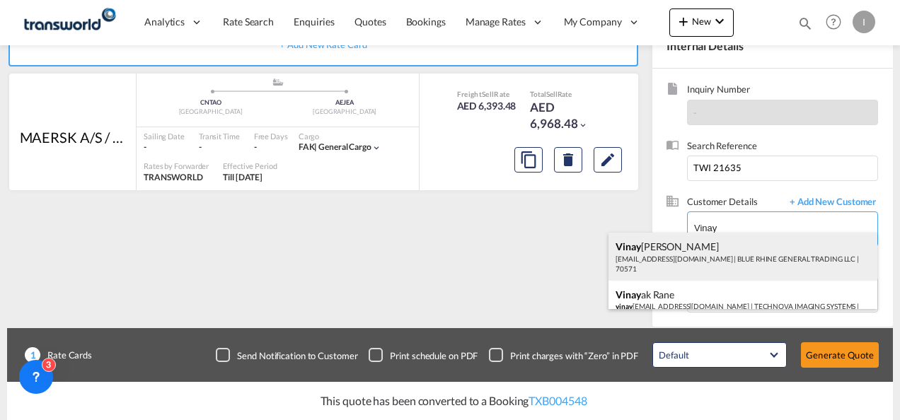
click at [682, 252] on div "[PERSON_NAME] [EMAIL_ADDRESS][DOMAIN_NAME] | BLUE RHINE GENERAL TRADING LLC | 7…" at bounding box center [742, 257] width 269 height 48
type input "BLUE RHINE GENERAL TRADING LLC, [PERSON_NAME], [EMAIL_ADDRESS][DOMAIN_NAME]"
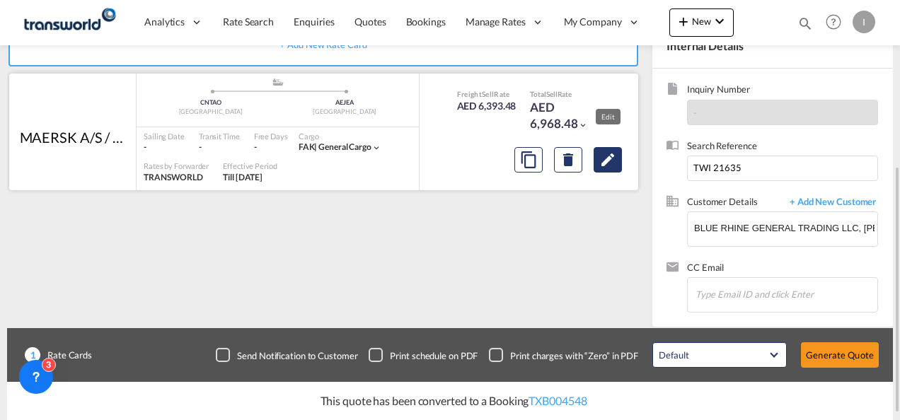
click at [601, 156] on md-icon "Edit" at bounding box center [607, 159] width 17 height 17
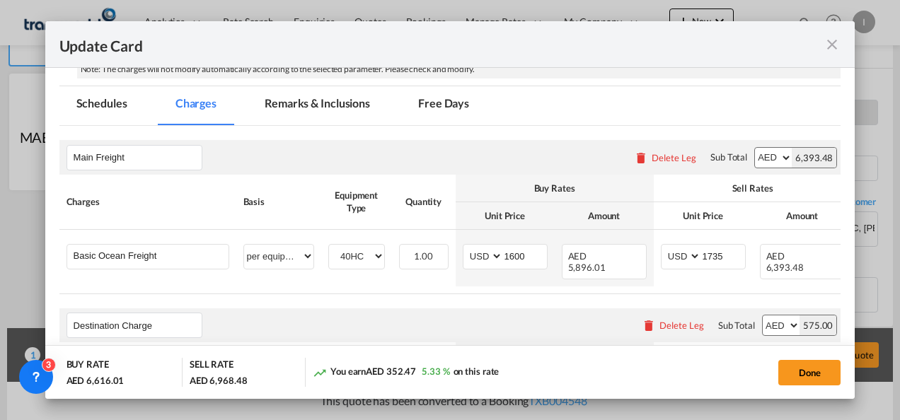
scroll to position [354, 0]
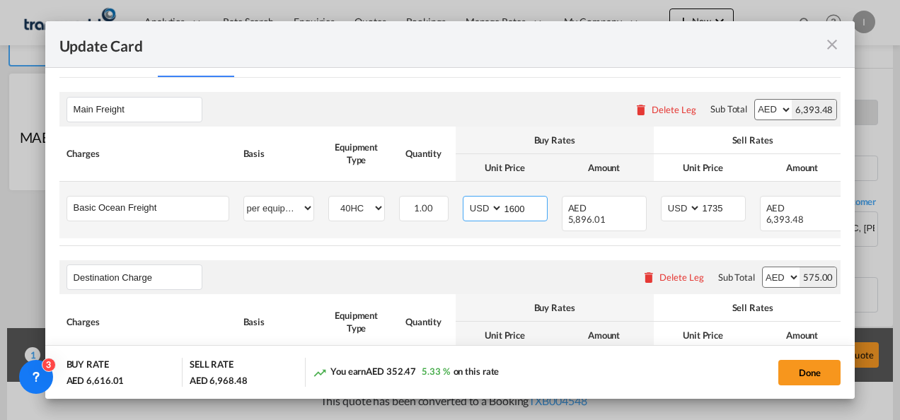
click at [512, 206] on input "1600" at bounding box center [525, 207] width 44 height 21
type input "1500"
click at [724, 202] on input "1735" at bounding box center [723, 207] width 44 height 21
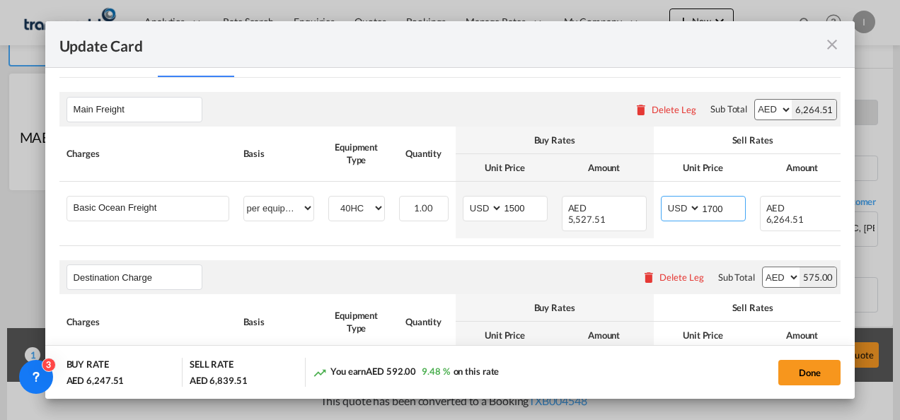
type input "1700"
click at [565, 260] on div "Destination Charge Please enter leg name Leg Name Already Exists Delete Leg Sub…" at bounding box center [450, 277] width 782 height 34
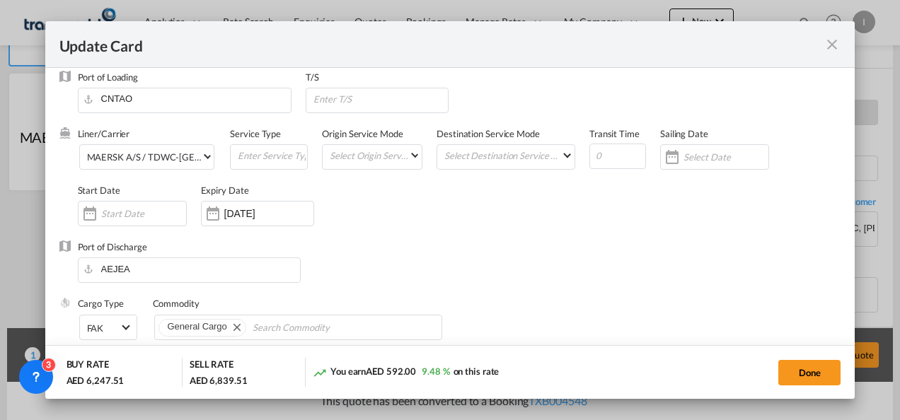
scroll to position [0, 0]
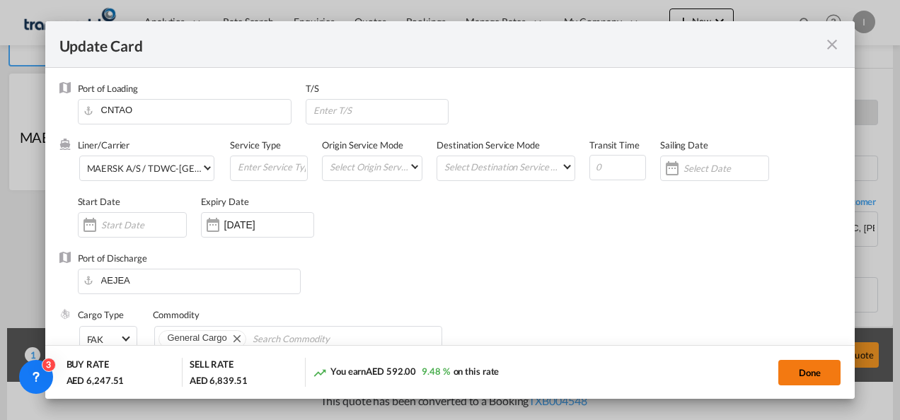
click at [805, 376] on button "Done" at bounding box center [809, 372] width 62 height 25
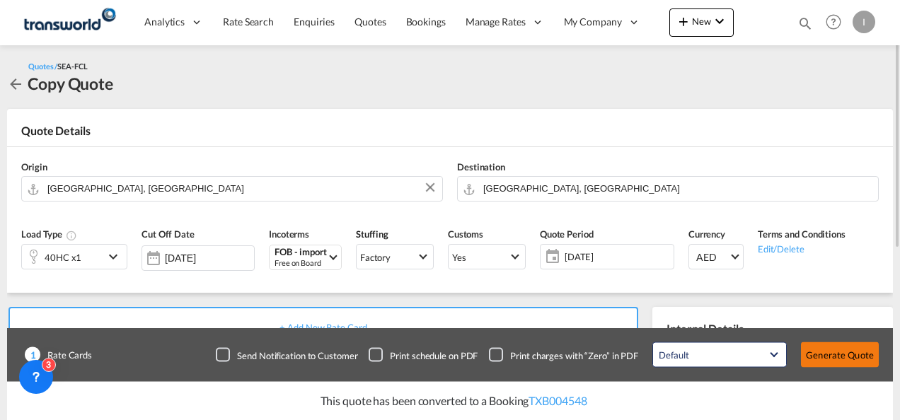
click at [834, 345] on button "Generate Quote" at bounding box center [840, 354] width 78 height 25
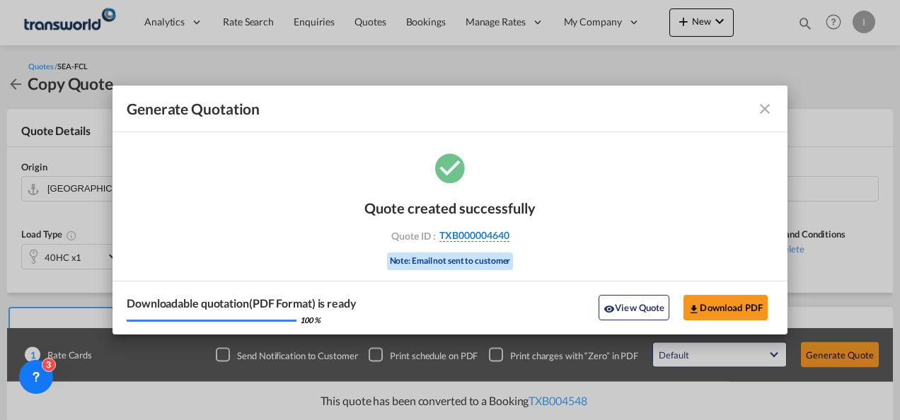
click at [477, 238] on span "TXB000004640" at bounding box center [474, 235] width 70 height 13
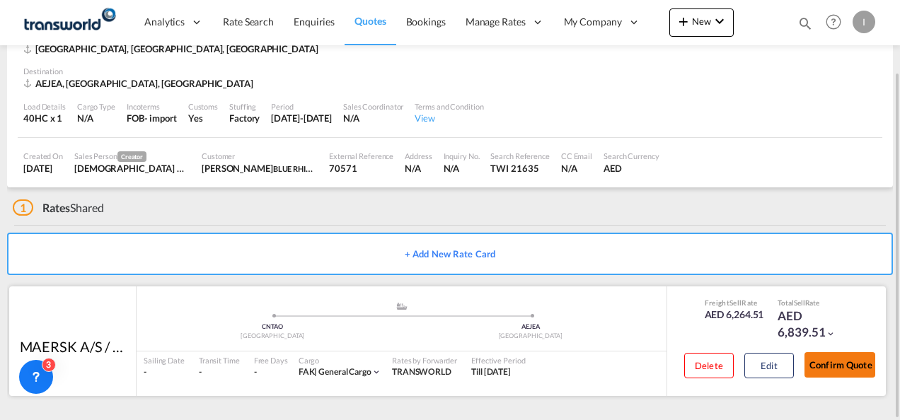
click at [835, 366] on button "Confirm Quote" at bounding box center [839, 364] width 71 height 25
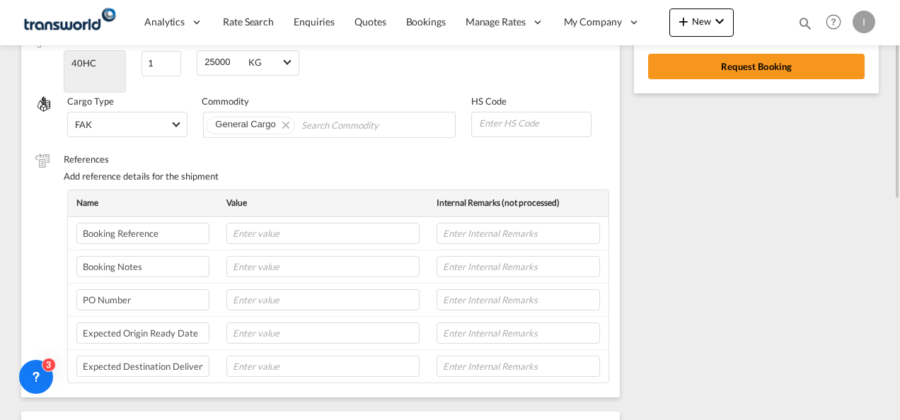
scroll to position [79, 0]
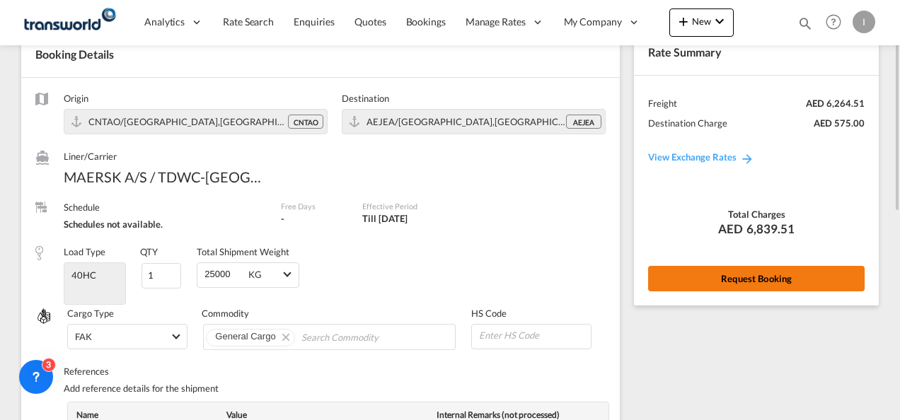
click at [732, 270] on button "Request Booking" at bounding box center [756, 278] width 216 height 25
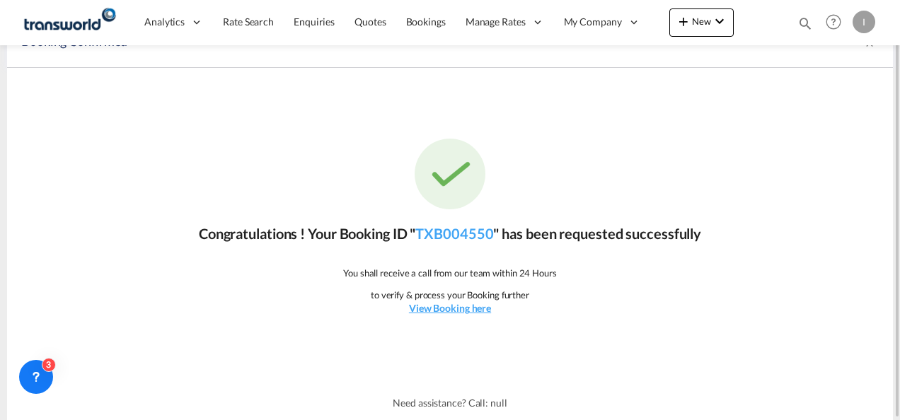
scroll to position [26, 0]
click at [453, 242] on p "Congratulations ! Your Booking ID " TXB004550 " has been requested successfully" at bounding box center [450, 234] width 502 height 20
click at [451, 238] on link "TXB004550" at bounding box center [454, 234] width 78 height 17
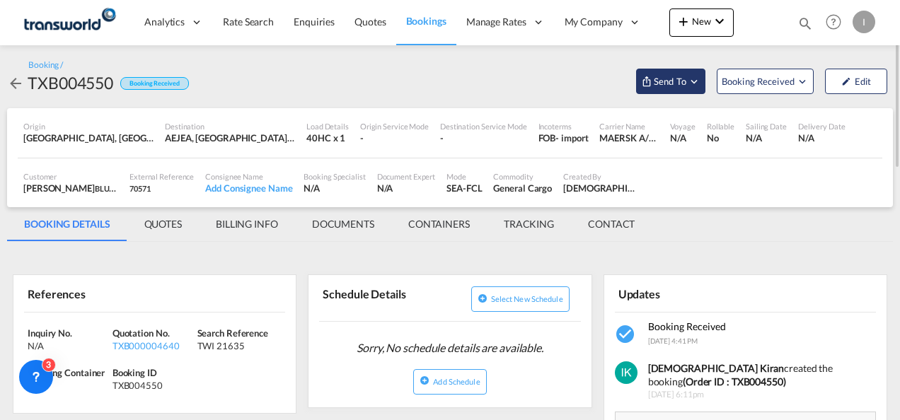
click at [659, 88] on span "Send To" at bounding box center [669, 81] width 35 height 14
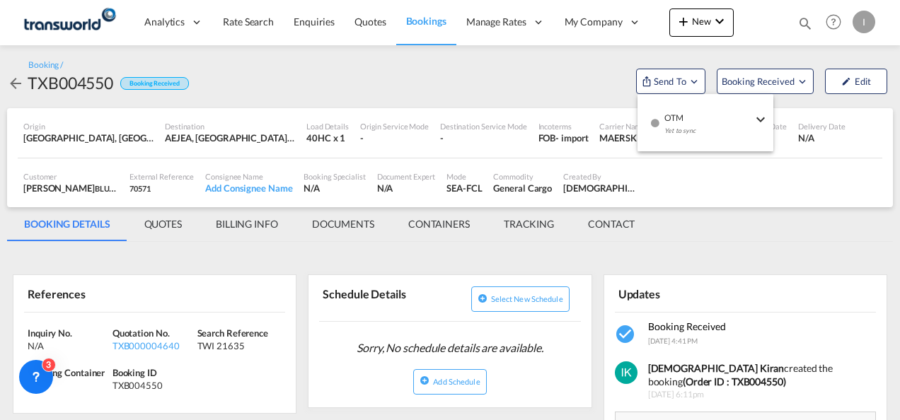
click at [664, 108] on span "OTM" at bounding box center [708, 113] width 88 height 13
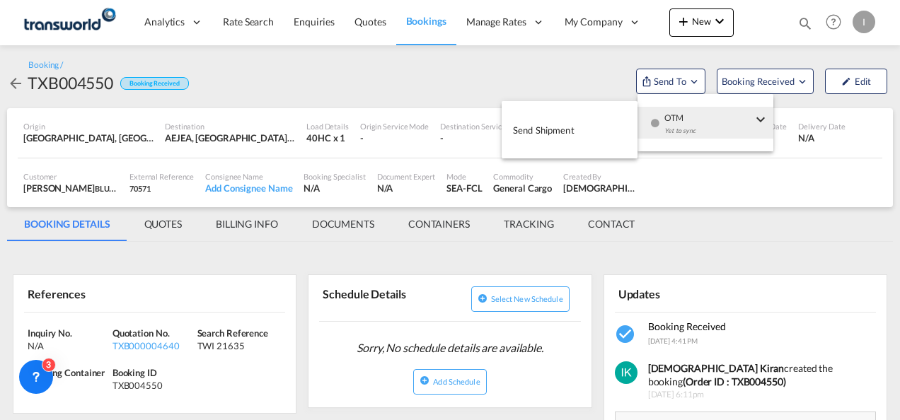
click at [560, 121] on span "Send Shipment" at bounding box center [544, 130] width 62 height 23
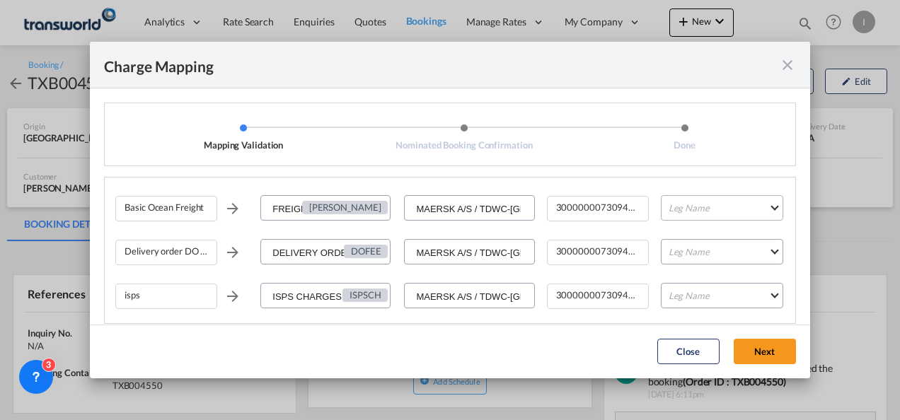
click at [693, 201] on md-select "Leg Name HANDLING ORIGIN VESSEL HANDLING DESTINATION OTHERS TL PICK UP CUSTOMS …" at bounding box center [722, 207] width 122 height 25
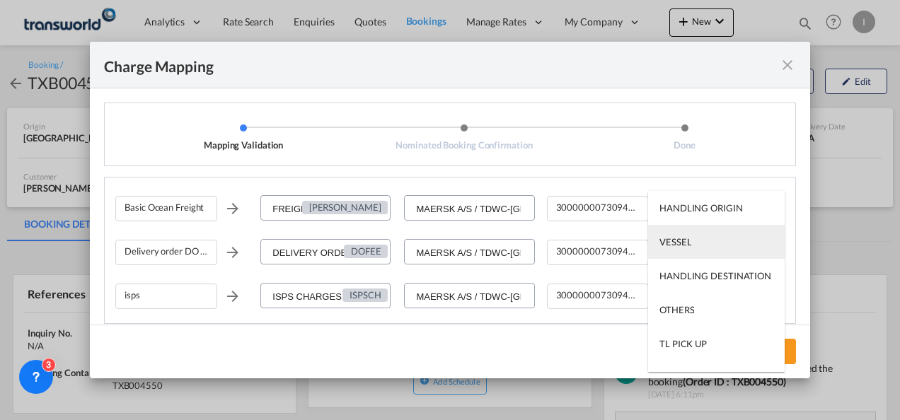
drag, startPoint x: 682, startPoint y: 238, endPoint x: 692, endPoint y: 244, distance: 11.4
click at [682, 240] on div "VESSEL" at bounding box center [675, 242] width 32 height 13
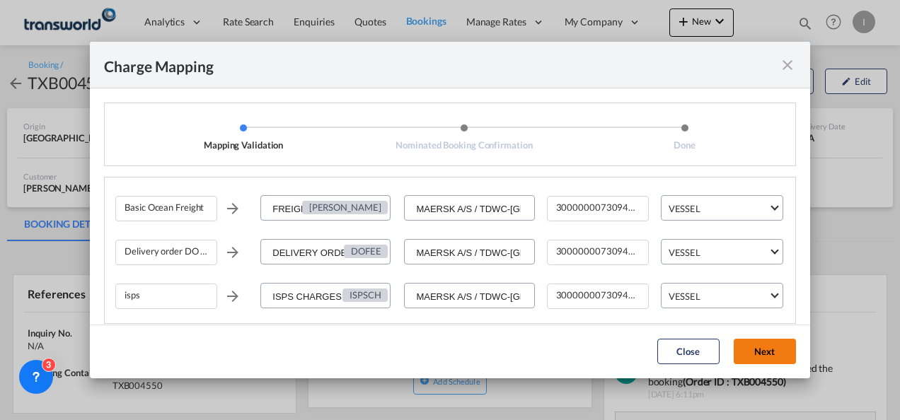
click at [772, 346] on button "Next" at bounding box center [765, 351] width 62 height 25
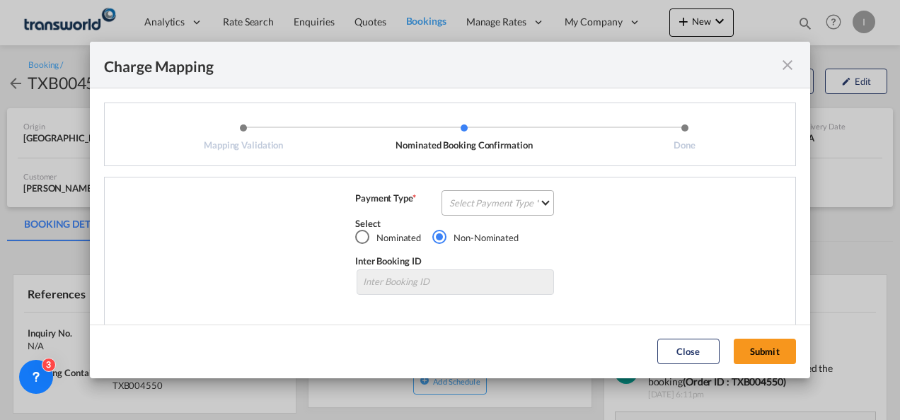
click at [479, 212] on md-select "Select Payment Type COLLECT PREPAID" at bounding box center [497, 202] width 112 height 25
click at [0, 0] on md-option "COLLECT" at bounding box center [0, 0] width 0 height 0
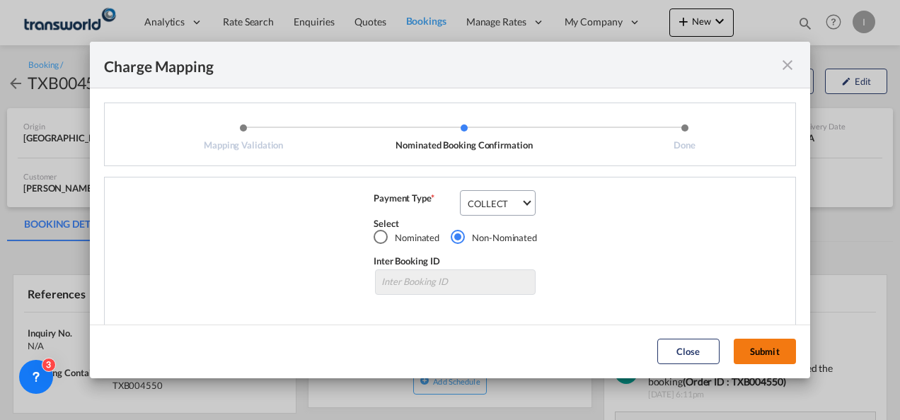
click at [750, 357] on button "Submit" at bounding box center [765, 351] width 62 height 25
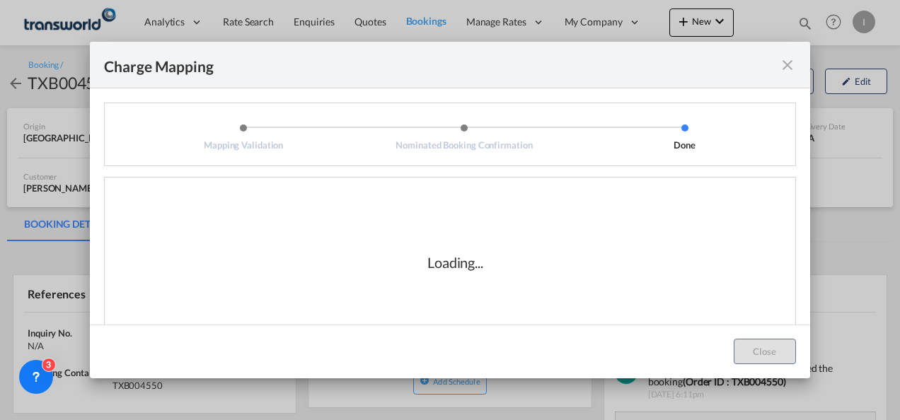
click at [567, 321] on div "Loading..." at bounding box center [455, 263] width 680 height 142
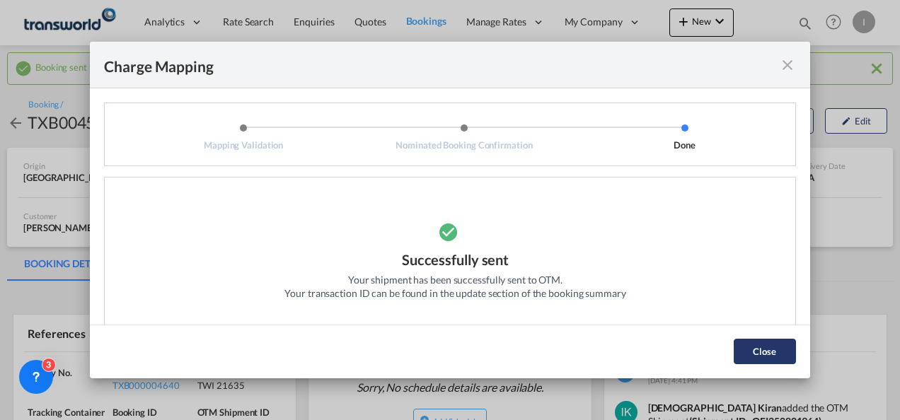
click at [746, 346] on button "Close" at bounding box center [765, 351] width 62 height 25
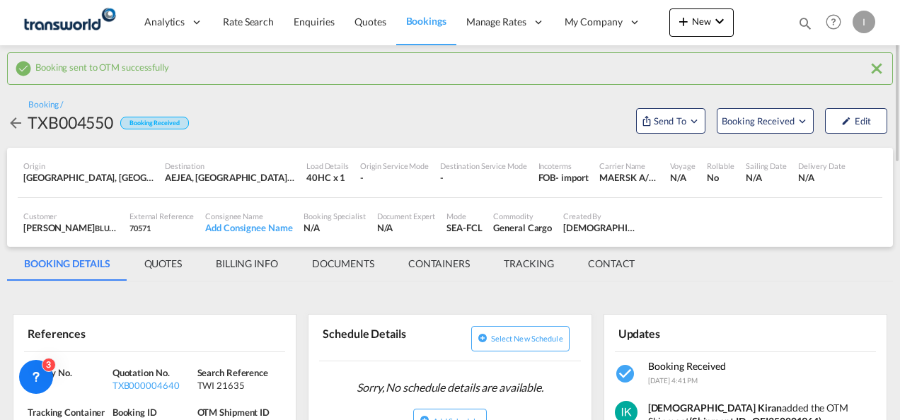
scroll to position [71, 0]
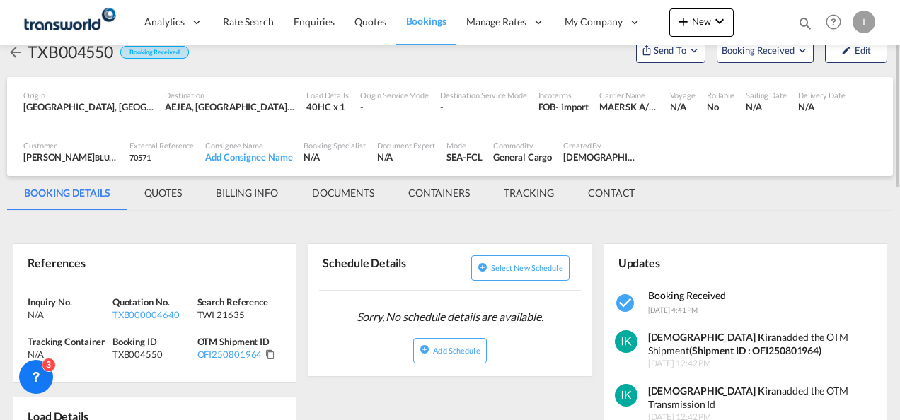
drag, startPoint x: 294, startPoint y: 350, endPoint x: 285, endPoint y: 352, distance: 9.3
click at [287, 351] on div "Inquiry No. N/A Quotation No. TXB000004640 Search Reference TWI 21635 Tracking …" at bounding box center [154, 332] width 282 height 101
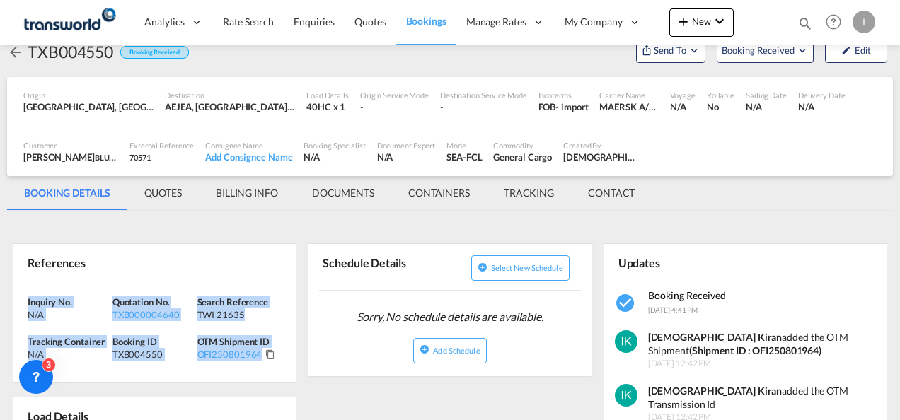
drag, startPoint x: 284, startPoint y: 352, endPoint x: -3, endPoint y: 297, distance: 292.5
click at [0, 297] on html "Analytics Reports Dashboard Rate Search Enquiries Quotes" at bounding box center [450, 210] width 900 height 420
copy div "Inquiry No. N/A Quotation No. TXB000004640 Search Reference TWI 21635 Tracking …"
click at [726, 22] on md-icon "icon-chevron-down" at bounding box center [719, 21] width 17 height 17
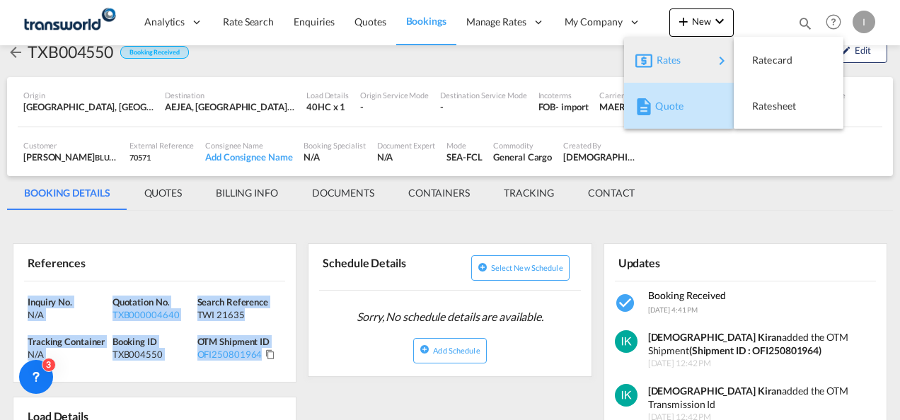
click at [666, 120] on span "Quote" at bounding box center [663, 106] width 16 height 28
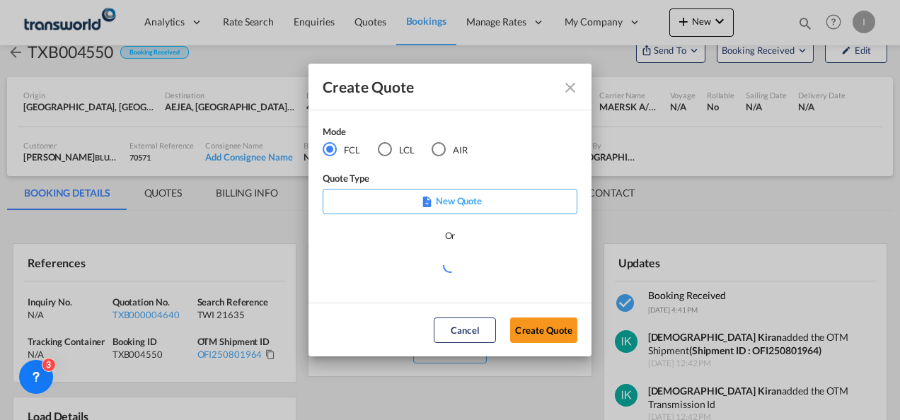
click at [400, 151] on md-radio-button "LCL" at bounding box center [396, 150] width 37 height 16
click at [531, 333] on button "Create Quote" at bounding box center [543, 330] width 67 height 25
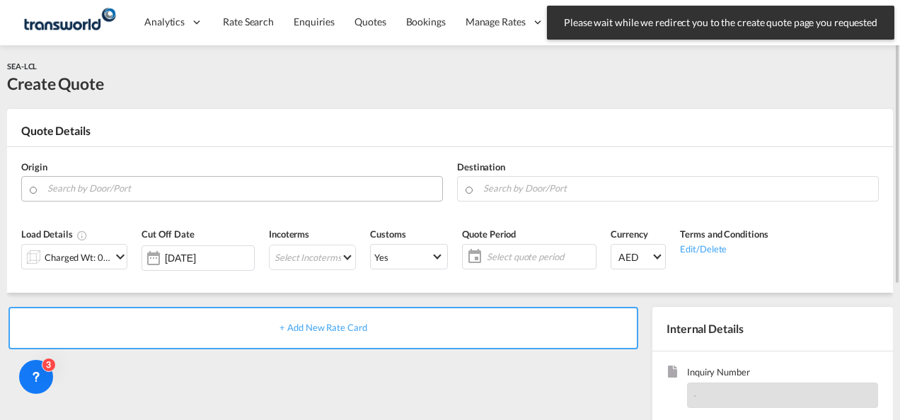
click at [139, 191] on input "Search by Door/Port" at bounding box center [241, 188] width 388 height 25
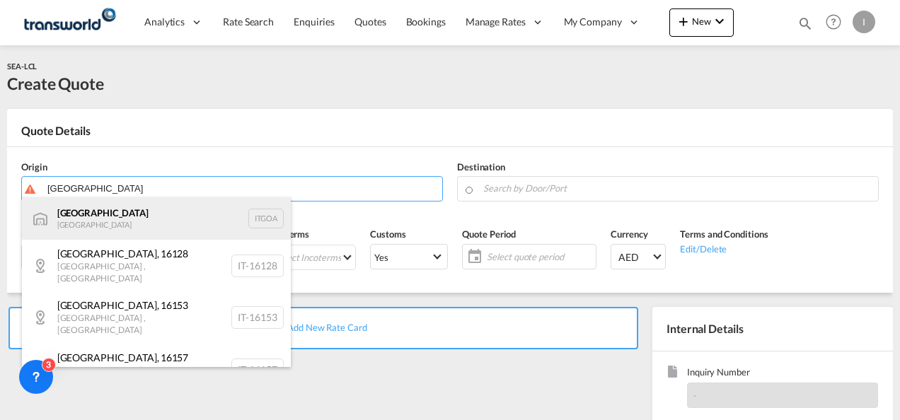
click at [110, 217] on div "[GEOGRAPHIC_DATA] [GEOGRAPHIC_DATA] [GEOGRAPHIC_DATA]" at bounding box center [156, 218] width 269 height 42
type input "[GEOGRAPHIC_DATA], [GEOGRAPHIC_DATA]"
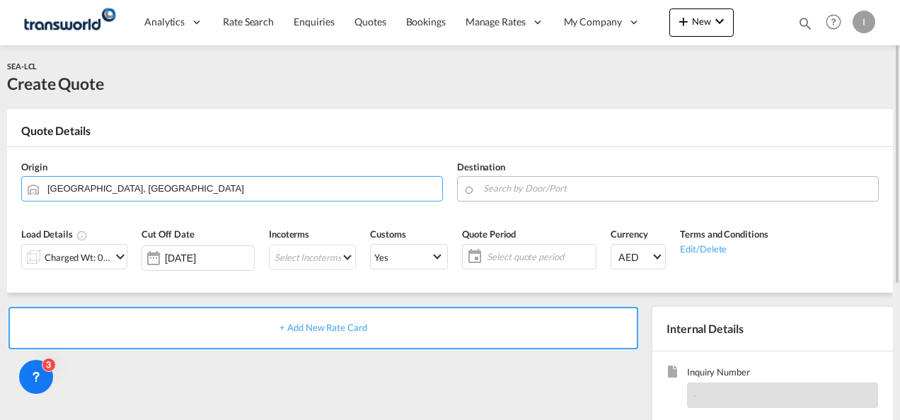
click at [530, 188] on input "Search by Door/Port" at bounding box center [677, 188] width 388 height 25
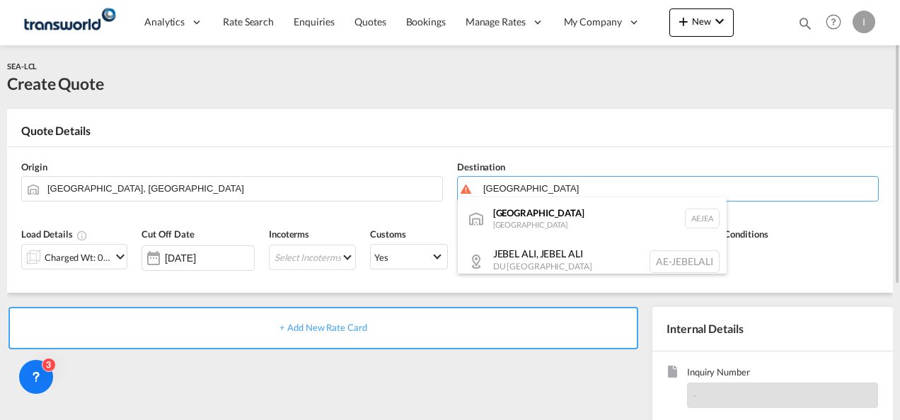
click at [516, 219] on div "[GEOGRAPHIC_DATA] [GEOGRAPHIC_DATA]" at bounding box center [592, 218] width 269 height 42
type input "[GEOGRAPHIC_DATA], [GEOGRAPHIC_DATA]"
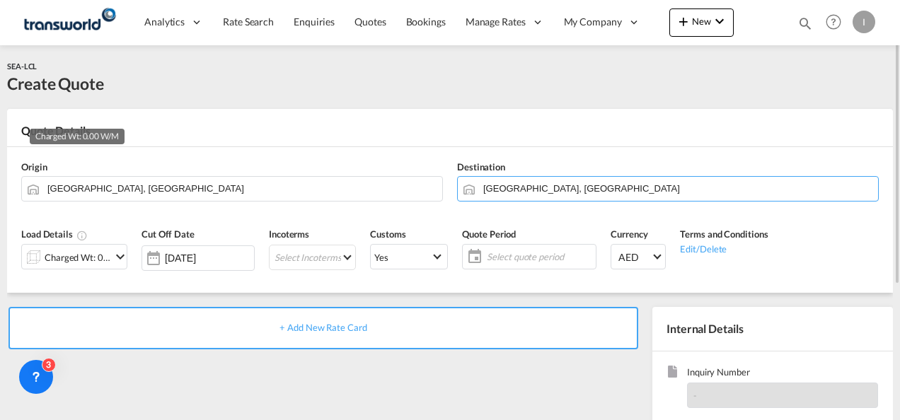
click at [84, 253] on div "Charged Wt: 0.00 W/M" at bounding box center [78, 258] width 67 height 20
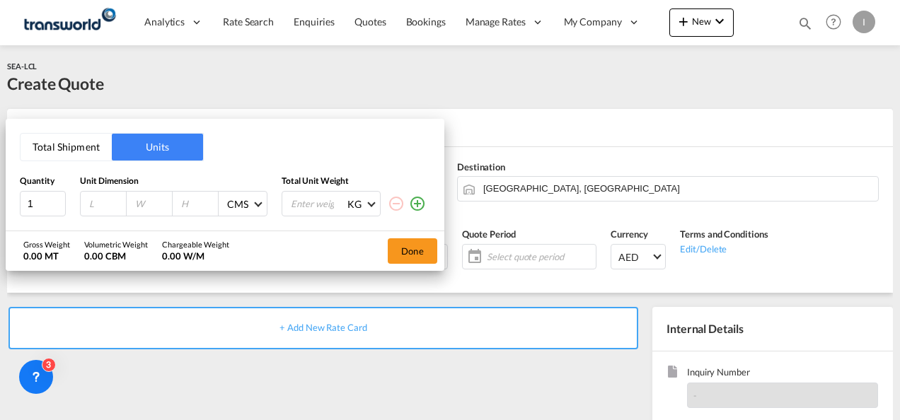
click at [64, 143] on button "Total Shipment" at bounding box center [66, 147] width 91 height 27
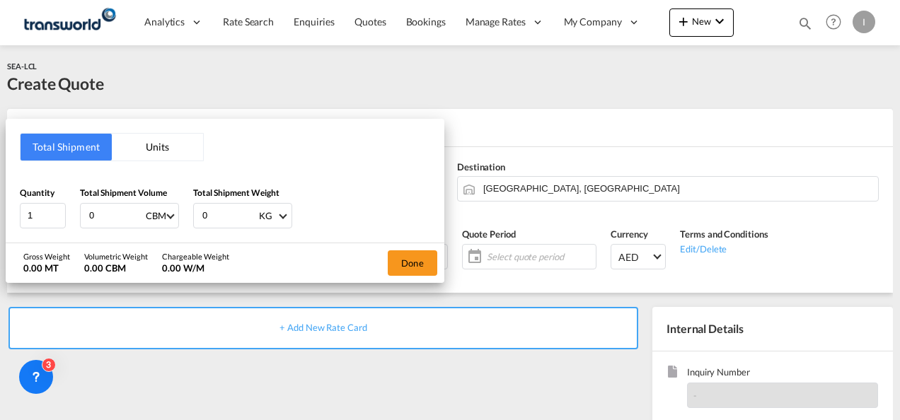
drag, startPoint x: 89, startPoint y: 221, endPoint x: 69, endPoint y: 221, distance: 19.8
click at [70, 221] on div "Quantity 1 Total Shipment Volume 0 CBM CBM CFT Total Shipment Weight 0 KG KG LB" at bounding box center [225, 207] width 410 height 42
type input "5.1"
type input "1000"
click at [425, 255] on button "Done" at bounding box center [413, 262] width 50 height 25
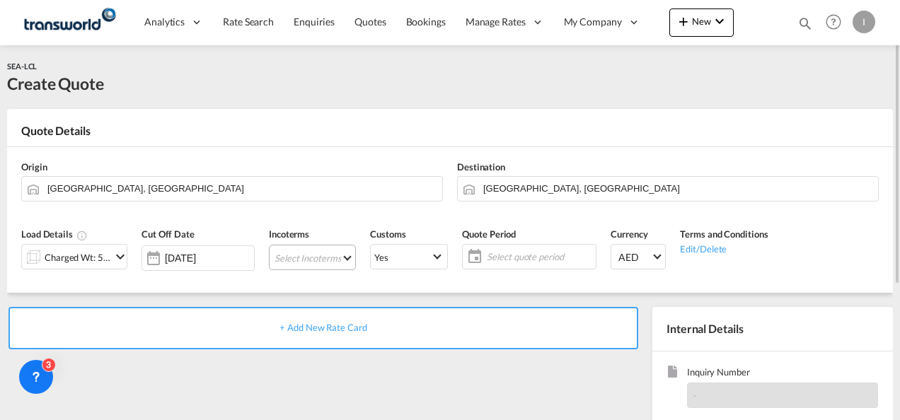
click at [313, 259] on md-select "Select Incoterms CFR - export Cost and Freight FAS - export Free Alongside Ship…" at bounding box center [312, 257] width 87 height 25
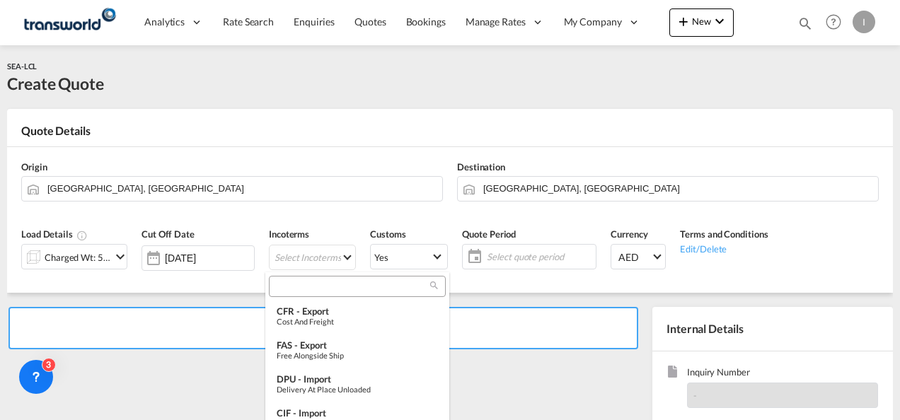
click at [286, 284] on input "search" at bounding box center [351, 286] width 157 height 13
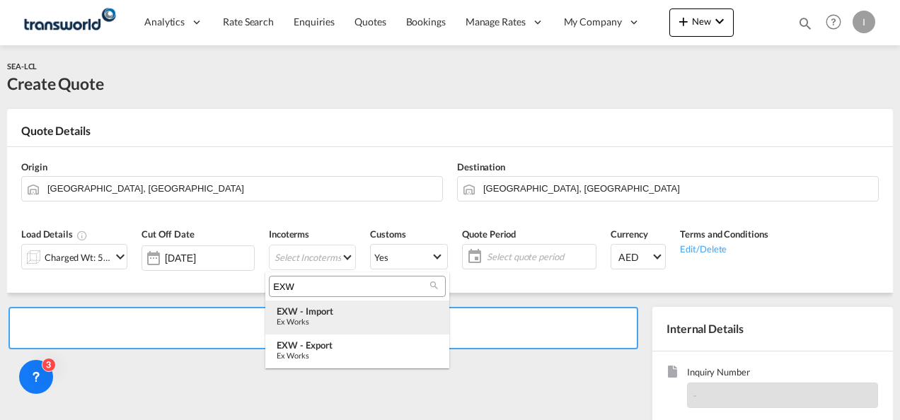
type input "EXW"
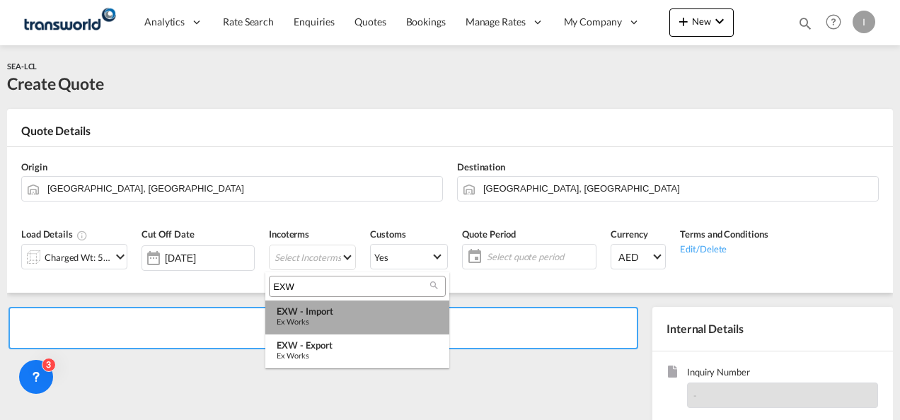
click at [312, 323] on div "Ex Works" at bounding box center [357, 321] width 161 height 9
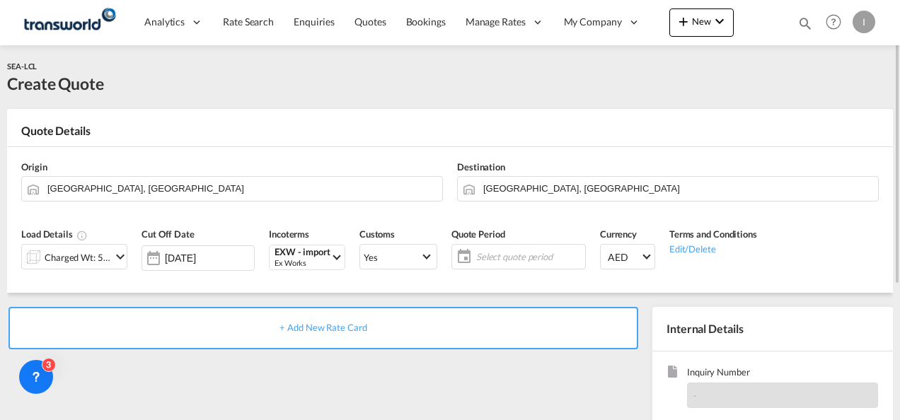
click at [485, 255] on span "Select quote period" at bounding box center [528, 256] width 105 height 13
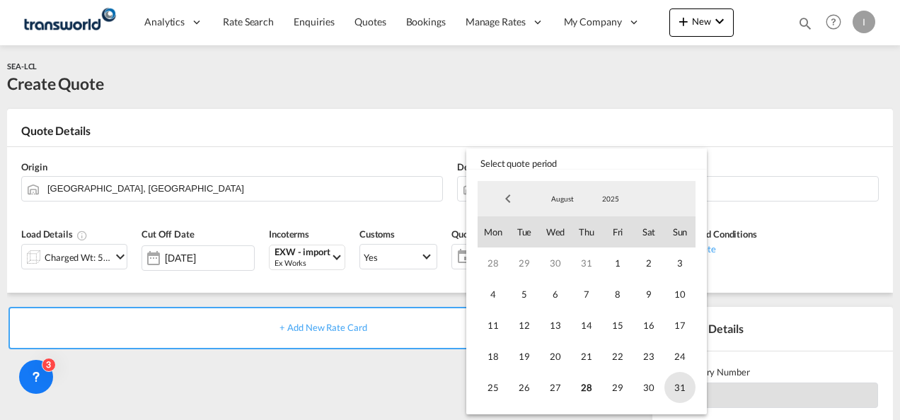
click at [686, 387] on span "31" at bounding box center [679, 387] width 31 height 31
click at [351, 385] on md-backdrop at bounding box center [450, 210] width 900 height 420
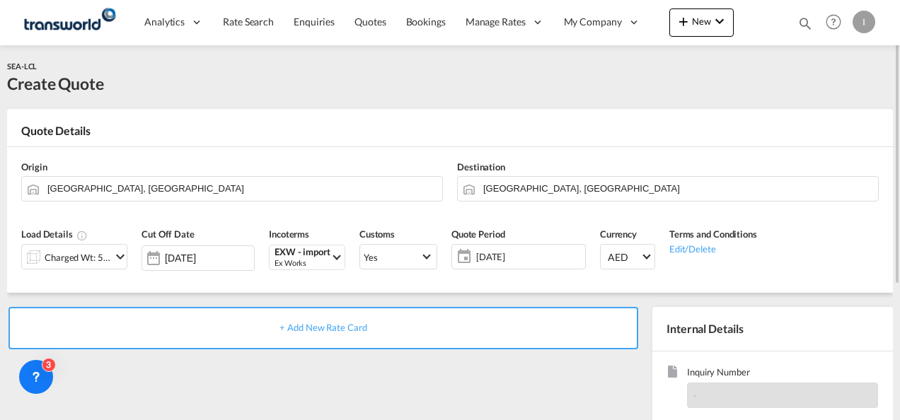
scroll to position [142, 0]
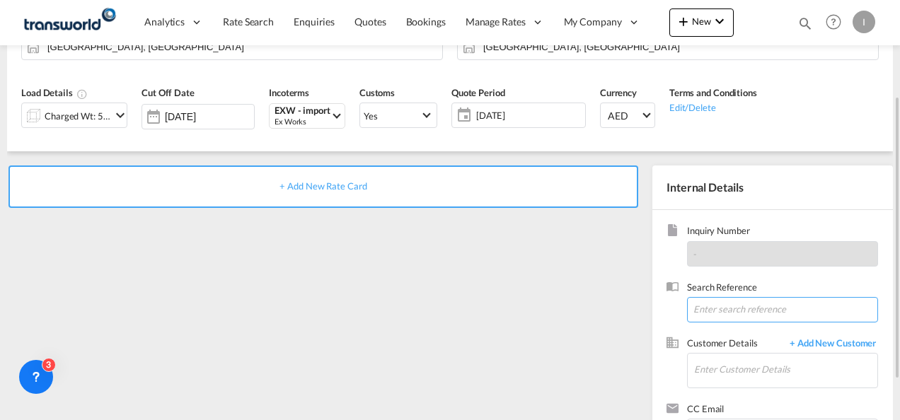
click at [724, 313] on input at bounding box center [782, 309] width 191 height 25
paste input "From Subject Received Size Categories [PERSON_NAME] Maluping [PERSON_NAME] 9101…"
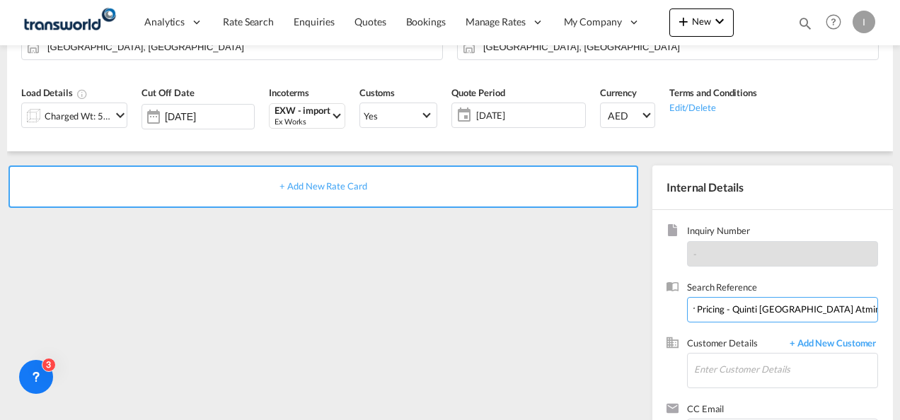
drag, startPoint x: 764, startPoint y: 310, endPoint x: 902, endPoint y: 304, distance: 138.1
click at [899, 304] on html "Analytics Reports Dashboard Rate Search Enquiries Quotes" at bounding box center [450, 210] width 900 height 420
drag, startPoint x: 831, startPoint y: 310, endPoint x: -3, endPoint y: 317, distance: 834.2
click at [0, 317] on html "Analytics Reports Dashboard Rate Search Enquiries Quotes" at bounding box center [450, 210] width 900 height 420
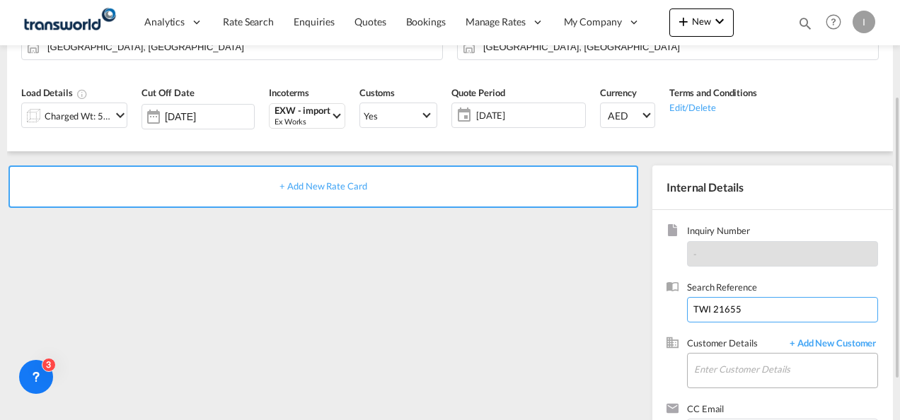
type input "TWI 21655"
click at [765, 364] on input "Enter Customer Details" at bounding box center [785, 370] width 183 height 32
type input "B"
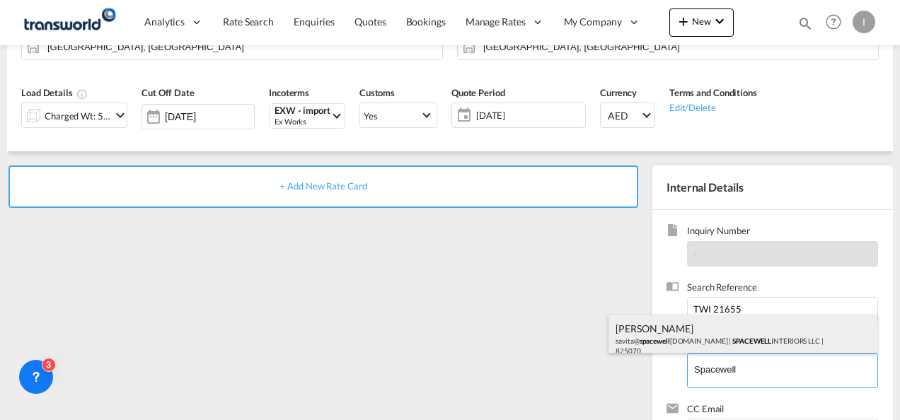
click at [677, 344] on div "[PERSON_NAME] savita@ spacewell [DOMAIN_NAME] | SPACEWELL INTERIORS LLC | 825070" at bounding box center [742, 339] width 269 height 48
type input "SPACEWELL INTERIORS LLC, [PERSON_NAME], [EMAIL_ADDRESS][DOMAIN_NAME]"
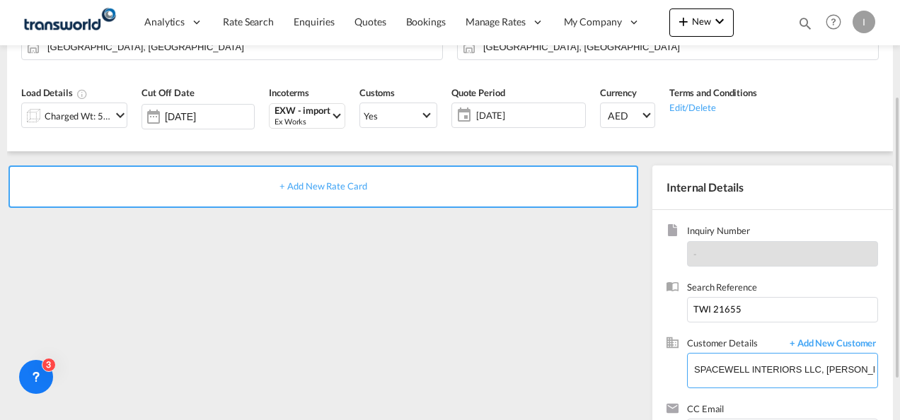
scroll to position [200, 0]
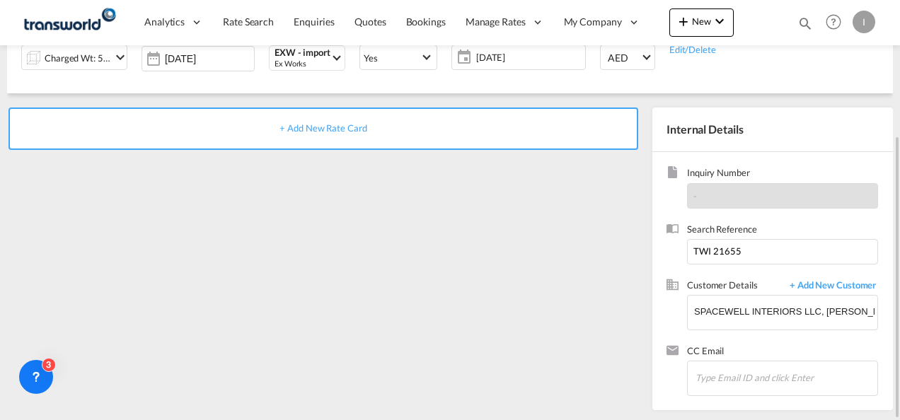
click at [325, 130] on span "+ Add New Rate Card" at bounding box center [322, 127] width 87 height 11
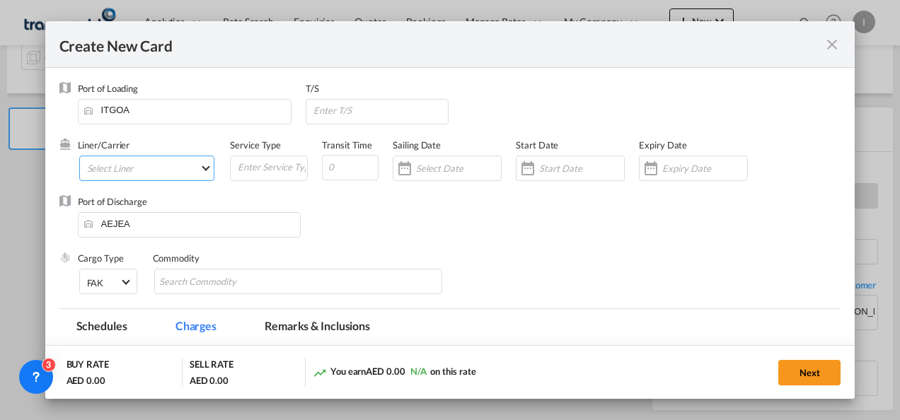
click at [127, 168] on md-select "Select Liner 2HM LOGISTICS D.O.O 2HM LOGISTICS D.O.O. / TDWC-CAPODISTRI 2HM LOG…" at bounding box center [147, 168] width 136 height 25
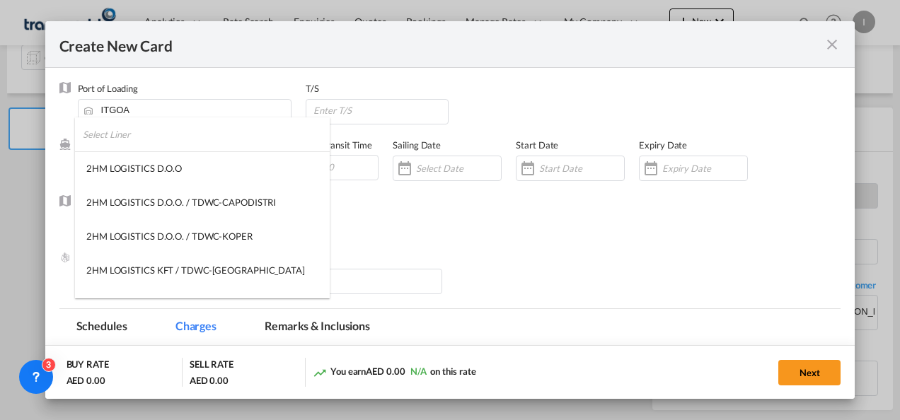
click at [115, 134] on input "search" at bounding box center [206, 134] width 247 height 34
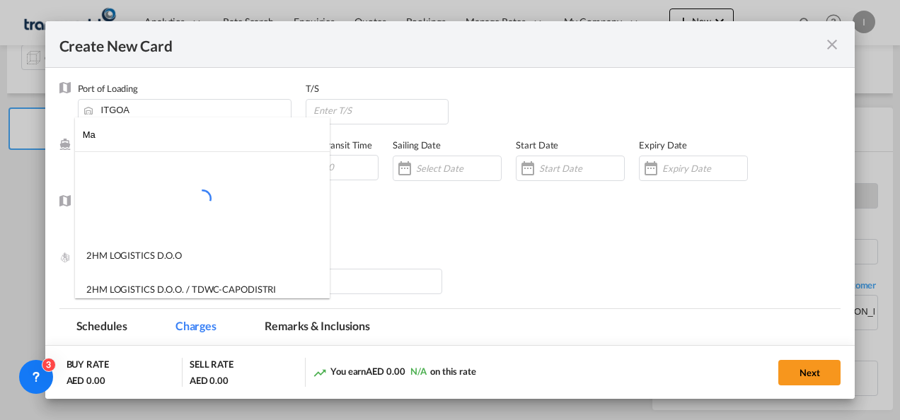
type input "M"
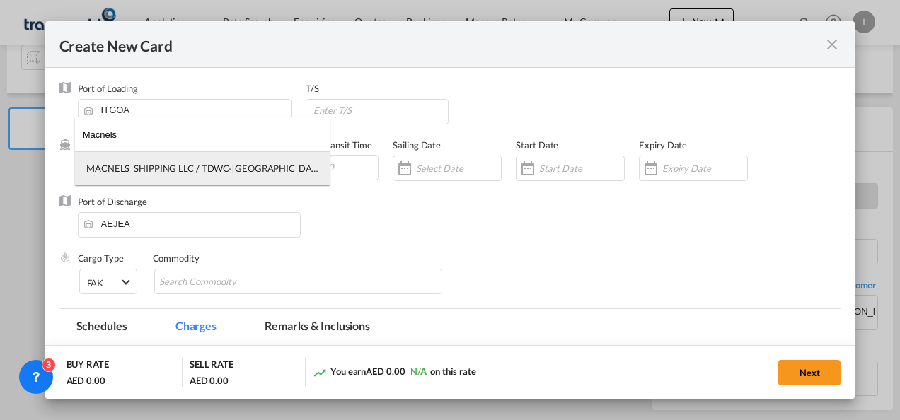
type input "Macnels"
click at [150, 167] on div "MACNELS SHIPPING LLC / TDWC-[GEOGRAPHIC_DATA]" at bounding box center [202, 168] width 232 height 13
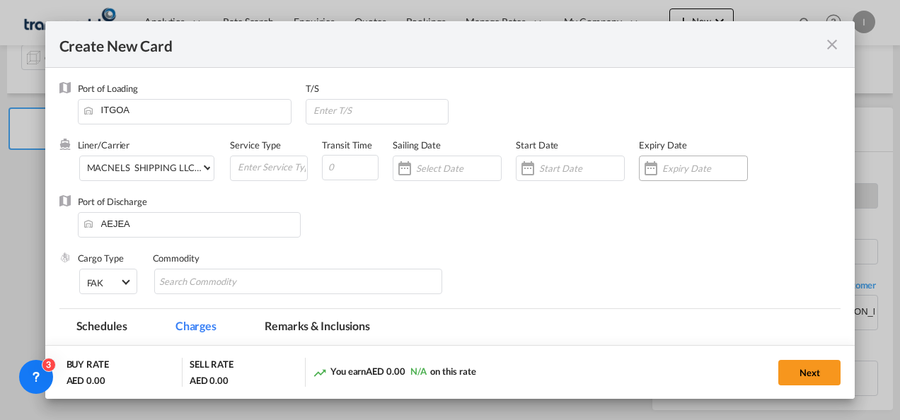
click at [662, 168] on input "Create New Card ..." at bounding box center [704, 168] width 85 height 11
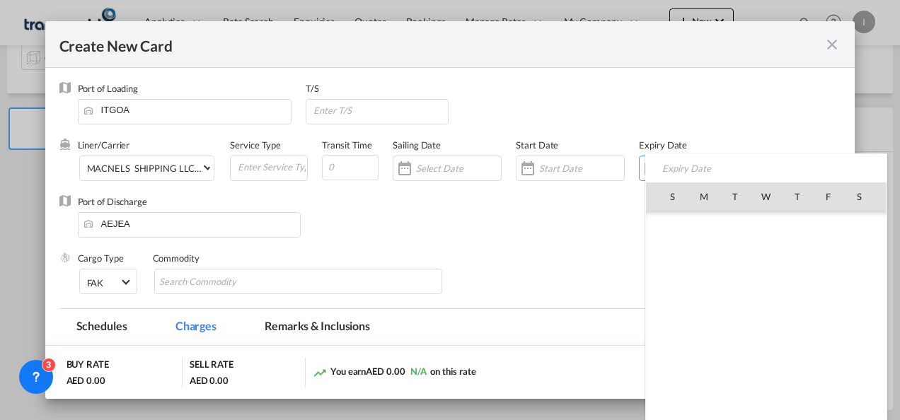
scroll to position [327545, 0]
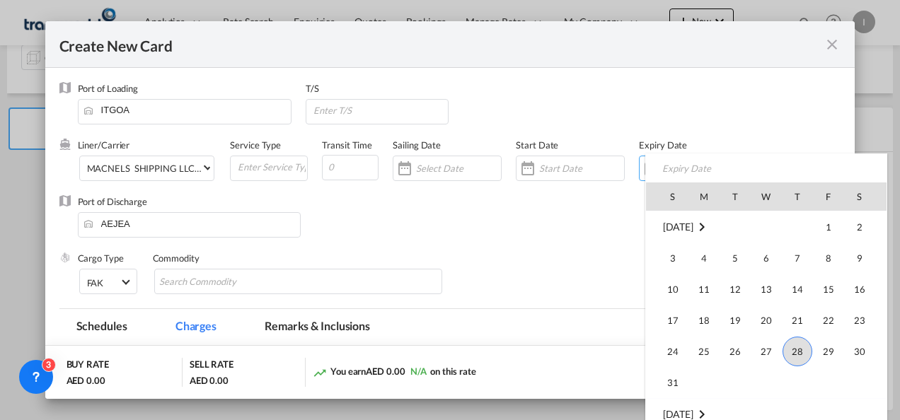
click at [670, 386] on span "31" at bounding box center [673, 383] width 28 height 28
type input "[DATE]"
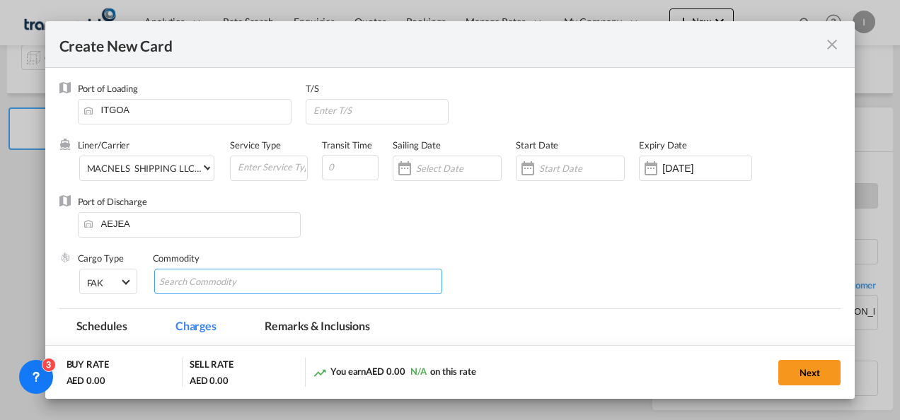
click at [195, 272] on input "Chips input." at bounding box center [223, 282] width 129 height 23
type input "General Cargo"
click at [316, 187] on div "Service Type" at bounding box center [276, 167] width 92 height 57
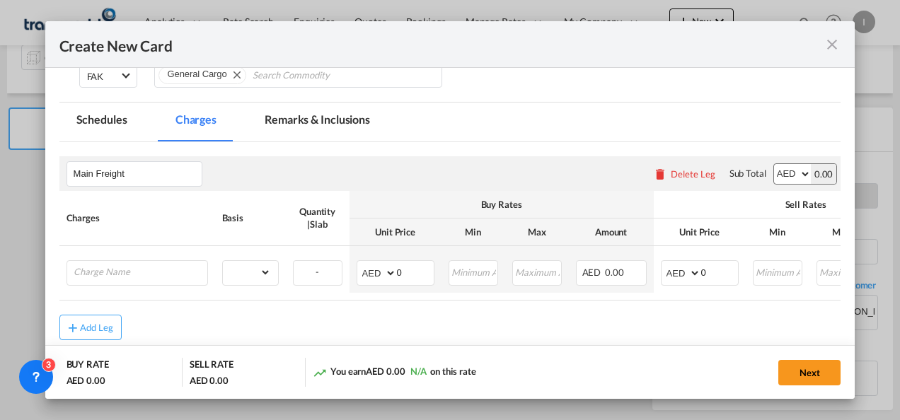
scroll to position [279, 0]
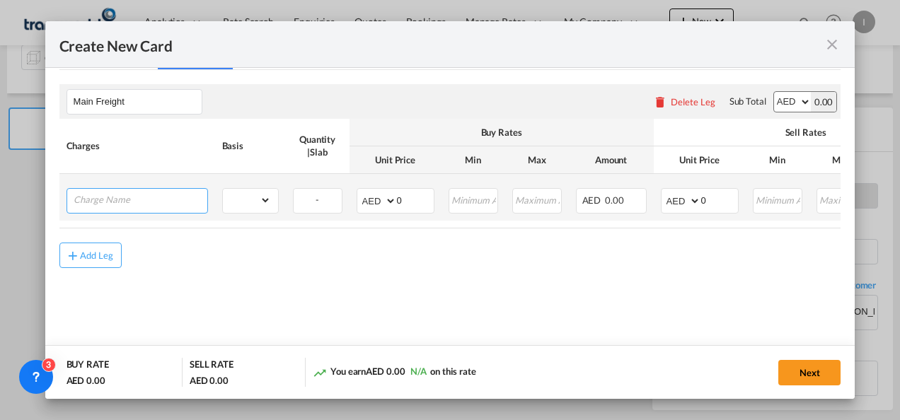
click at [175, 202] on input "Charge Name" at bounding box center [141, 199] width 134 height 21
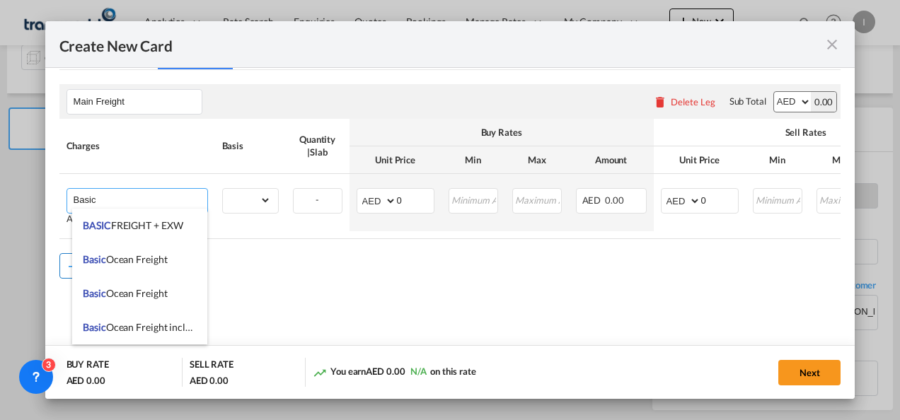
click at [122, 253] on li "Basic Ocean Freight" at bounding box center [139, 260] width 135 height 34
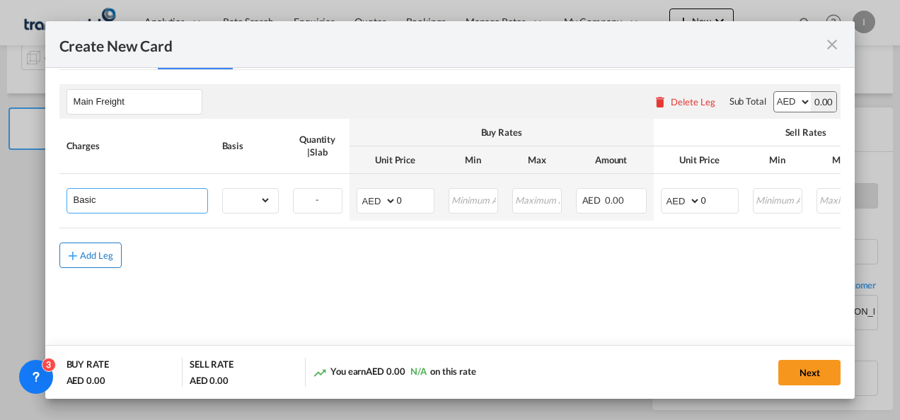
type input "Basic Ocean Freight"
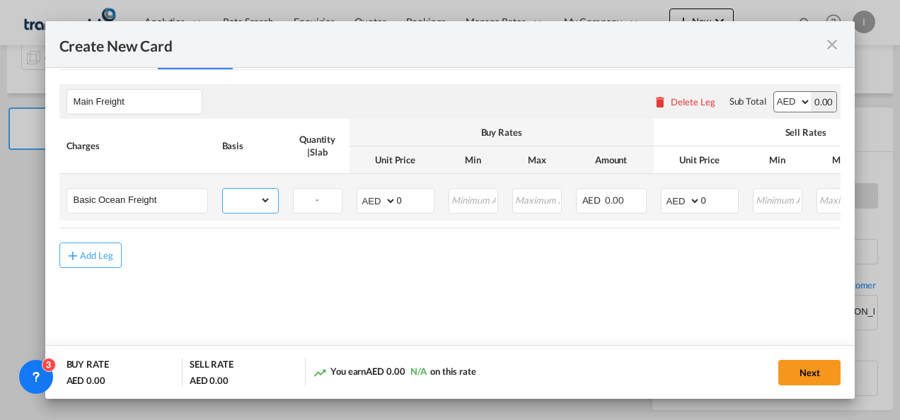
click at [260, 200] on select "gross_weight volumetric_weight per_shipment per_bl per_km per_hawb per_kg flat …" at bounding box center [247, 200] width 48 height 23
select select "per_shipment"
click at [223, 189] on select "gross_weight volumetric_weight per_shipment per_bl per_km per_hawb per_kg flat …" at bounding box center [247, 200] width 48 height 23
click at [394, 204] on md-input-container "AED AFN ALL AMD ANG AOA ARS AUD AWG AZN BAM BBD BDT BGN BHD BIF BMD BND [PERSON…" at bounding box center [396, 200] width 78 height 25
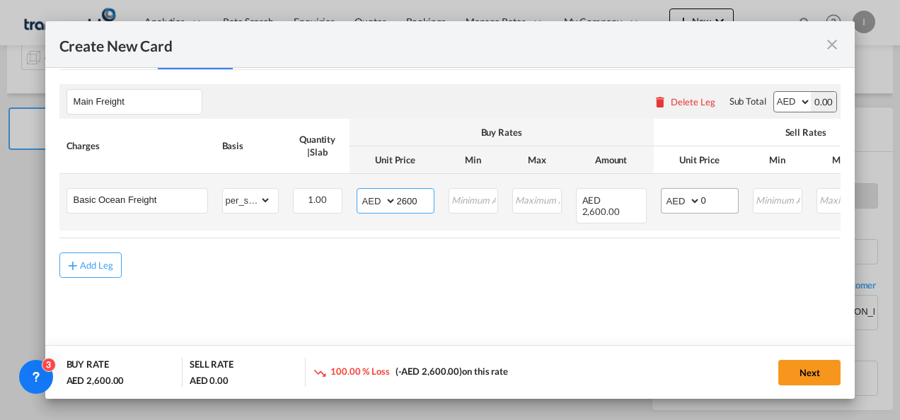
type input "2600"
drag, startPoint x: 715, startPoint y: 209, endPoint x: 688, endPoint y: 203, distance: 28.2
click at [688, 203] on md-input-container "AED AFN ALL AMD ANG AOA ARS AUD AWG AZN BAM BBD BDT BGN BHD BIF BMD BND [PERSON…" at bounding box center [700, 200] width 78 height 25
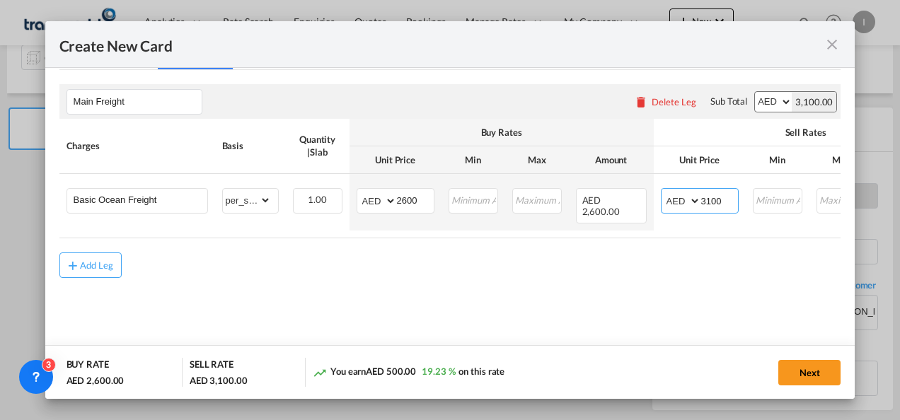
type input "3100"
click at [676, 328] on div "Main Freight Please enter leg name Leg Name Already Exists Delete Leg Sub Total…" at bounding box center [450, 205] width 782 height 270
click at [799, 374] on button "Next" at bounding box center [809, 372] width 62 height 25
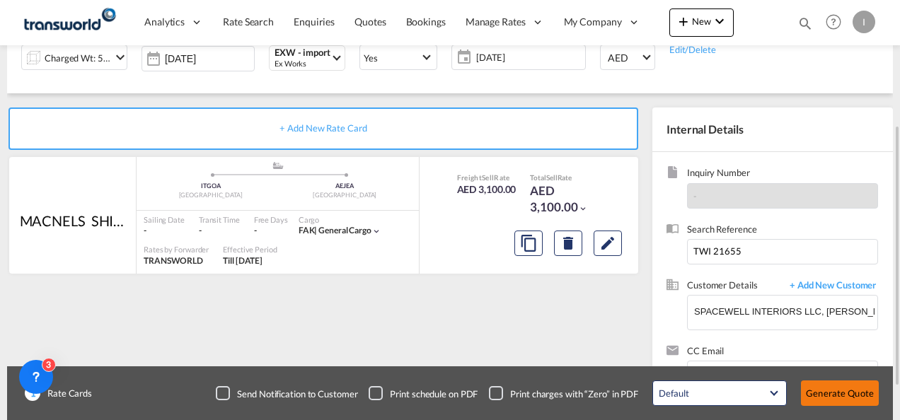
click at [831, 386] on button "Generate Quote" at bounding box center [840, 393] width 78 height 25
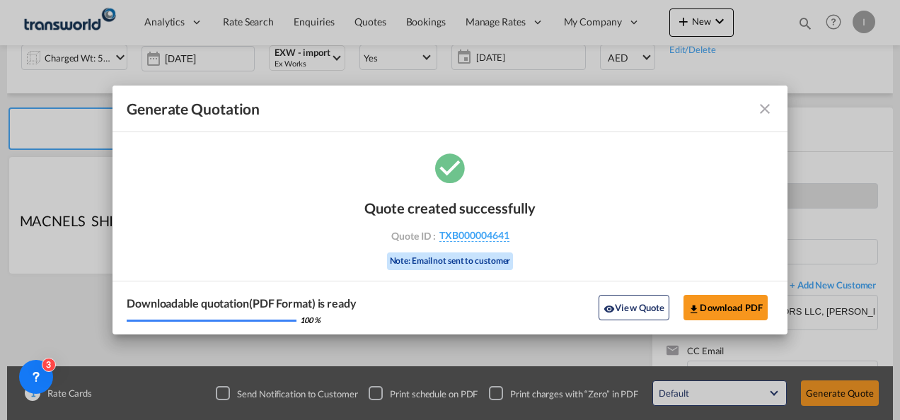
click at [453, 242] on div "Quote created successfully Quote ID : TXB000004641 Note: Email not sent to cust…" at bounding box center [449, 233] width 171 height 96
click at [461, 227] on div "Quote created successfully Quote ID : TXB000004641 Note: Email not sent to cust…" at bounding box center [449, 233] width 171 height 96
click at [457, 236] on span "TXB000004641" at bounding box center [474, 235] width 70 height 13
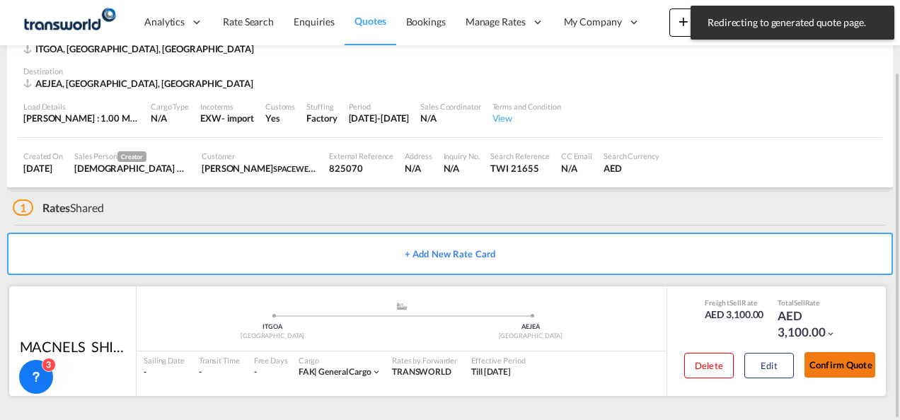
click at [850, 364] on button "Confirm Quote" at bounding box center [839, 364] width 71 height 25
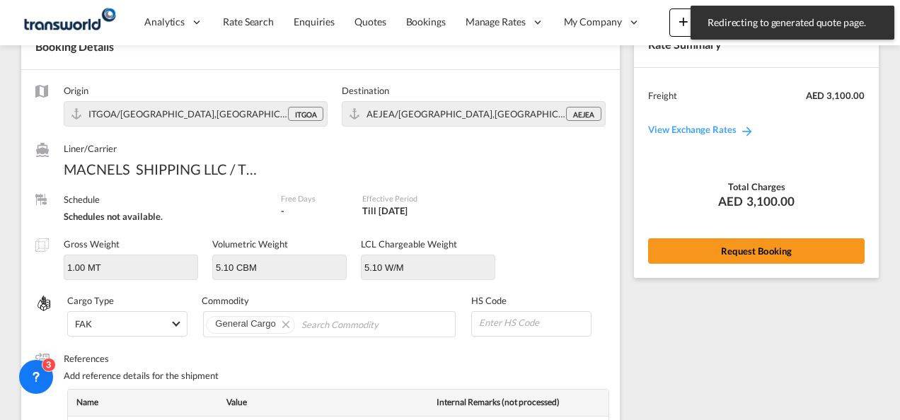
scroll to position [569, 0]
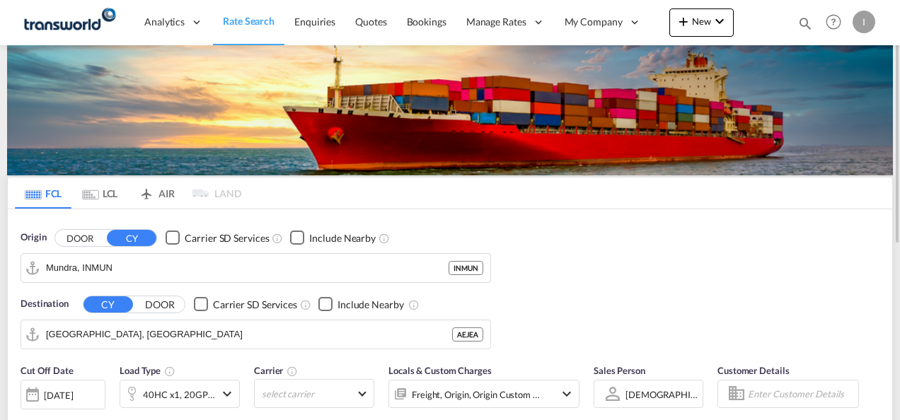
click at [803, 25] on md-icon "icon-magnify" at bounding box center [805, 24] width 16 height 16
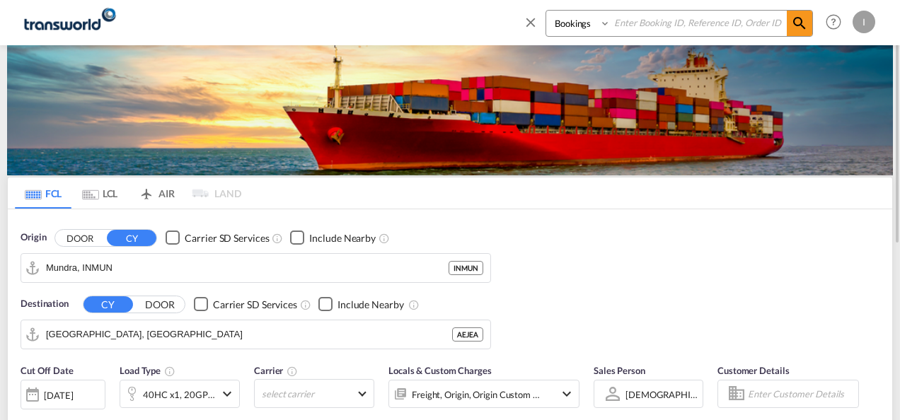
click at [720, 24] on input at bounding box center [699, 23] width 176 height 25
paste input "TXB004534"
type input "TXB004534"
click at [802, 27] on md-icon "icon-magnify" at bounding box center [799, 23] width 17 height 17
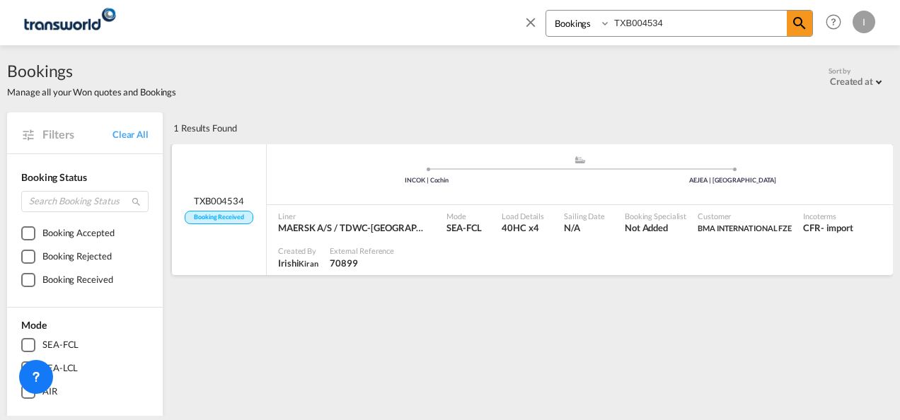
click at [454, 218] on div "Mode SEA-FCL" at bounding box center [468, 222] width 55 height 35
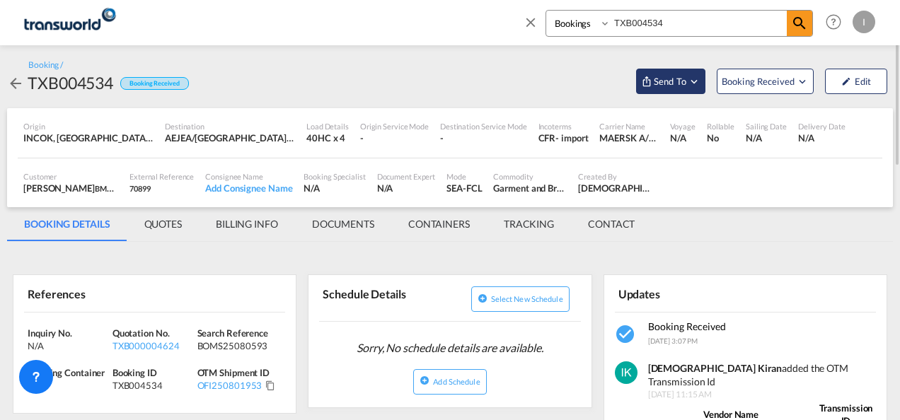
click at [675, 78] on span "Send To" at bounding box center [669, 81] width 35 height 14
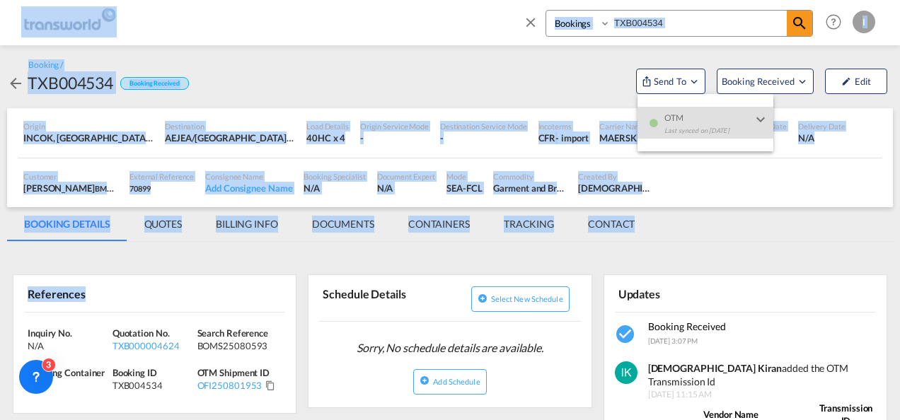
drag, startPoint x: 279, startPoint y: 388, endPoint x: -3, endPoint y: 321, distance: 290.4
click at [0, 321] on html "Analytics Reports Dashboard Rate Search Enquiries Quotes" at bounding box center [450, 210] width 900 height 420
drag, startPoint x: -3, startPoint y: 321, endPoint x: 37, endPoint y: 323, distance: 39.7
click at [31, 324] on md-backdrop at bounding box center [450, 210] width 900 height 420
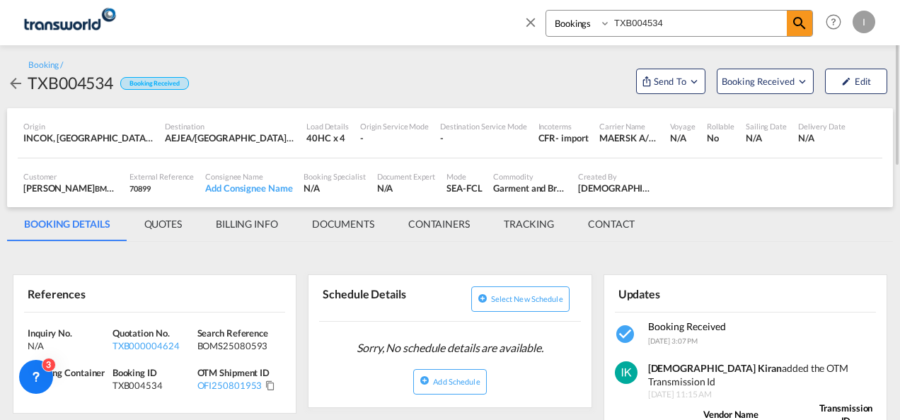
click at [47, 321] on div "Inquiry No. N/A Quotation No. TXB000004624 Search Reference BOMS25080593 Tracki…" at bounding box center [154, 363] width 282 height 101
click at [31, 332] on span "Inquiry No." at bounding box center [50, 333] width 45 height 11
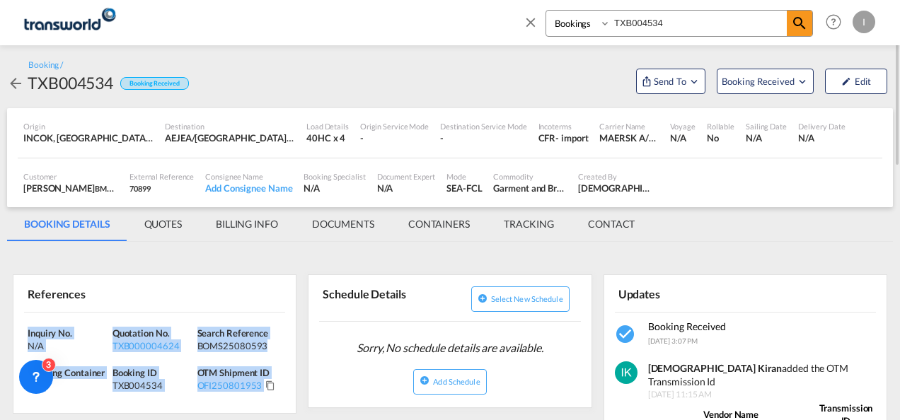
drag, startPoint x: 31, startPoint y: 332, endPoint x: 277, endPoint y: 385, distance: 251.9
click at [277, 385] on div "Inquiry No. N/A Quotation No. TXB000004624 Search Reference BOMS25080593 Tracki…" at bounding box center [154, 363] width 282 height 101
drag, startPoint x: 277, startPoint y: 385, endPoint x: 204, endPoint y: 347, distance: 82.6
copy div "Inquiry No. N/A Quotation No. TXB000004624 Search Reference BOMS25080593 Tracki…"
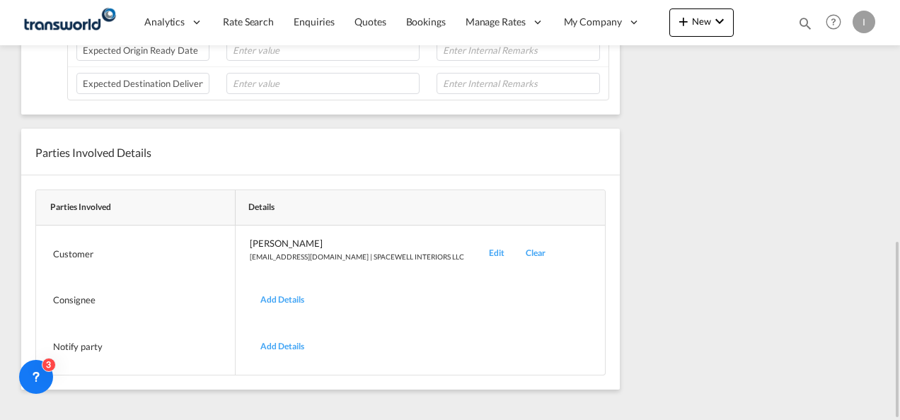
scroll to position [215, 0]
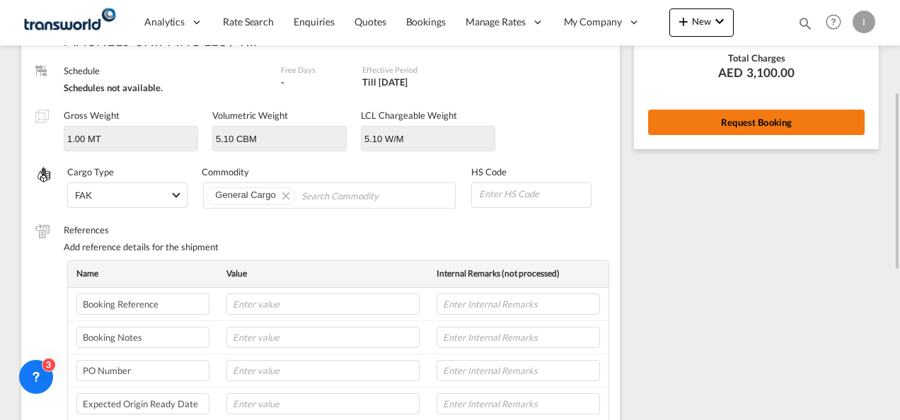
click at [712, 121] on button "Request Booking" at bounding box center [756, 122] width 216 height 25
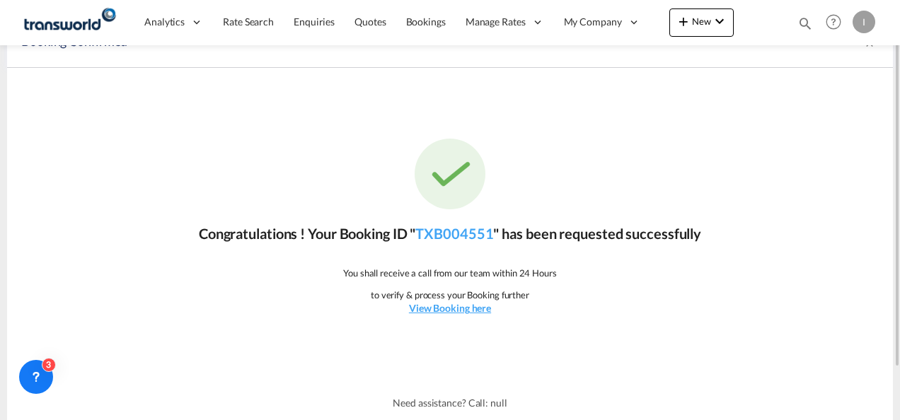
scroll to position [0, 0]
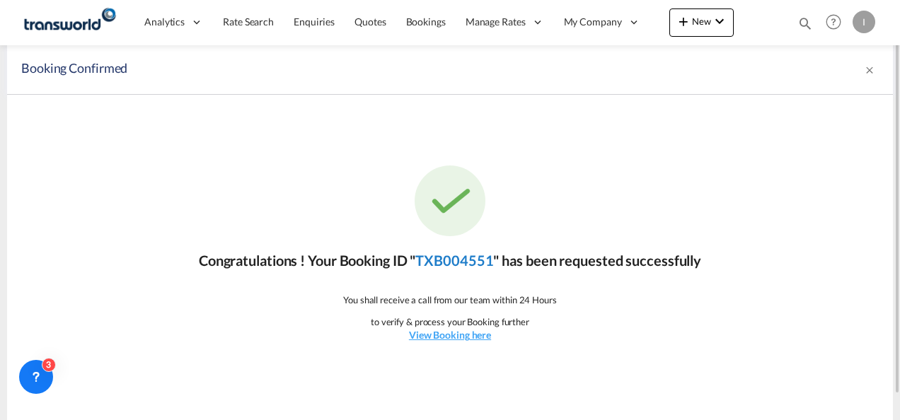
click at [440, 255] on link "TXB004551" at bounding box center [454, 260] width 78 height 17
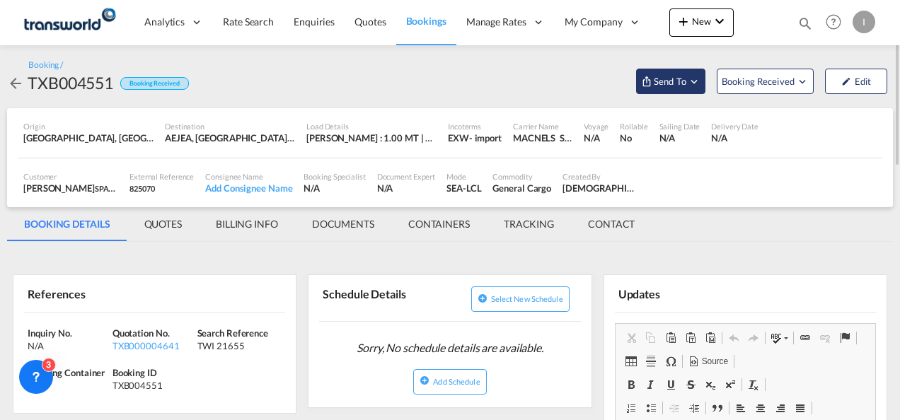
click at [662, 86] on span "Send To" at bounding box center [669, 81] width 35 height 14
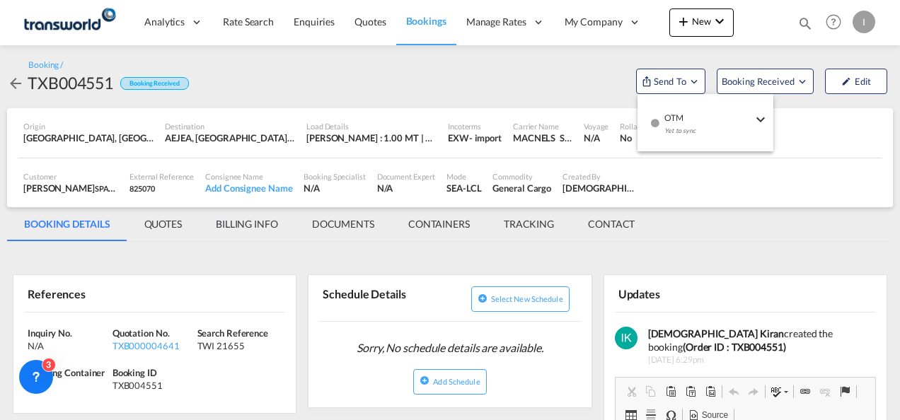
click at [679, 122] on div "Yet to sync" at bounding box center [708, 135] width 88 height 30
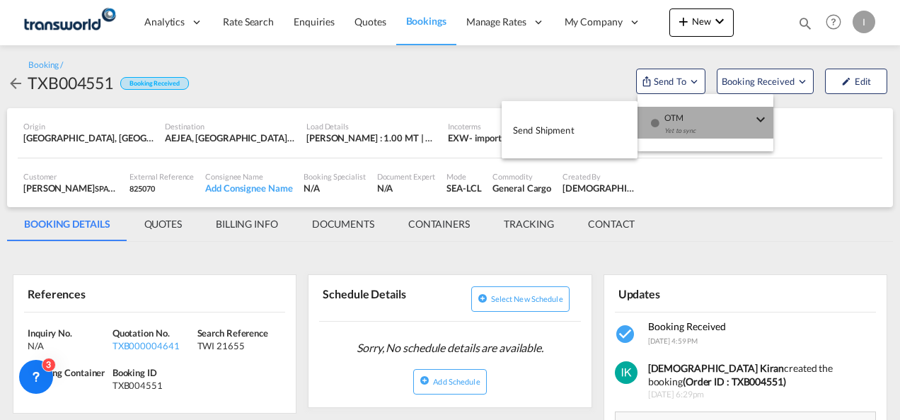
click at [579, 127] on button "Send Shipment" at bounding box center [570, 130] width 136 height 32
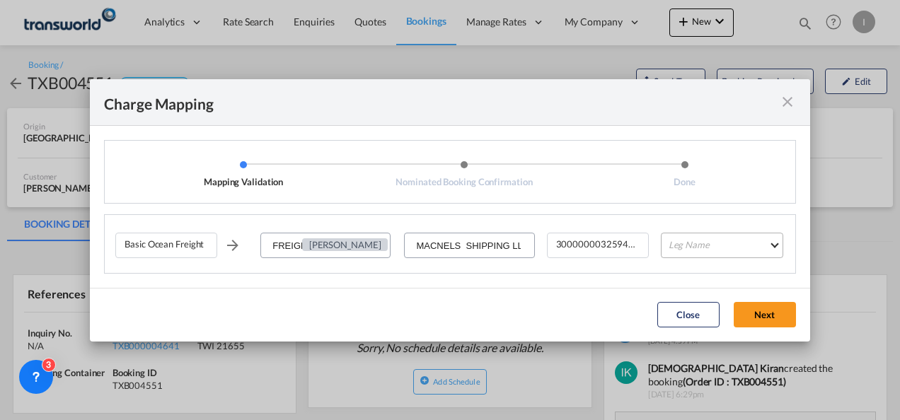
click at [710, 252] on md-select "Leg Name HANDLING ORIGIN VESSEL HANDLING DESTINATION OTHERS TL PICK UP CUSTOMS …" at bounding box center [722, 245] width 122 height 25
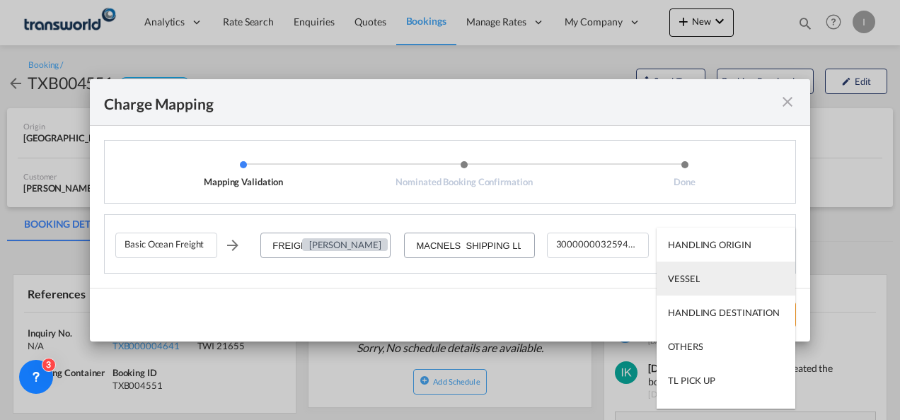
click at [705, 280] on md-option "VESSEL" at bounding box center [726, 279] width 139 height 34
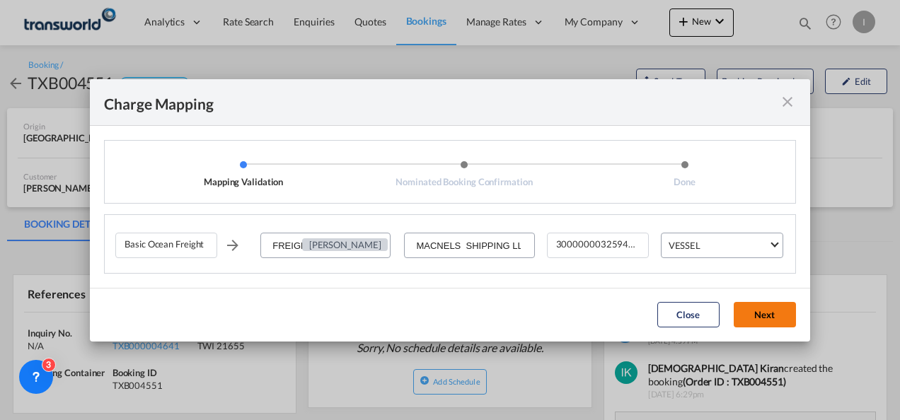
click at [766, 323] on button "Next" at bounding box center [765, 314] width 62 height 25
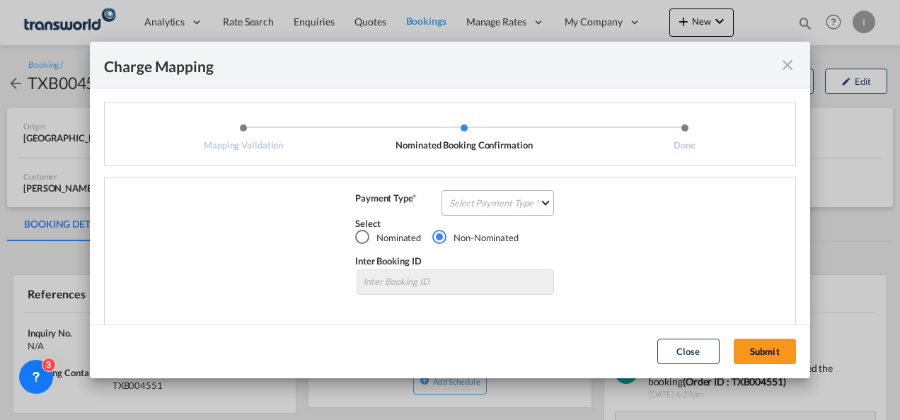
click at [502, 204] on md-select "Select Payment Type COLLECT PREPAID" at bounding box center [497, 202] width 112 height 25
click at [0, 0] on md-option "COLLECT" at bounding box center [0, 0] width 0 height 0
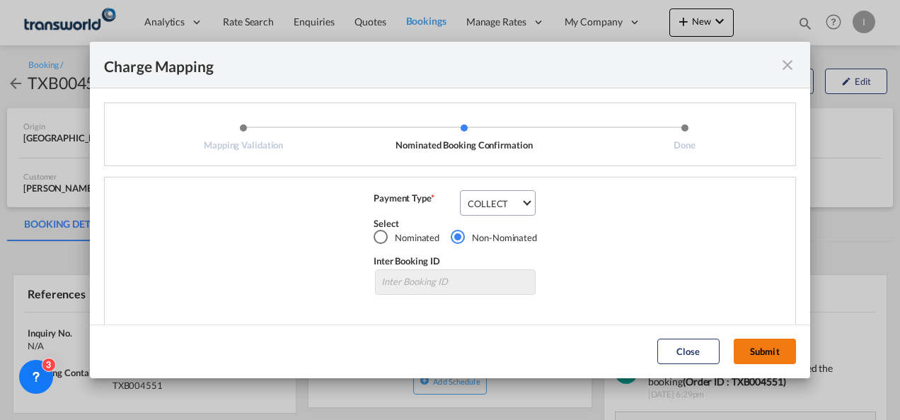
click at [768, 350] on button "Submit" at bounding box center [765, 351] width 62 height 25
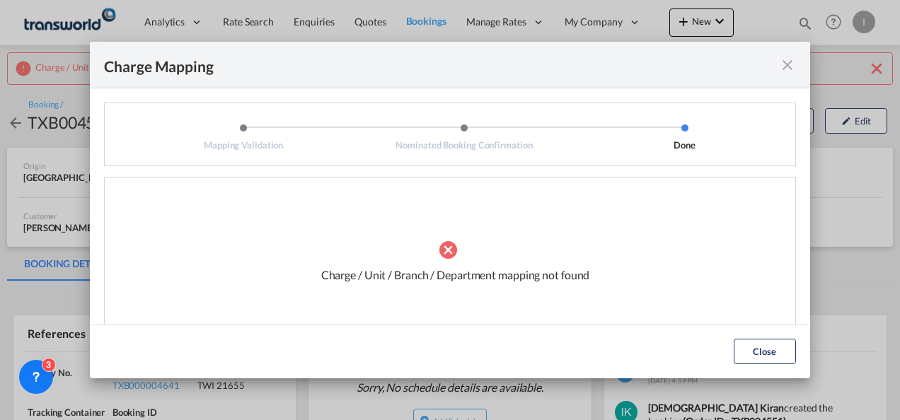
click at [761, 347] on button "Close" at bounding box center [765, 351] width 62 height 25
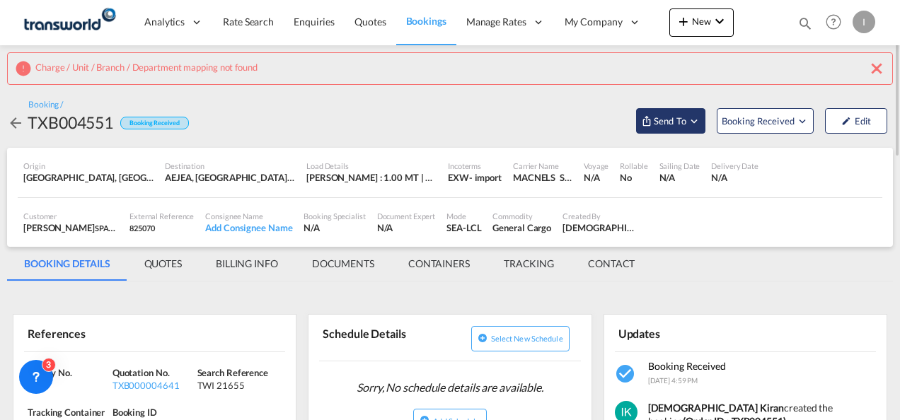
click at [660, 115] on span "Send To" at bounding box center [669, 121] width 35 height 14
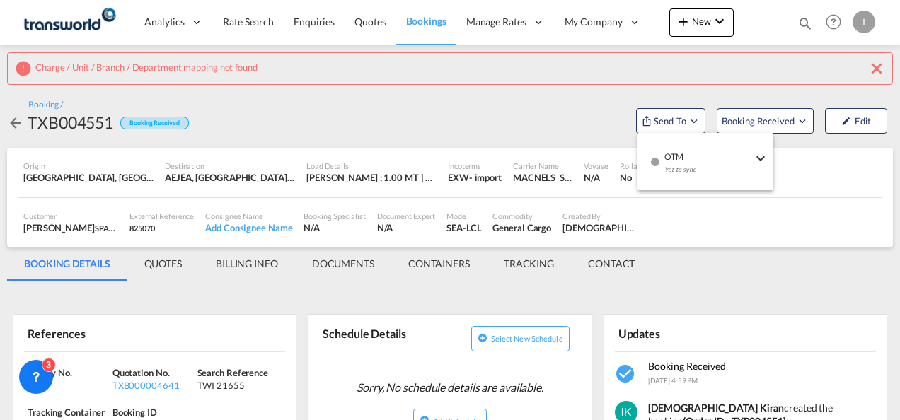
click at [664, 153] on div "OTM Yet to sync" at bounding box center [709, 167] width 120 height 42
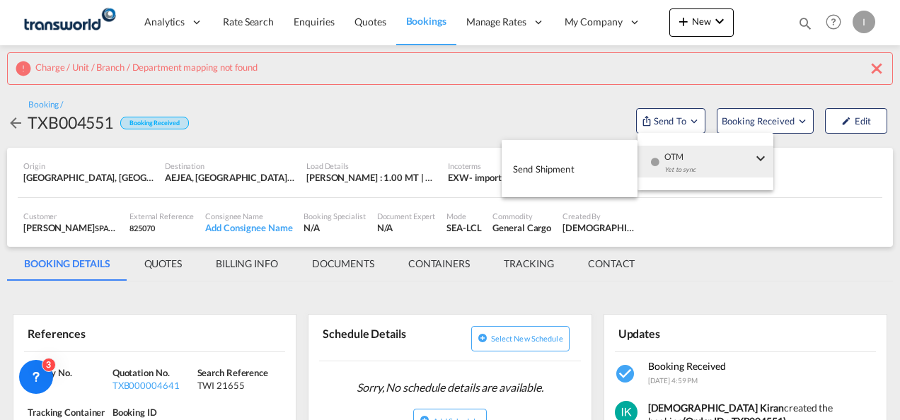
click at [545, 168] on span "Send Shipment" at bounding box center [544, 169] width 62 height 23
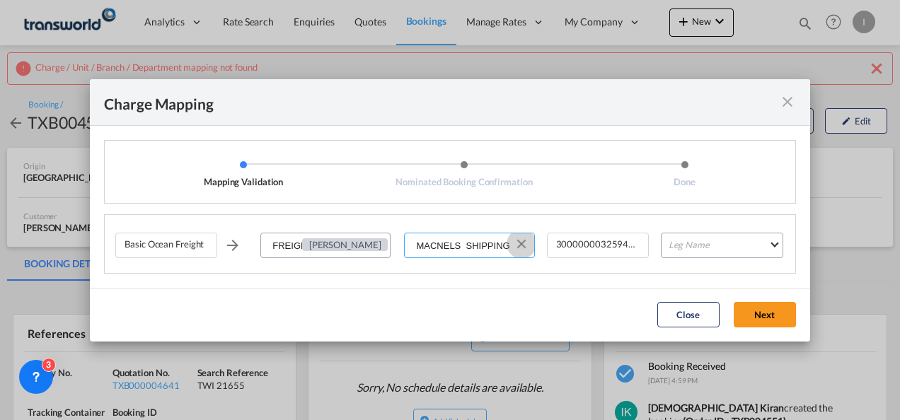
click at [526, 247] on md-icon "Clear Input" at bounding box center [522, 244] width 16 height 16
click at [501, 243] on input "Select Service Provider" at bounding box center [469, 245] width 128 height 25
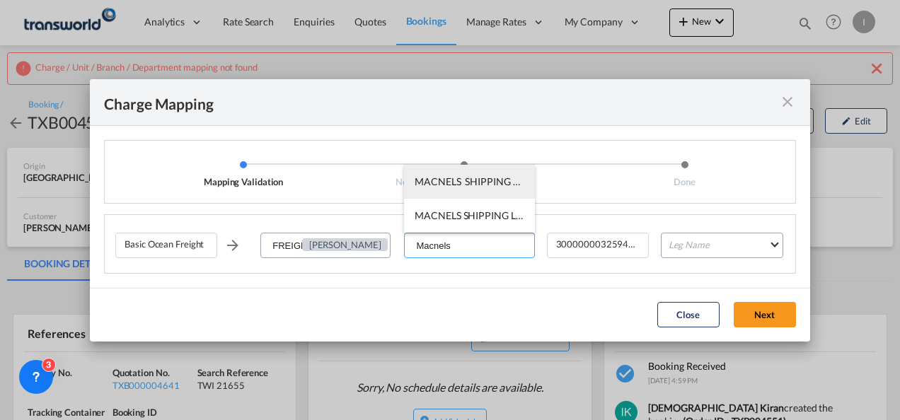
click at [454, 183] on span "MACNELS SHIPPING LLC / TDWC-[GEOGRAPHIC_DATA]" at bounding box center [542, 181] width 254 height 12
type input "MACNELS SHIPPING LLC / TDWC-[GEOGRAPHIC_DATA]"
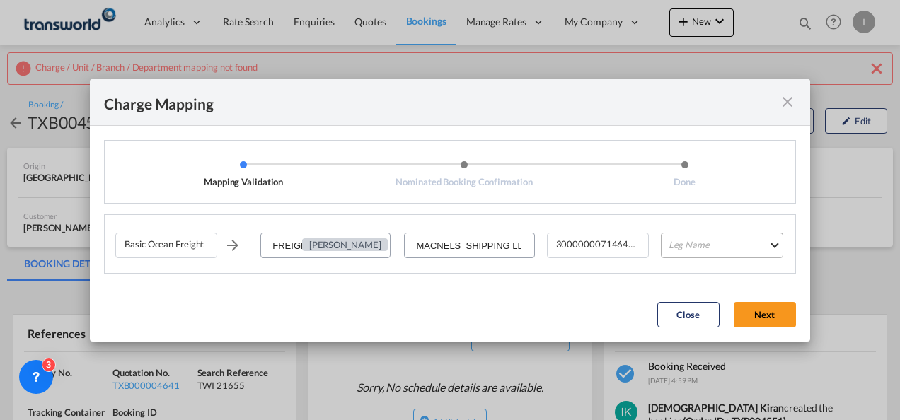
click at [679, 250] on md-select "Leg Name HANDLING ORIGIN VESSEL HANDLING DESTINATION OTHERS TL PICK UP CUSTOMS …" at bounding box center [722, 245] width 122 height 25
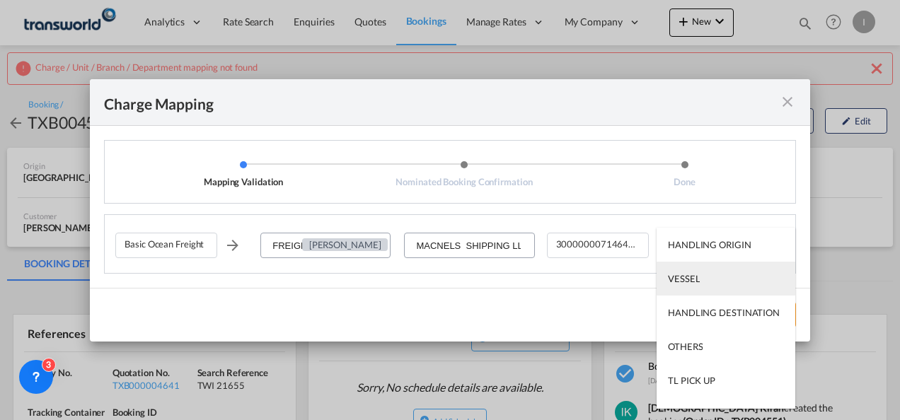
click at [688, 272] on div "VESSEL" at bounding box center [684, 278] width 32 height 13
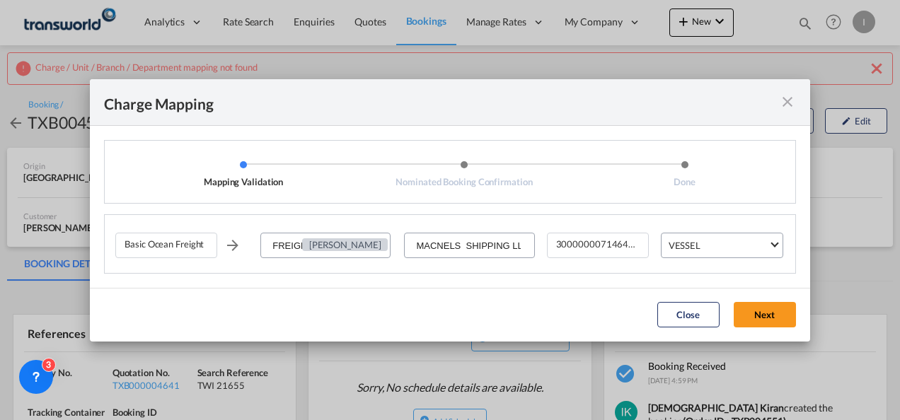
click at [741, 308] on button "Next" at bounding box center [765, 314] width 62 height 25
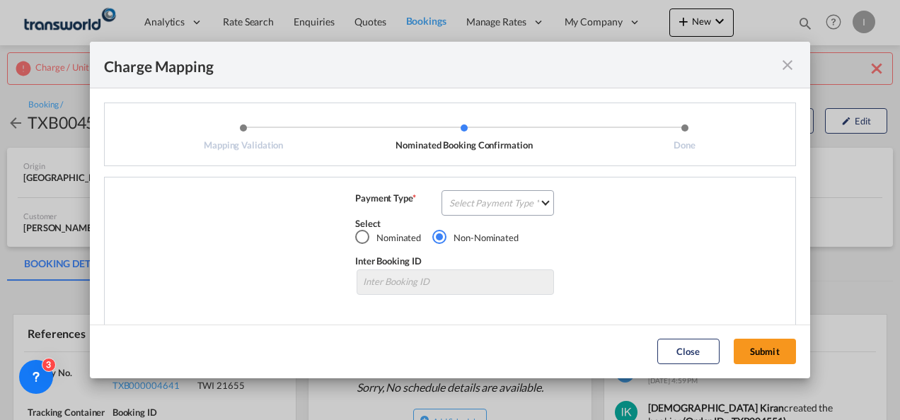
click at [460, 218] on div "Select" at bounding box center [455, 223] width 200 height 13
click at [461, 204] on md-select "Select Payment Type COLLECT PREPAID" at bounding box center [497, 202] width 112 height 25
click at [461, 204] on div "COLLECT" at bounding box center [465, 203] width 40 height 13
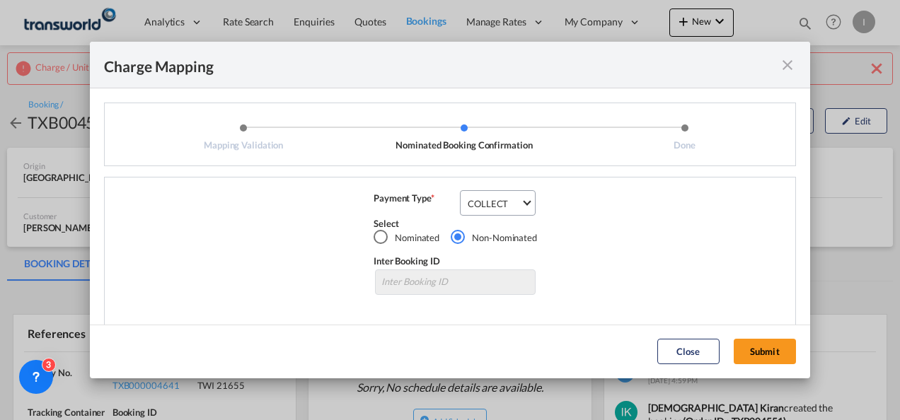
click at [797, 357] on div "Close Submit" at bounding box center [726, 351] width 153 height 25
click at [784, 353] on button "Submit" at bounding box center [765, 351] width 62 height 25
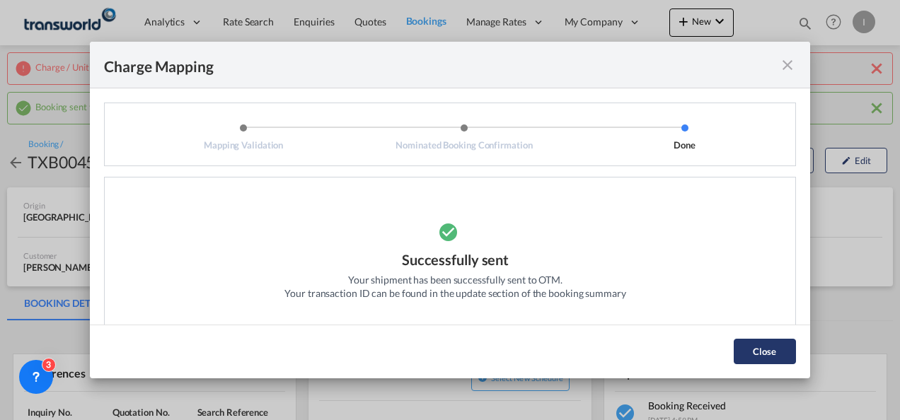
click at [765, 347] on button "Close" at bounding box center [765, 351] width 62 height 25
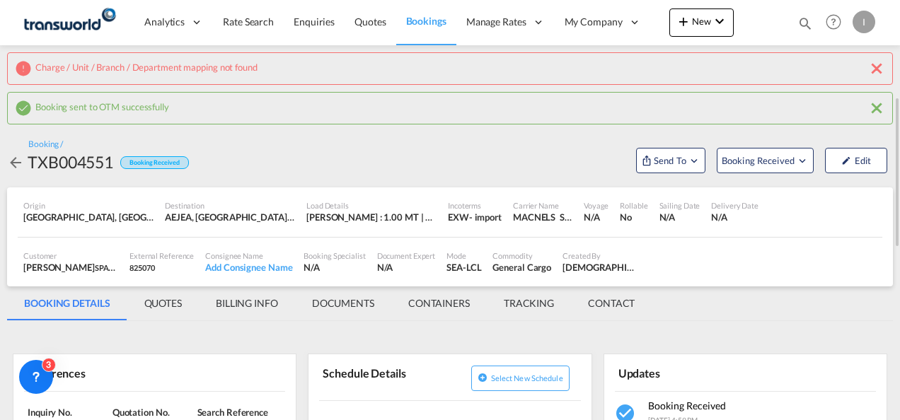
scroll to position [71, 0]
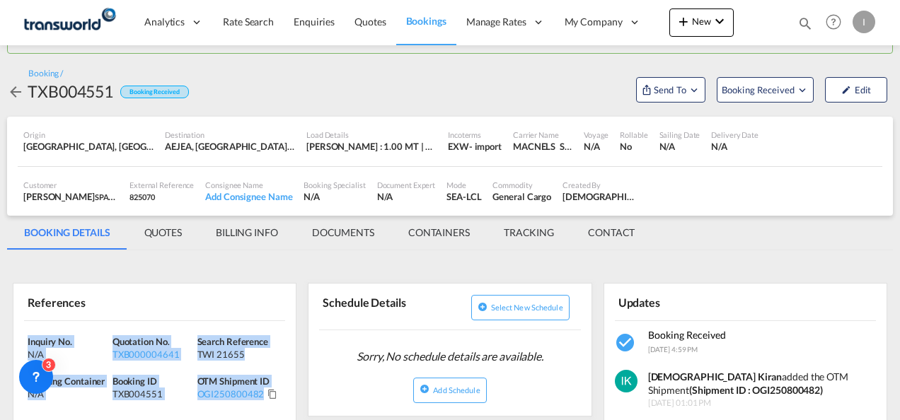
drag, startPoint x: 260, startPoint y: 401, endPoint x: -1, endPoint y: 344, distance: 268.0
click at [0, 344] on html "Analytics Reports Dashboard Rate Search Enquiries Quotes" at bounding box center [450, 210] width 900 height 420
copy div "Inquiry No. N/A Quotation No. TXB000004641 Search Reference TWI 21655 Tracking …"
click at [703, 13] on button "New" at bounding box center [701, 22] width 64 height 28
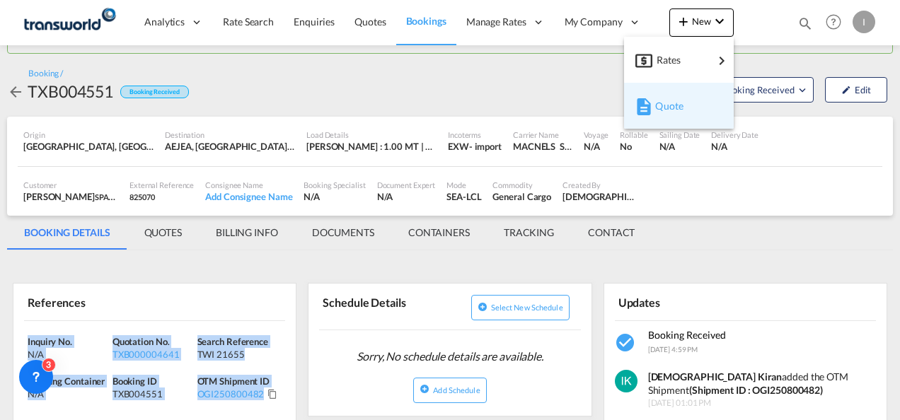
click at [655, 105] on span "Quote" at bounding box center [663, 106] width 16 height 28
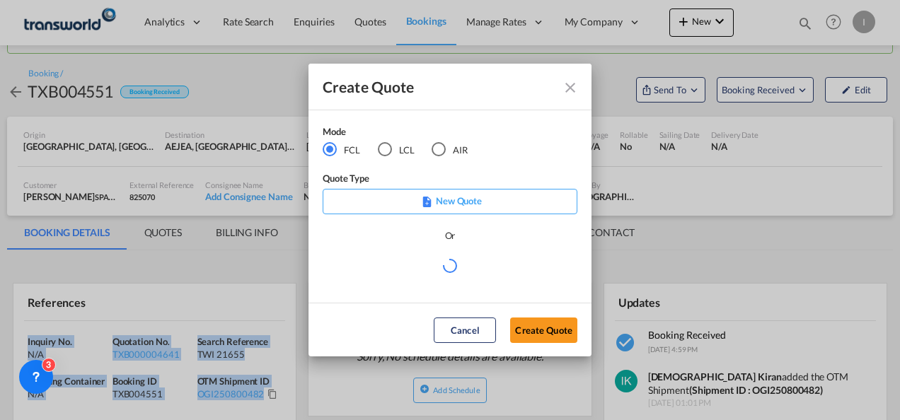
click at [441, 154] on div "AIR" at bounding box center [439, 149] width 14 height 14
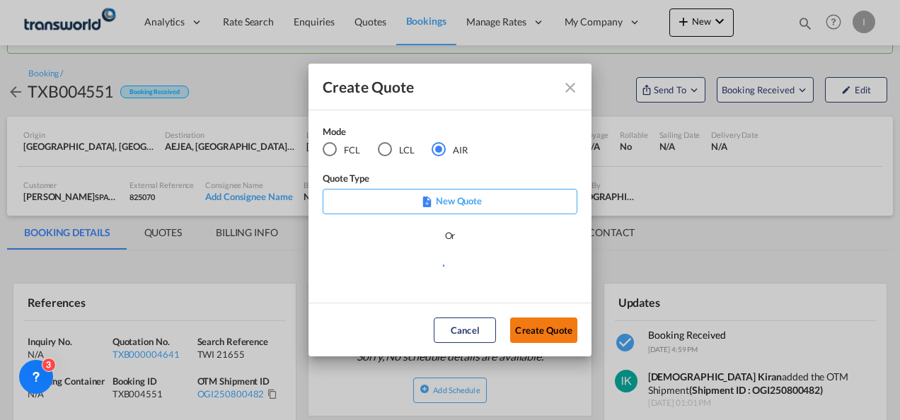
click at [546, 333] on button "Create Quote" at bounding box center [543, 330] width 67 height 25
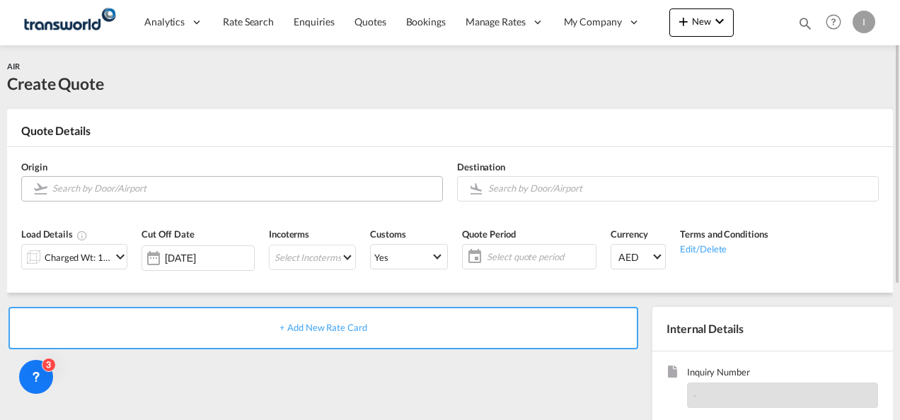
click at [242, 188] on input "Search by Door/Airport" at bounding box center [243, 188] width 383 height 25
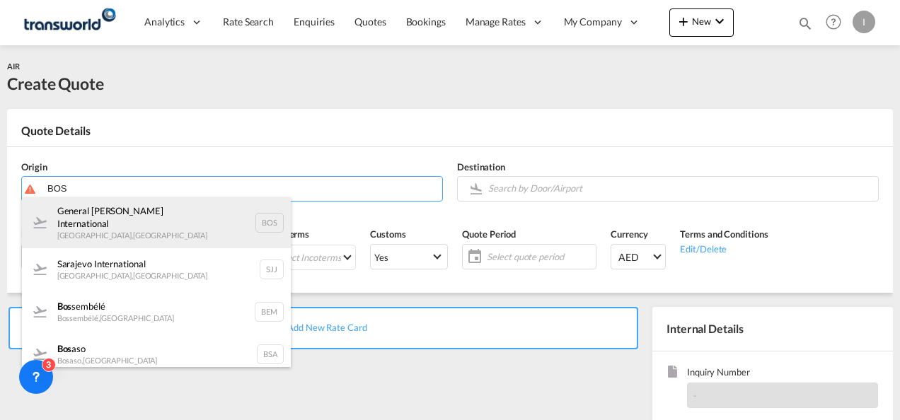
click at [76, 229] on div "General Edward Lawrence Logan International Boston , United States BOS" at bounding box center [156, 222] width 269 height 51
type input "General Edward Lawrence Logan International, Boston, BOS"
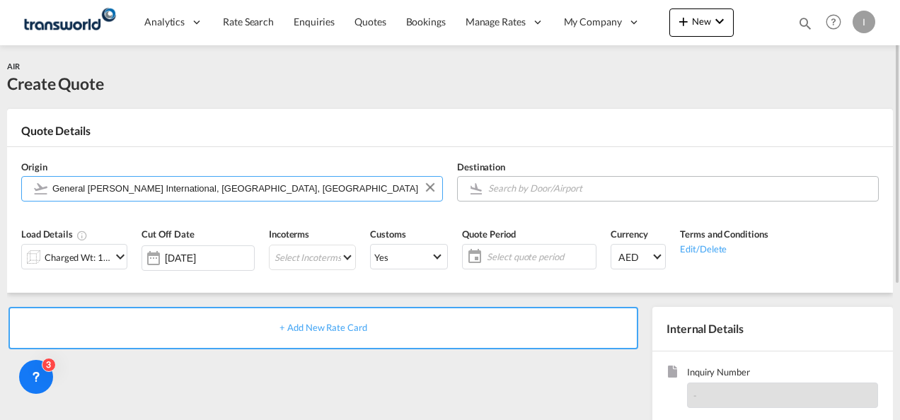
click at [515, 188] on input "Search by Door/Airport" at bounding box center [679, 188] width 383 height 25
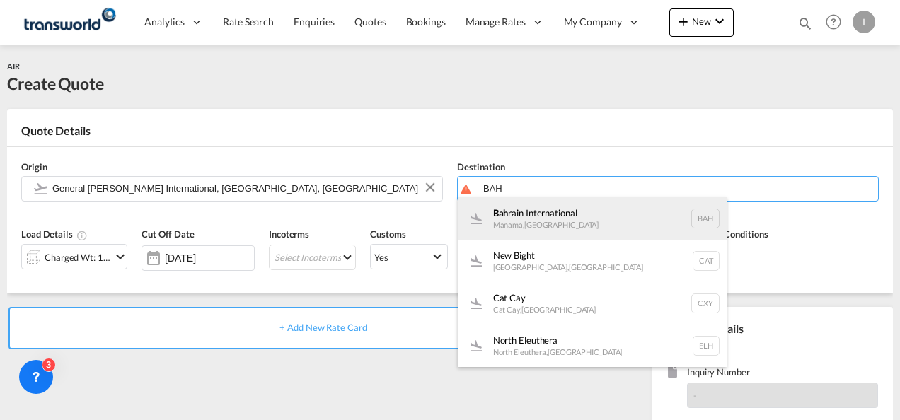
click at [519, 221] on div "Bah rain International Manama , Bahrain BAH" at bounding box center [592, 218] width 269 height 42
type input "Bahrain International, Manama, BAH"
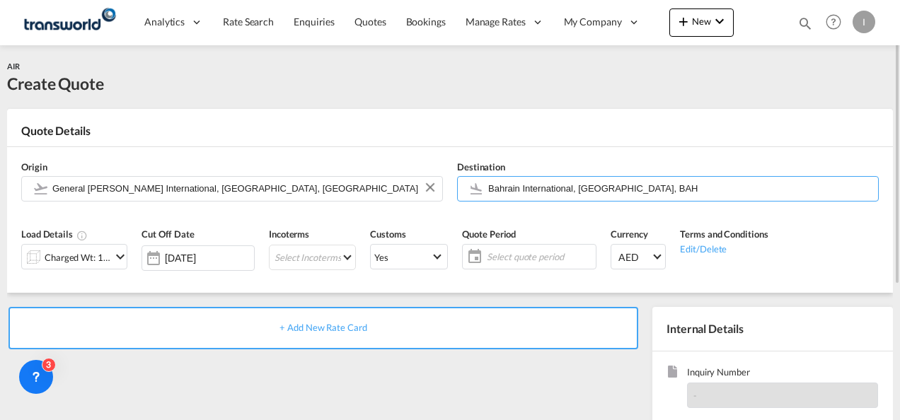
click at [108, 260] on div "Charged Wt: 1.00 KG" at bounding box center [78, 258] width 67 height 20
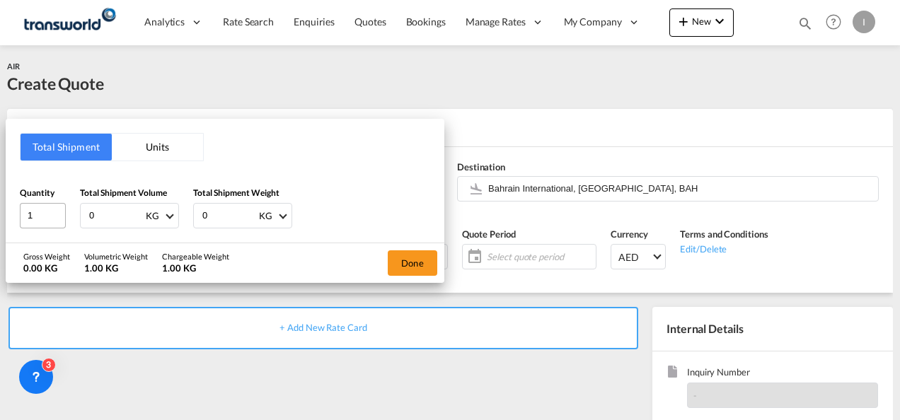
drag, startPoint x: 100, startPoint y: 210, endPoint x: 72, endPoint y: 219, distance: 29.8
click at [62, 212] on div "Quantity 1 Total Shipment Volume 0 KG CBM CFT KG LB Total Shipment Weight 0 KG …" at bounding box center [225, 207] width 410 height 42
type input "878"
click at [411, 259] on button "Done" at bounding box center [413, 262] width 50 height 25
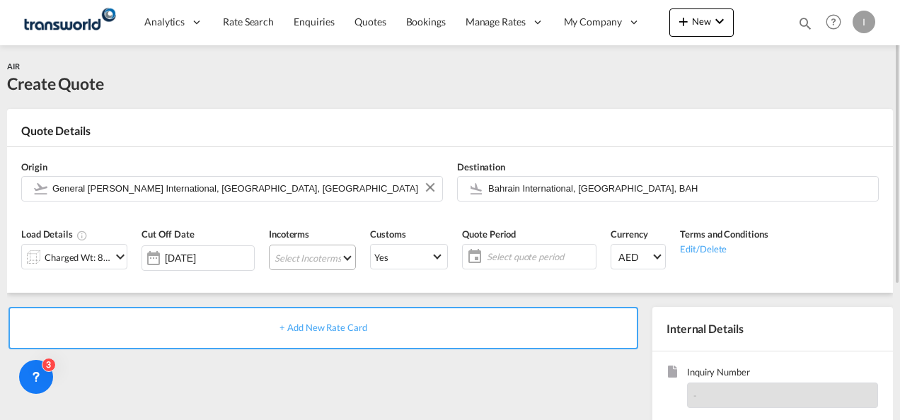
click at [306, 254] on md-select "Select Incoterms CFR - export Cost and Freight FAS - export Free Alongside Ship…" at bounding box center [312, 257] width 87 height 25
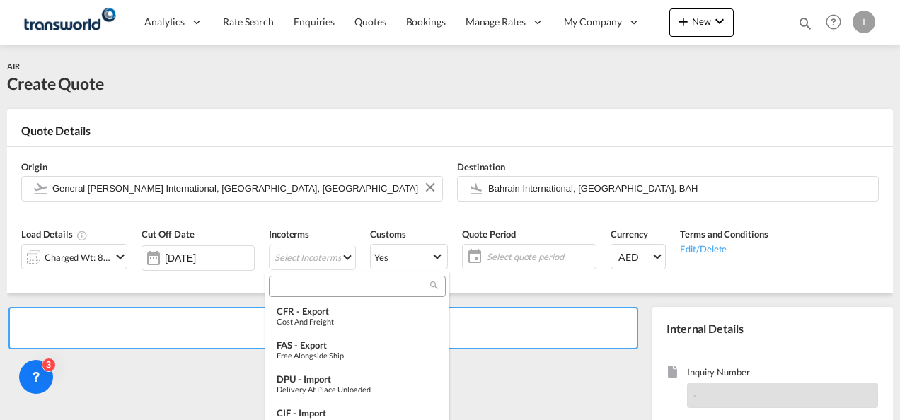
click at [283, 285] on input "search" at bounding box center [351, 286] width 157 height 13
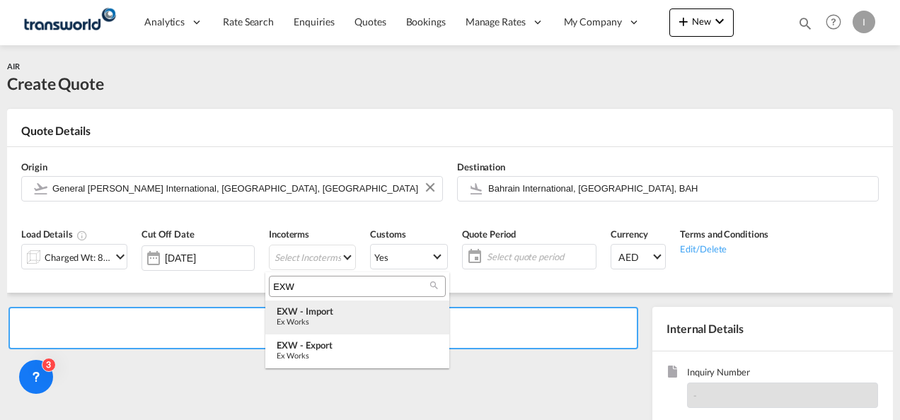
type input "EXW"
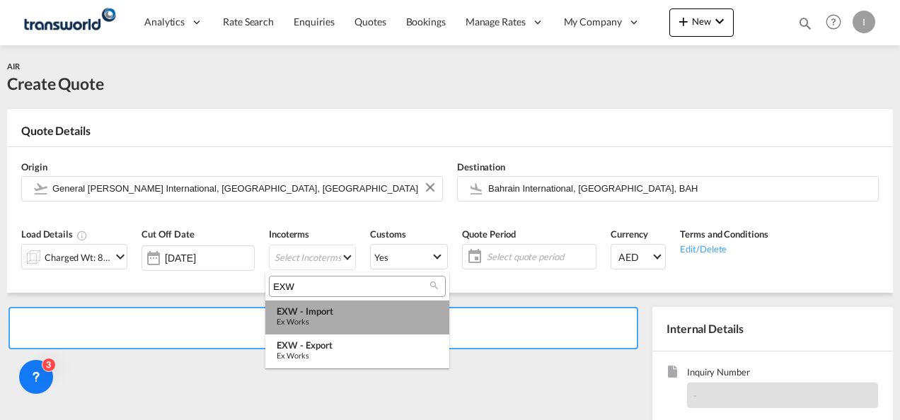
click at [301, 304] on md-option "EXW - import Ex Works" at bounding box center [357, 318] width 184 height 34
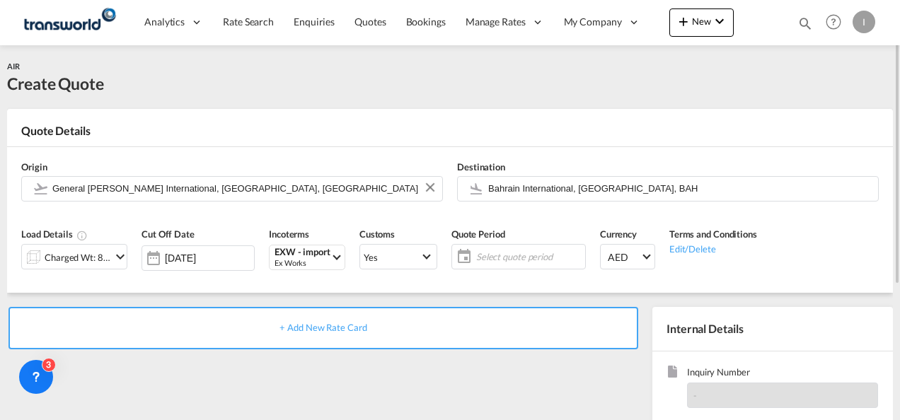
click at [476, 256] on span "Select quote period" at bounding box center [528, 256] width 105 height 13
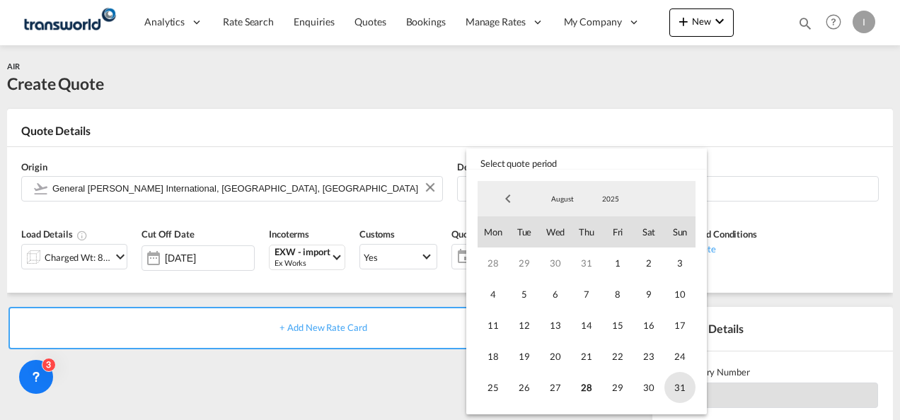
click at [672, 381] on span "31" at bounding box center [679, 387] width 31 height 31
click at [290, 375] on md-backdrop at bounding box center [450, 210] width 900 height 420
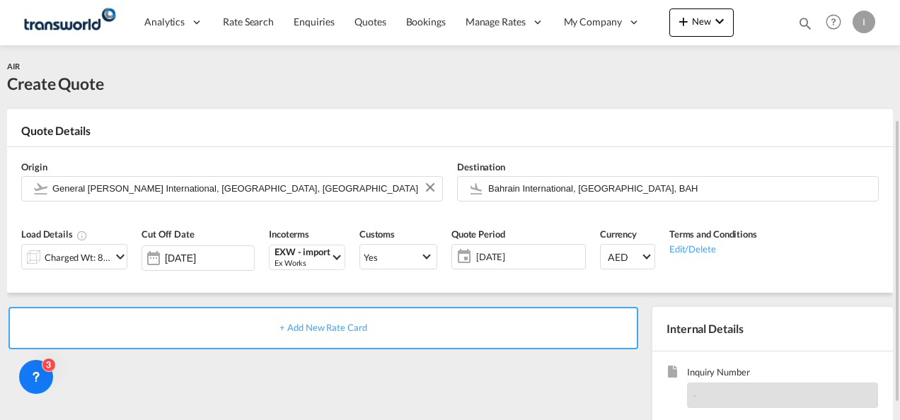
scroll to position [200, 0]
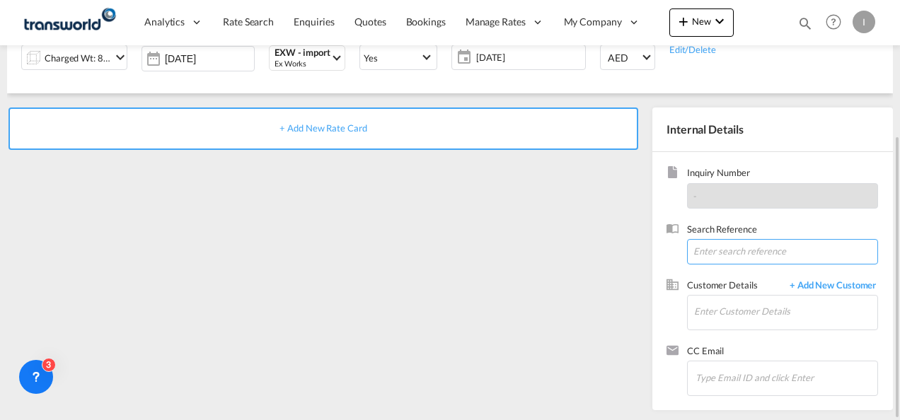
click at [724, 255] on input at bounding box center [782, 251] width 191 height 25
paste input "From Subject Received Size Categories Irishi Kiran RE: 25-08-25 WINGSTOP APP234…"
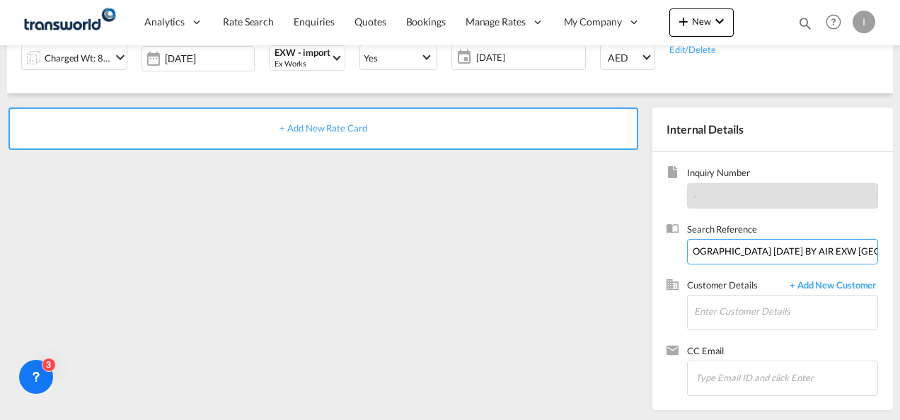
drag, startPoint x: 774, startPoint y: 250, endPoint x: 902, endPoint y: 248, distance: 128.1
click at [899, 248] on html "Analytics Reports Dashboard Rate Search Enquiries Quotes" at bounding box center [450, 210] width 900 height 420
drag, startPoint x: 816, startPoint y: 250, endPoint x: 76, endPoint y: 253, distance: 740.8
click at [83, 252] on div "+ Add New Rate Card Internal Details Inquiry Number - Search Reference From Sub…" at bounding box center [450, 251] width 886 height 317
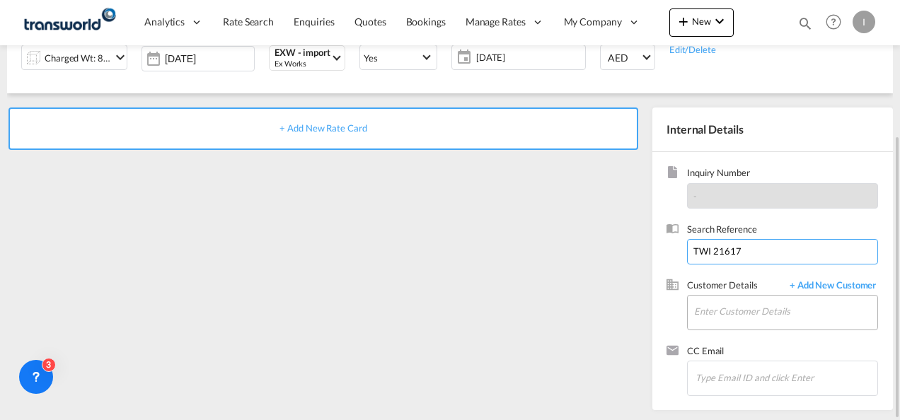
type input "TWI 21617"
click at [728, 306] on input "Enter Customer Details" at bounding box center [785, 312] width 183 height 32
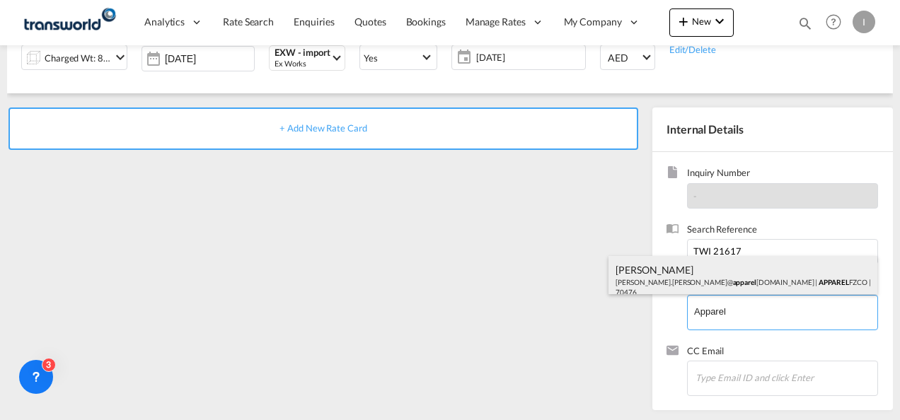
click at [657, 279] on div "Ahmed Jameel Ahmed.Jameel@ apparel global.com | APPAREL FZCO | 70476" at bounding box center [742, 280] width 269 height 48
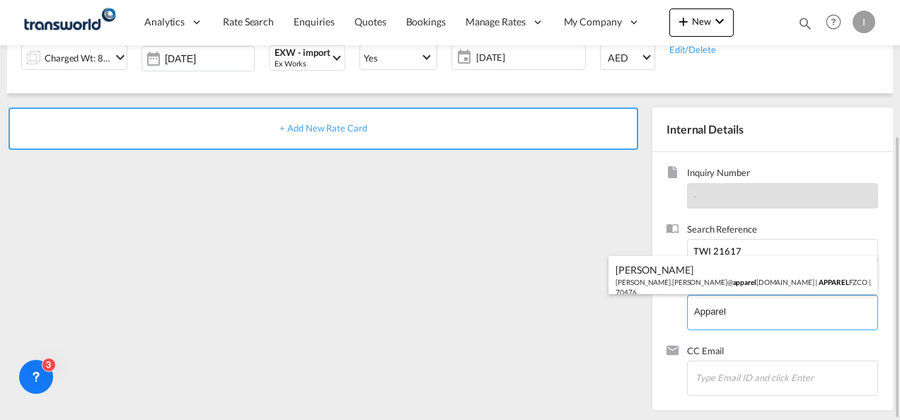
type input "APPAREL FZCO, Ahmed Jameel, Ahmed.Jameel@apparelglobal.com"
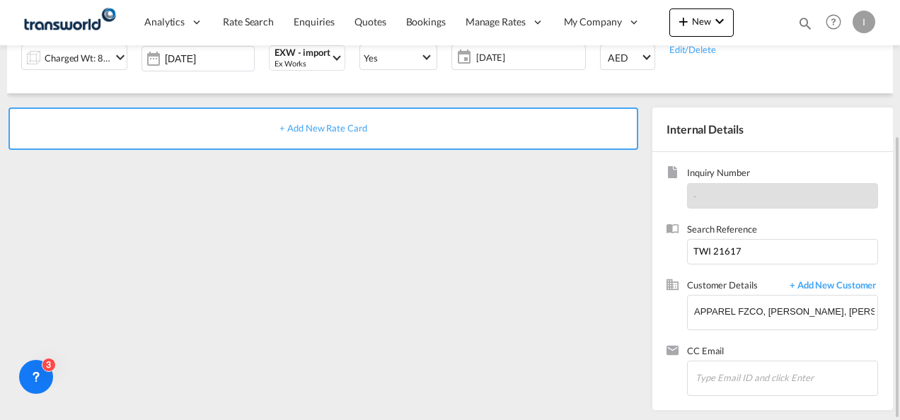
click at [352, 129] on span "+ Add New Rate Card" at bounding box center [322, 127] width 87 height 11
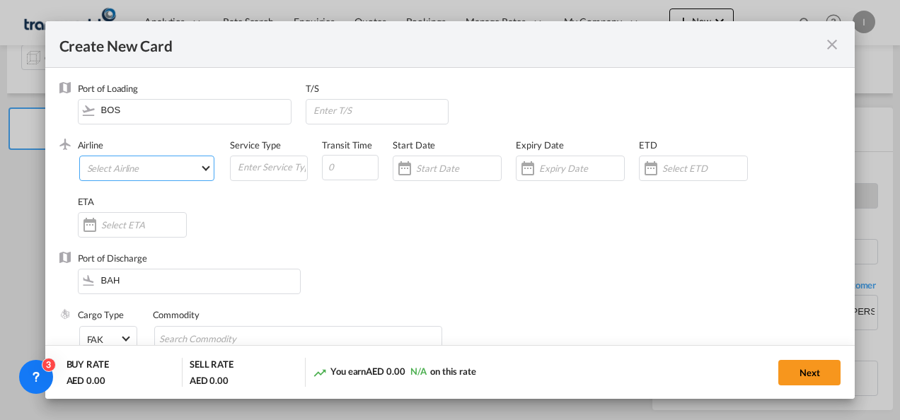
click at [119, 177] on md-select "Select Airline" at bounding box center [147, 168] width 136 height 25
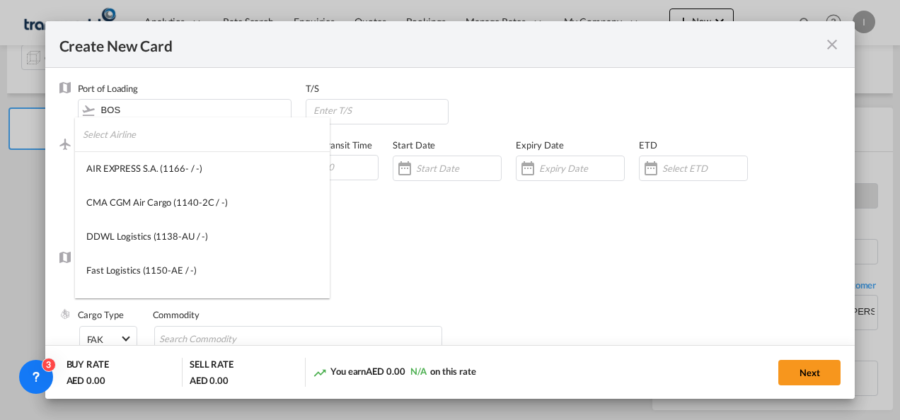
click at [132, 133] on input "search" at bounding box center [206, 134] width 247 height 34
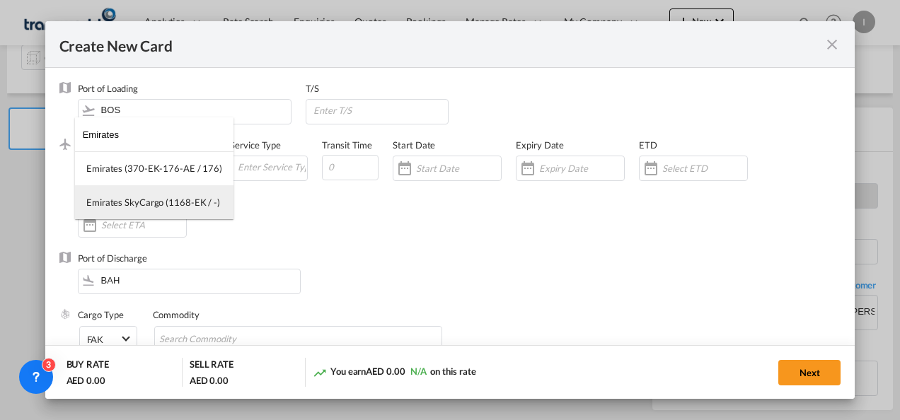
type input "Emirates"
click at [138, 208] on div "Emirates SkyCargo (1168-EK / -)" at bounding box center [153, 202] width 134 height 13
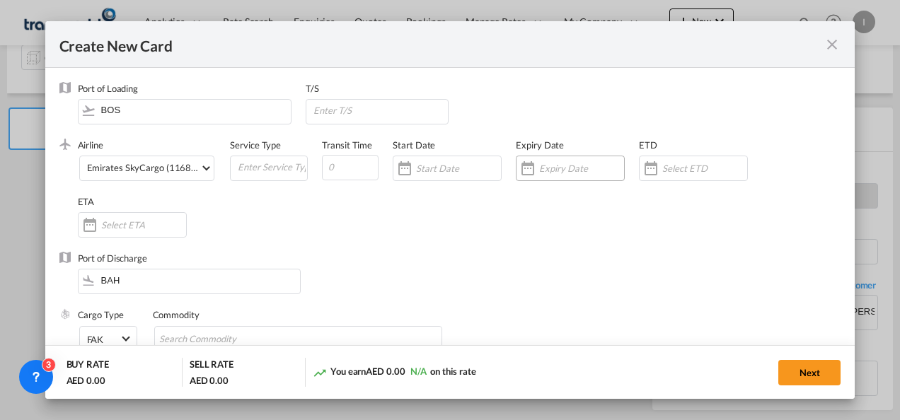
click at [562, 173] on input "Create New Card ..." at bounding box center [581, 168] width 85 height 11
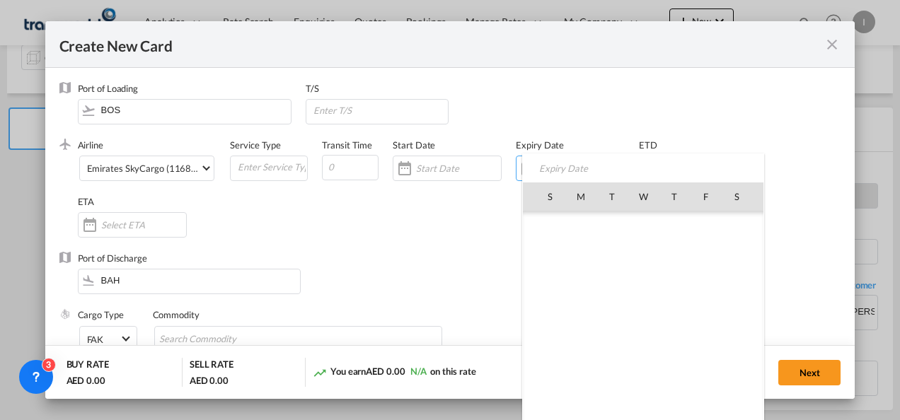
scroll to position [327545, 0]
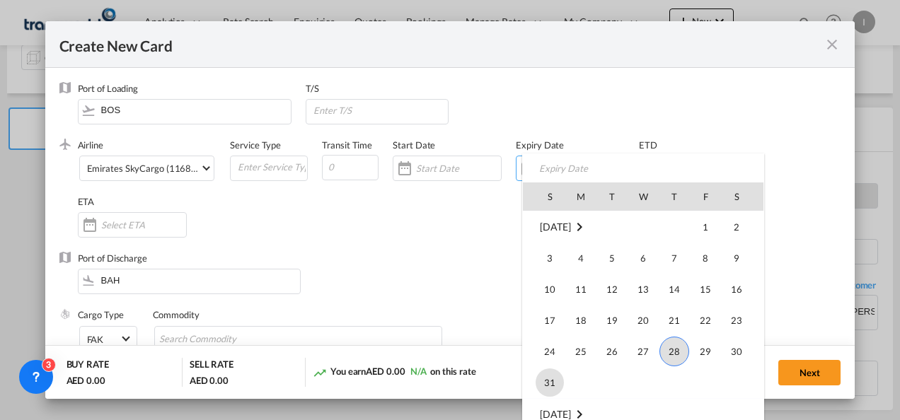
click at [542, 383] on span "31" at bounding box center [550, 383] width 28 height 28
type input "[DATE]"
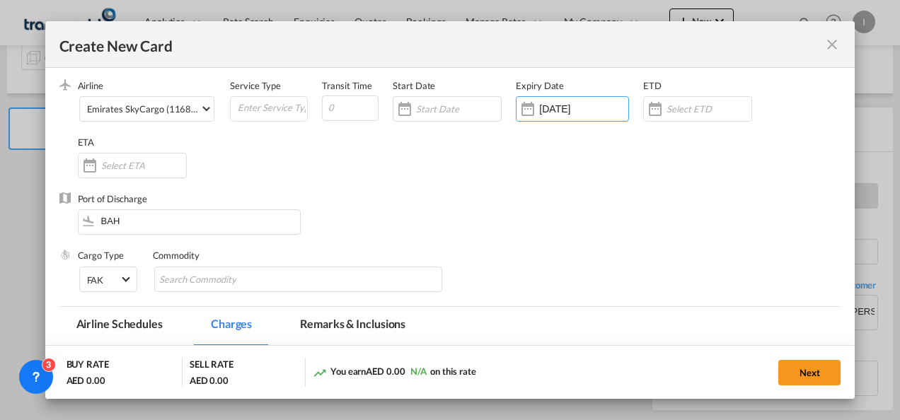
scroll to position [142, 0]
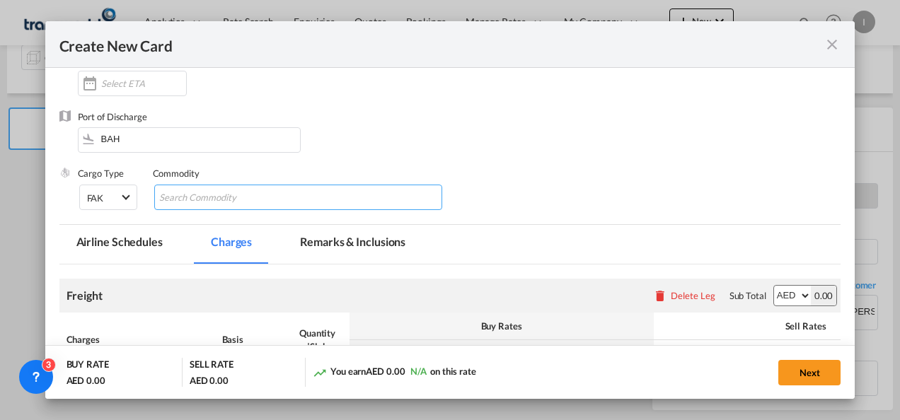
click at [204, 208] on input "Search Commodity" at bounding box center [223, 198] width 129 height 23
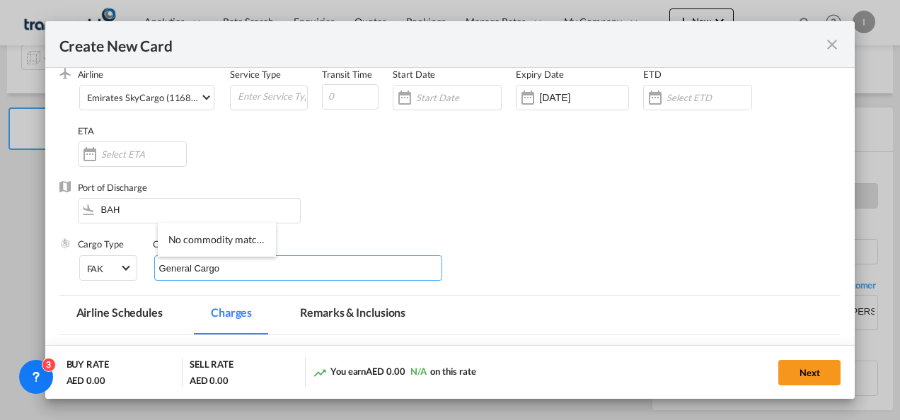
type input "General Cargo"
click at [403, 214] on div "Port of Discharge BAH" at bounding box center [450, 209] width 782 height 57
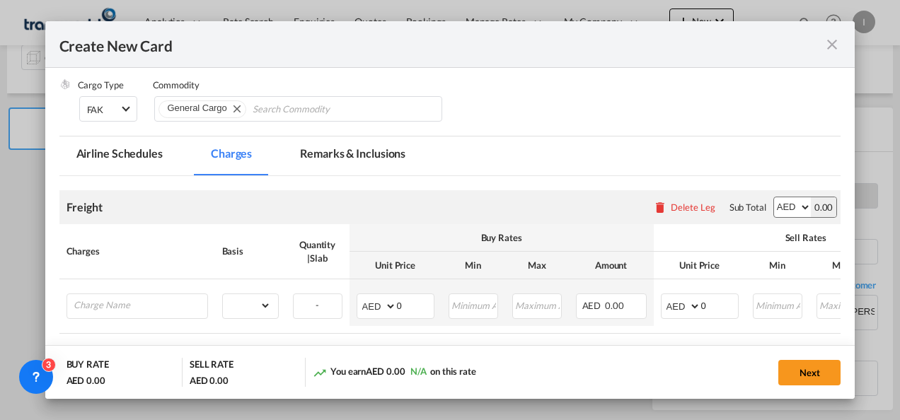
scroll to position [335, 0]
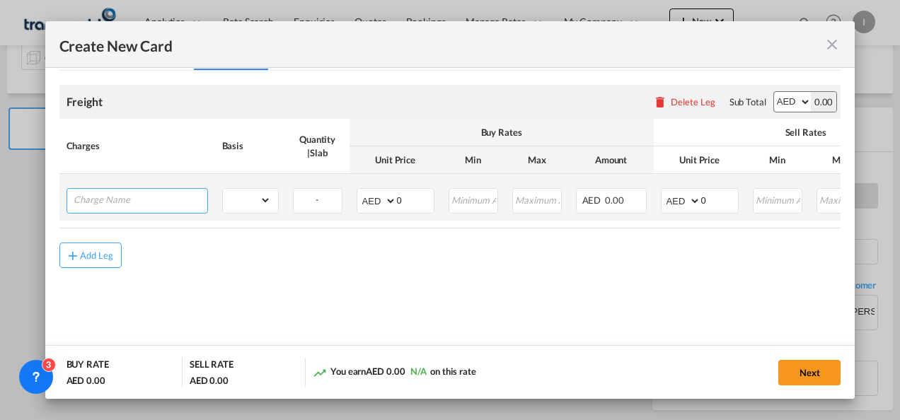
click at [139, 200] on input "Charge Name" at bounding box center [141, 199] width 134 height 21
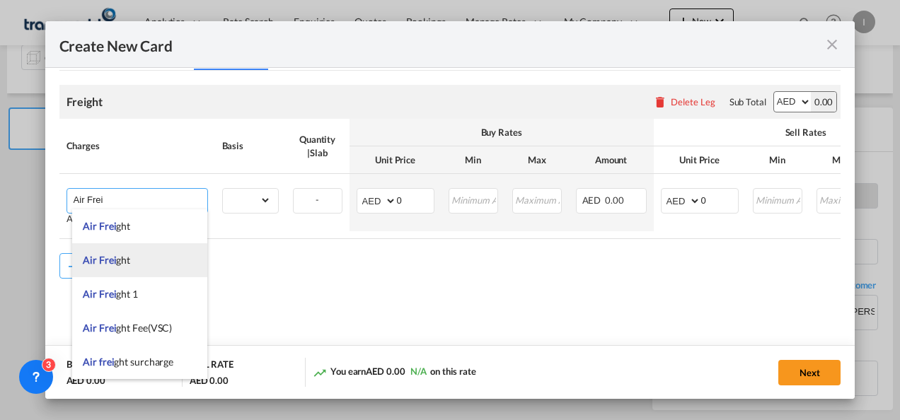
click at [127, 263] on span "Air Frei ght" at bounding box center [106, 260] width 47 height 12
type input "Air Freight"
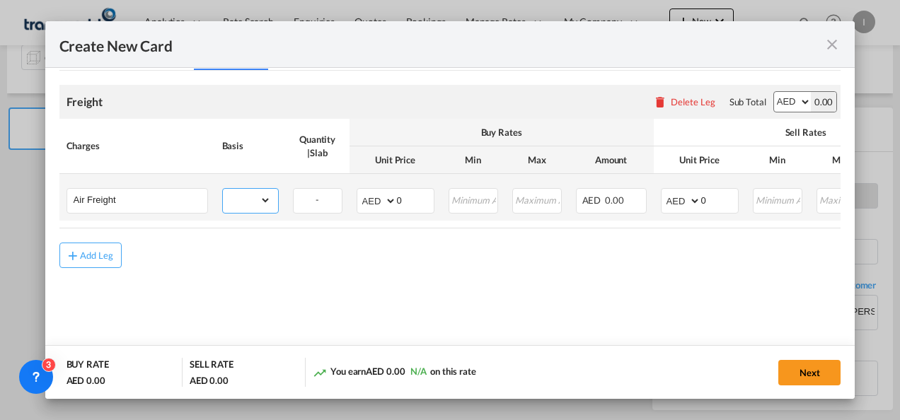
click at [252, 209] on select "gross_weight volumetric_weight per_shipment per_bl per_km % on air freight per_…" at bounding box center [247, 200] width 48 height 23
select select "chargeable_weight"
click at [223, 189] on select "gross_weight volumetric_weight per_shipment per_bl per_km % on air freight per_…" at bounding box center [247, 200] width 48 height 23
click at [374, 202] on select "AED AFN ALL AMD ANG AOA ARS AUD AWG AZN BAM BBD BDT BGN BHD BIF BMD BND [PERSON…" at bounding box center [377, 201] width 37 height 20
select select "string:USD"
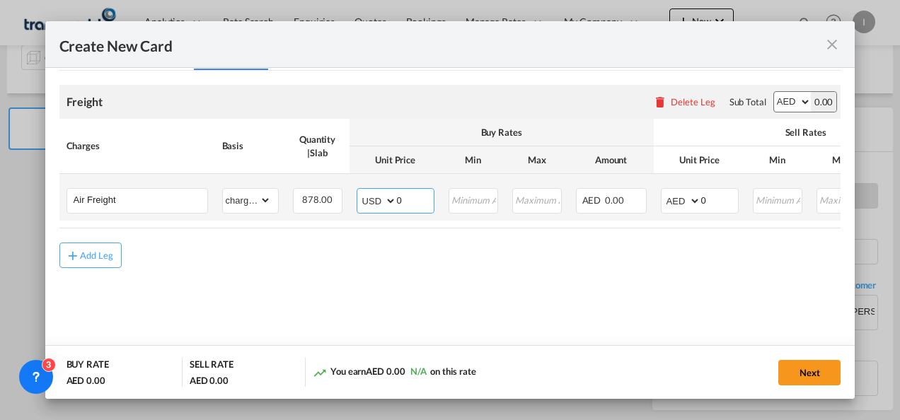
click at [359, 191] on select "AED AFN ALL AMD ANG AOA ARS AUD AWG AZN BAM BBD BDT BGN BHD BIF BMD BND [PERSON…" at bounding box center [377, 201] width 37 height 20
drag, startPoint x: 407, startPoint y: 200, endPoint x: 359, endPoint y: 197, distance: 47.5
click at [359, 197] on md-input-container "AED AFN ALL AMD ANG AOA ARS AUD AWG AZN BAM BBD BDT BGN BHD BIF BMD BND [PERSON…" at bounding box center [396, 200] width 78 height 25
type input "2.18"
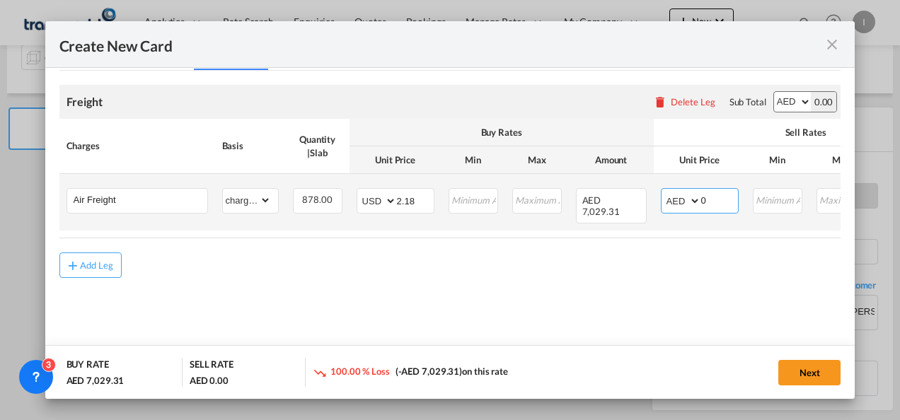
click at [680, 202] on select "AED AFN ALL AMD ANG AOA ARS AUD AWG AZN BAM BBD BDT BGN BHD BIF BMD BND [PERSON…" at bounding box center [682, 201] width 37 height 20
select select "string:USD"
click at [664, 191] on select "AED AFN ALL AMD ANG AOA ARS AUD AWG AZN BAM BBD BDT BGN BHD BIF BMD BND [PERSON…" at bounding box center [682, 201] width 37 height 20
drag, startPoint x: 724, startPoint y: 196, endPoint x: 639, endPoint y: 209, distance: 86.0
click at [639, 209] on tr "Air Freight Please Enter Already Exists gross_weight volumetric_weight per_ship…" at bounding box center [560, 202] width 1003 height 57
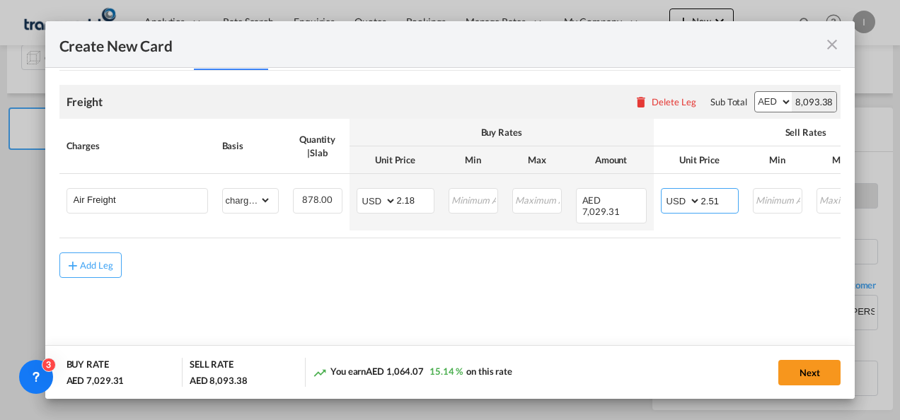
type input "2.51"
click at [511, 297] on md-content "Freight Please enter leg name Leg Name Already Exists Delete Leg Sub Total AED …" at bounding box center [450, 202] width 782 height 262
click at [795, 376] on button "Next" at bounding box center [809, 372] width 62 height 25
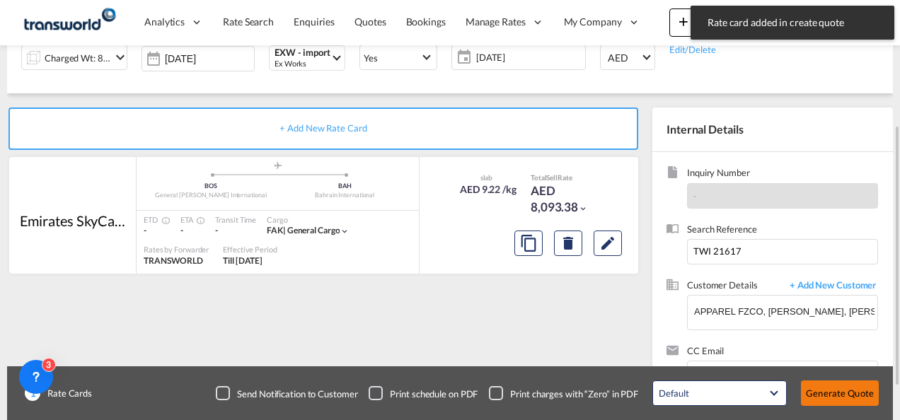
click at [825, 385] on button "Generate Quote" at bounding box center [840, 393] width 78 height 25
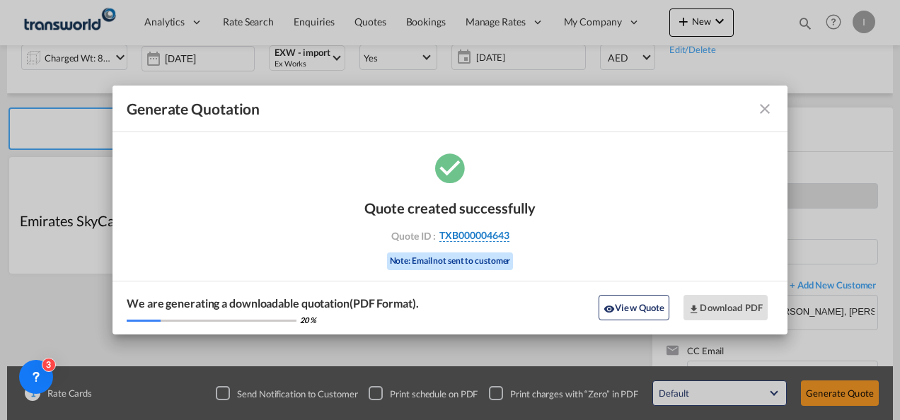
click at [460, 231] on span "TXB000004643" at bounding box center [474, 235] width 70 height 13
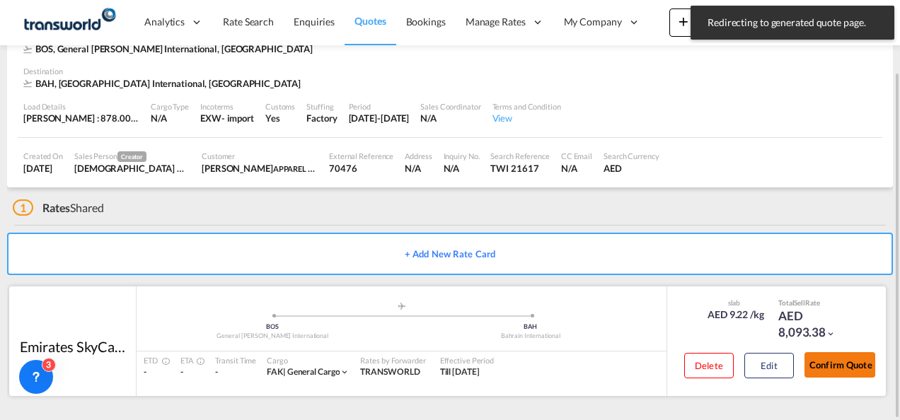
click at [842, 365] on button "Confirm Quote" at bounding box center [839, 364] width 71 height 25
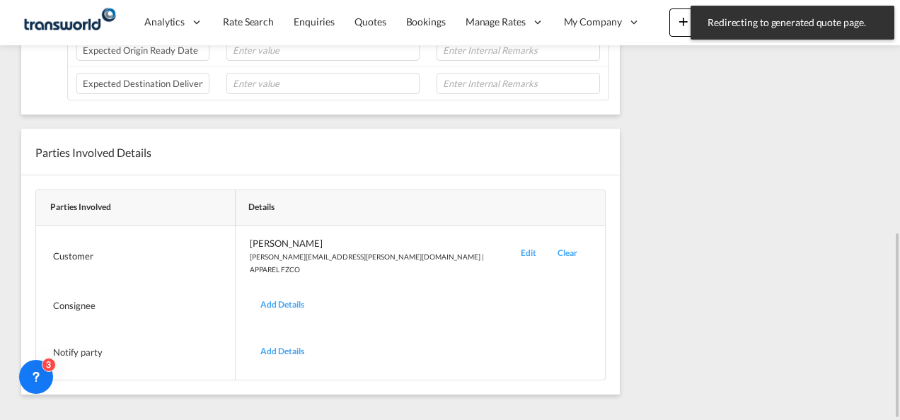
scroll to position [171, 0]
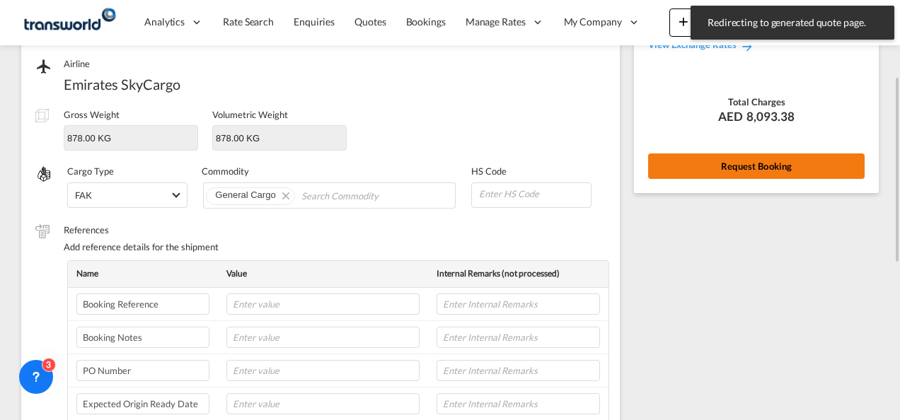
click at [684, 175] on button "Request Booking" at bounding box center [756, 166] width 216 height 25
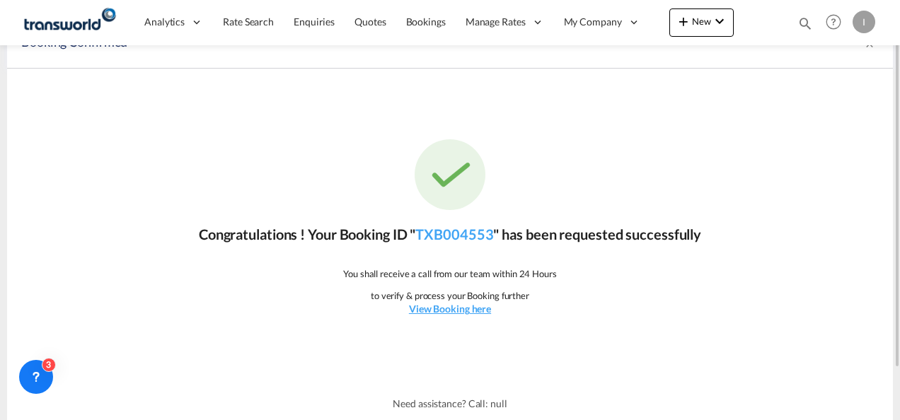
scroll to position [0, 0]
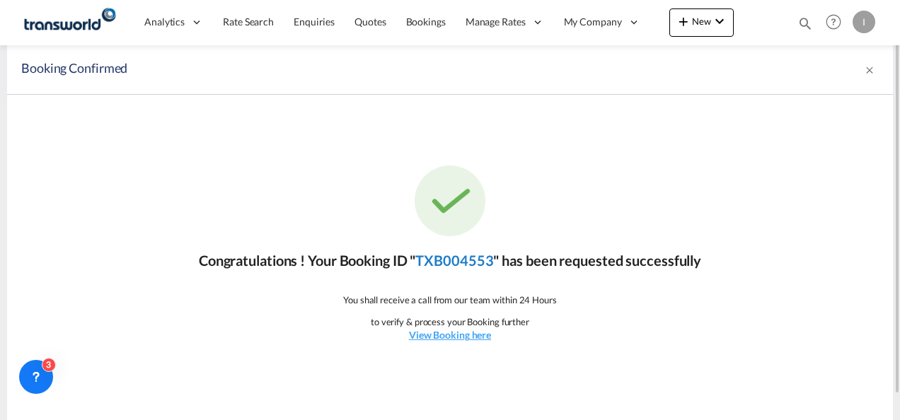
click at [442, 259] on link "TXB004553" at bounding box center [454, 260] width 78 height 17
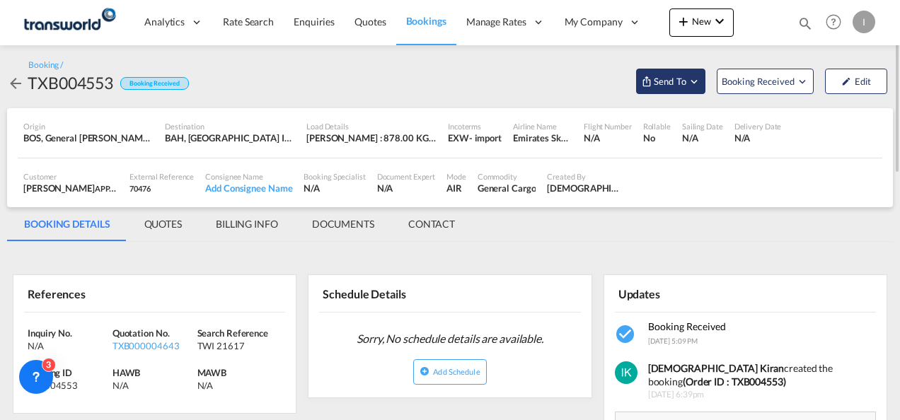
click at [676, 87] on span "Send To" at bounding box center [669, 81] width 35 height 14
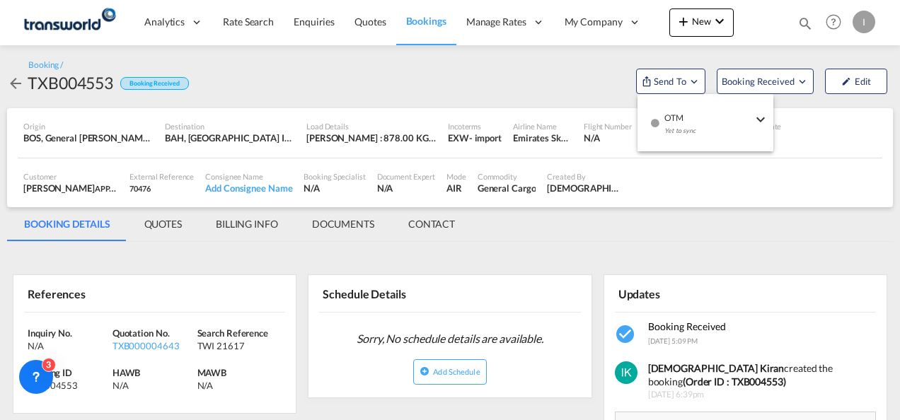
click at [684, 113] on span "OTM" at bounding box center [708, 113] width 88 height 13
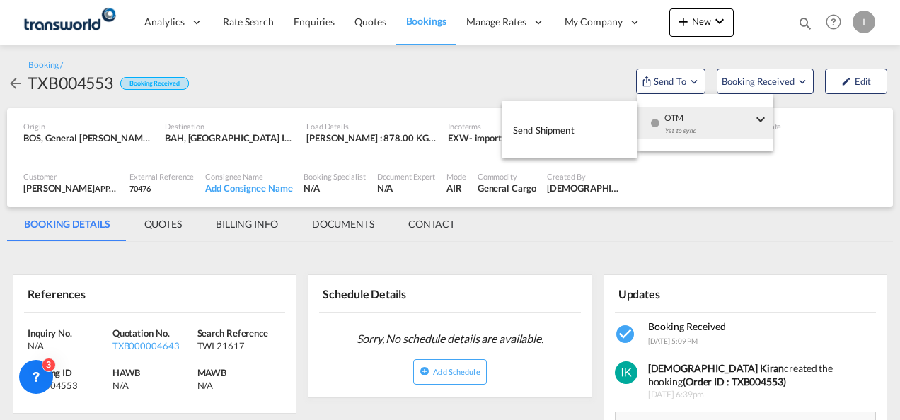
click at [593, 123] on body "Analytics Reports Dashboard Rate Search Enquiries Quotes Bookings" at bounding box center [450, 210] width 900 height 420
click at [590, 129] on button "Send Shipment" at bounding box center [570, 130] width 136 height 32
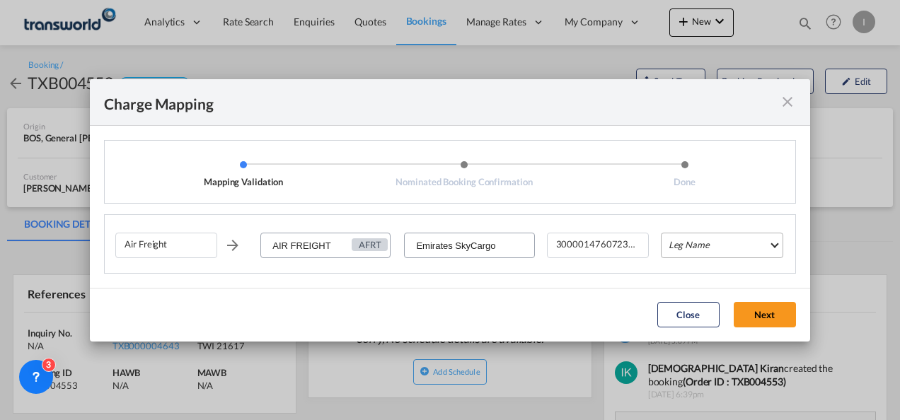
click at [678, 241] on md-select "Leg Name HANDLING ORIGIN HANDLING DESTINATION OTHERS TL PICK UP CUSTOMS ORIGIN …" at bounding box center [722, 245] width 122 height 25
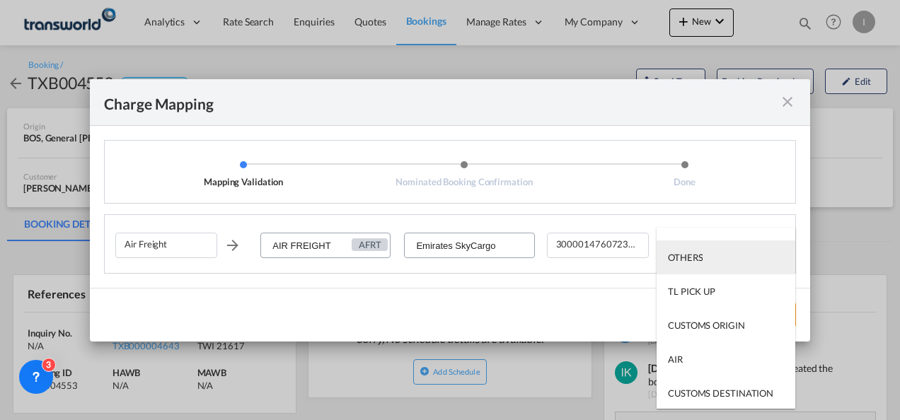
scroll to position [91, 0]
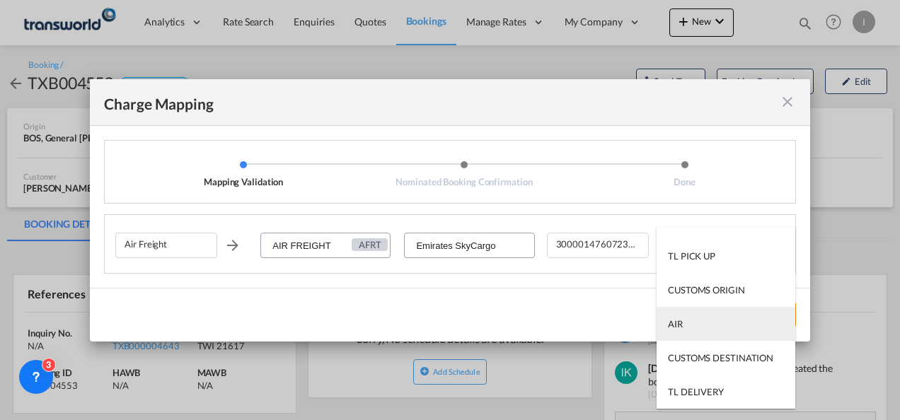
click at [682, 310] on md-option "AIR" at bounding box center [726, 324] width 139 height 34
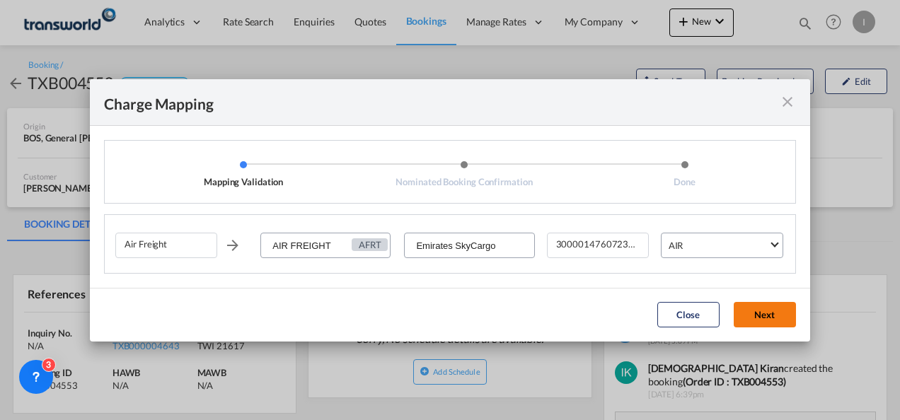
click at [753, 310] on button "Next" at bounding box center [765, 314] width 62 height 25
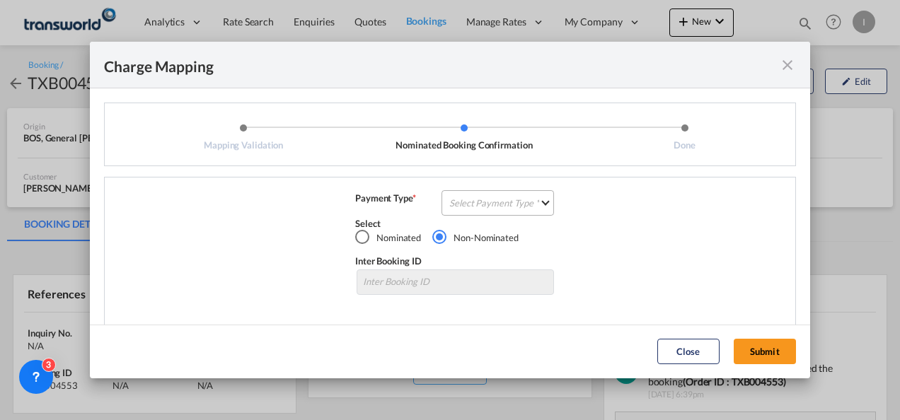
click at [507, 203] on md-select "Select Payment Type COLLECT PREPAID" at bounding box center [497, 202] width 112 height 25
click at [0, 0] on md-option "COLLECT" at bounding box center [0, 0] width 0 height 0
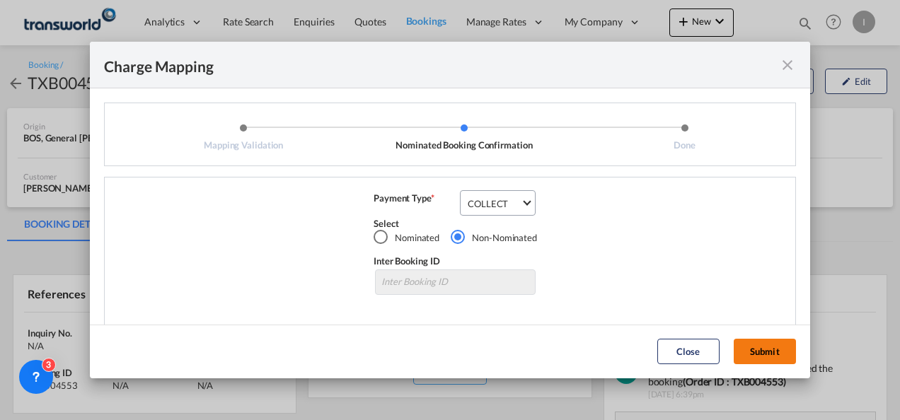
click at [763, 350] on button "Submit" at bounding box center [765, 351] width 62 height 25
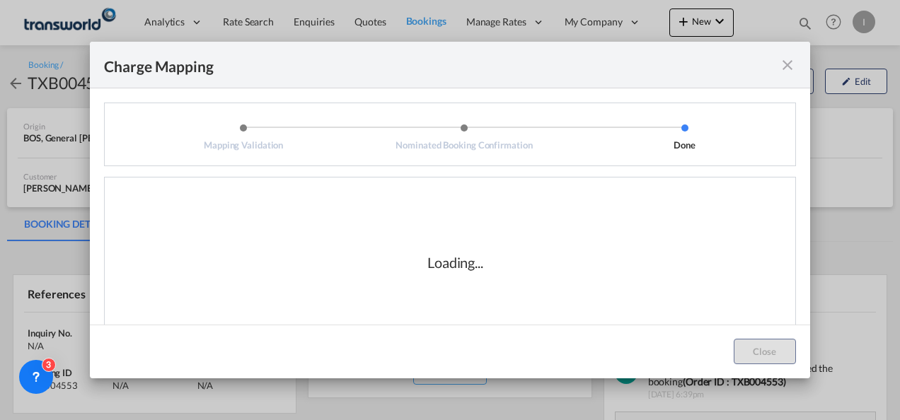
click at [519, 290] on div "Loading..." at bounding box center [455, 263] width 680 height 142
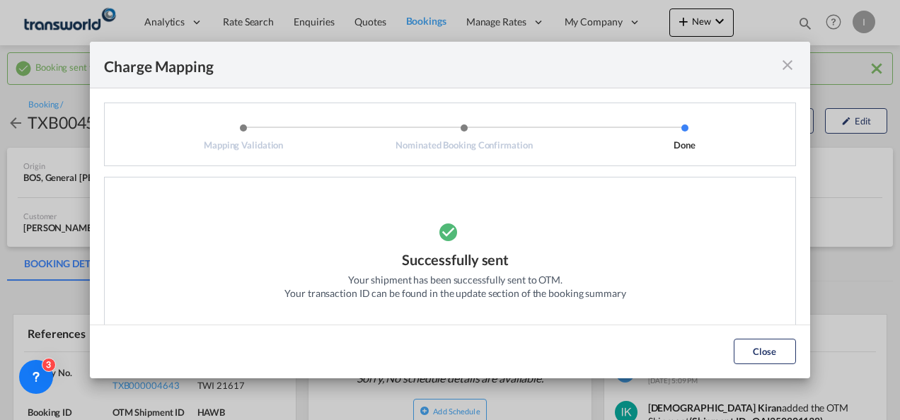
click at [531, 225] on div "Successfully sent Your shipment has been successfully sent to OTM. Your transac…" at bounding box center [455, 263] width 680 height 142
click at [769, 359] on button "Close" at bounding box center [765, 351] width 62 height 25
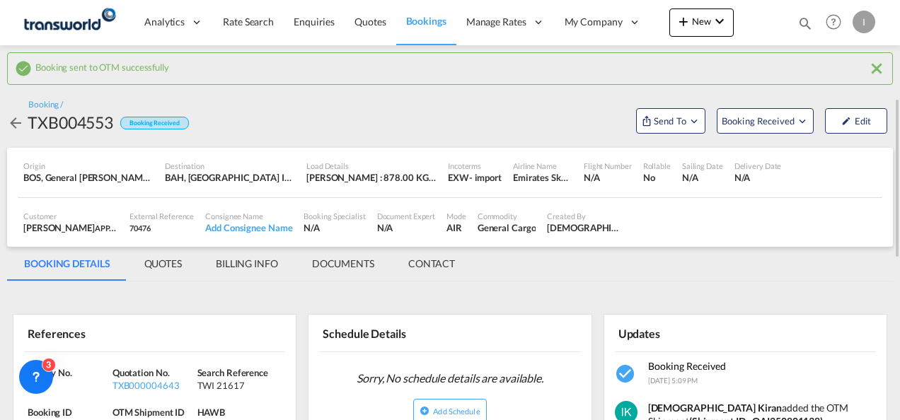
scroll to position [142, 0]
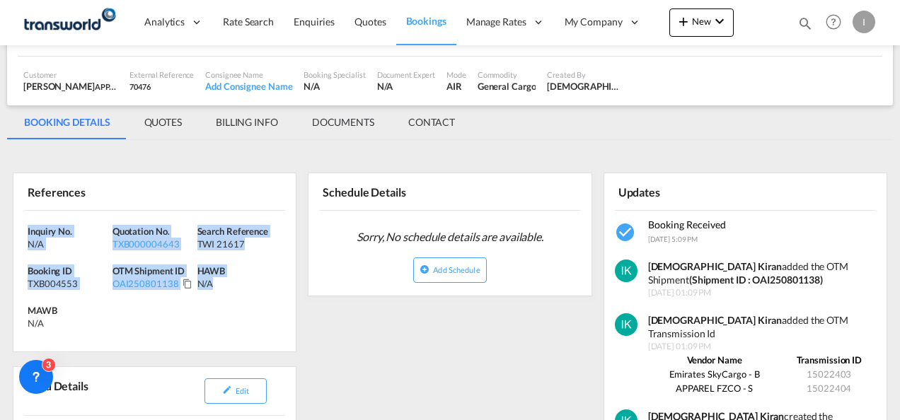
drag, startPoint x: 247, startPoint y: 304, endPoint x: -3, endPoint y: 233, distance: 259.8
click at [0, 233] on html "Analytics Reports Dashboard Rate Search Enquiries Quotes" at bounding box center [450, 210] width 900 height 420
copy div "Inquiry No. N/A Quotation No. TXB000004643 Search Reference TWI 21617 Booking I…"
